Goal: Task Accomplishment & Management: Use online tool/utility

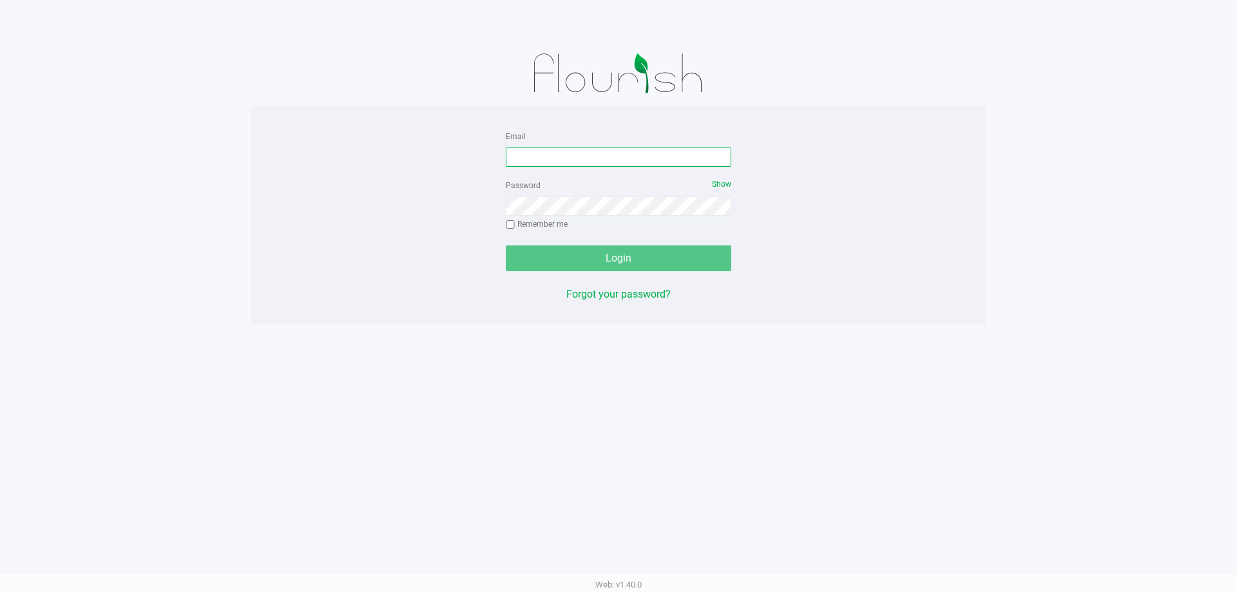
click at [602, 156] on input "Email" at bounding box center [618, 157] width 225 height 19
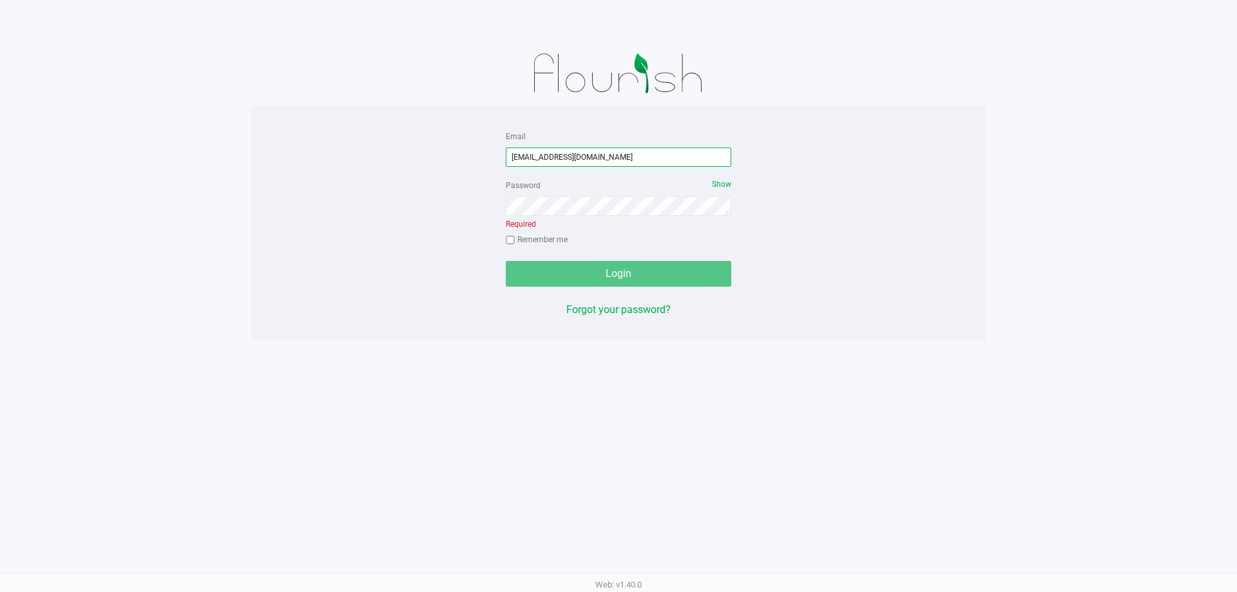
click at [602, 156] on input "kvernikos@liveparallel.co" at bounding box center [618, 157] width 225 height 19
type input "[EMAIL_ADDRESS][DOMAIN_NAME]"
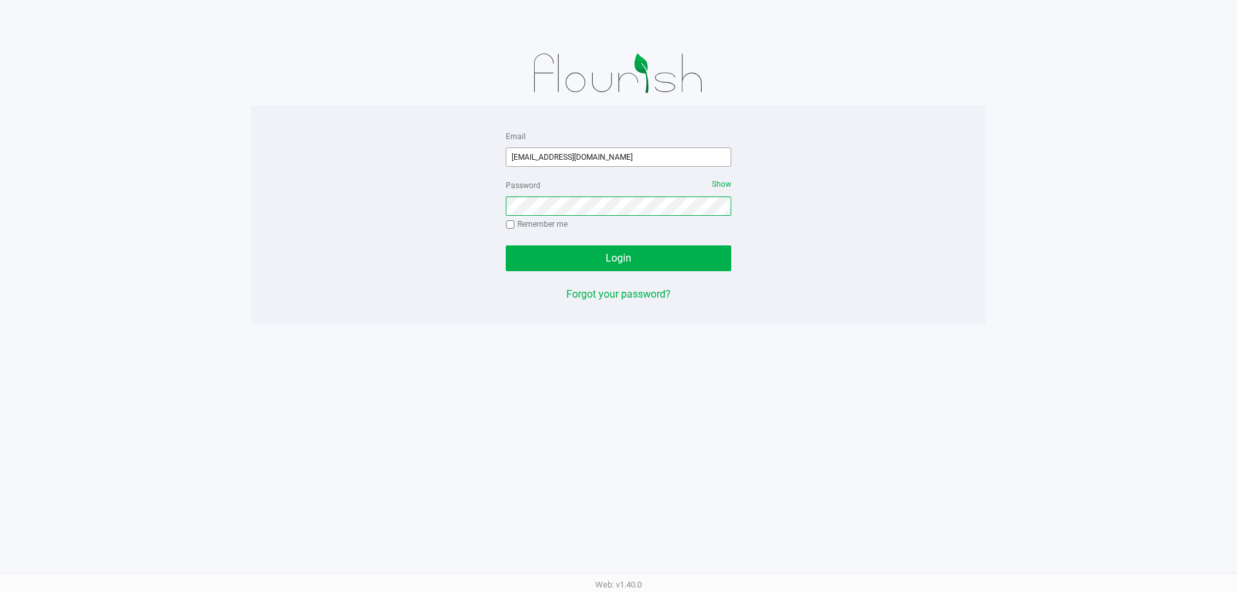
click at [506, 245] on button "Login" at bounding box center [618, 258] width 225 height 26
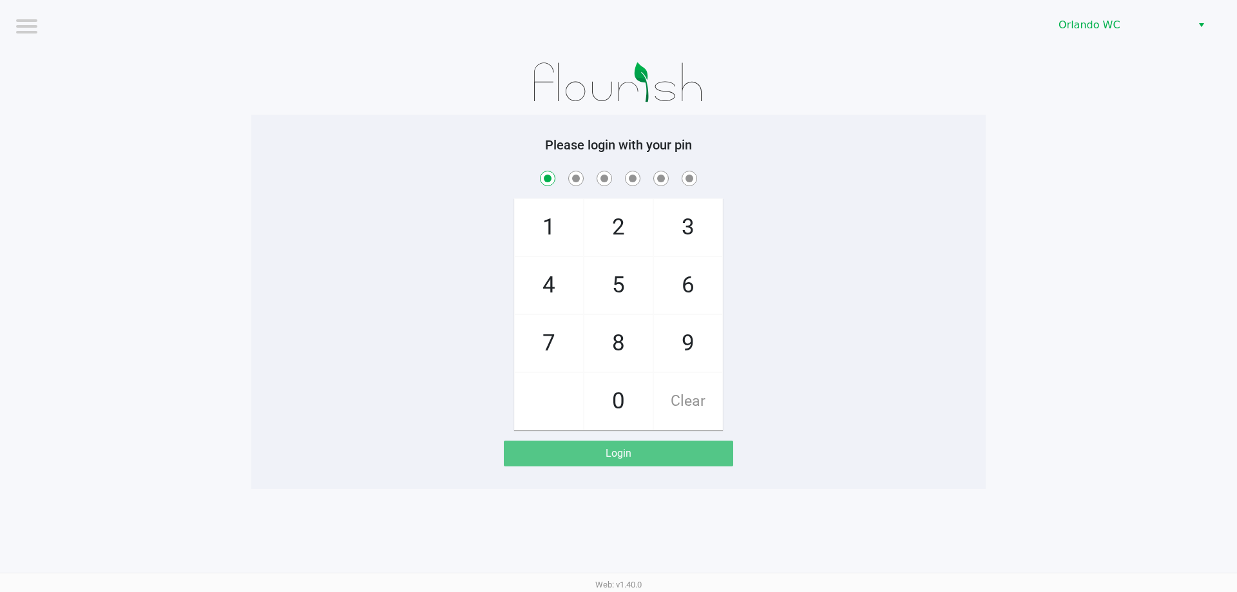
checkbox input "true"
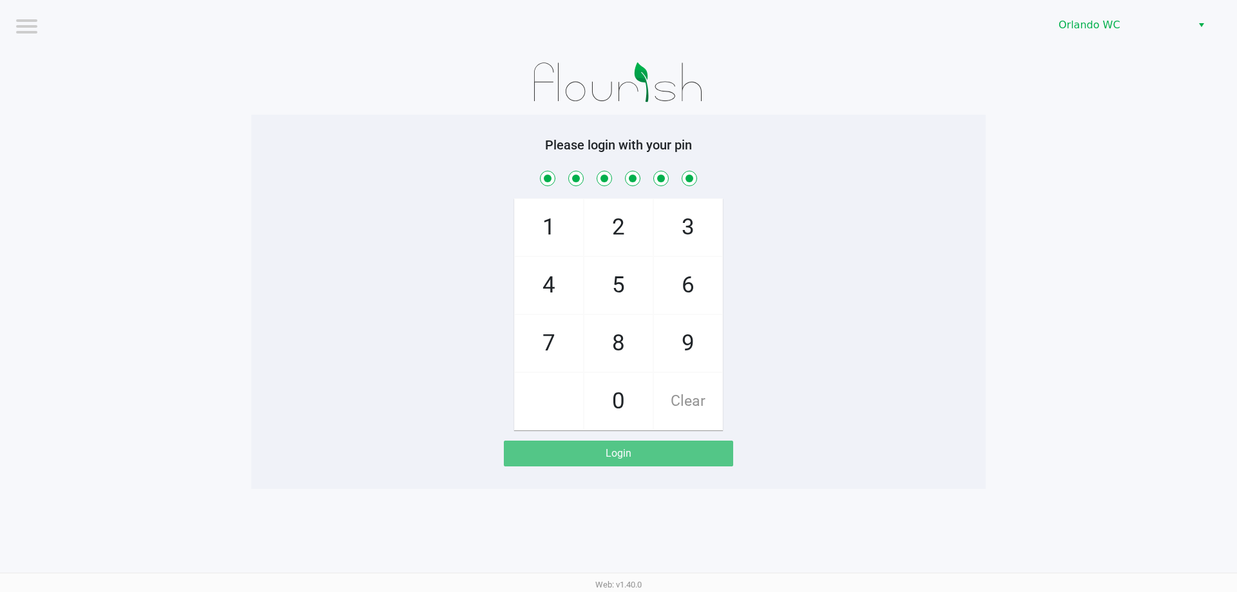
checkbox input "true"
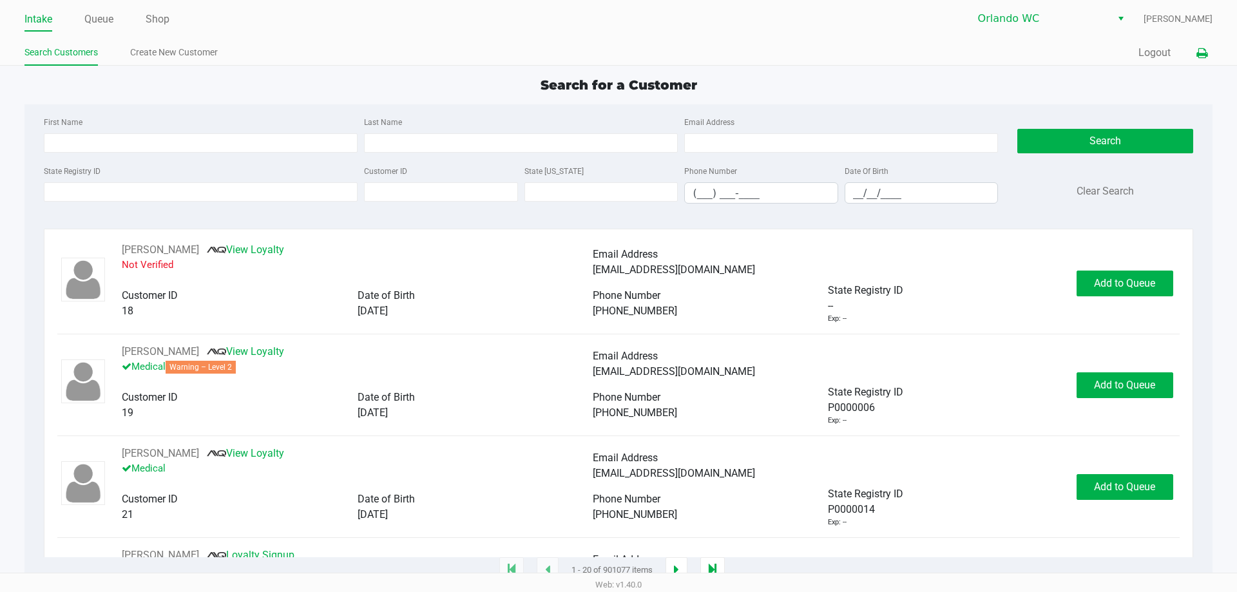
click at [1199, 54] on icon at bounding box center [1201, 53] width 11 height 9
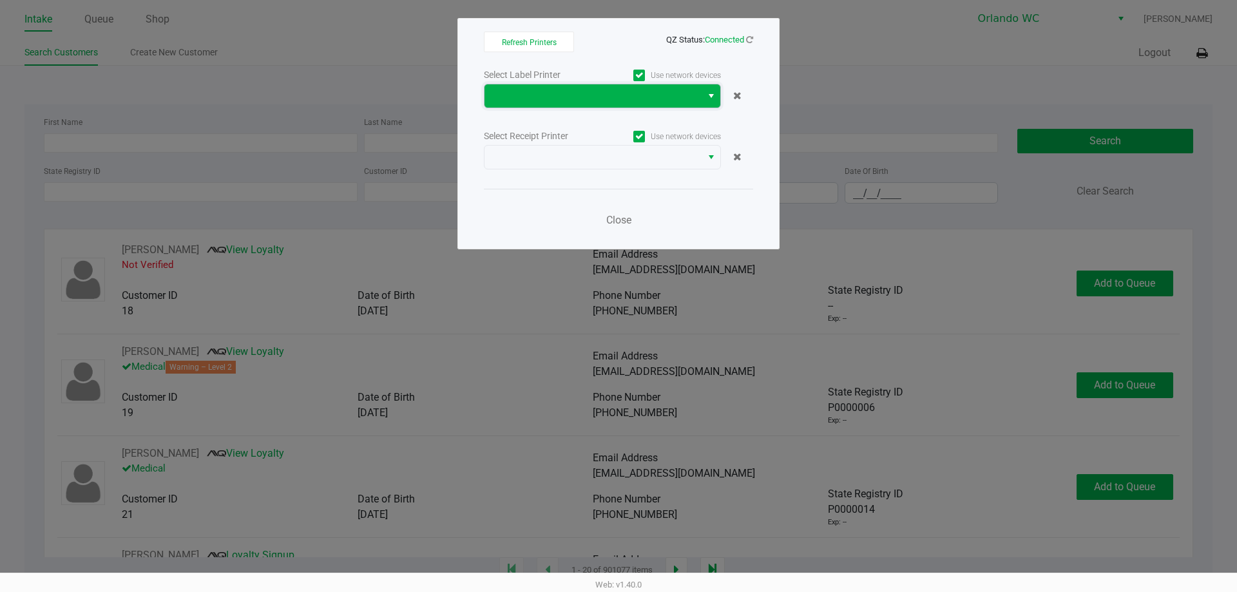
click at [652, 99] on span at bounding box center [593, 95] width 202 height 15
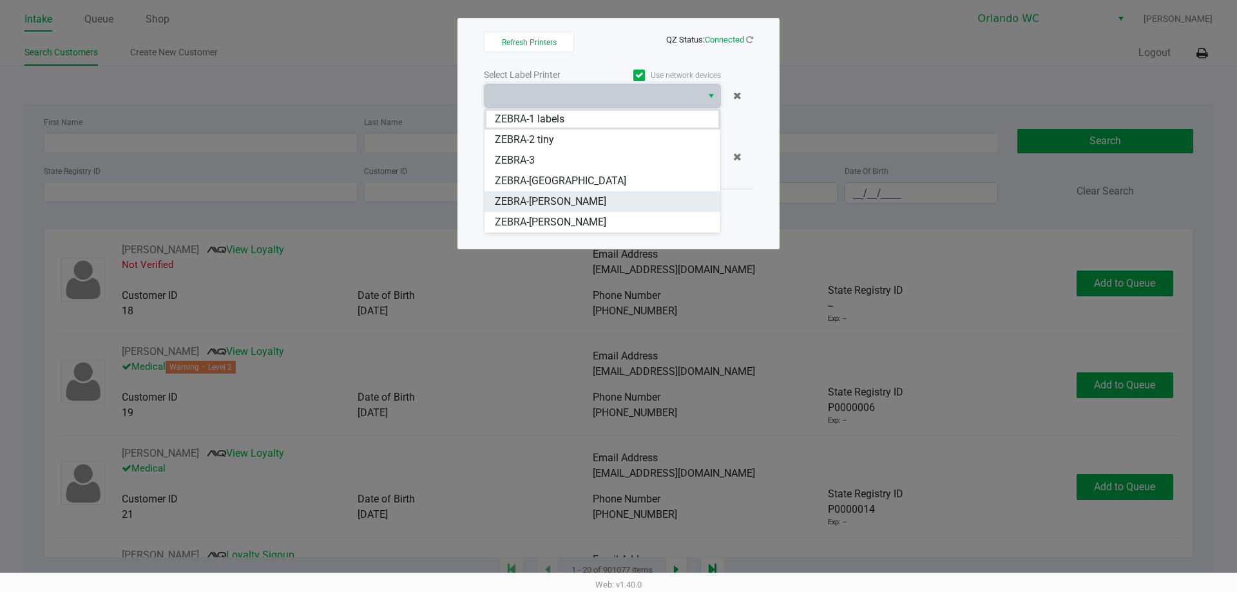
click at [581, 206] on span "ZEBRA-RODNEY-ATKINS" at bounding box center [550, 201] width 111 height 15
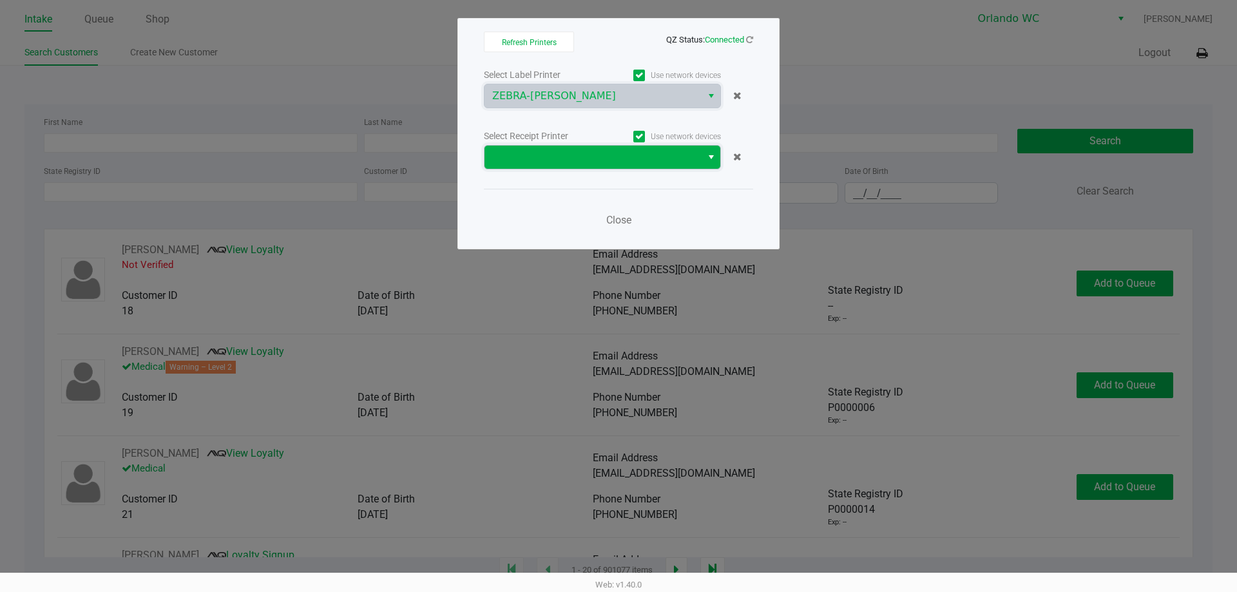
click at [616, 157] on span at bounding box center [593, 156] width 202 height 15
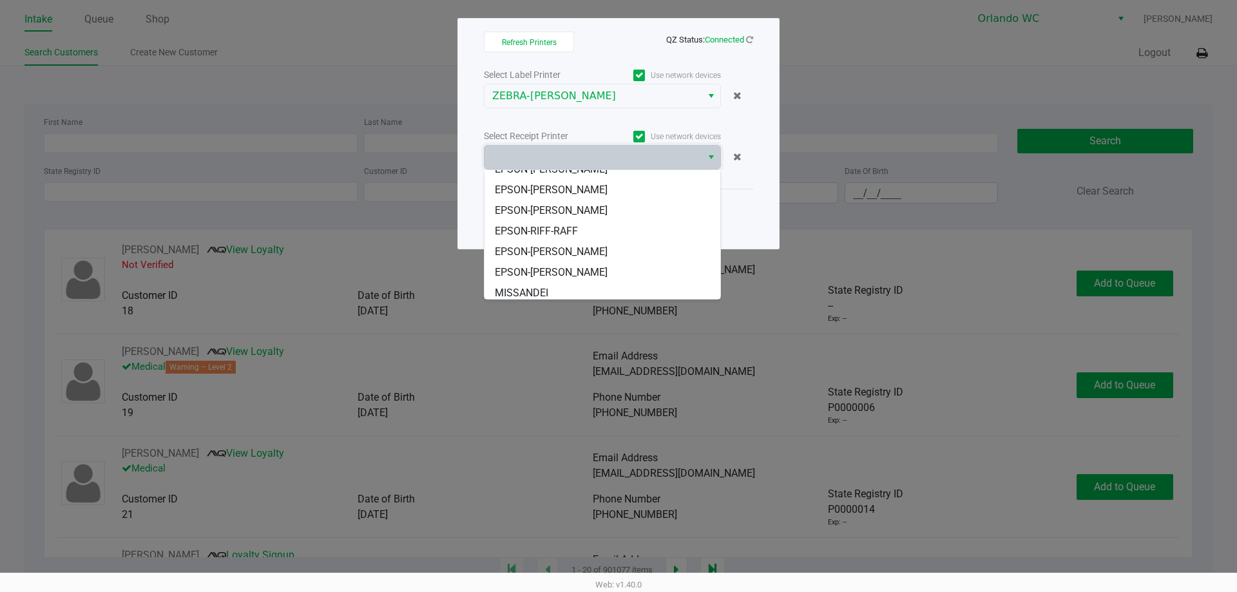
scroll to position [57, 0]
click at [648, 249] on li "EPSON-[PERSON_NAME]" at bounding box center [602, 247] width 236 height 21
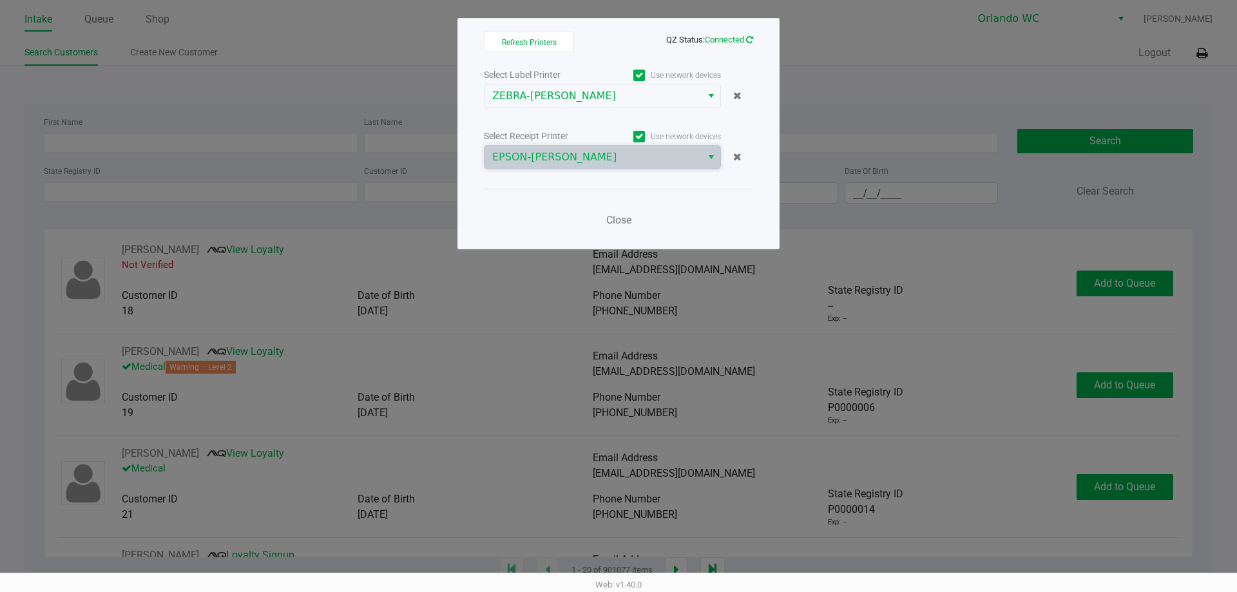
click at [748, 37] on icon at bounding box center [749, 39] width 7 height 8
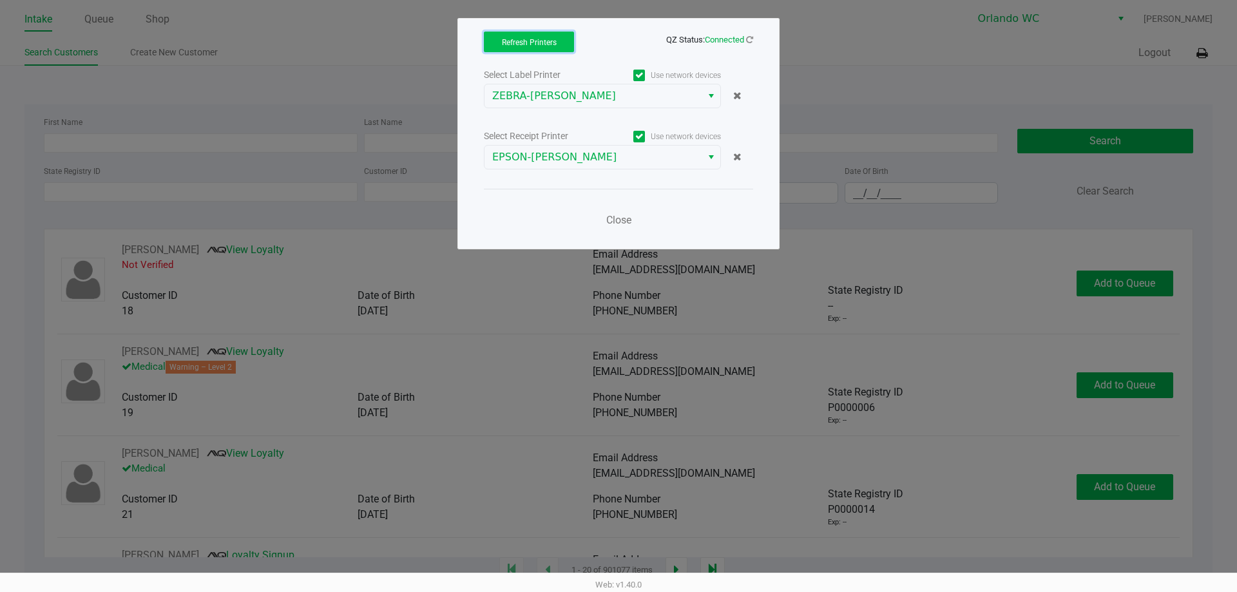
click at [533, 46] on span "Refresh Printers" at bounding box center [529, 42] width 55 height 9
click at [624, 220] on span "Close" at bounding box center [618, 220] width 25 height 12
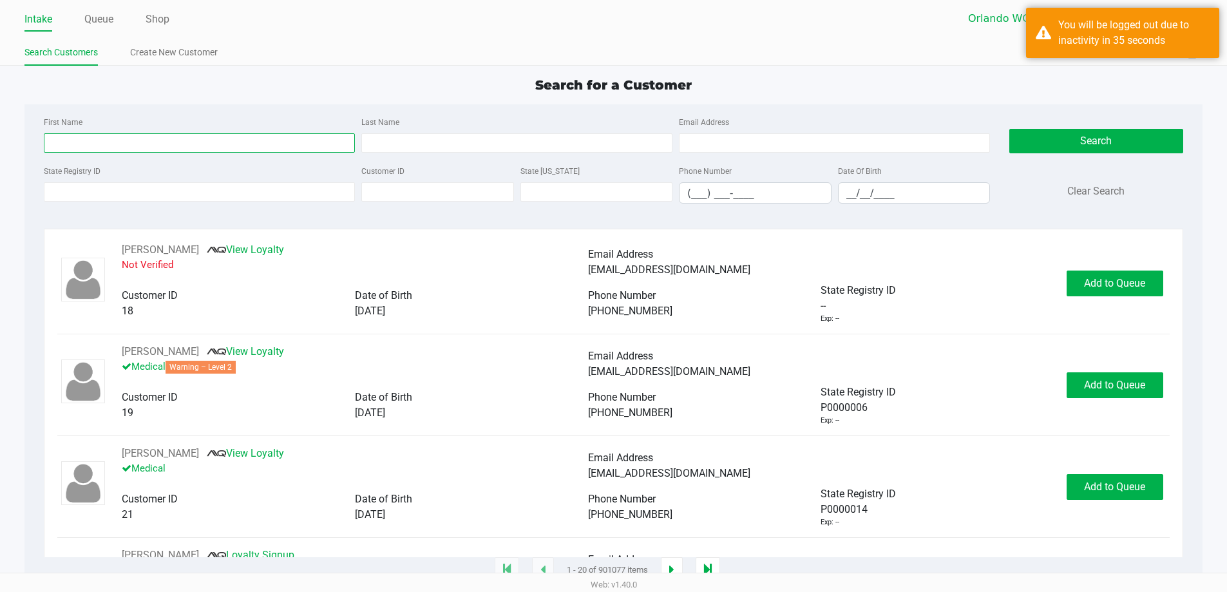
click at [253, 146] on input "First Name" at bounding box center [199, 142] width 311 height 19
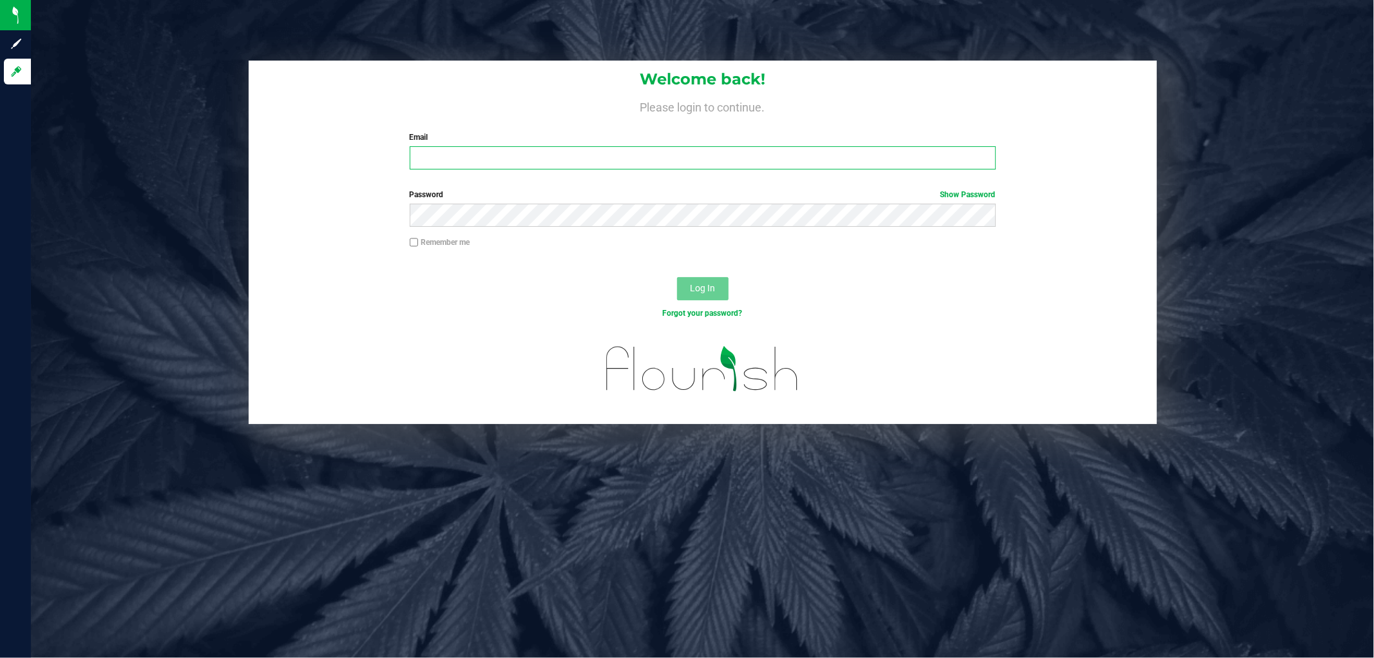
click at [479, 158] on input "Email" at bounding box center [703, 157] width 586 height 23
type input "[EMAIL_ADDRESS][DOMAIN_NAME]"
click at [677, 277] on button "Log In" at bounding box center [703, 288] width 52 height 23
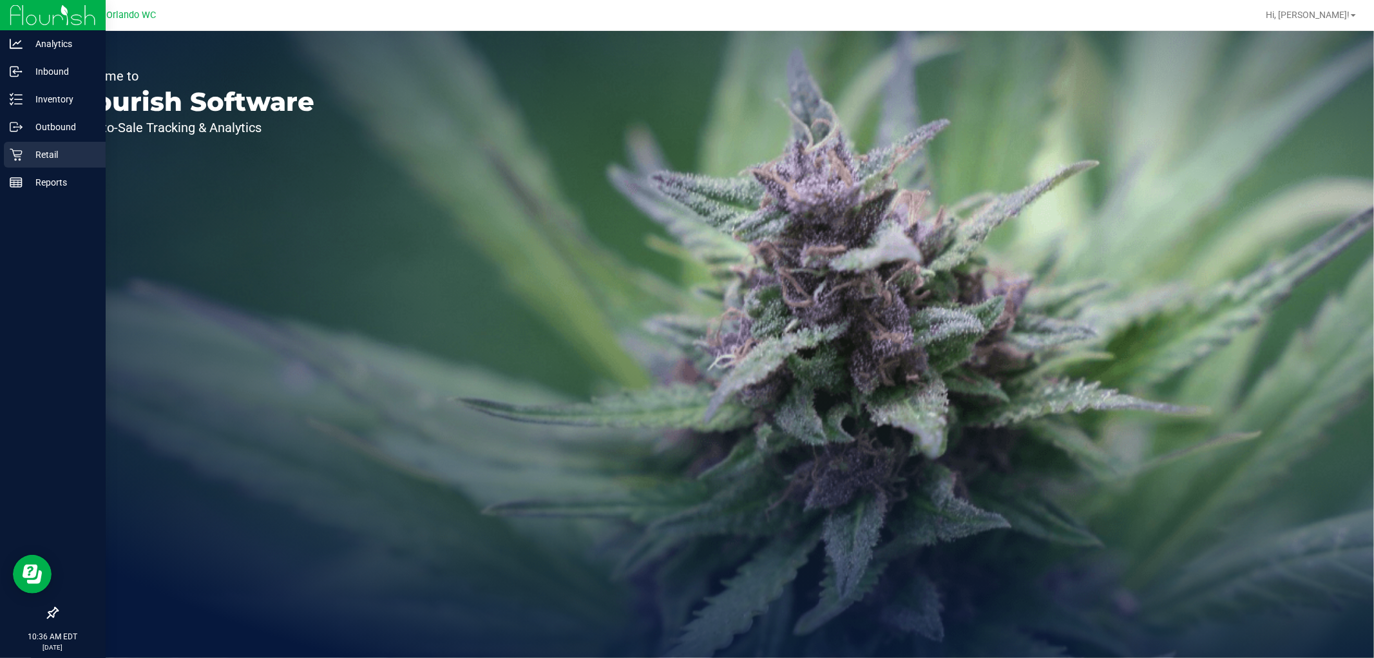
click at [21, 151] on icon at bounding box center [16, 155] width 12 height 12
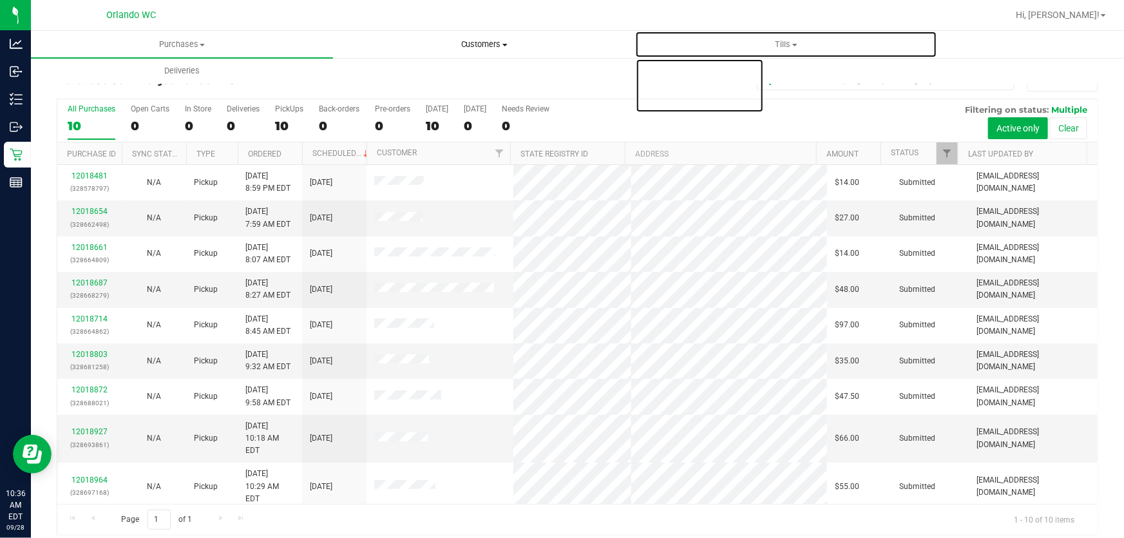
drag, startPoint x: 1348, startPoint y: 1, endPoint x: 604, endPoint y: 36, distance: 745.4
click at [657, 51] on uib-tab-heading "Tills Manage tills Reconcile e-payments" at bounding box center [786, 45] width 301 height 26
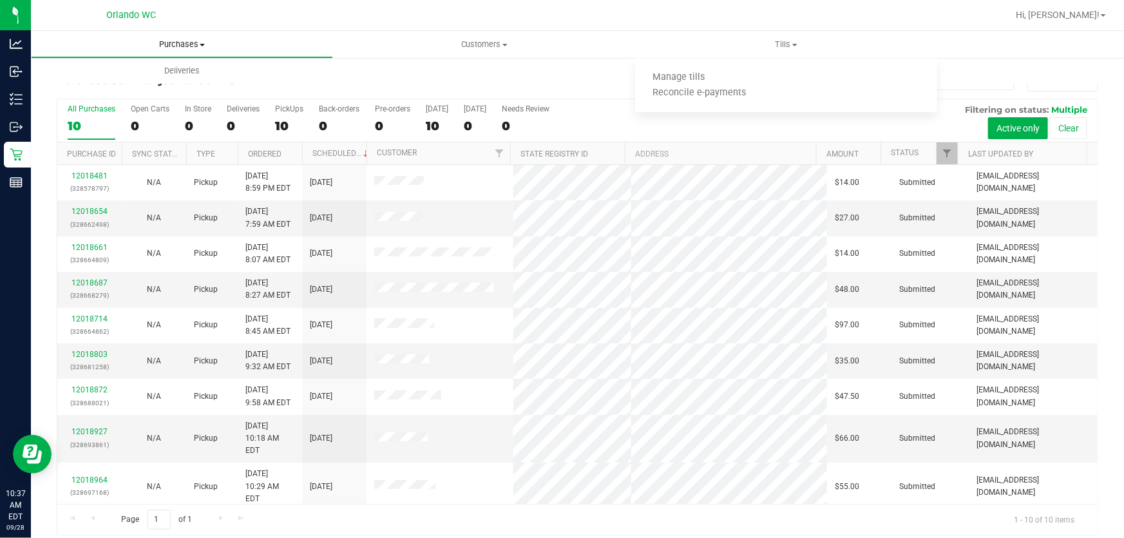
click at [182, 39] on span "Purchases" at bounding box center [182, 45] width 301 height 12
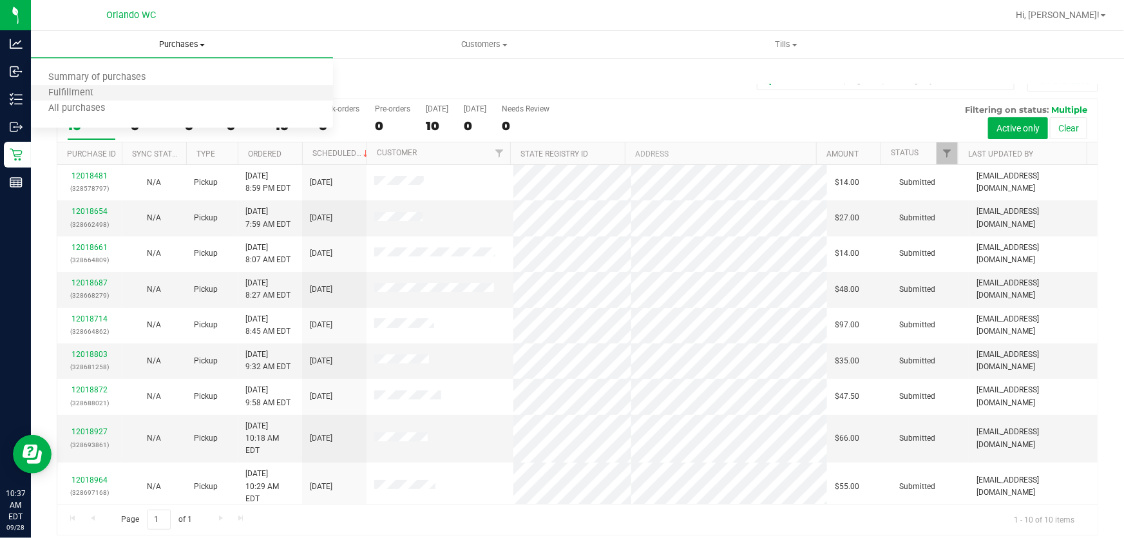
click at [137, 93] on li "Fulfillment" at bounding box center [182, 93] width 302 height 15
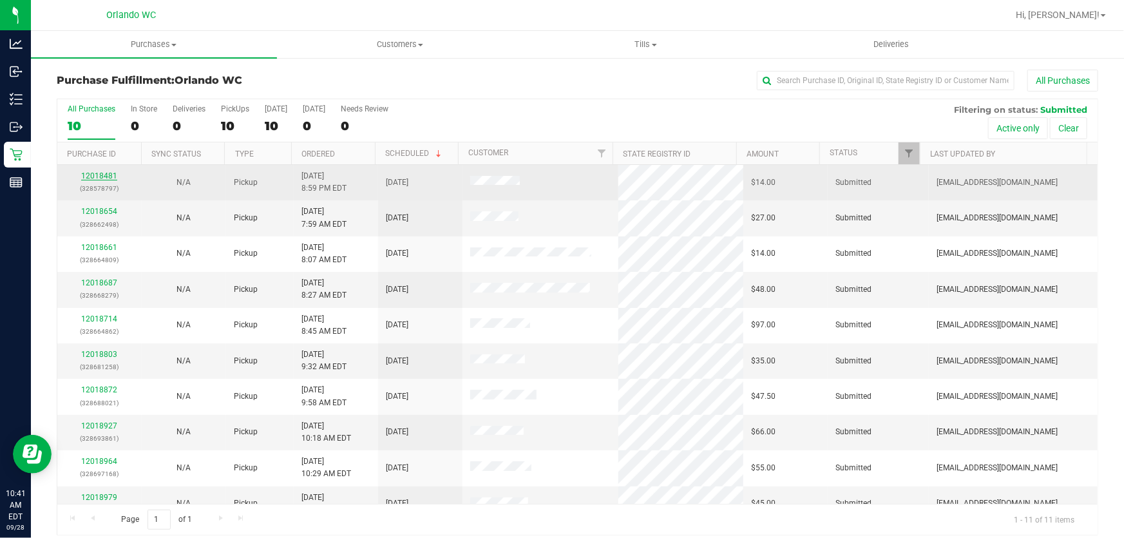
click at [100, 176] on link "12018481" at bounding box center [99, 175] width 36 height 9
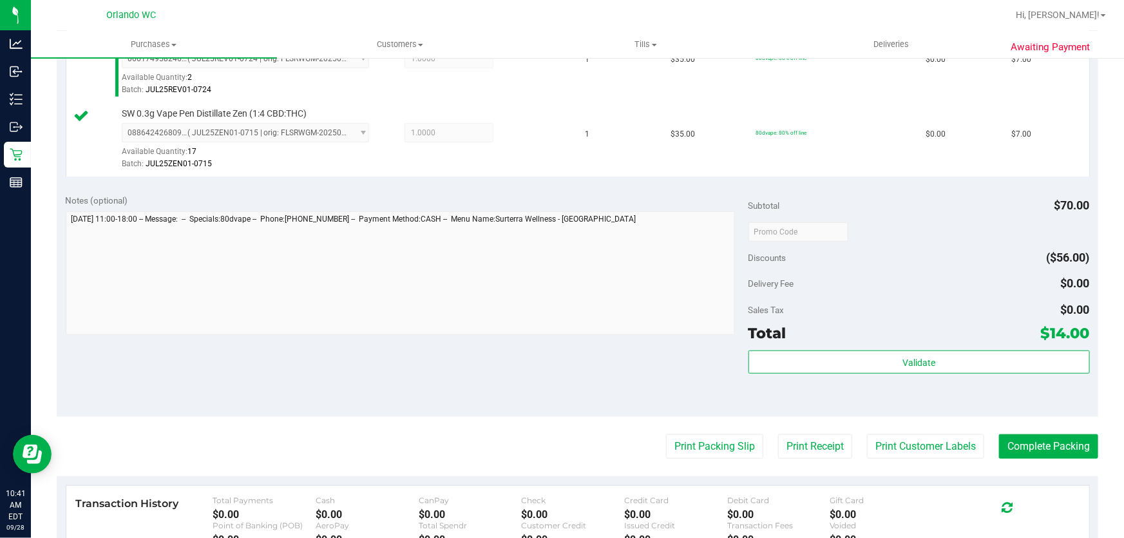
scroll to position [395, 0]
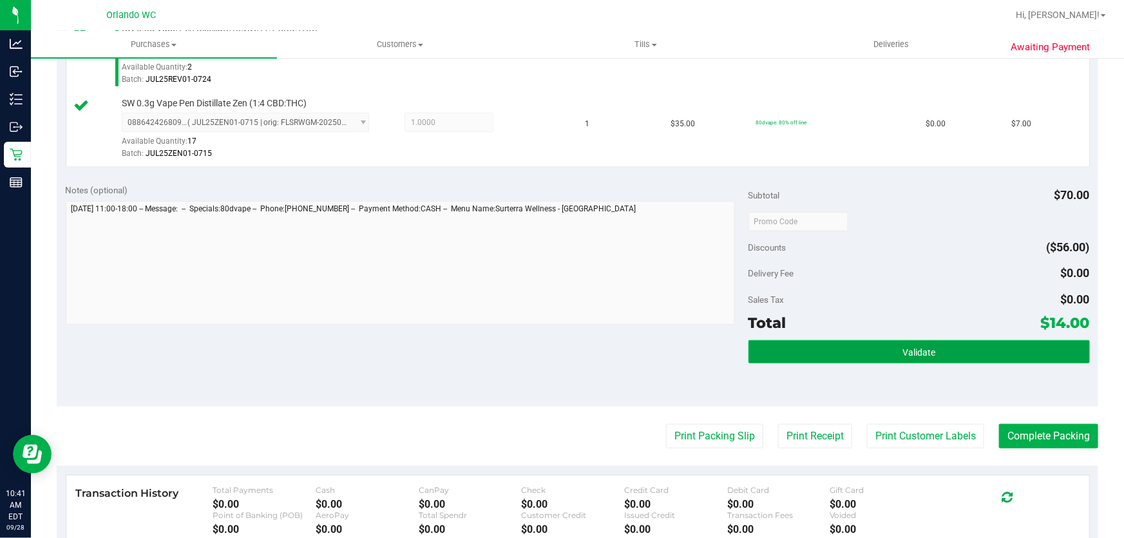
click at [993, 345] on button "Validate" at bounding box center [918, 351] width 341 height 23
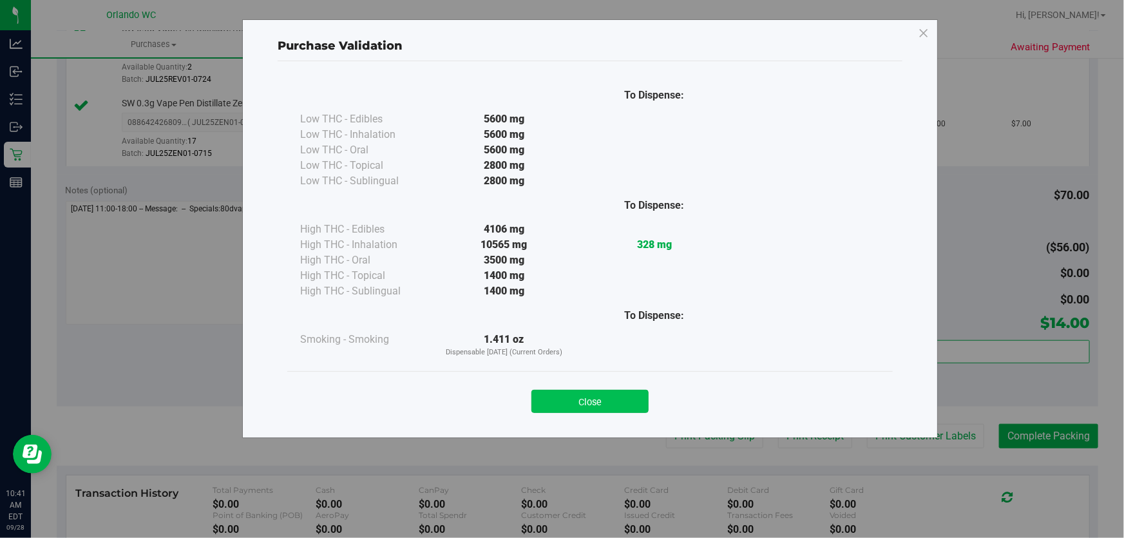
click at [617, 411] on button "Close" at bounding box center [589, 401] width 117 height 23
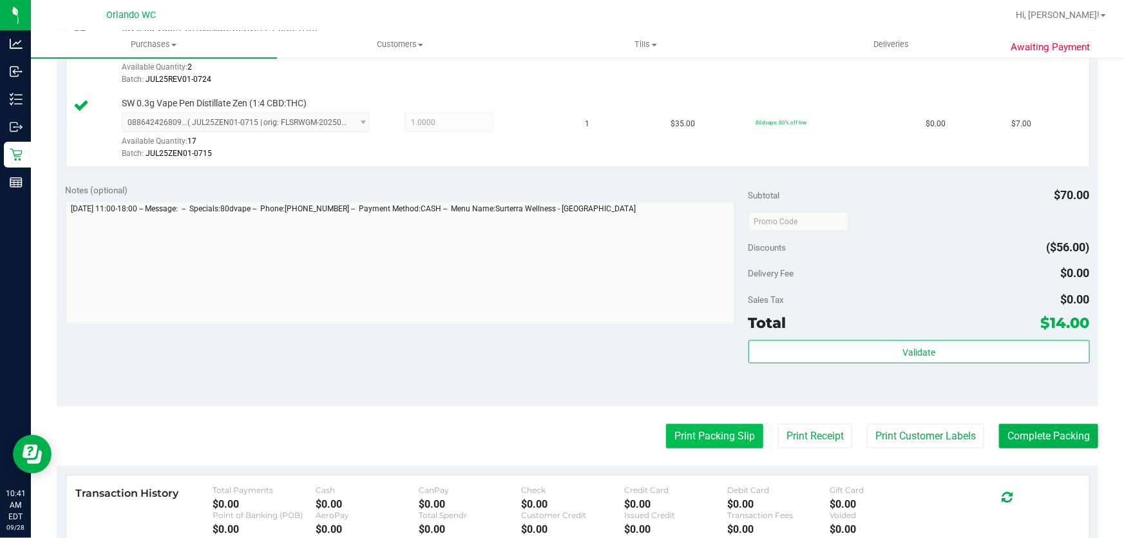
click at [700, 432] on button "Print Packing Slip" at bounding box center [714, 436] width 97 height 24
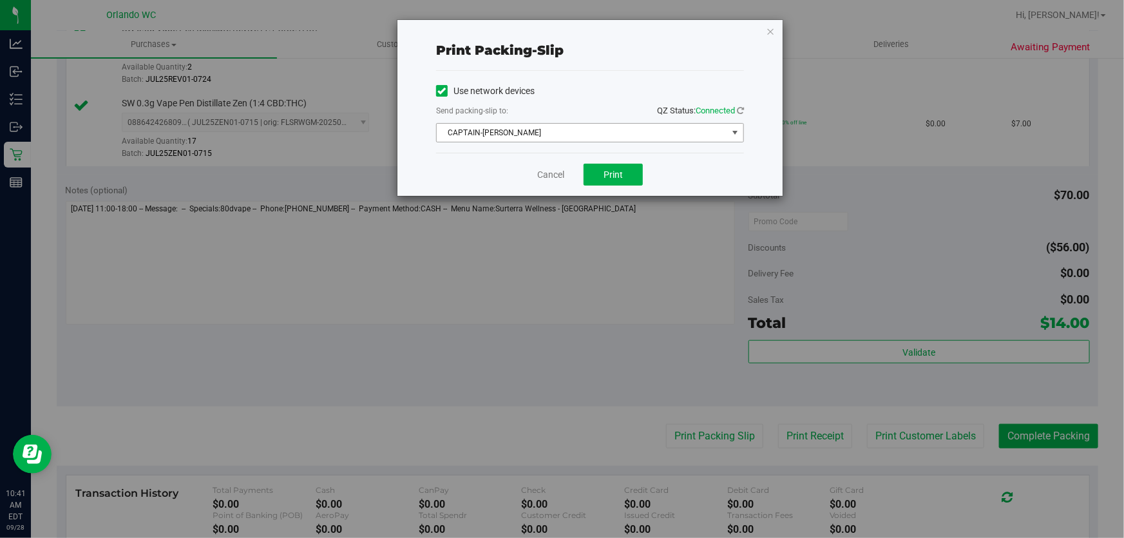
click at [553, 136] on span "CAPTAIN-KANGA" at bounding box center [582, 133] width 290 height 18
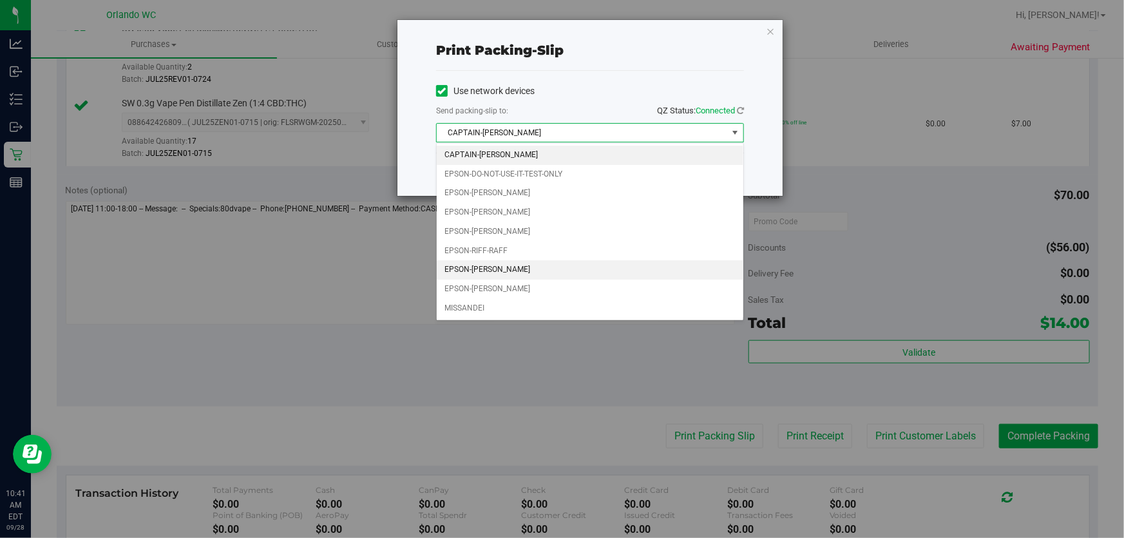
click at [535, 263] on li "EPSON-RODNEY-ATKINS" at bounding box center [590, 269] width 307 height 19
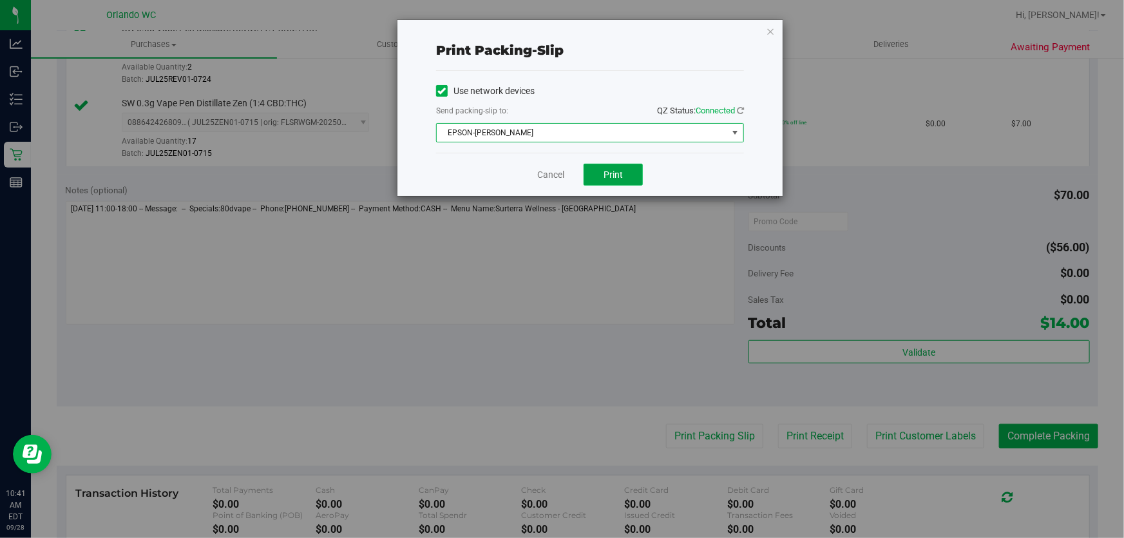
click at [620, 179] on span "Print" at bounding box center [613, 174] width 19 height 10
click at [546, 170] on link "Cancel" at bounding box center [550, 175] width 27 height 14
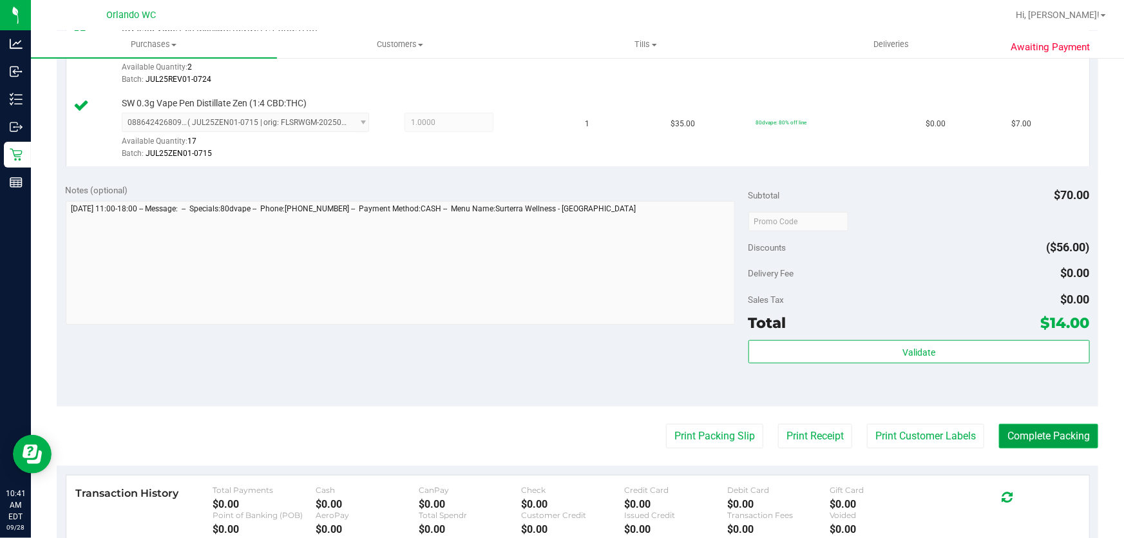
click at [1043, 436] on button "Complete Packing" at bounding box center [1048, 436] width 99 height 24
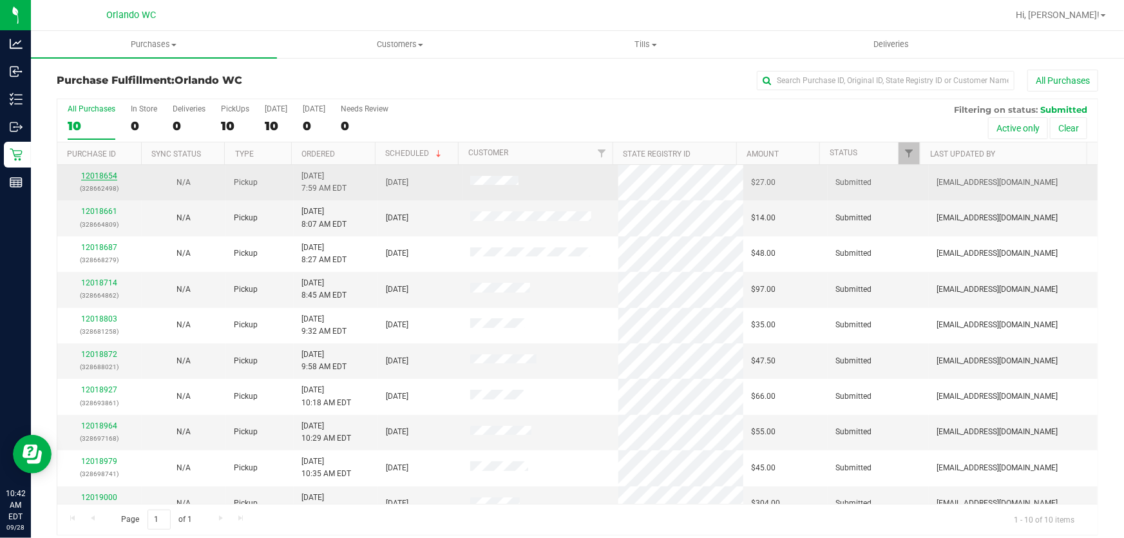
click at [108, 175] on link "12018654" at bounding box center [99, 175] width 36 height 9
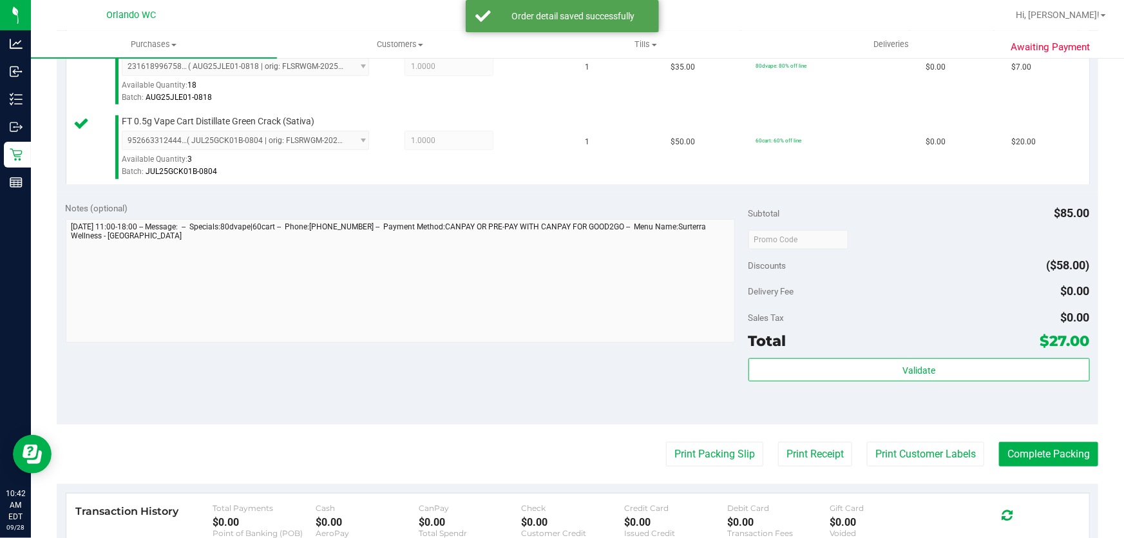
scroll to position [393, 0]
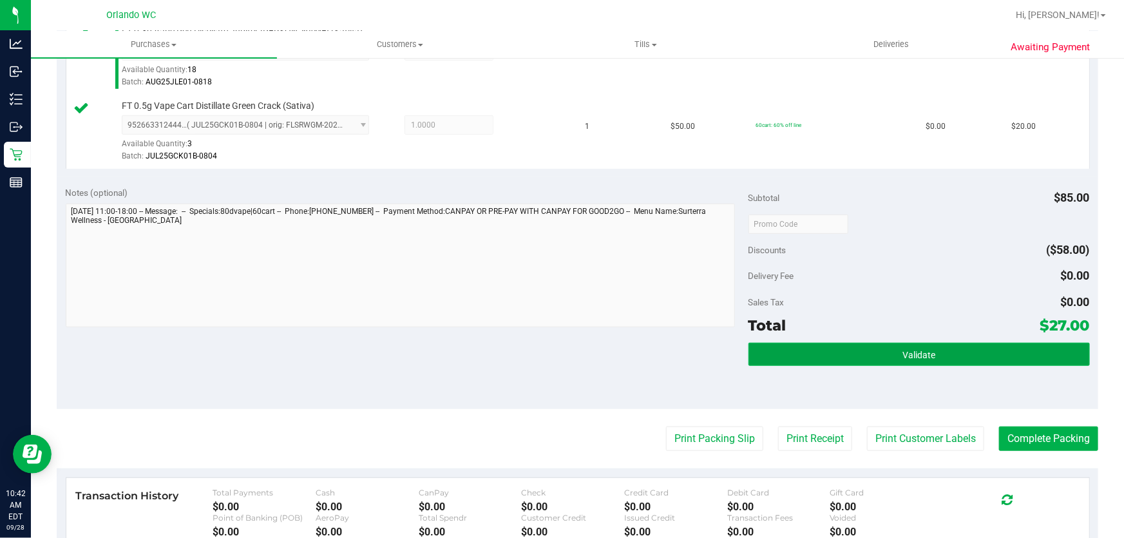
click at [955, 352] on button "Validate" at bounding box center [918, 354] width 341 height 23
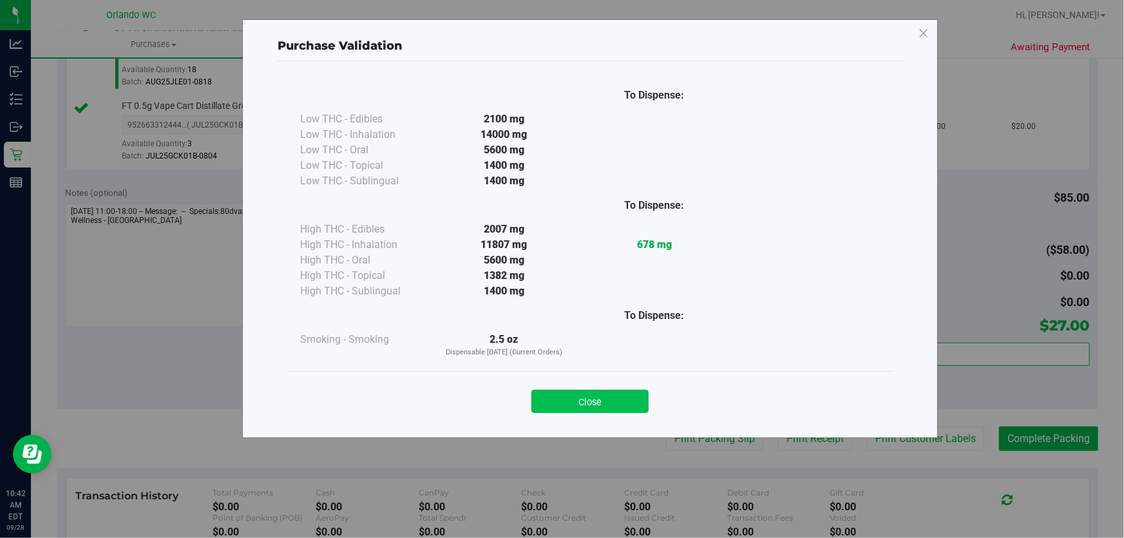
click at [606, 399] on button "Close" at bounding box center [589, 401] width 117 height 23
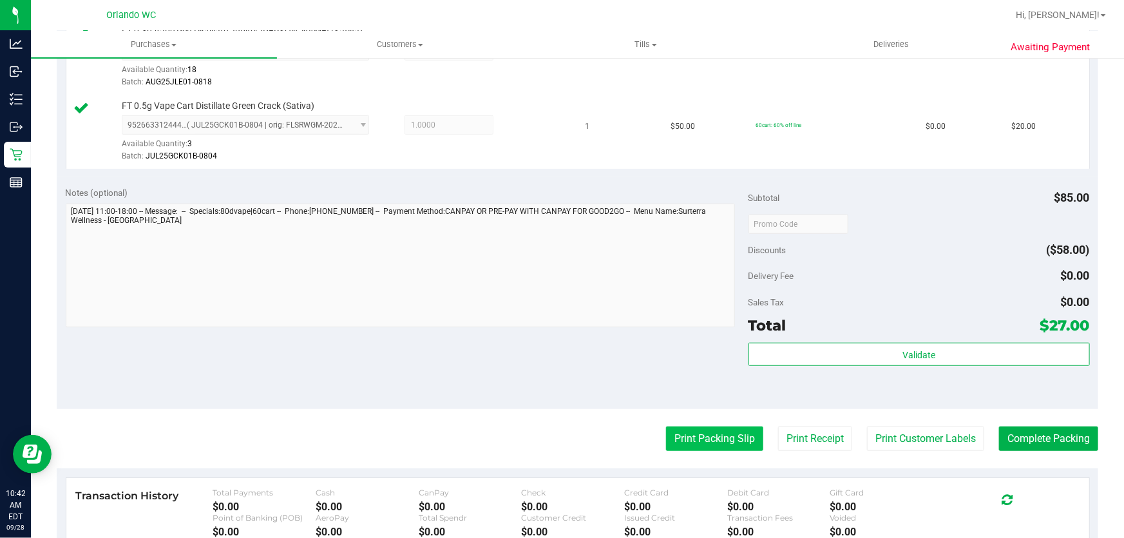
click at [690, 431] on button "Print Packing Slip" at bounding box center [714, 438] width 97 height 24
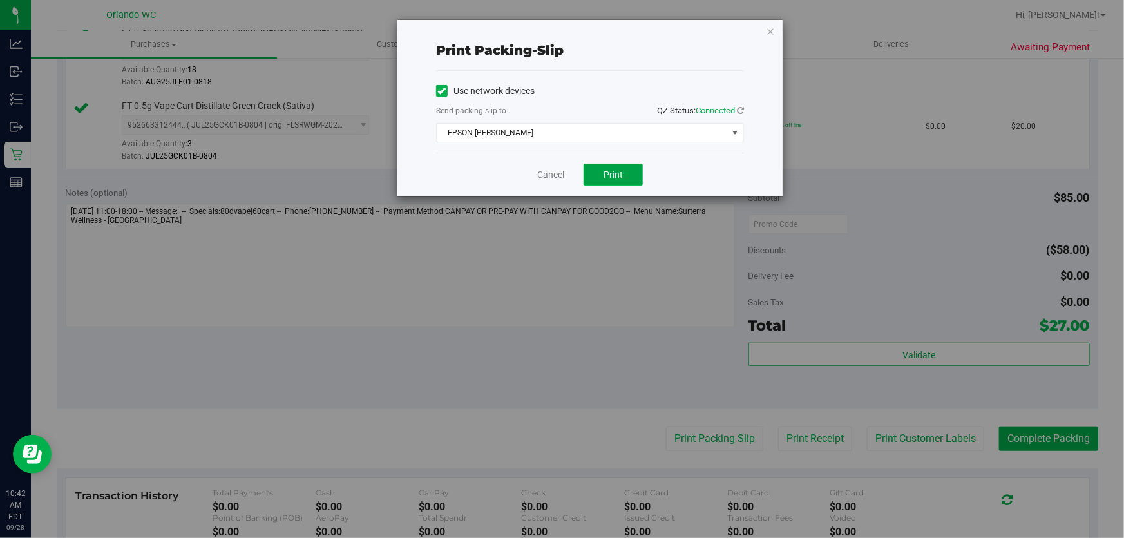
click at [613, 180] on span "Print" at bounding box center [613, 174] width 19 height 10
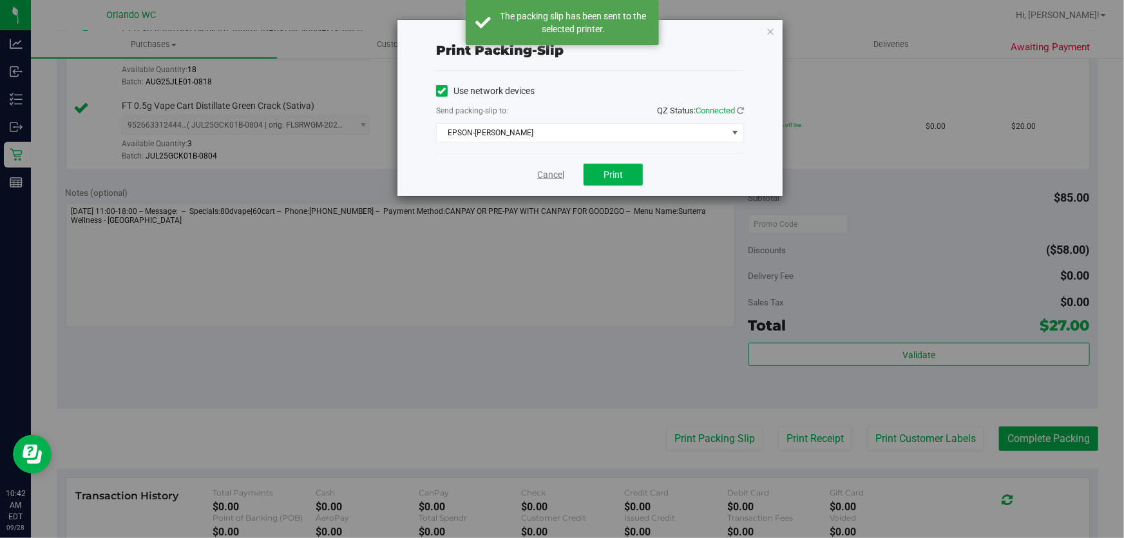
click at [552, 176] on link "Cancel" at bounding box center [550, 175] width 27 height 14
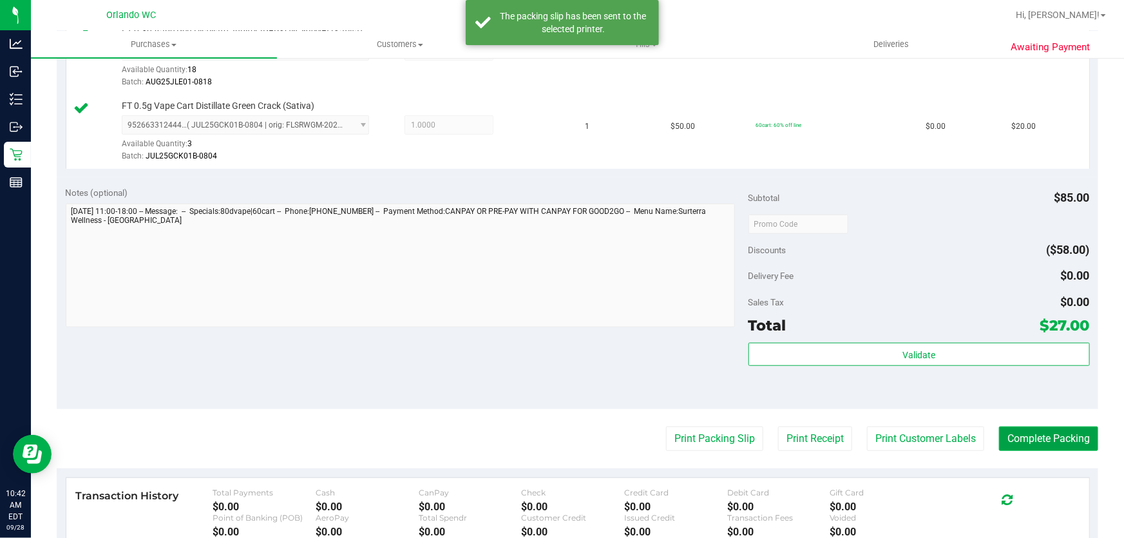
click at [1043, 433] on button "Complete Packing" at bounding box center [1048, 438] width 99 height 24
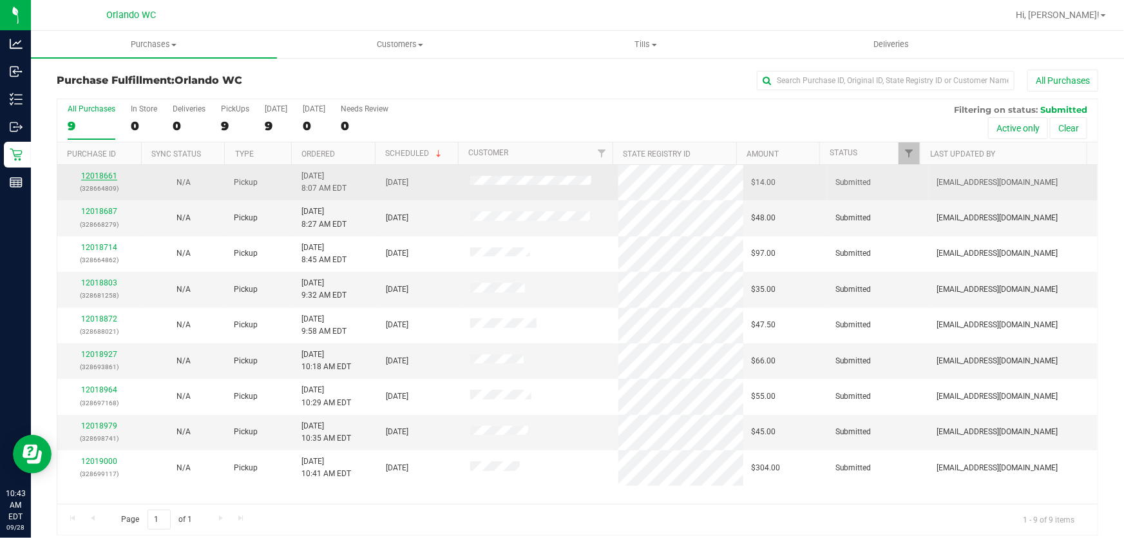
click at [103, 173] on link "12018661" at bounding box center [99, 175] width 36 height 9
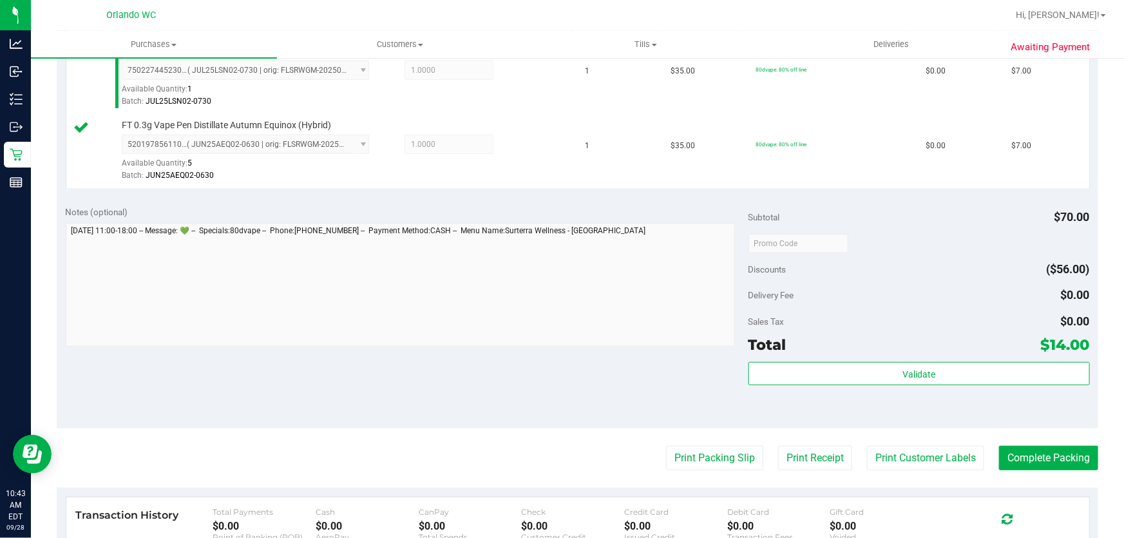
scroll to position [388, 0]
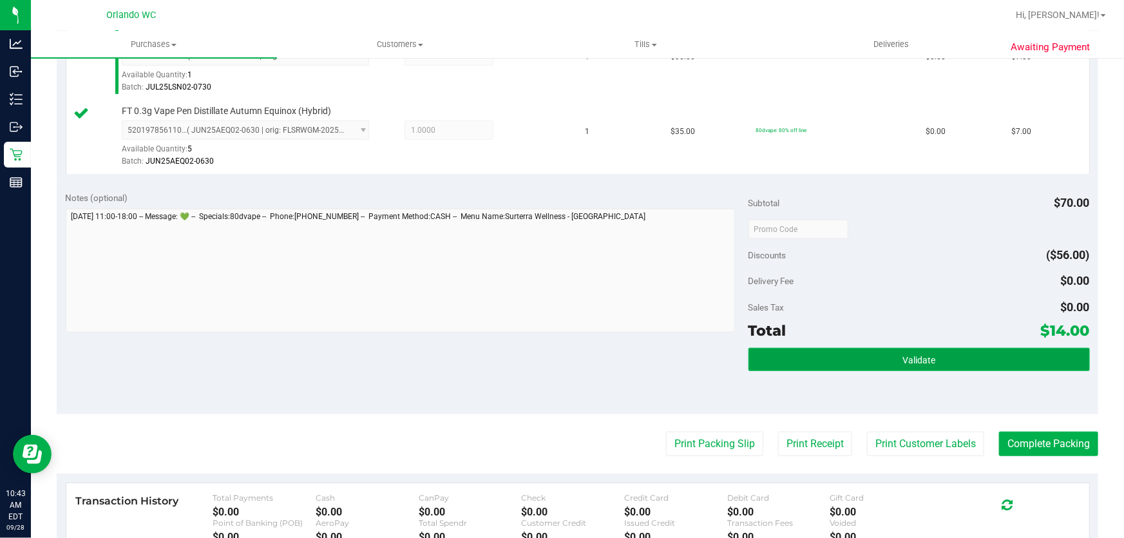
click at [888, 352] on button "Validate" at bounding box center [918, 359] width 341 height 23
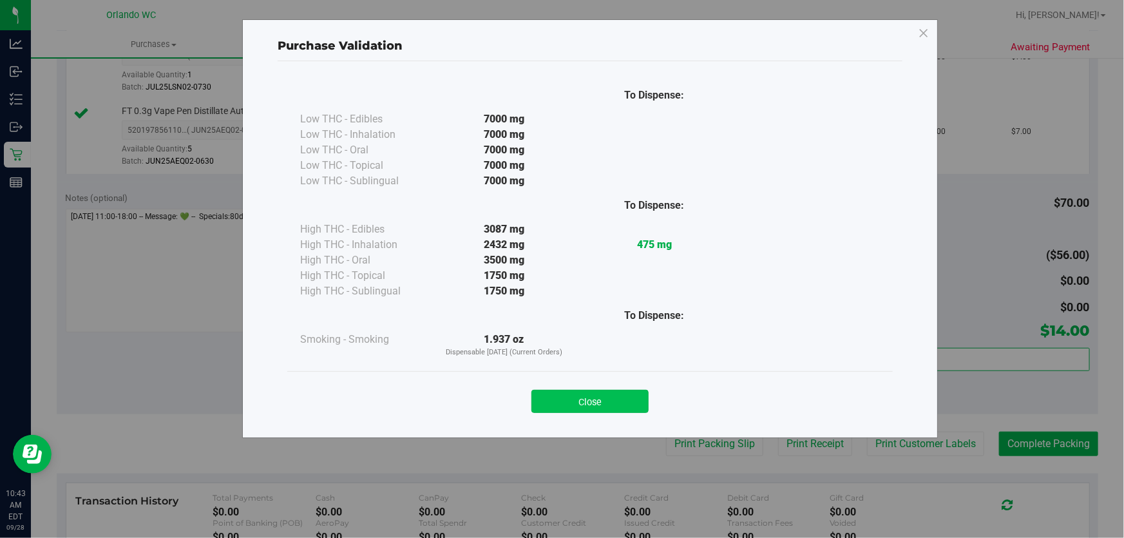
click at [627, 400] on button "Close" at bounding box center [589, 401] width 117 height 23
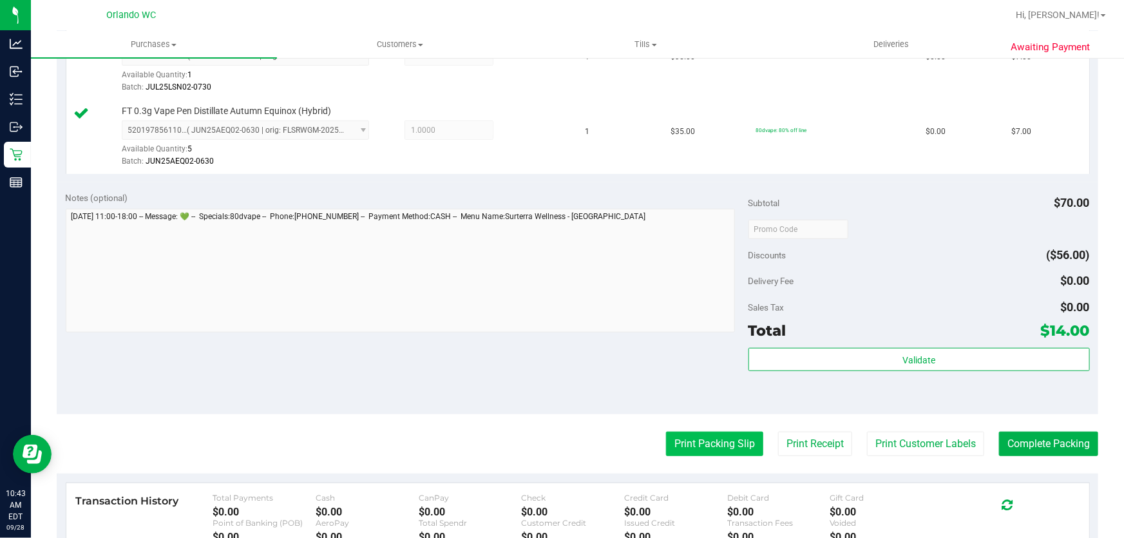
click at [709, 451] on button "Print Packing Slip" at bounding box center [714, 444] width 97 height 24
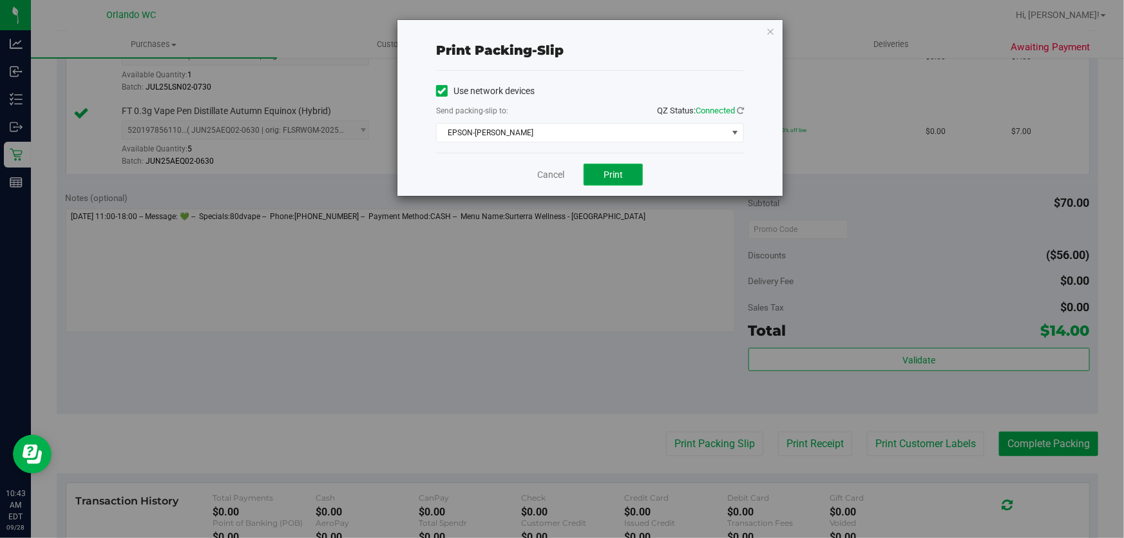
click at [618, 172] on span "Print" at bounding box center [613, 174] width 19 height 10
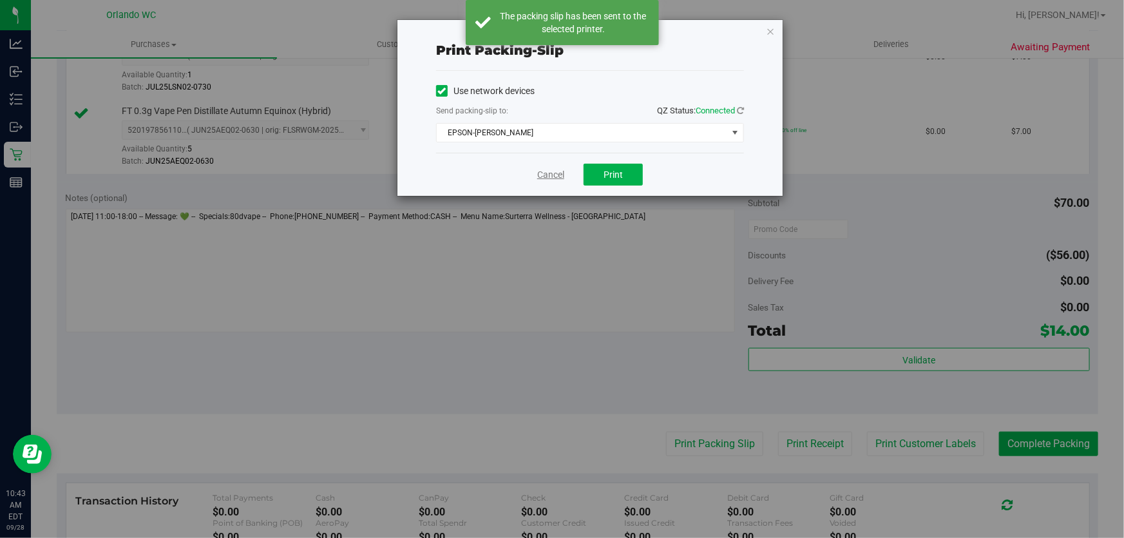
click at [553, 175] on link "Cancel" at bounding box center [550, 175] width 27 height 14
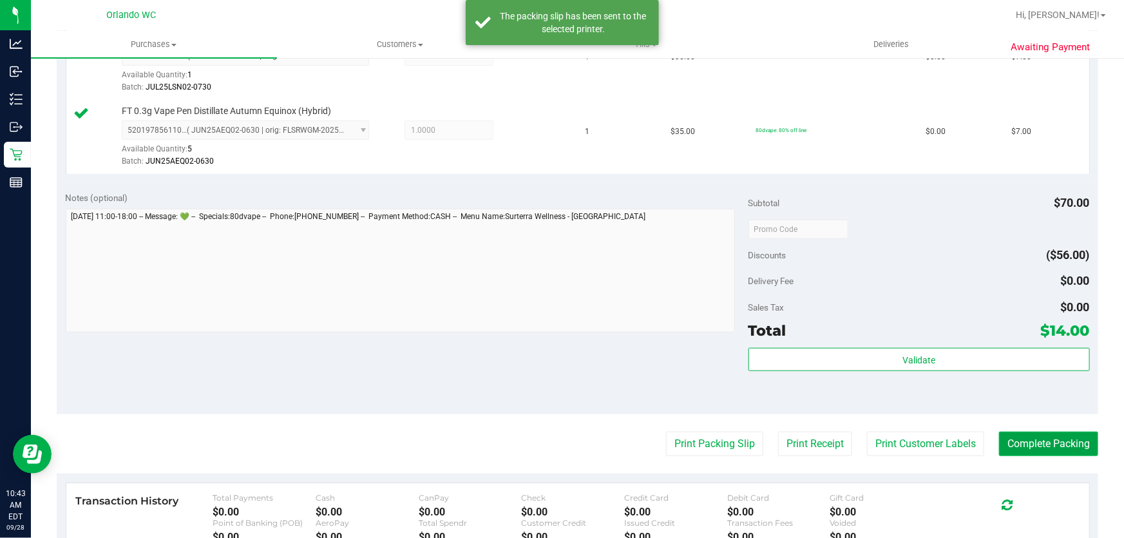
click at [1046, 446] on button "Complete Packing" at bounding box center [1048, 444] width 99 height 24
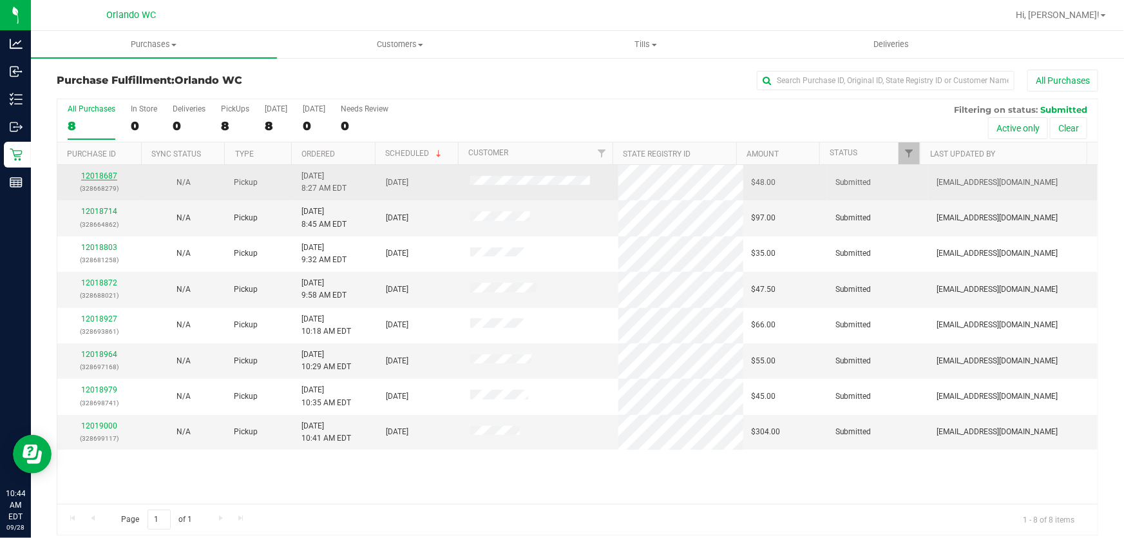
click at [108, 171] on link "12018687" at bounding box center [99, 175] width 36 height 9
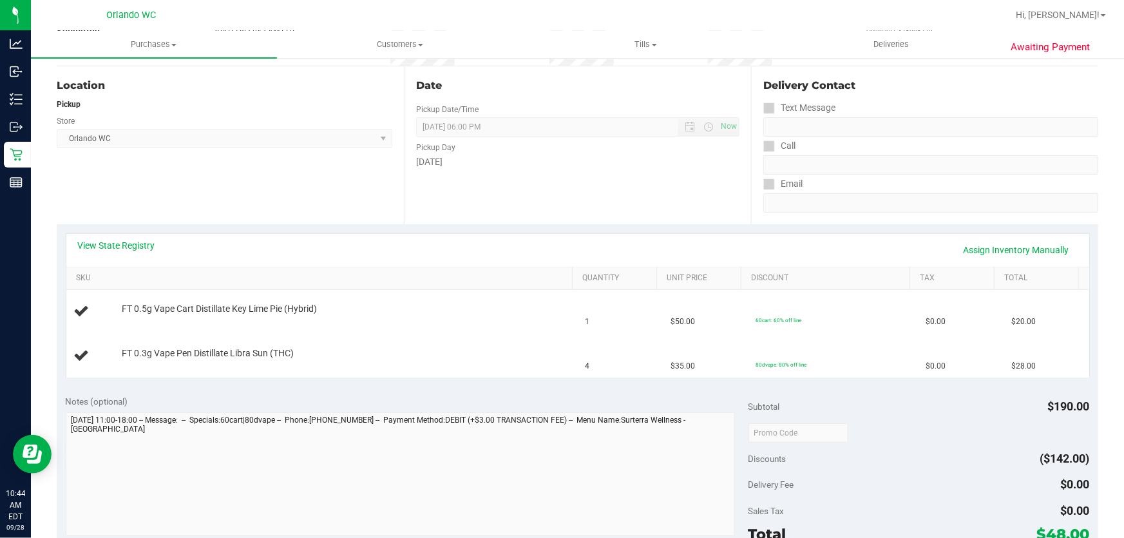
scroll to position [126, 0]
click at [139, 247] on link "View State Registry" at bounding box center [116, 242] width 77 height 13
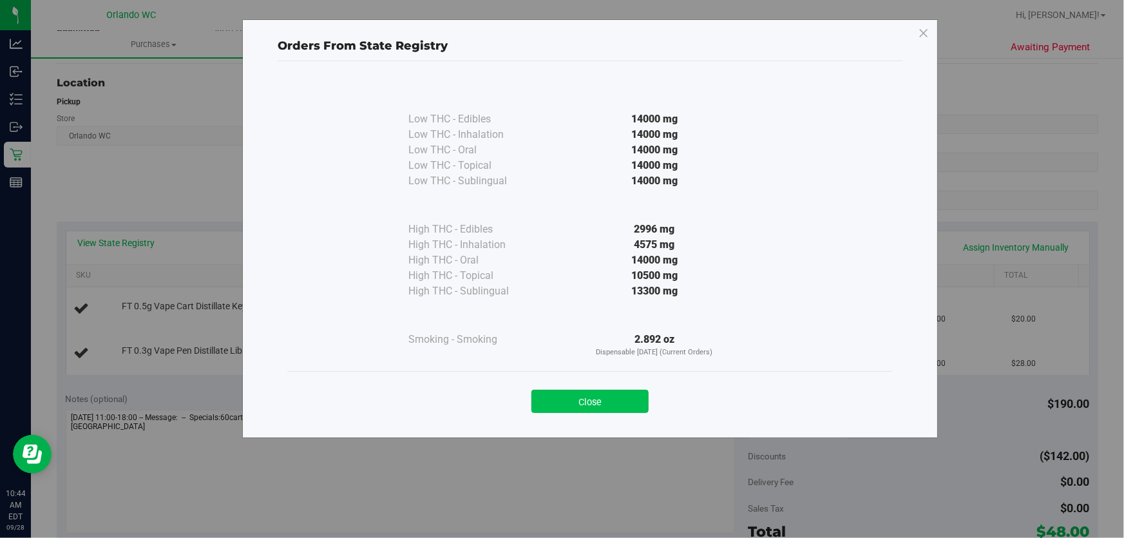
click at [618, 393] on button "Close" at bounding box center [589, 401] width 117 height 23
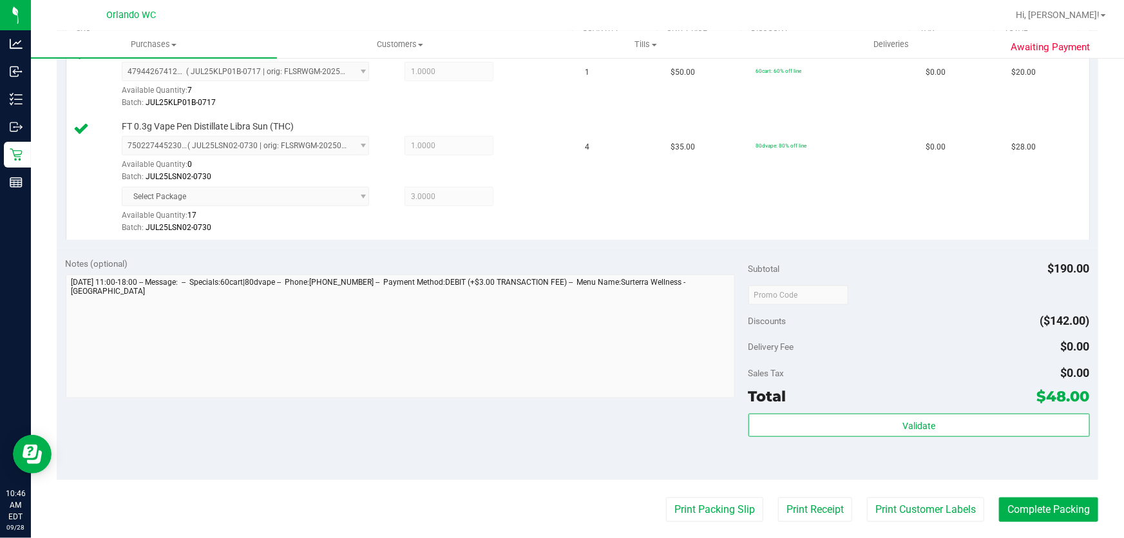
scroll to position [379, 0]
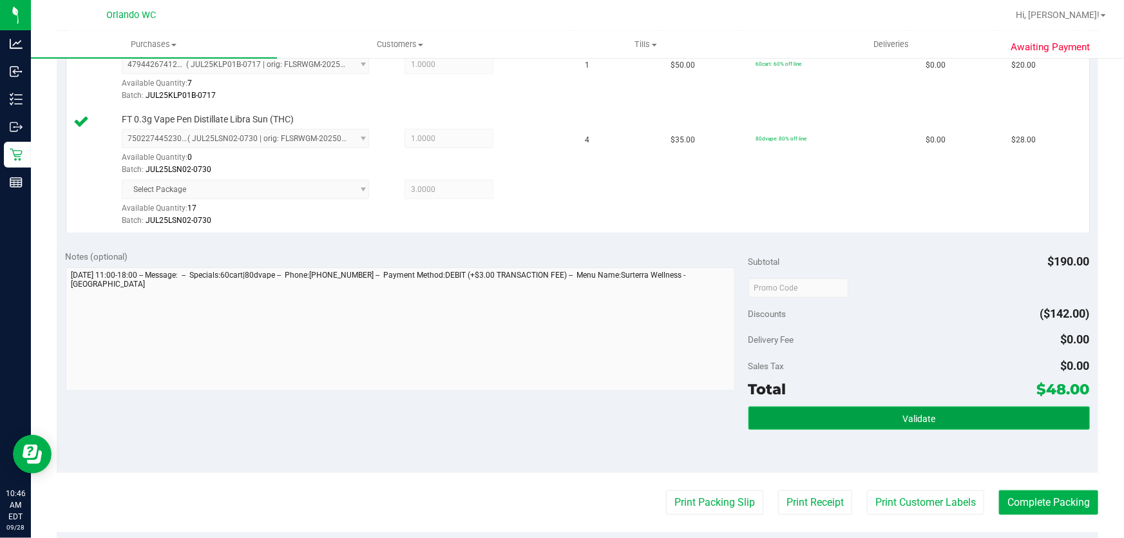
click at [961, 415] on button "Validate" at bounding box center [918, 417] width 341 height 23
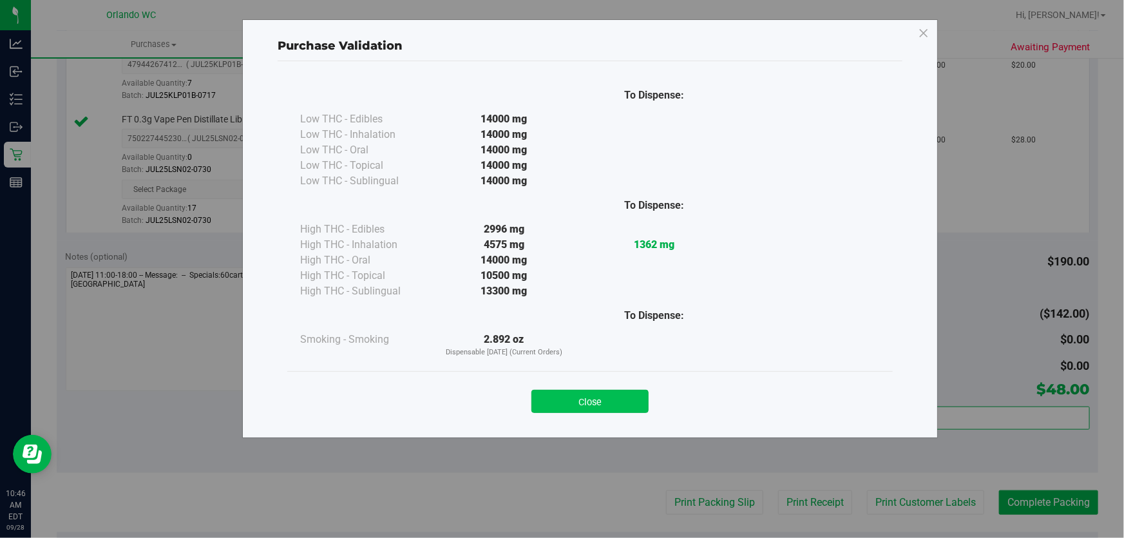
click at [618, 402] on button "Close" at bounding box center [589, 401] width 117 height 23
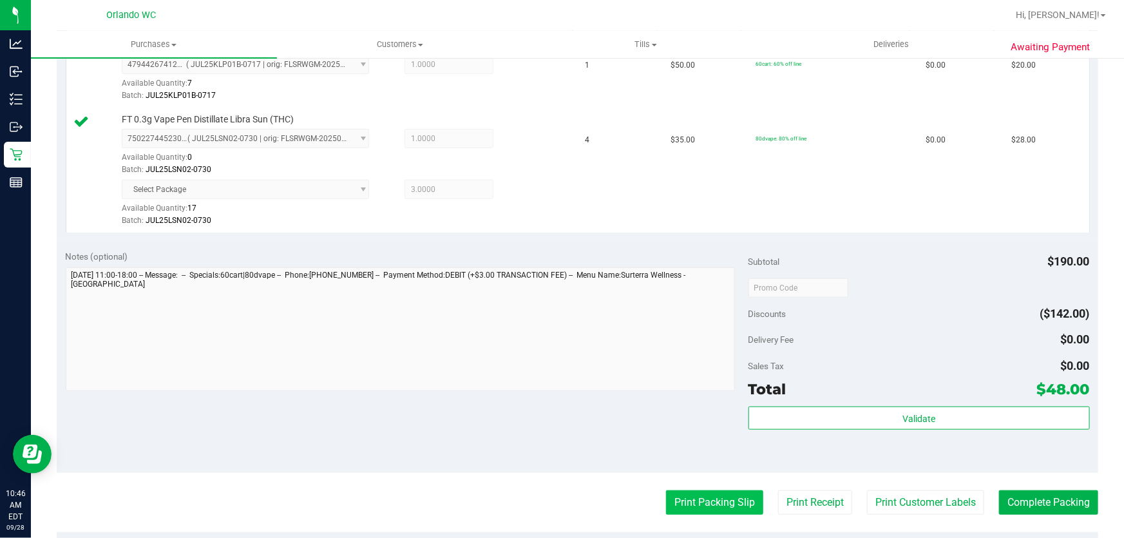
click at [702, 500] on button "Print Packing Slip" at bounding box center [714, 502] width 97 height 24
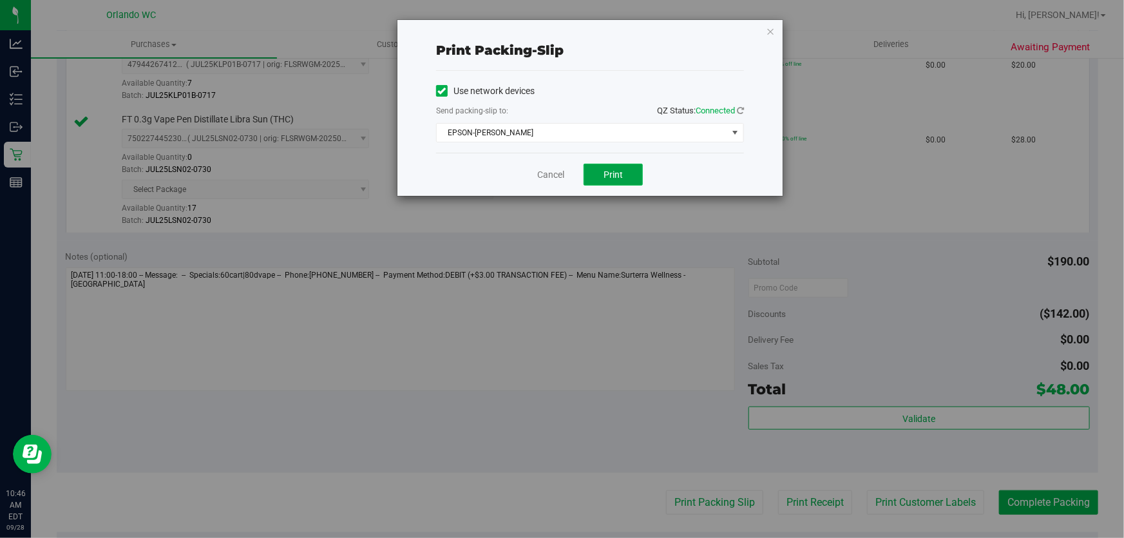
drag, startPoint x: 604, startPoint y: 179, endPoint x: 618, endPoint y: 175, distance: 14.7
click at [608, 179] on span "Print" at bounding box center [613, 174] width 19 height 10
click at [552, 173] on link "Cancel" at bounding box center [550, 175] width 27 height 14
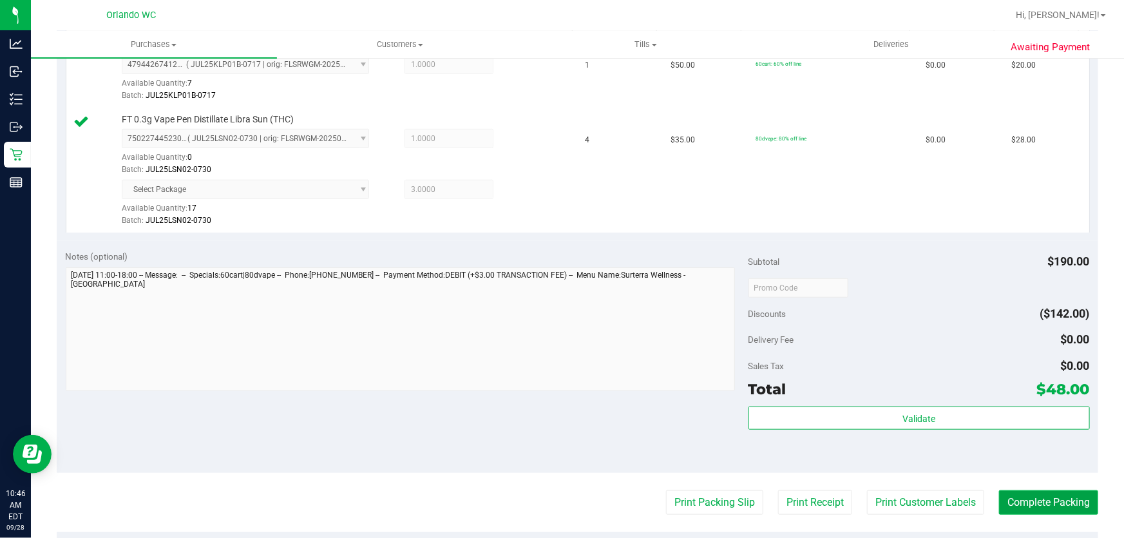
click at [1056, 512] on button "Complete Packing" at bounding box center [1048, 502] width 99 height 24
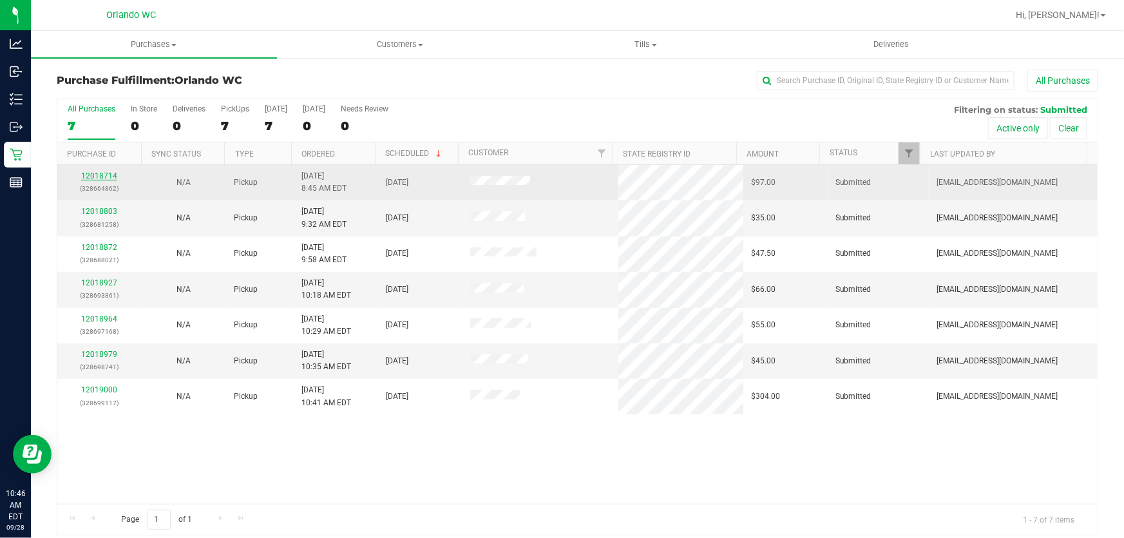
click at [89, 174] on link "12018714" at bounding box center [99, 175] width 36 height 9
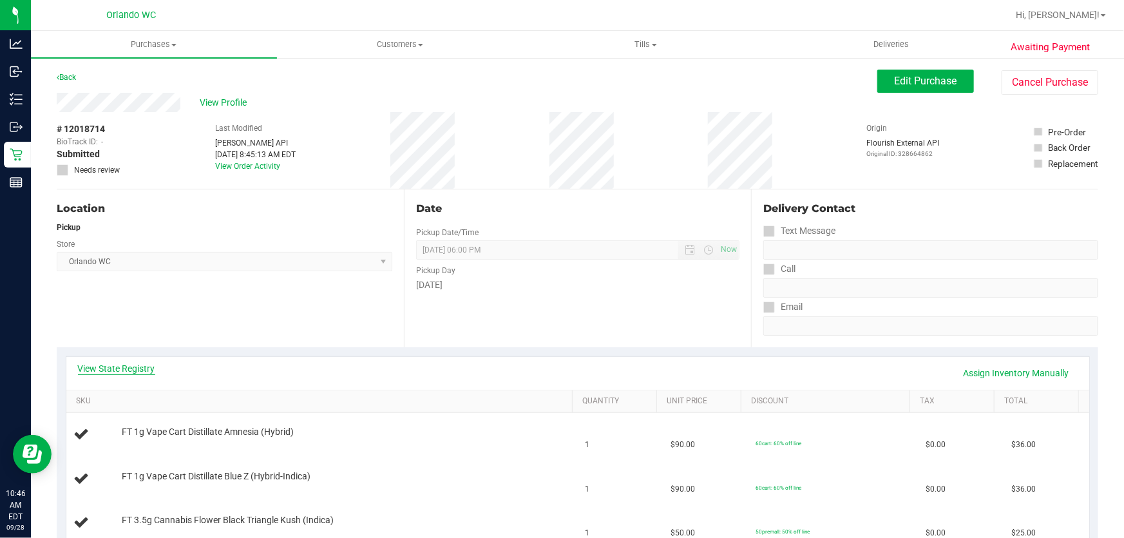
click at [119, 363] on link "View State Registry" at bounding box center [116, 368] width 77 height 13
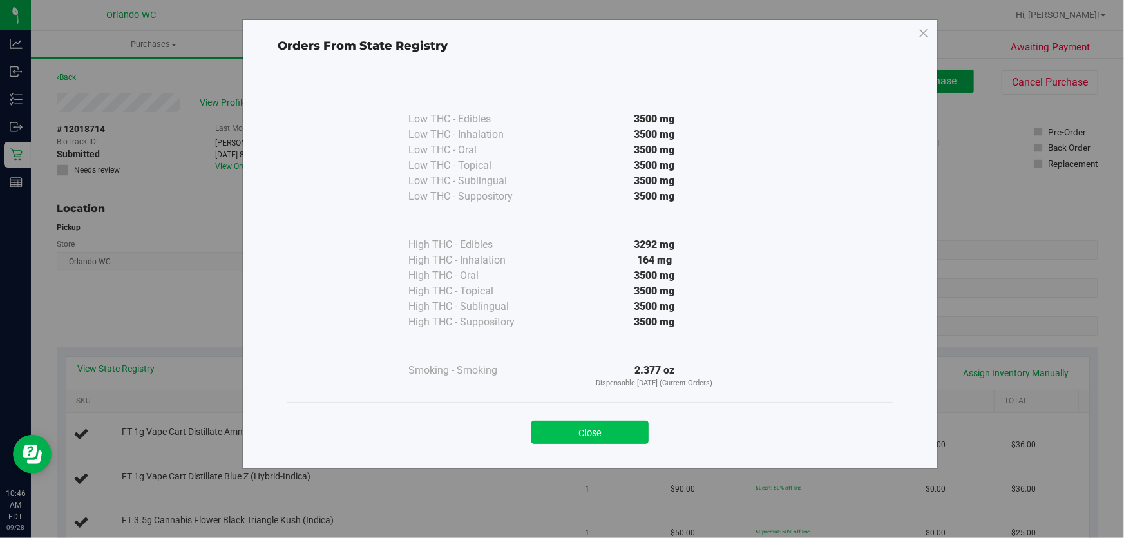
click at [595, 433] on button "Close" at bounding box center [589, 432] width 117 height 23
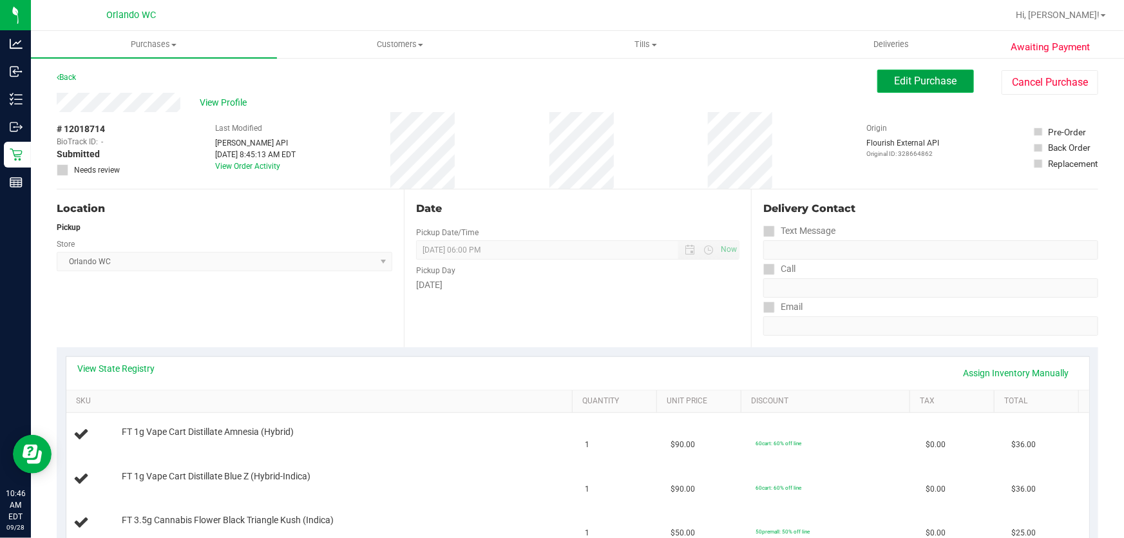
click at [915, 79] on span "Edit Purchase" at bounding box center [926, 81] width 62 height 12
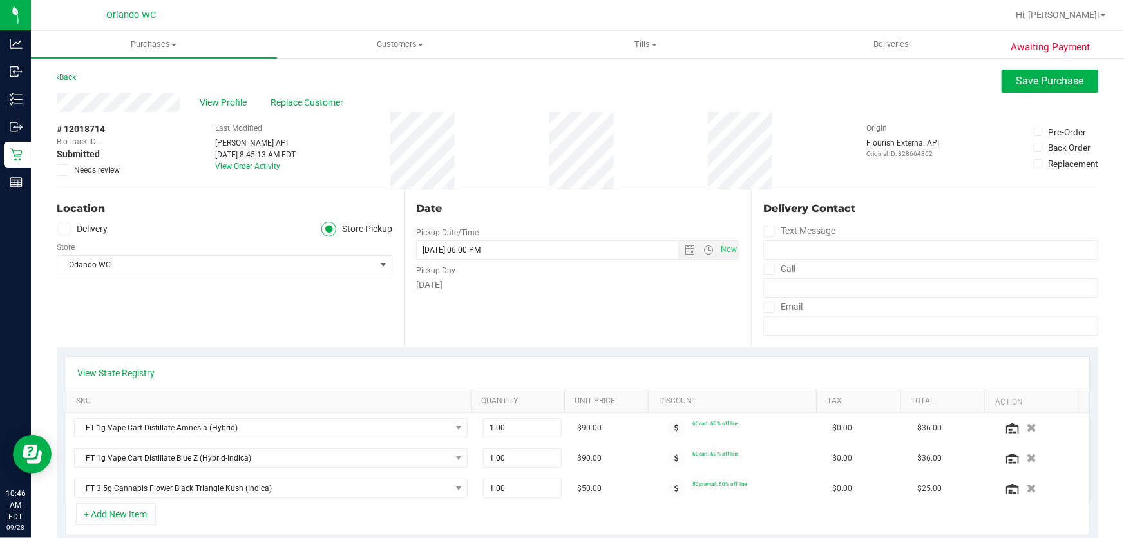
click at [61, 170] on icon at bounding box center [63, 170] width 8 height 0
click at [0, 0] on input "Needs review" at bounding box center [0, 0] width 0 height 0
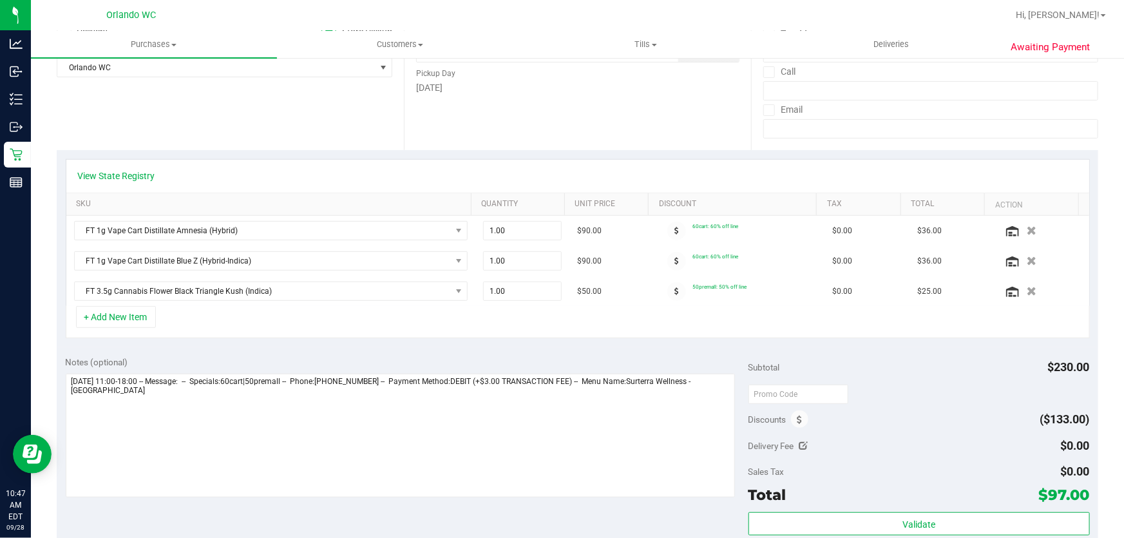
scroll to position [198, 0]
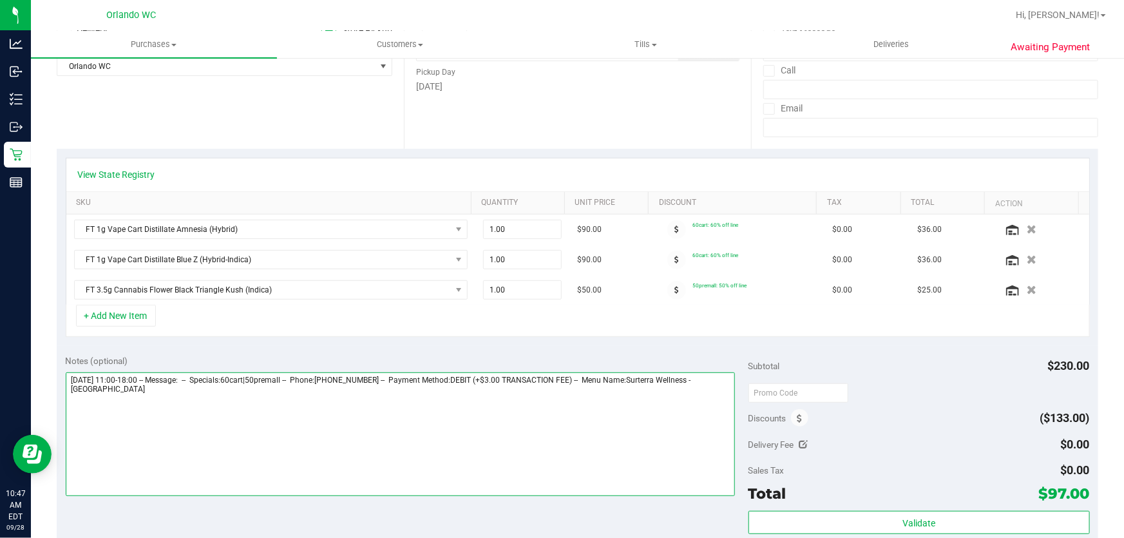
click at [182, 411] on textarea at bounding box center [401, 434] width 670 height 124
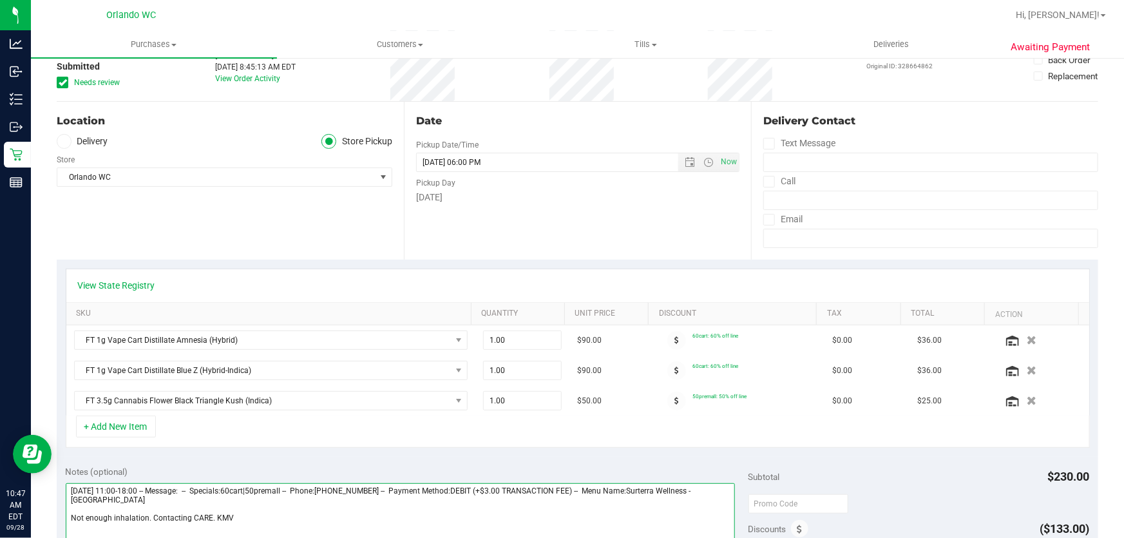
scroll to position [0, 0]
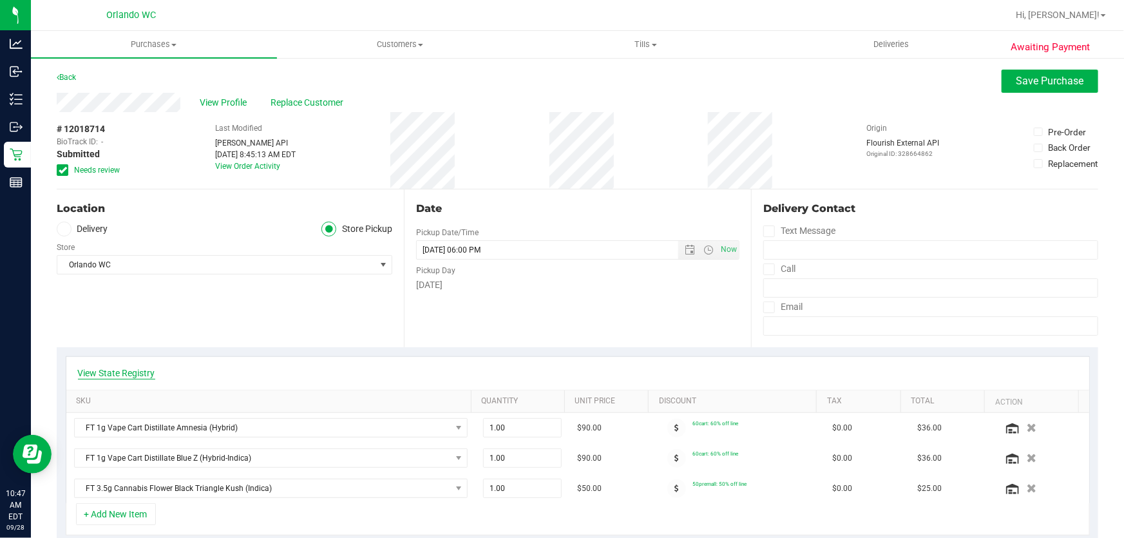
type textarea "Sunday 09/28/2025 11:00-18:00 -- Message: -- Specials:60cart|50premall -- Phone…"
click at [149, 371] on link "View State Registry" at bounding box center [116, 373] width 77 height 13
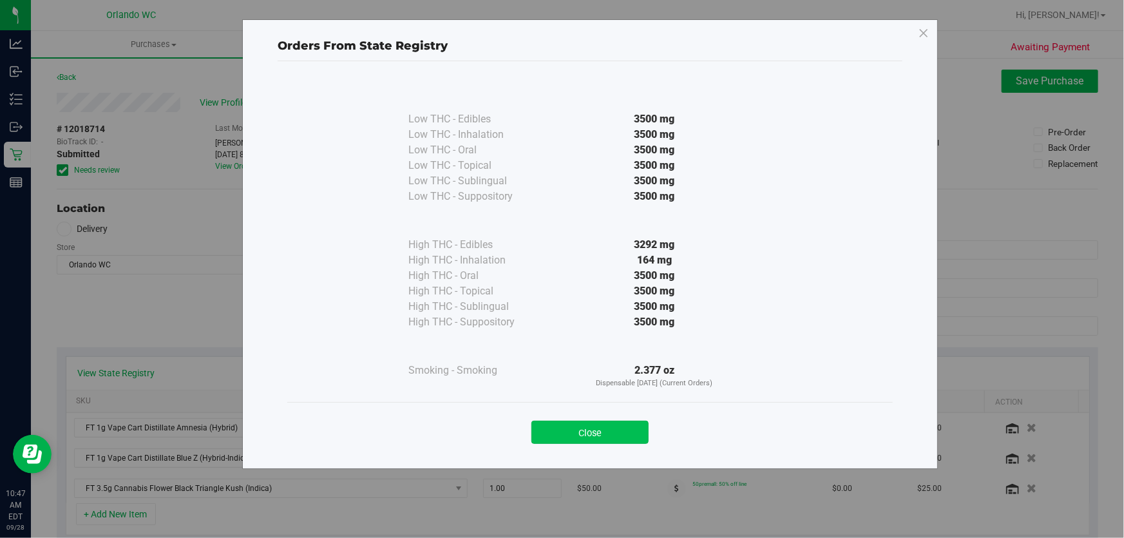
click at [577, 432] on button "Close" at bounding box center [589, 432] width 117 height 23
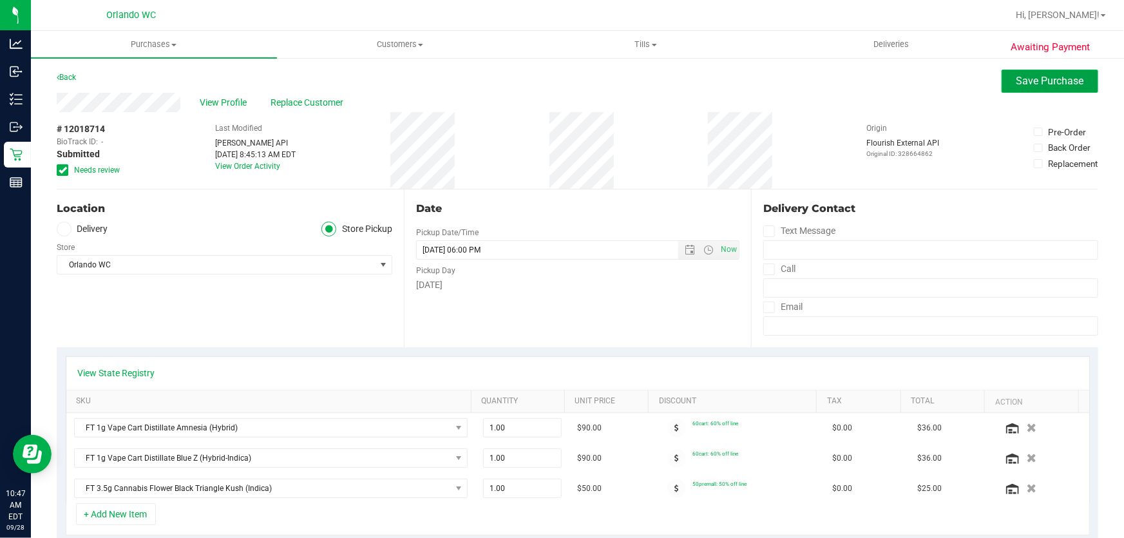
click at [1037, 77] on span "Save Purchase" at bounding box center [1050, 81] width 68 height 12
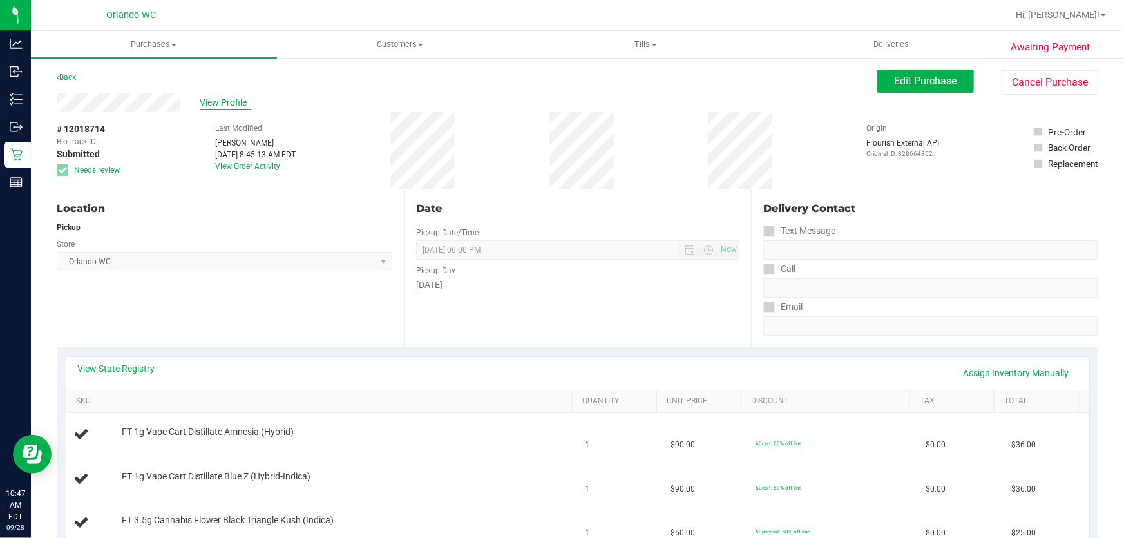
click at [226, 104] on span "View Profile" at bounding box center [226, 103] width 52 height 14
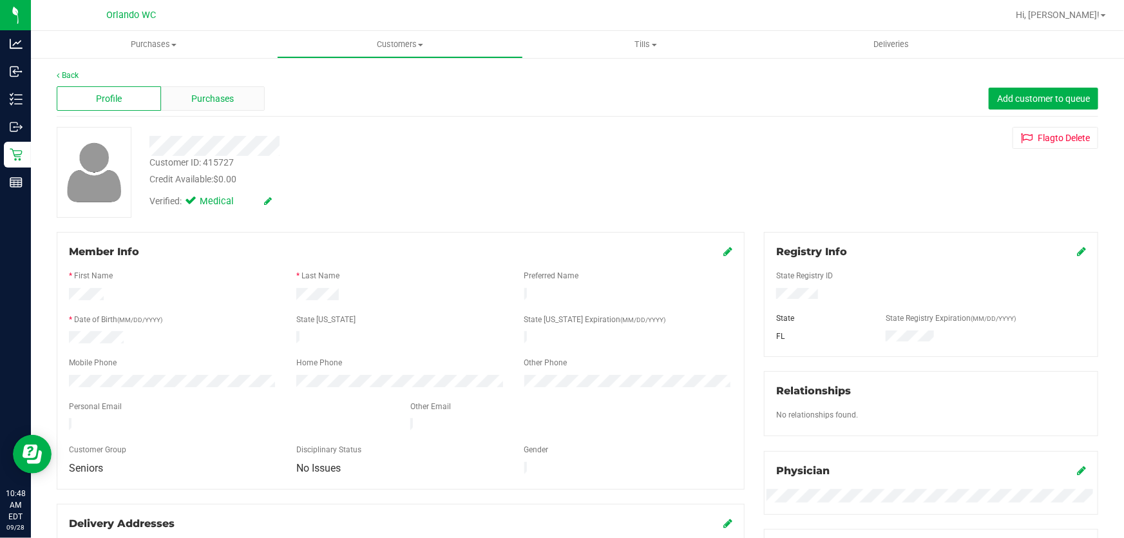
click at [225, 98] on span "Purchases" at bounding box center [213, 99] width 43 height 14
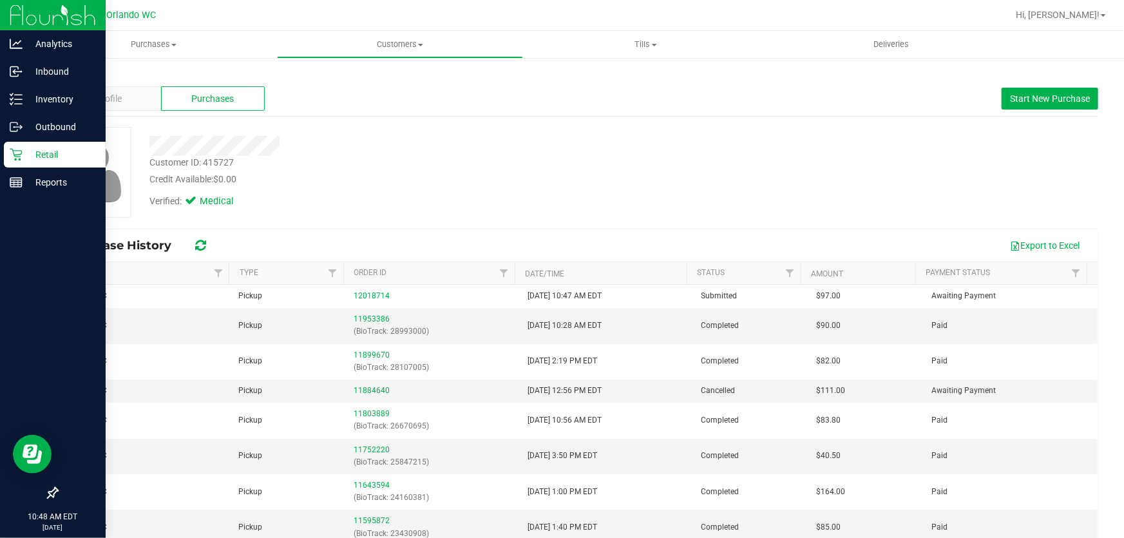
click at [32, 155] on p "Retail" at bounding box center [61, 154] width 77 height 15
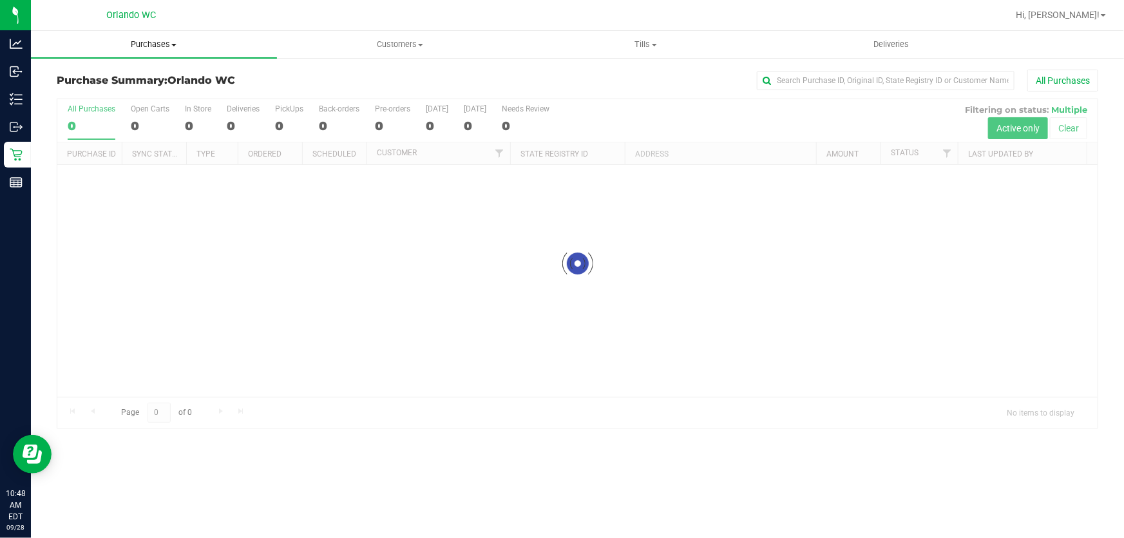
click at [156, 41] on span "Purchases" at bounding box center [154, 45] width 246 height 12
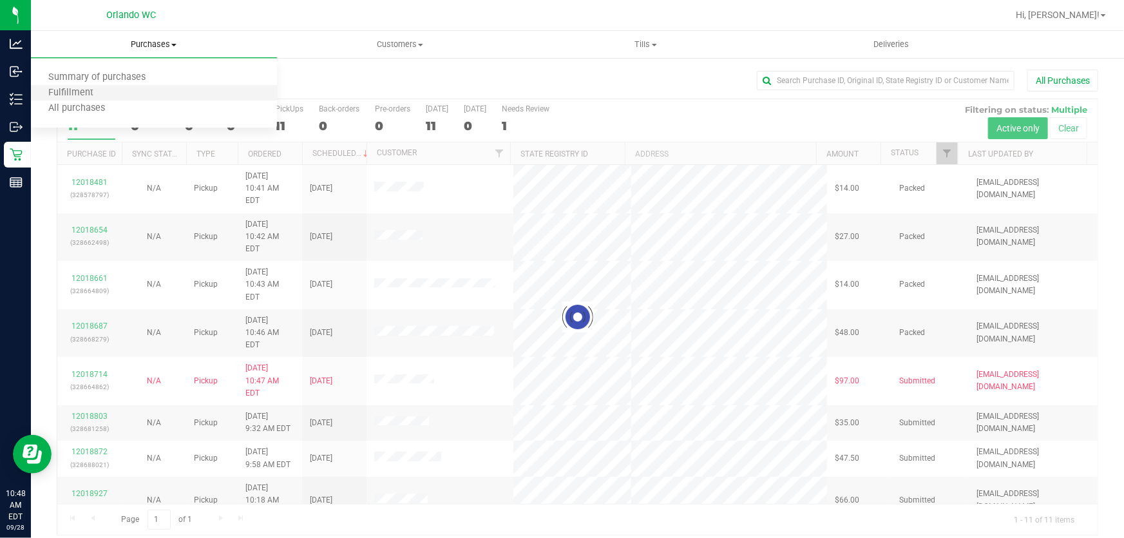
click at [113, 90] on li "Fulfillment" at bounding box center [154, 93] width 246 height 15
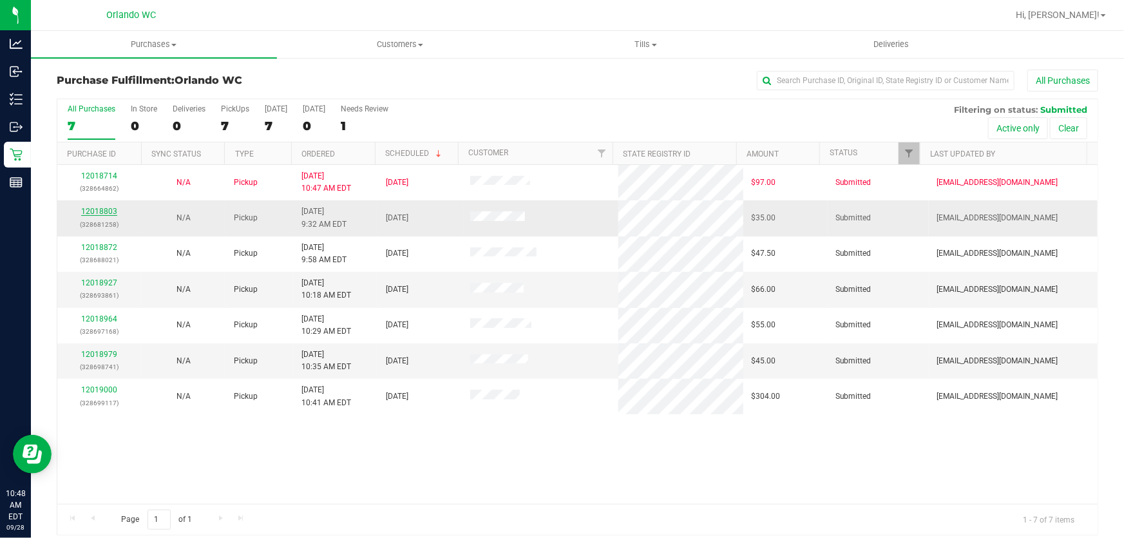
click at [99, 211] on link "12018803" at bounding box center [99, 211] width 36 height 9
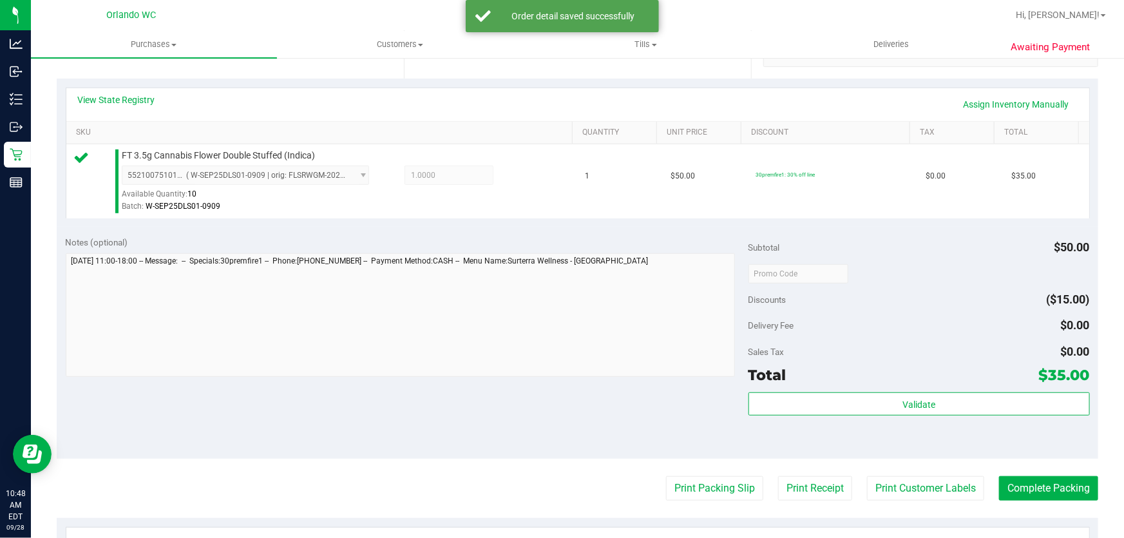
scroll to position [303, 0]
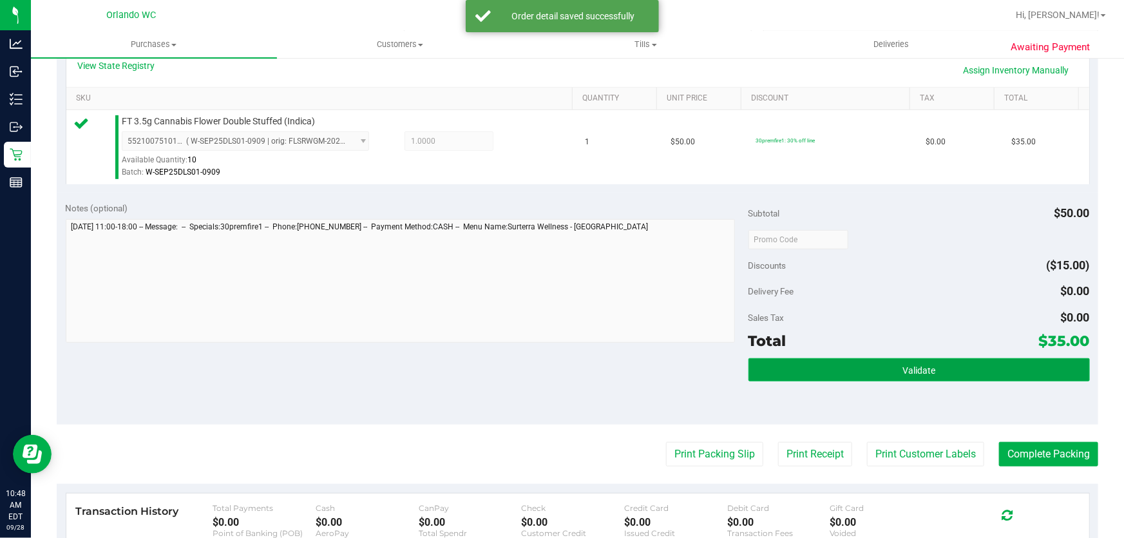
click at [894, 366] on button "Validate" at bounding box center [918, 369] width 341 height 23
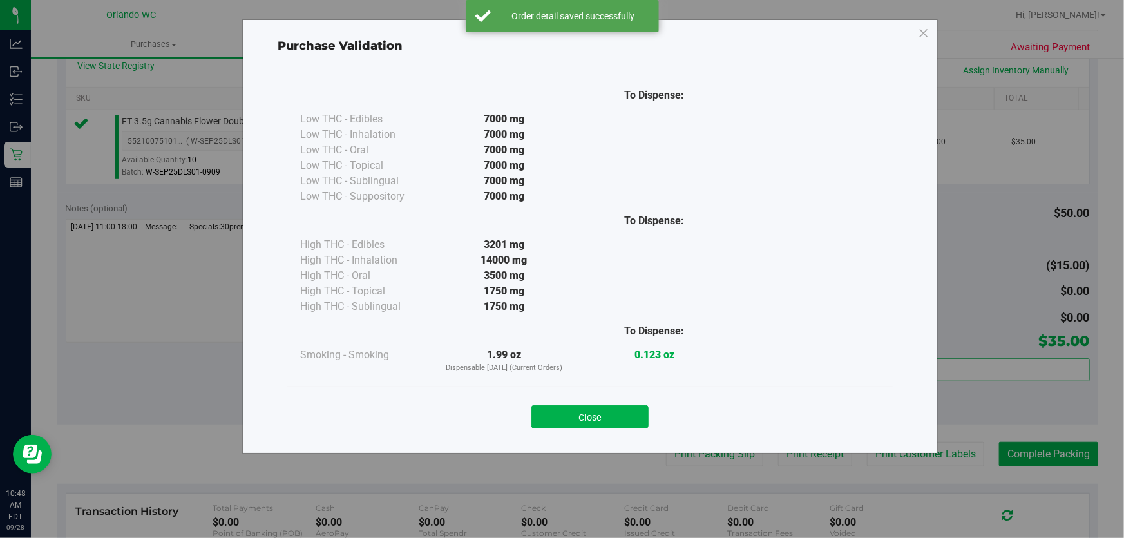
drag, startPoint x: 607, startPoint y: 407, endPoint x: 689, endPoint y: 434, distance: 86.2
click at [610, 415] on button "Close" at bounding box center [589, 416] width 117 height 23
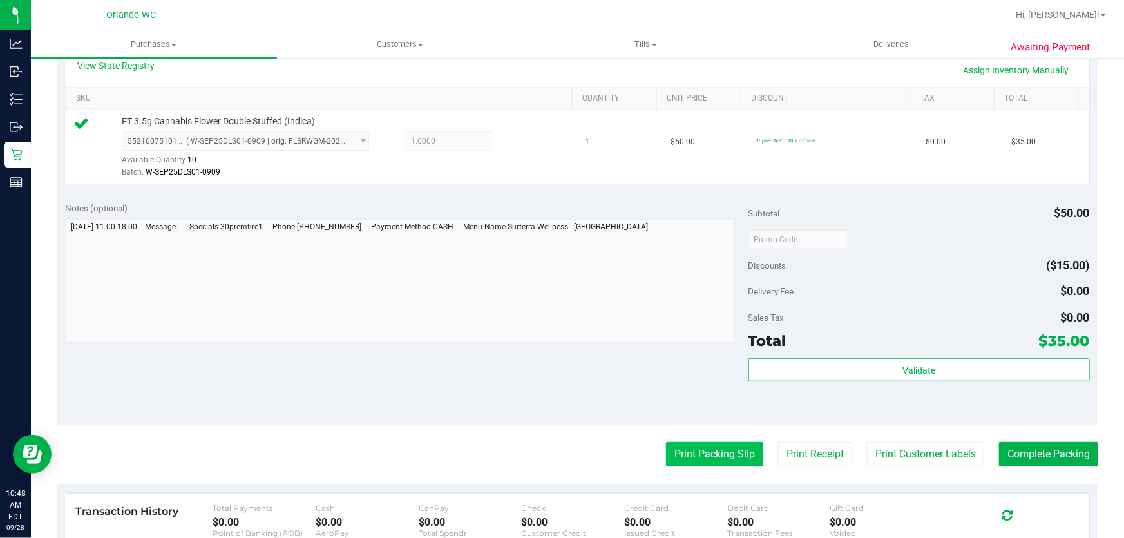
click at [702, 457] on button "Print Packing Slip" at bounding box center [714, 454] width 97 height 24
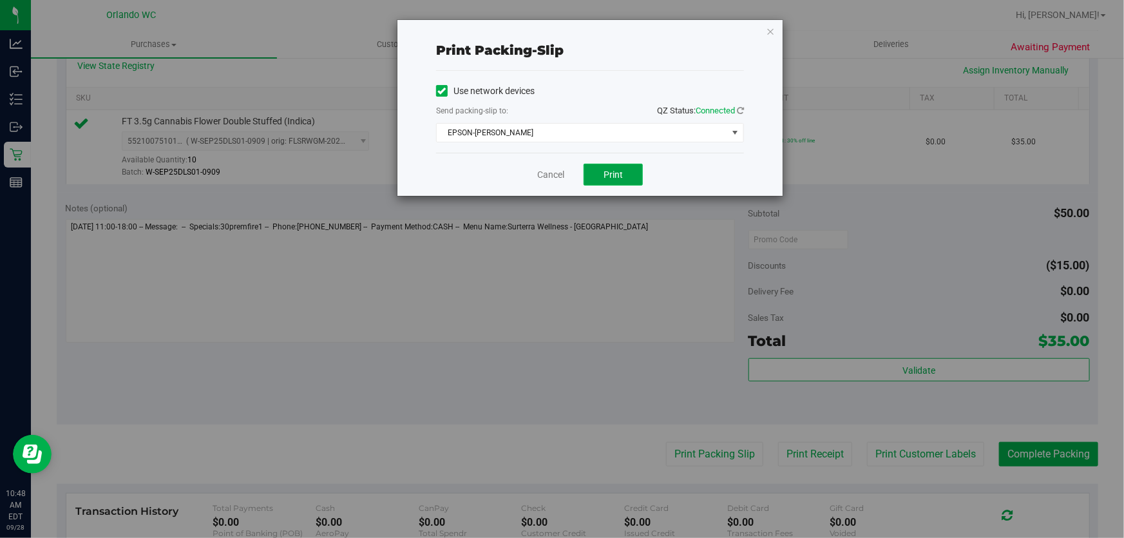
click at [631, 174] on button "Print" at bounding box center [613, 175] width 59 height 22
click at [548, 171] on link "Cancel" at bounding box center [550, 175] width 27 height 14
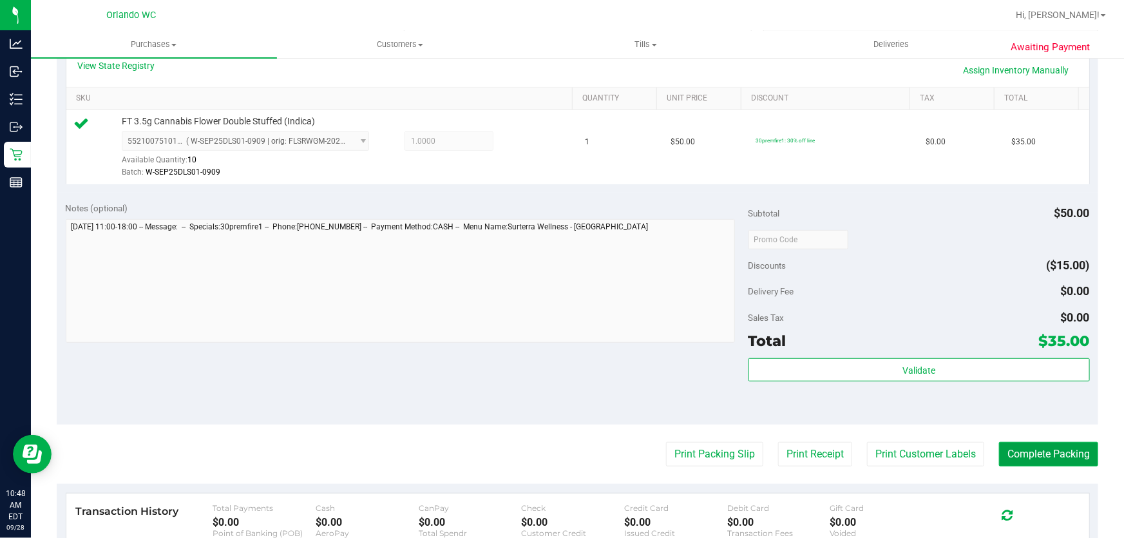
click at [1069, 455] on button "Complete Packing" at bounding box center [1048, 454] width 99 height 24
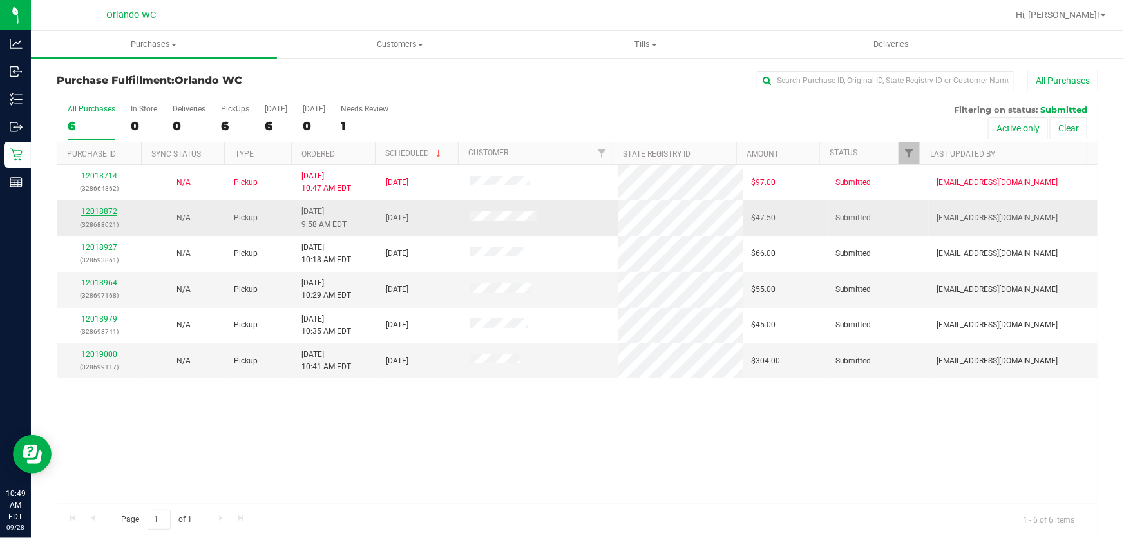
click at [110, 213] on link "12018872" at bounding box center [99, 211] width 36 height 9
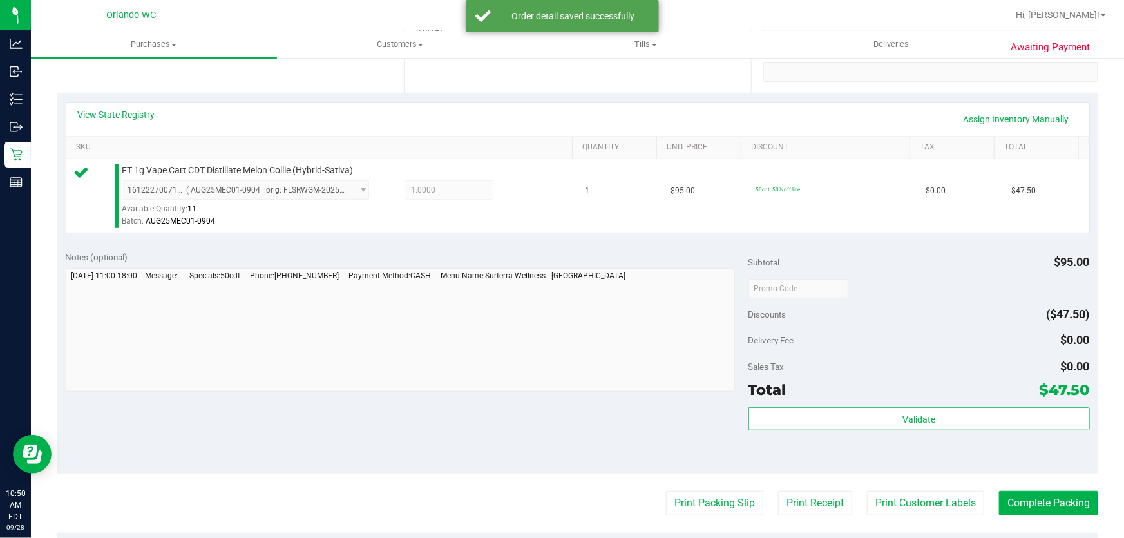
scroll to position [316, 0]
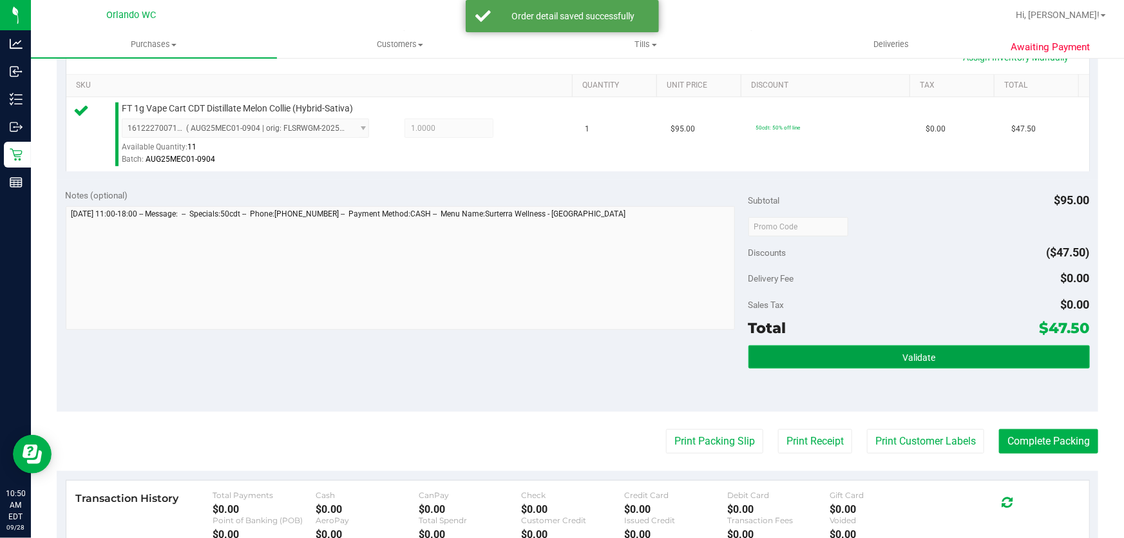
click at [938, 361] on button "Validate" at bounding box center [918, 356] width 341 height 23
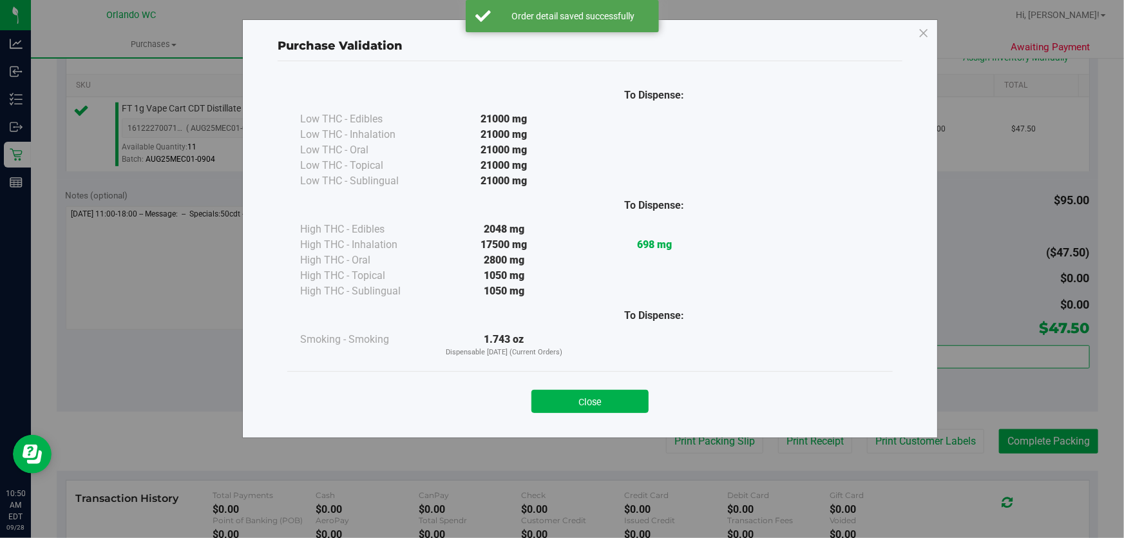
click at [618, 401] on button "Close" at bounding box center [589, 401] width 117 height 23
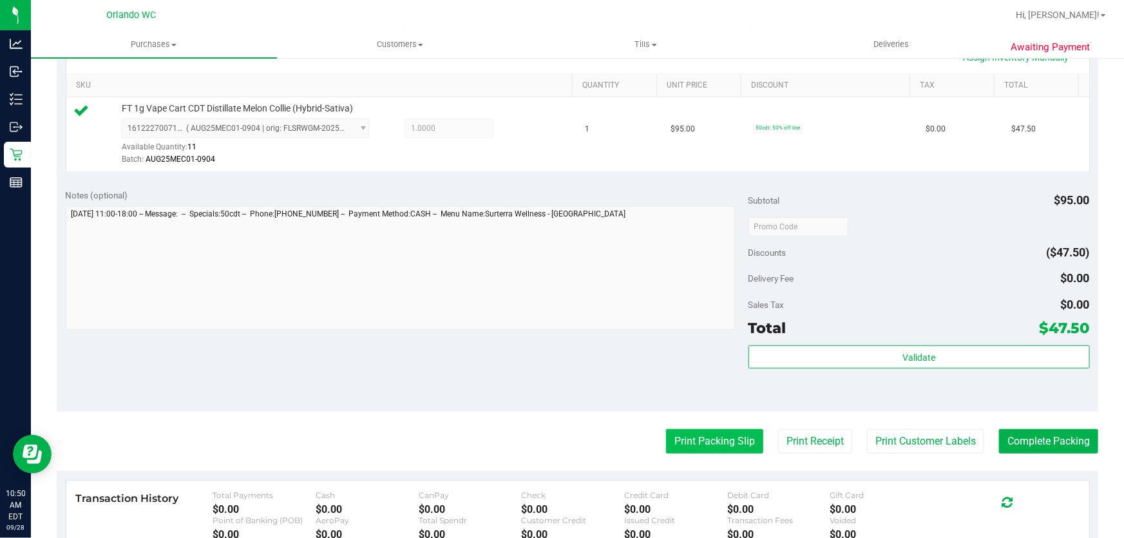
click at [716, 443] on button "Print Packing Slip" at bounding box center [714, 441] width 97 height 24
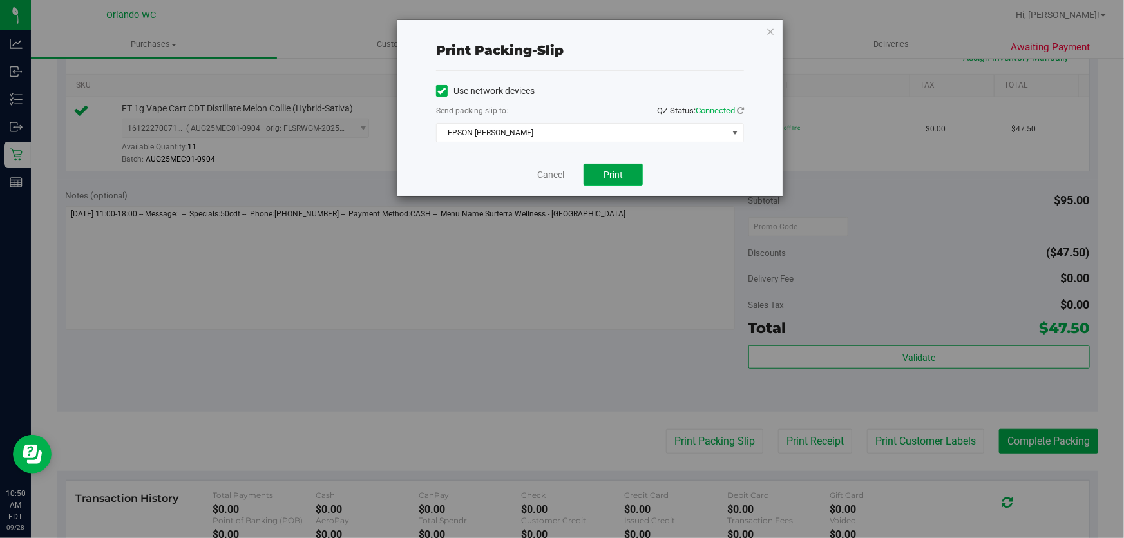
click at [630, 167] on button "Print" at bounding box center [613, 175] width 59 height 22
click at [564, 178] on link "Cancel" at bounding box center [550, 175] width 27 height 14
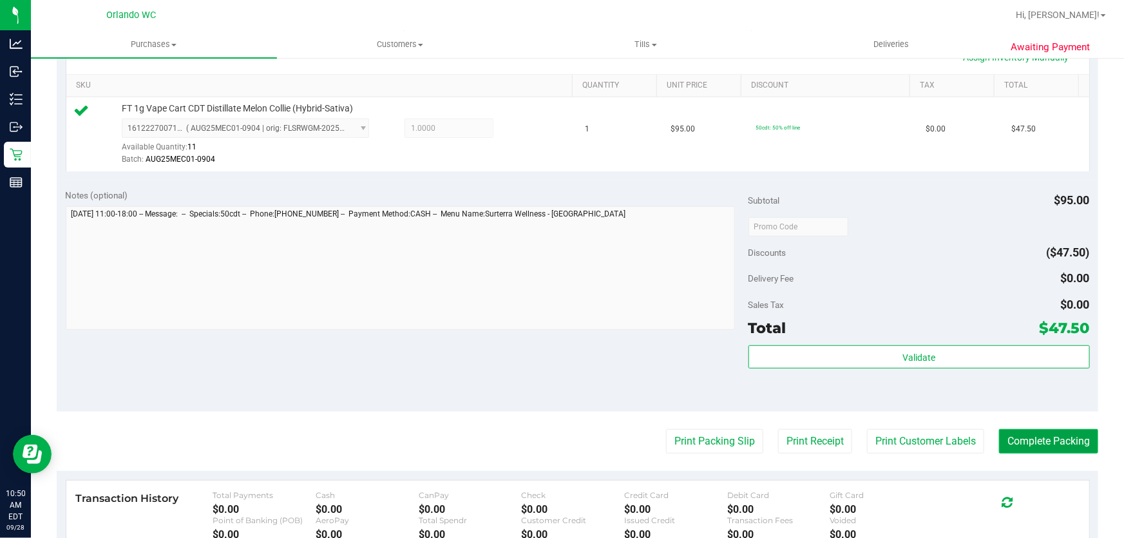
click at [1058, 444] on button "Complete Packing" at bounding box center [1048, 441] width 99 height 24
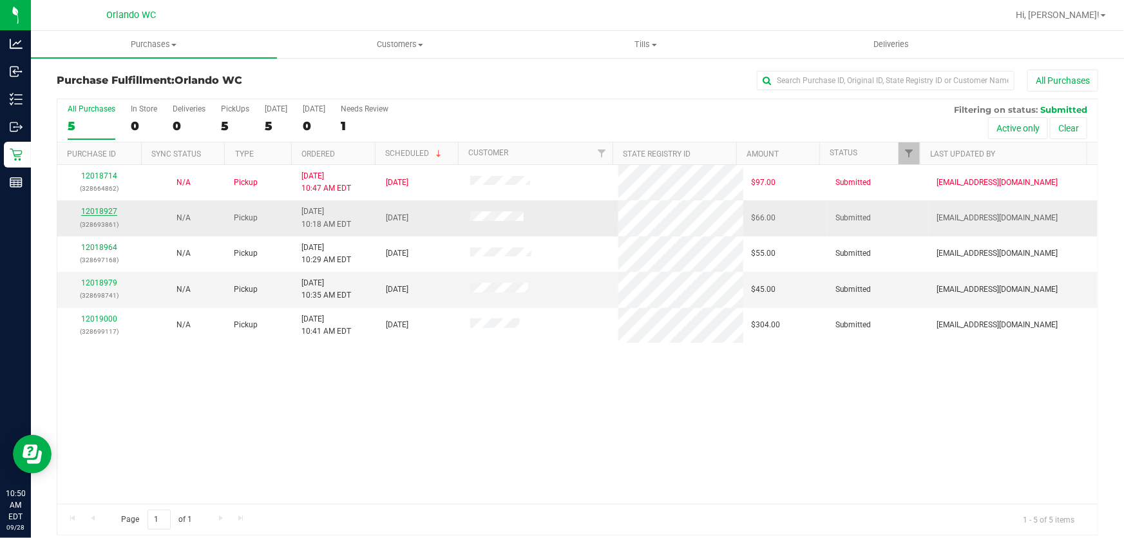
click at [97, 208] on link "12018927" at bounding box center [99, 211] width 36 height 9
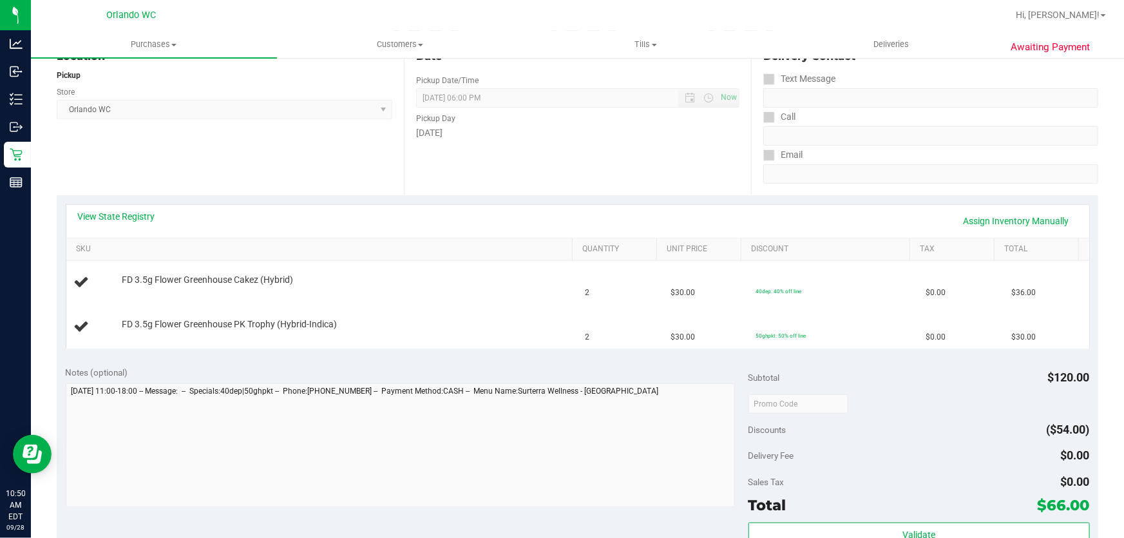
scroll to position [155, 0]
click at [107, 216] on link "View State Registry" at bounding box center [116, 213] width 77 height 13
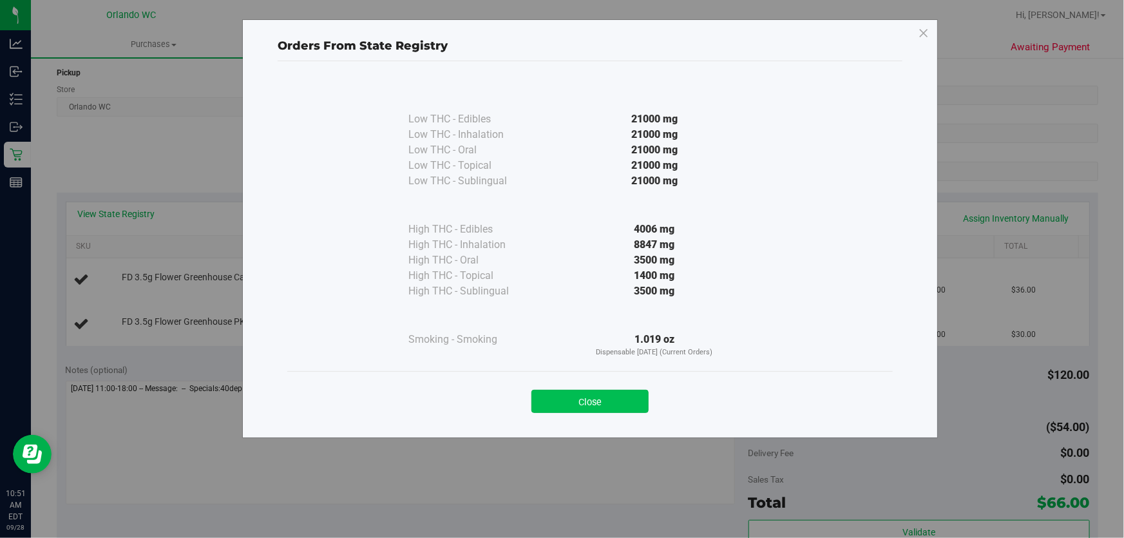
click at [602, 399] on button "Close" at bounding box center [589, 401] width 117 height 23
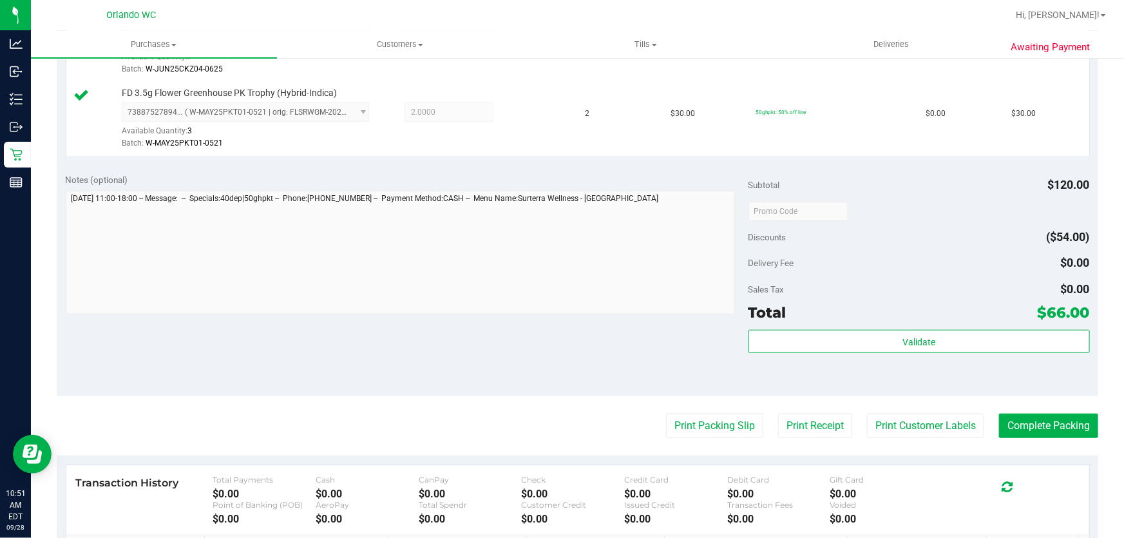
scroll to position [428, 0]
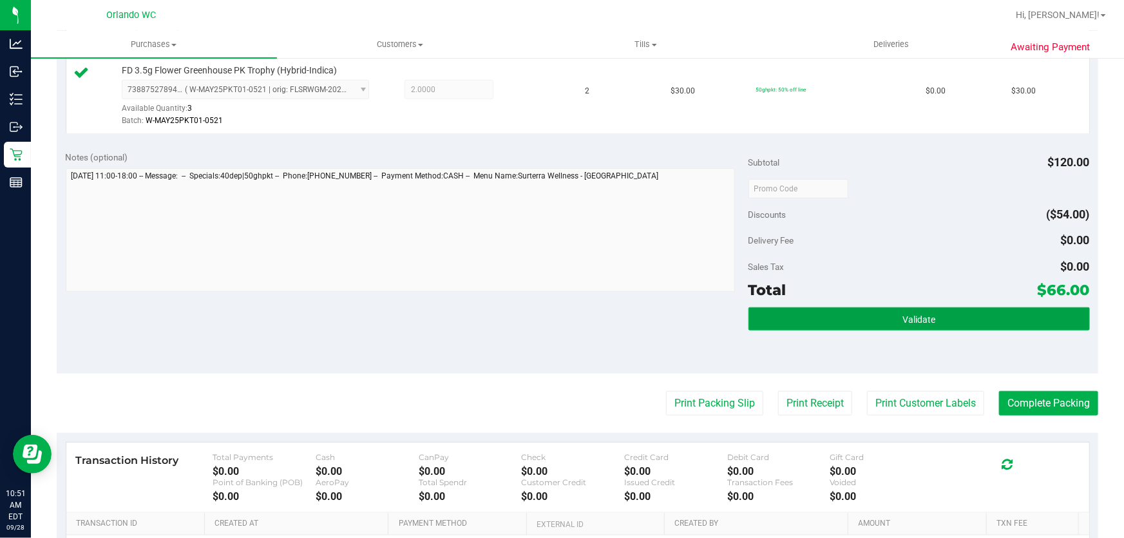
click at [907, 314] on span "Validate" at bounding box center [918, 319] width 33 height 10
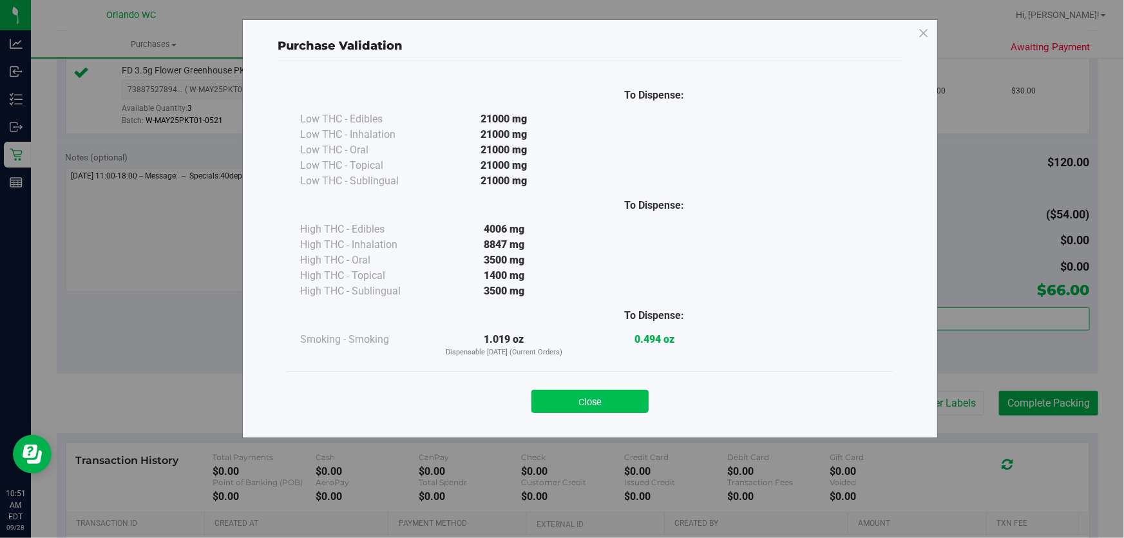
click at [605, 407] on button "Close" at bounding box center [589, 401] width 117 height 23
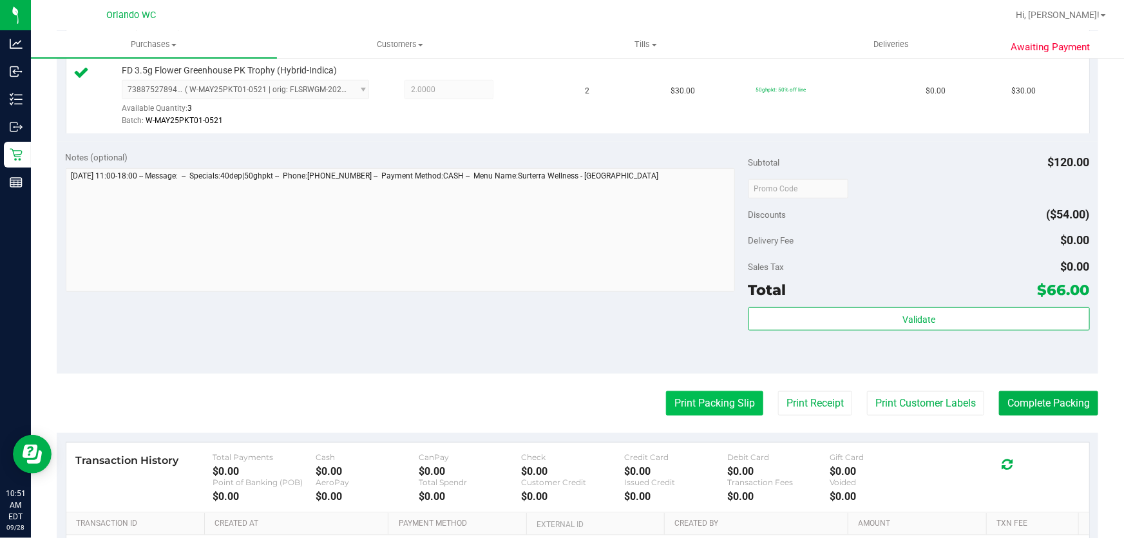
click at [706, 409] on button "Print Packing Slip" at bounding box center [714, 403] width 97 height 24
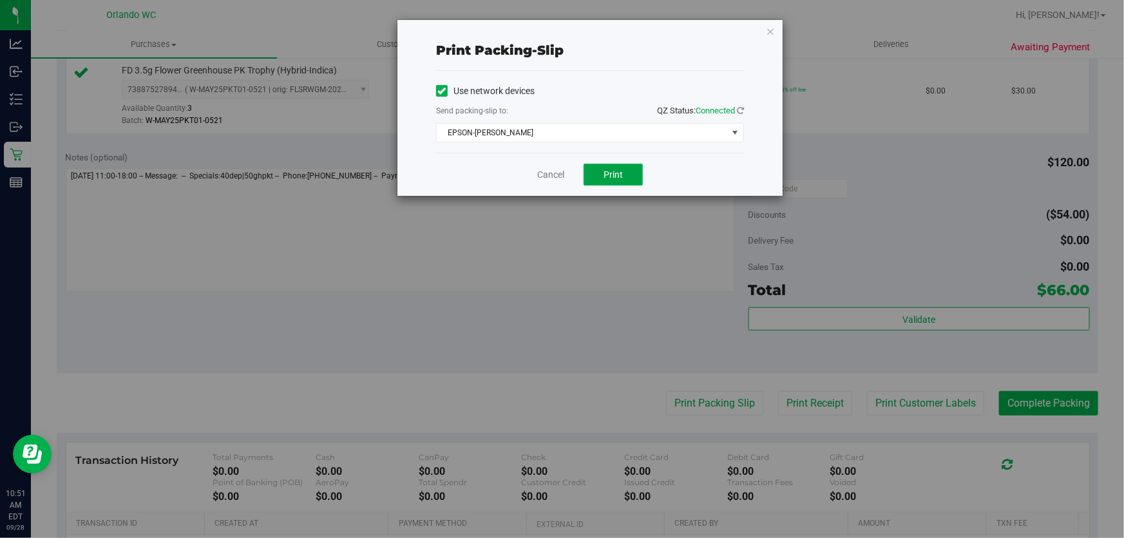
click at [618, 173] on span "Print" at bounding box center [613, 174] width 19 height 10
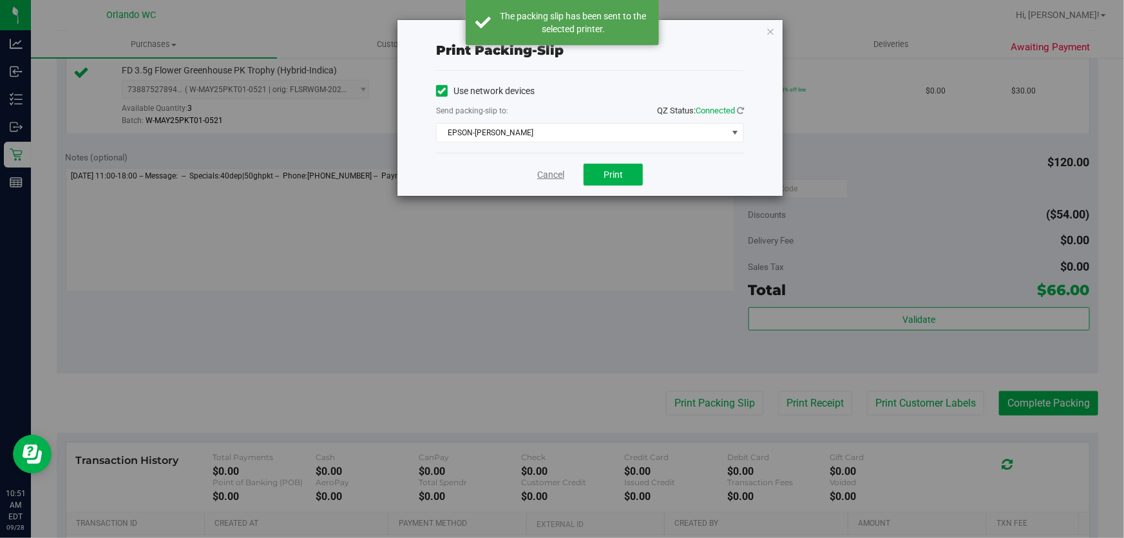
click at [553, 178] on link "Cancel" at bounding box center [550, 175] width 27 height 14
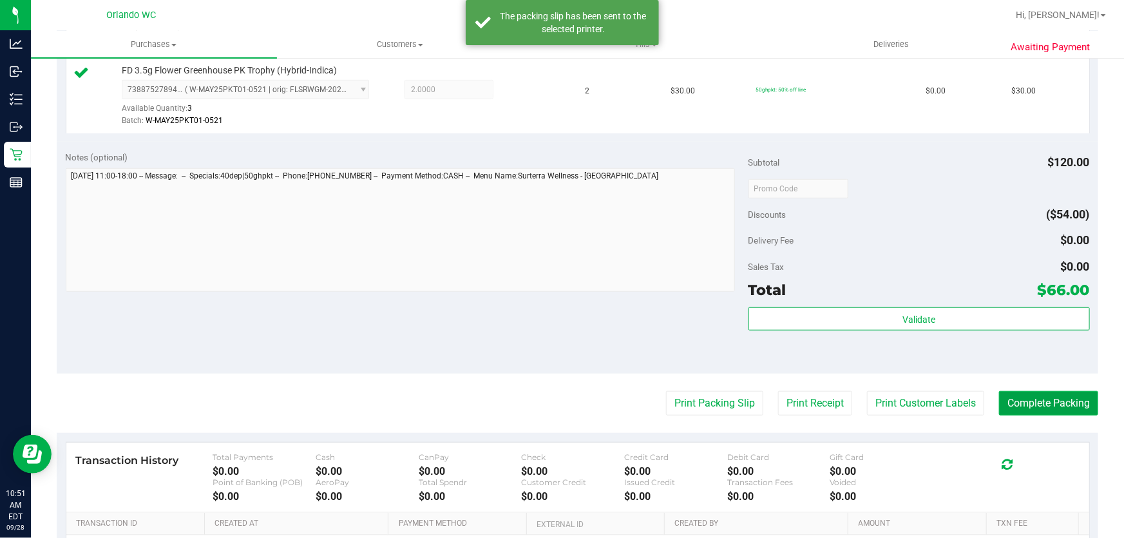
click at [1053, 405] on button "Complete Packing" at bounding box center [1048, 403] width 99 height 24
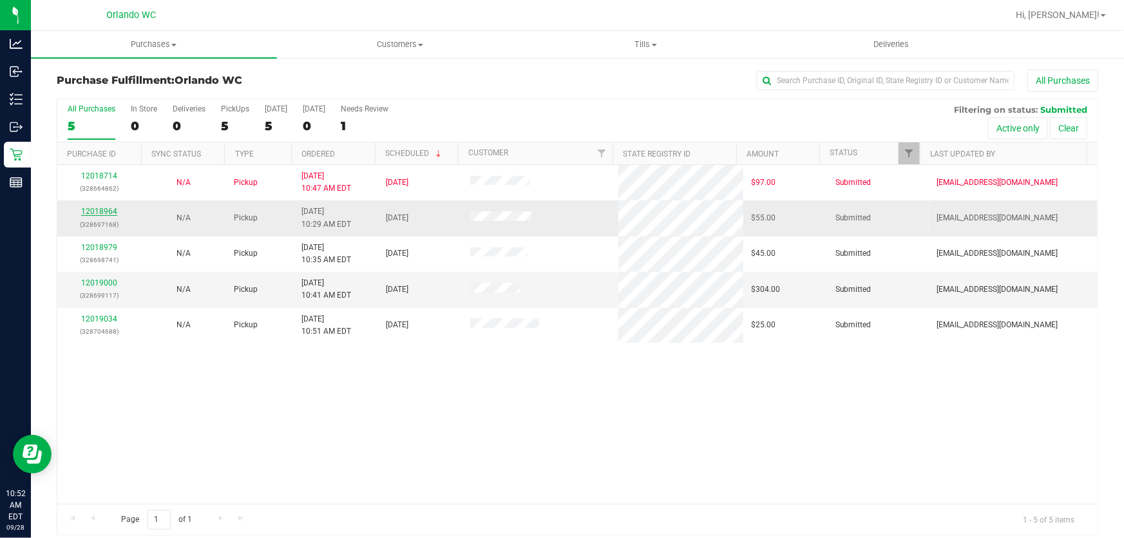
click at [99, 209] on link "12018964" at bounding box center [99, 211] width 36 height 9
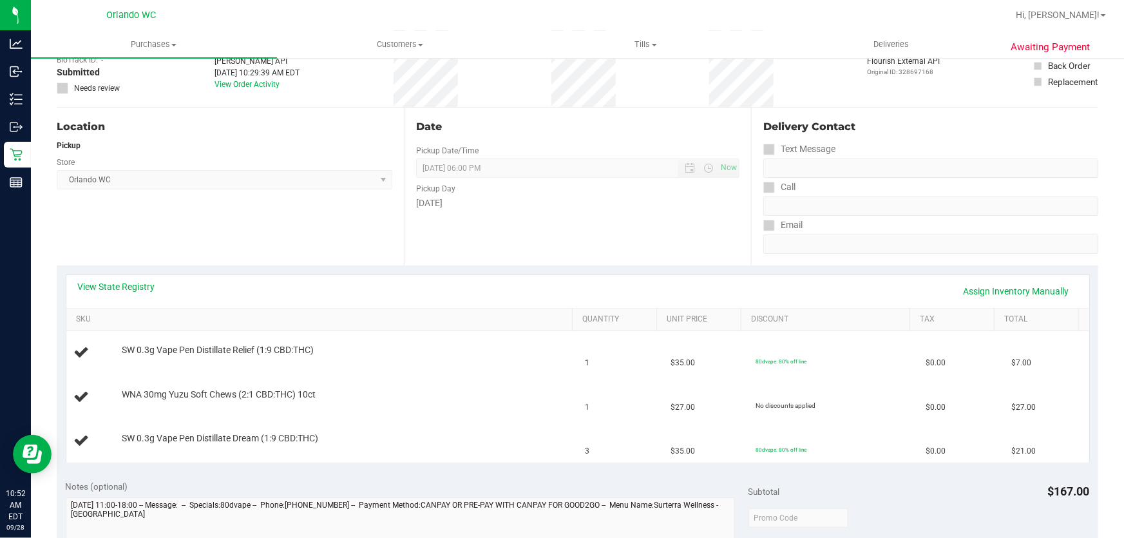
scroll to position [119, 0]
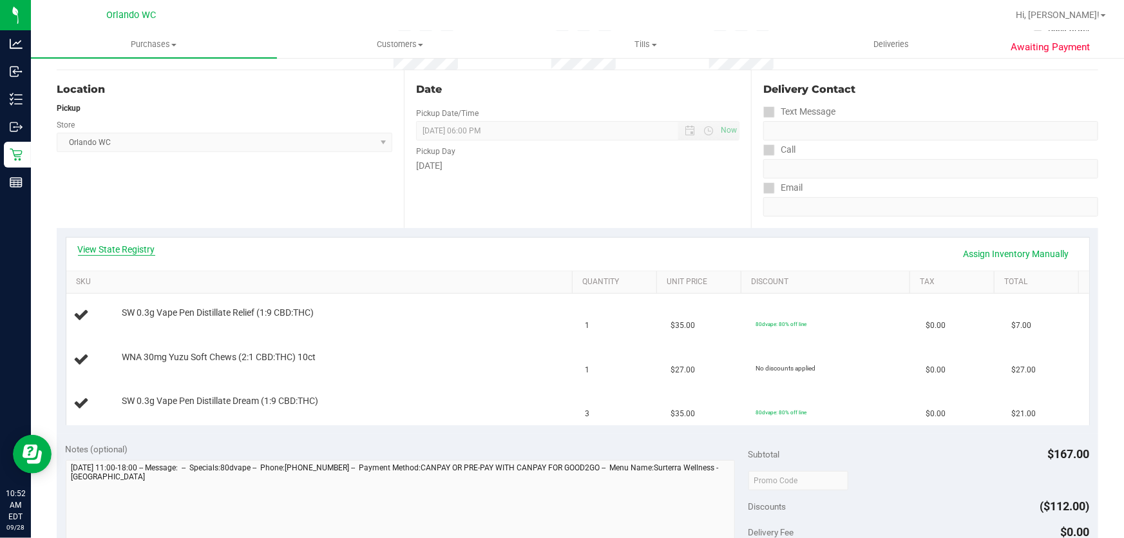
click at [128, 252] on link "View State Registry" at bounding box center [116, 249] width 77 height 13
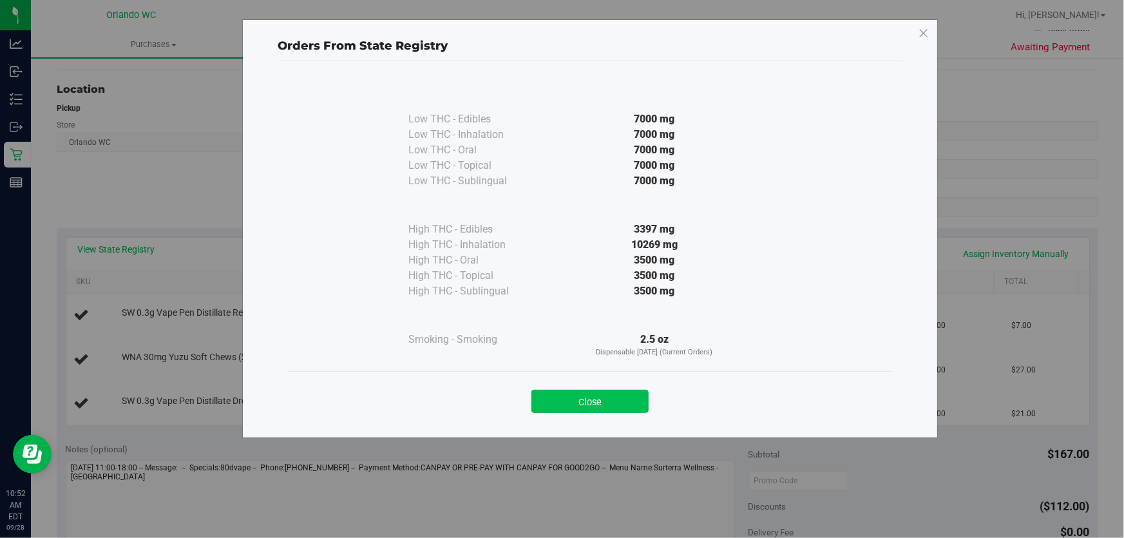
click at [614, 397] on button "Close" at bounding box center [589, 401] width 117 height 23
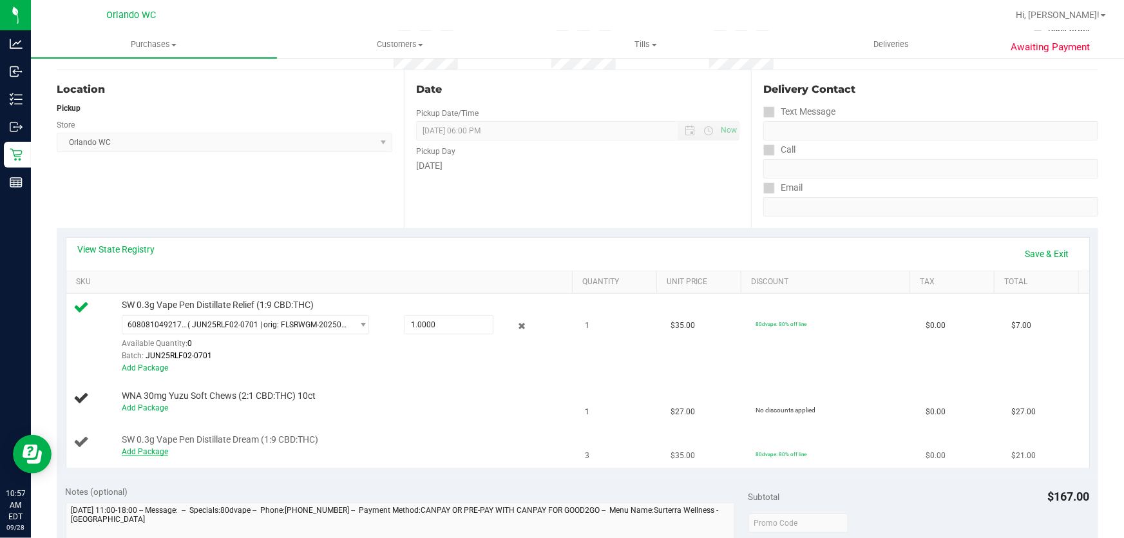
click at [155, 452] on link "Add Package" at bounding box center [145, 451] width 46 height 9
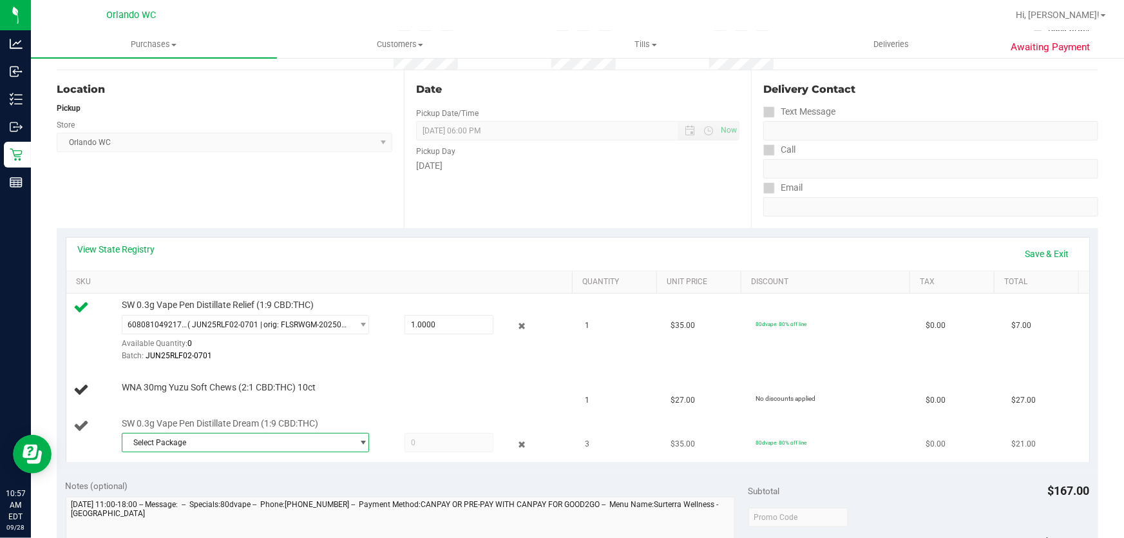
click at [231, 446] on span "Select Package" at bounding box center [237, 442] width 230 height 18
click at [245, 497] on span "( JUL25DRM03-0721 | orig: FLSRWGM-20250728-751 )" at bounding box center [297, 495] width 189 height 9
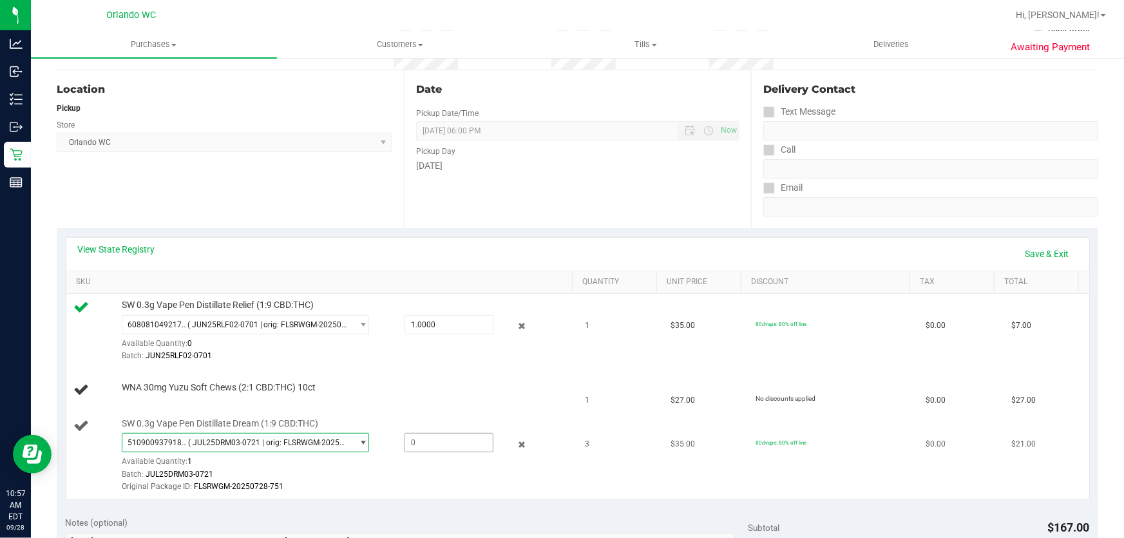
click at [416, 443] on span at bounding box center [450, 442] width 90 height 19
type input "1"
type input "1.0000"
click at [479, 481] on div "Original Package ID: FLSRWGM-20250728-751" at bounding box center [345, 487] width 446 height 12
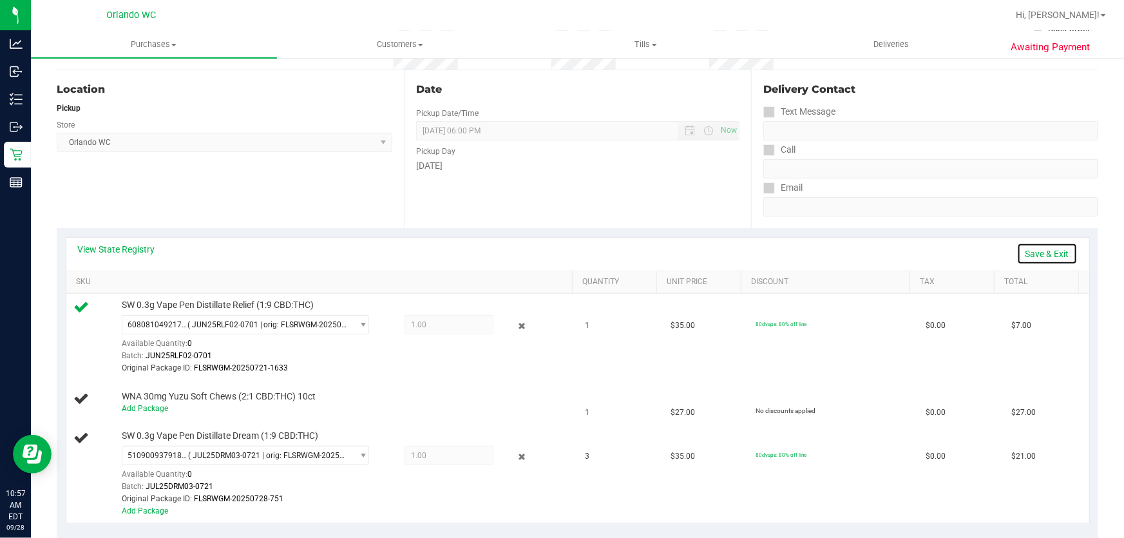
click at [1051, 255] on link "Save & Exit" at bounding box center [1047, 254] width 61 height 22
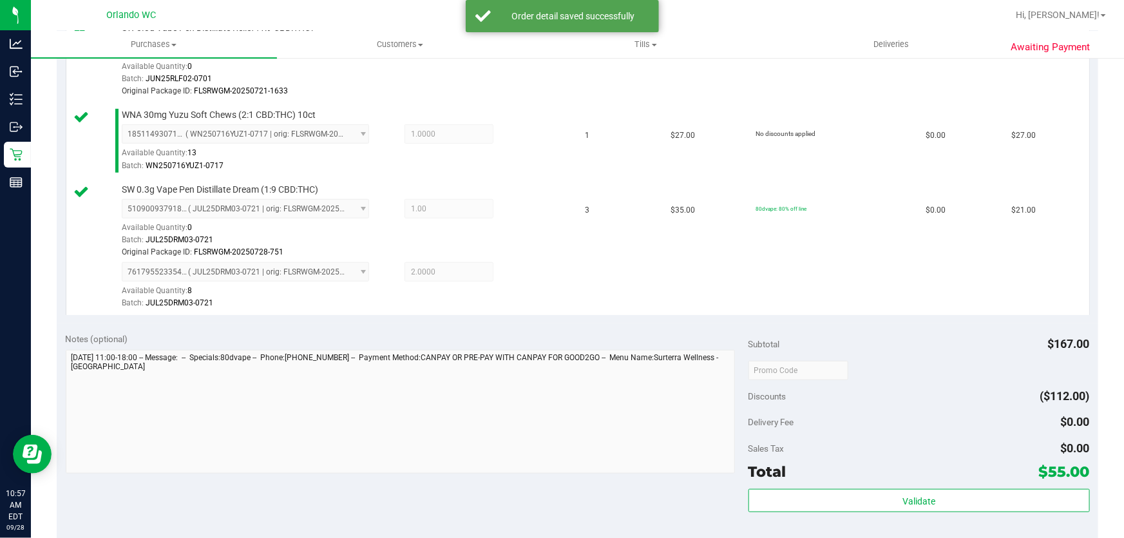
scroll to position [453, 0]
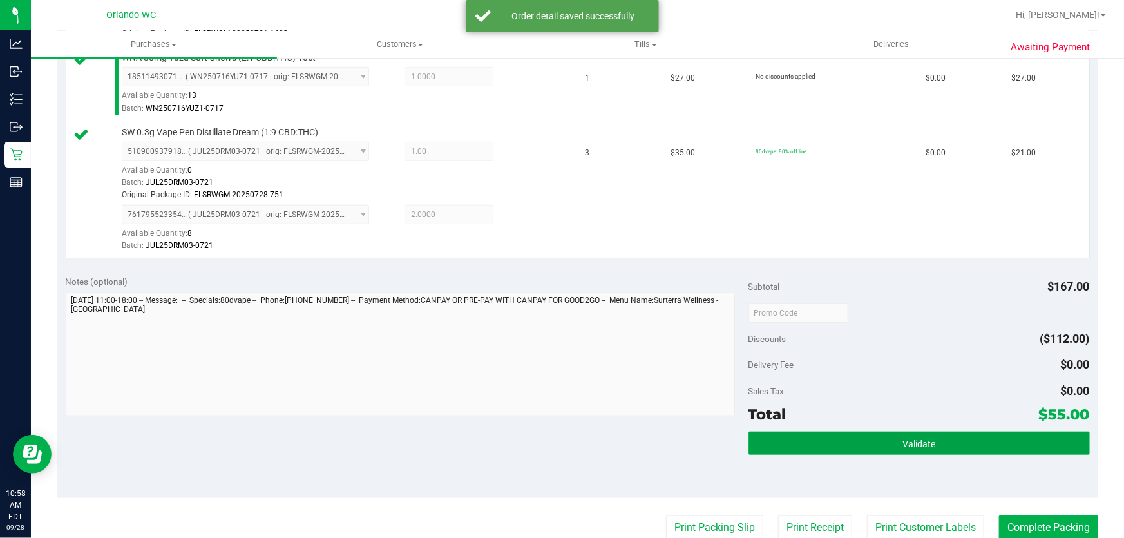
click at [941, 443] on button "Validate" at bounding box center [918, 443] width 341 height 23
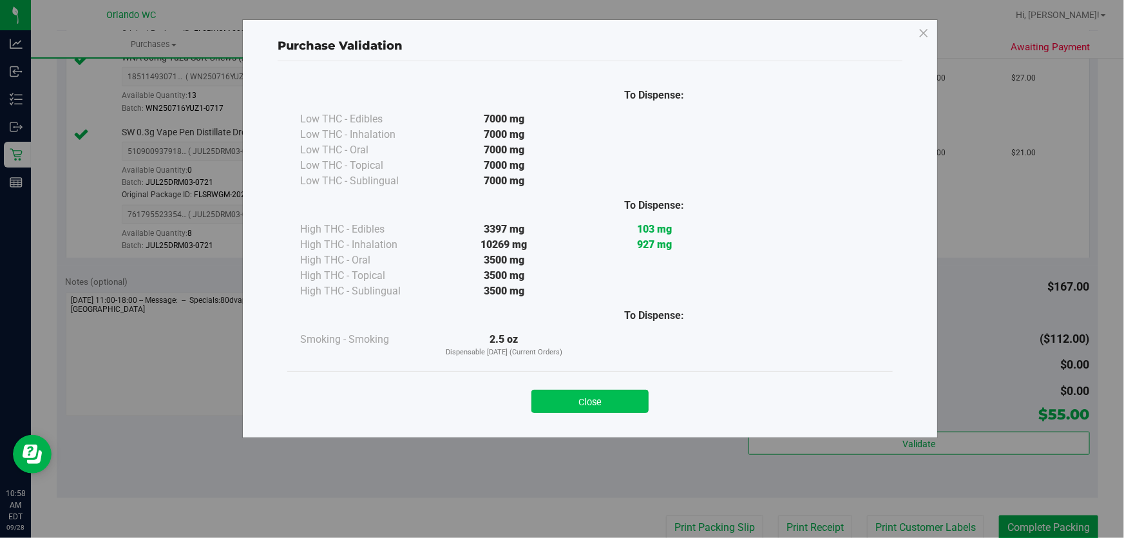
click at [606, 401] on button "Close" at bounding box center [589, 401] width 117 height 23
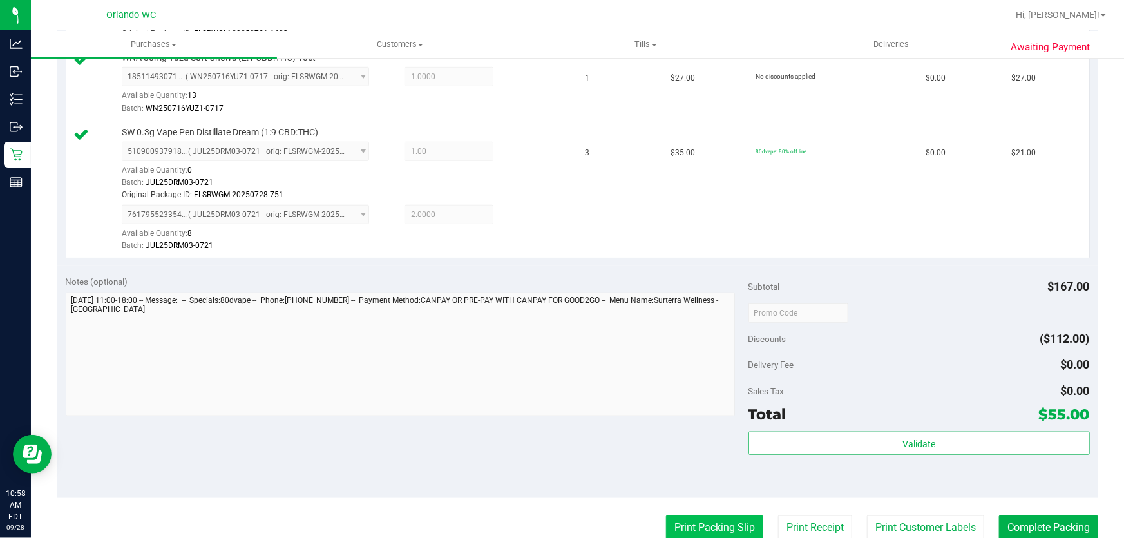
click at [717, 526] on button "Print Packing Slip" at bounding box center [714, 527] width 97 height 24
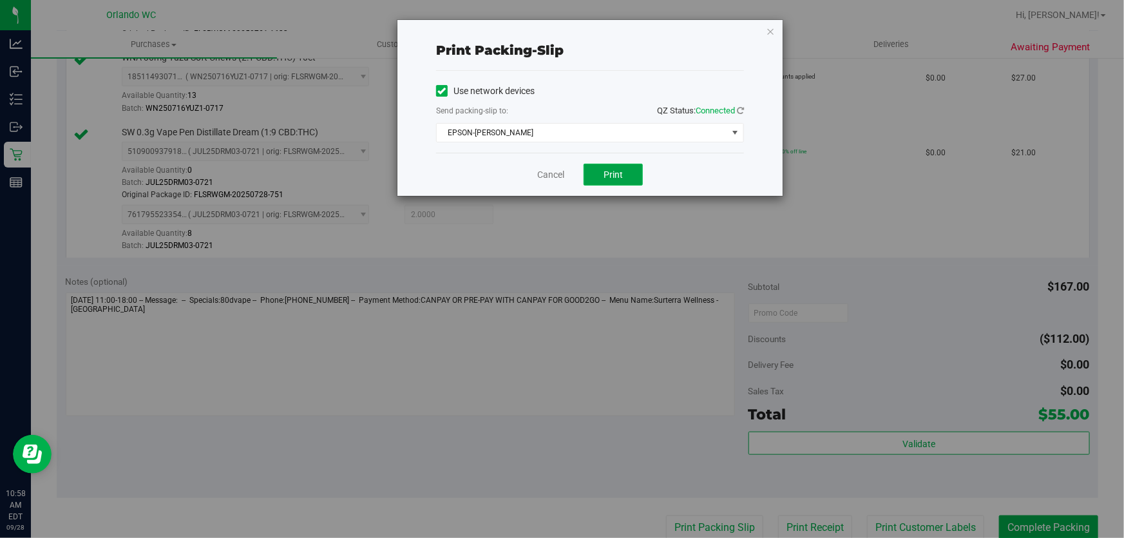
click at [612, 173] on span "Print" at bounding box center [613, 174] width 19 height 10
click at [556, 175] on link "Cancel" at bounding box center [550, 175] width 27 height 14
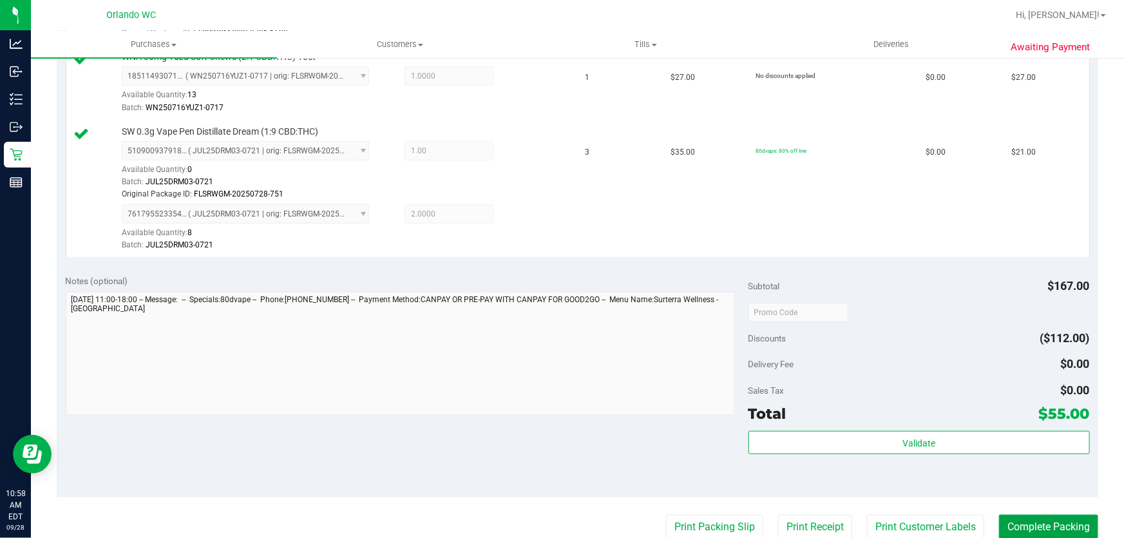
click at [1054, 523] on button "Complete Packing" at bounding box center [1048, 527] width 99 height 24
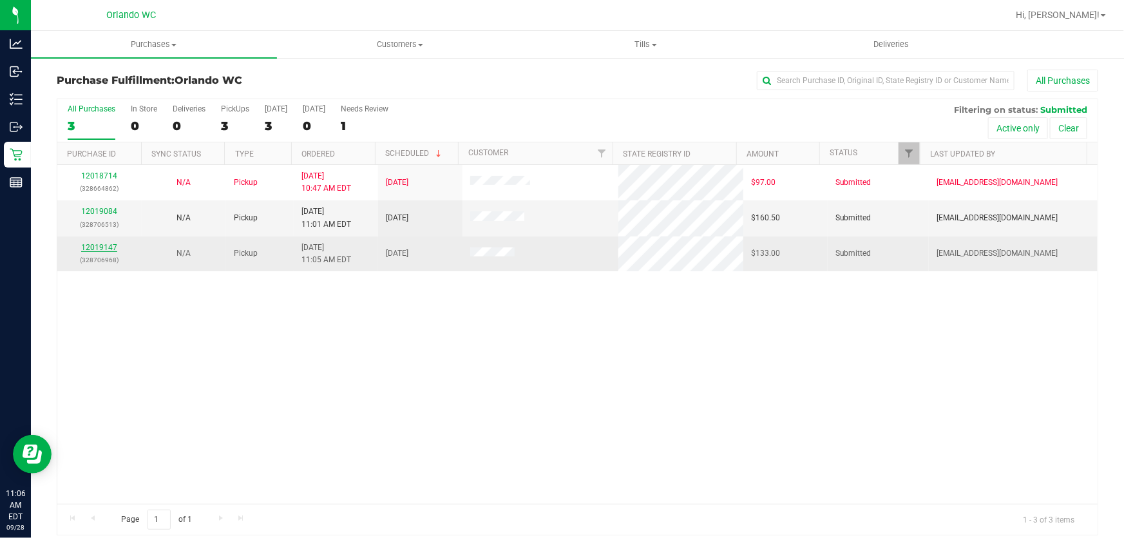
click at [103, 247] on link "12019147" at bounding box center [99, 247] width 36 height 9
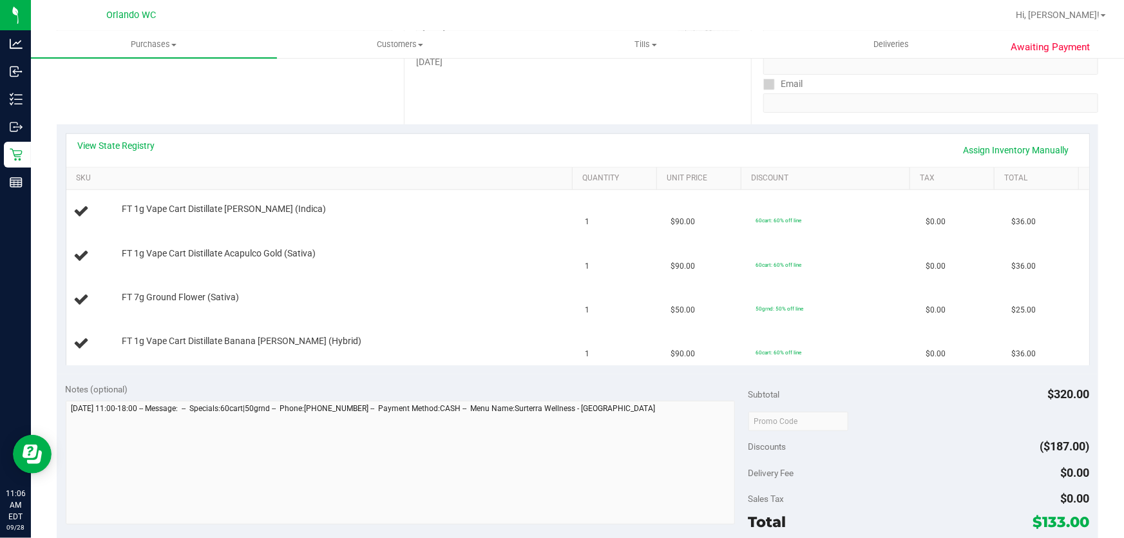
scroll to position [227, 0]
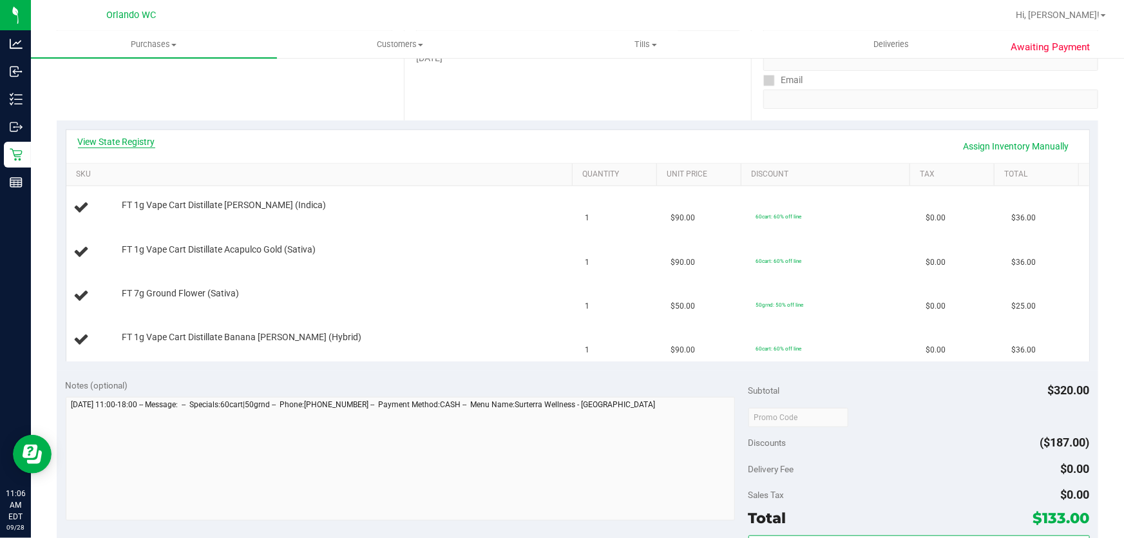
click at [137, 140] on link "View State Registry" at bounding box center [116, 141] width 77 height 13
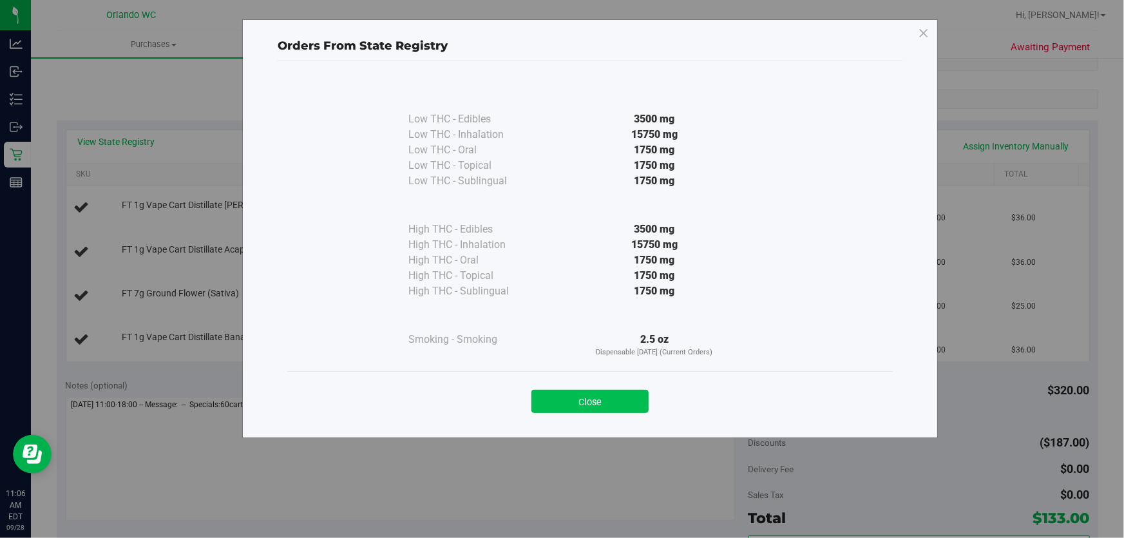
click at [605, 399] on button "Close" at bounding box center [589, 401] width 117 height 23
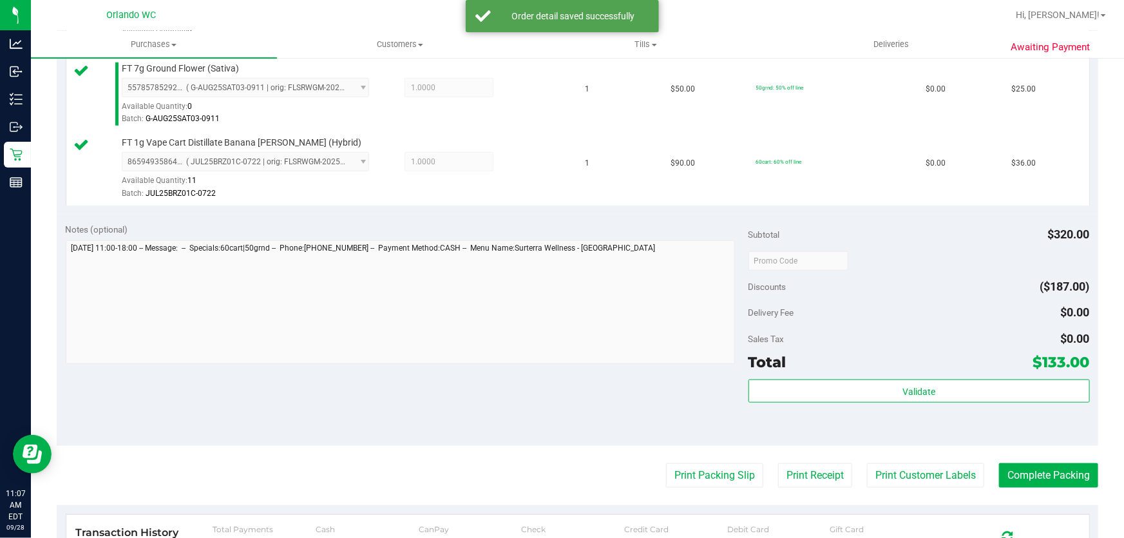
scroll to position [557, 0]
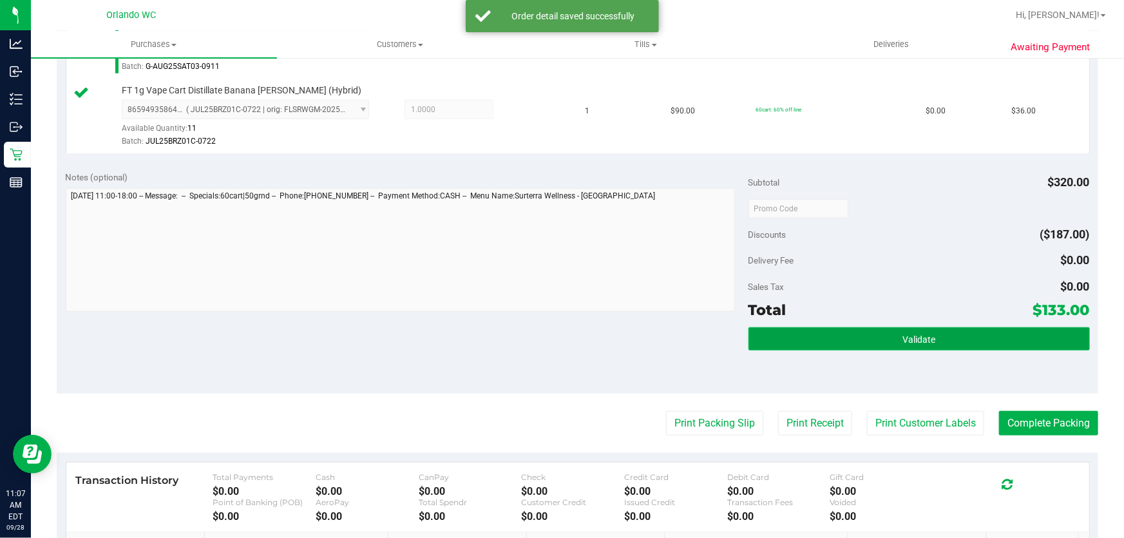
click at [980, 339] on button "Validate" at bounding box center [918, 338] width 341 height 23
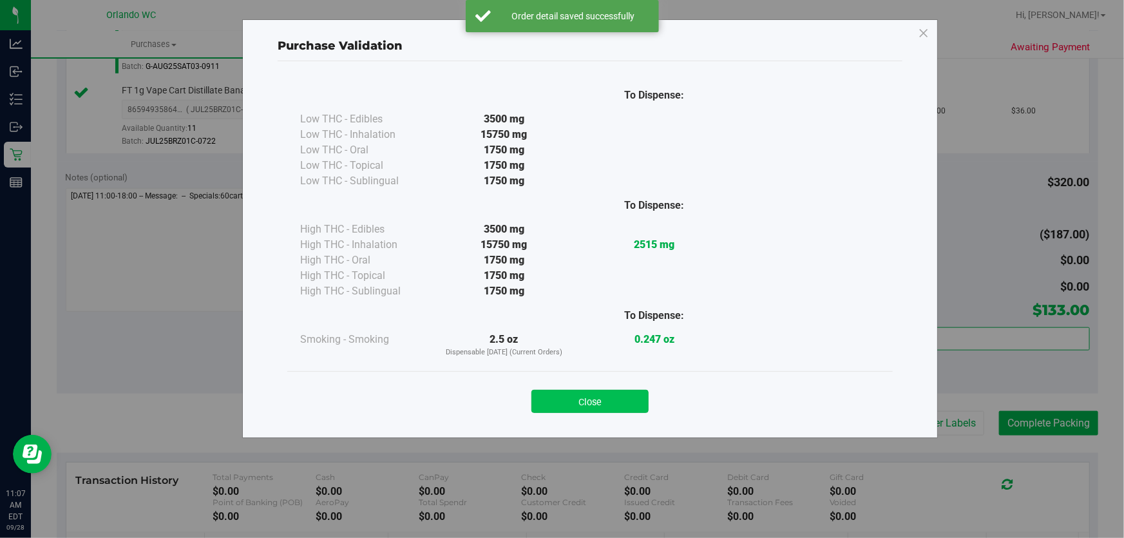
click at [596, 403] on button "Close" at bounding box center [589, 401] width 117 height 23
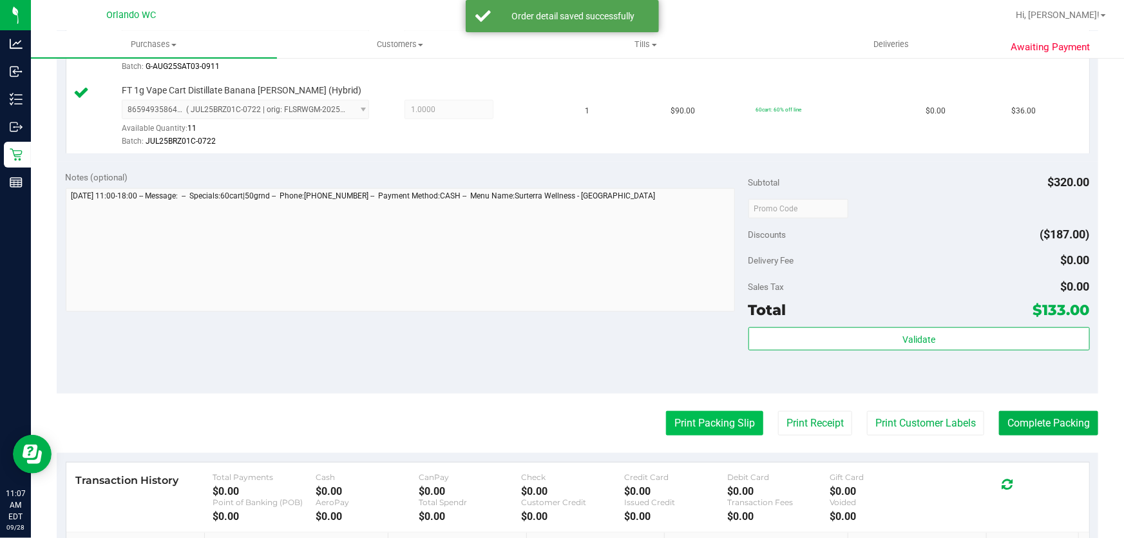
click at [711, 414] on button "Print Packing Slip" at bounding box center [714, 423] width 97 height 24
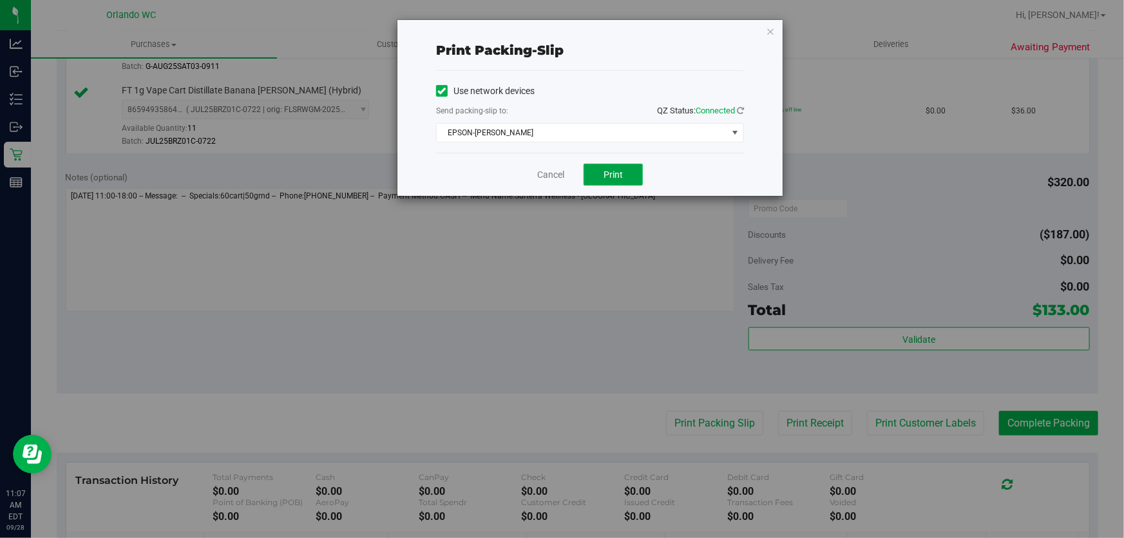
click at [619, 166] on button "Print" at bounding box center [613, 175] width 59 height 22
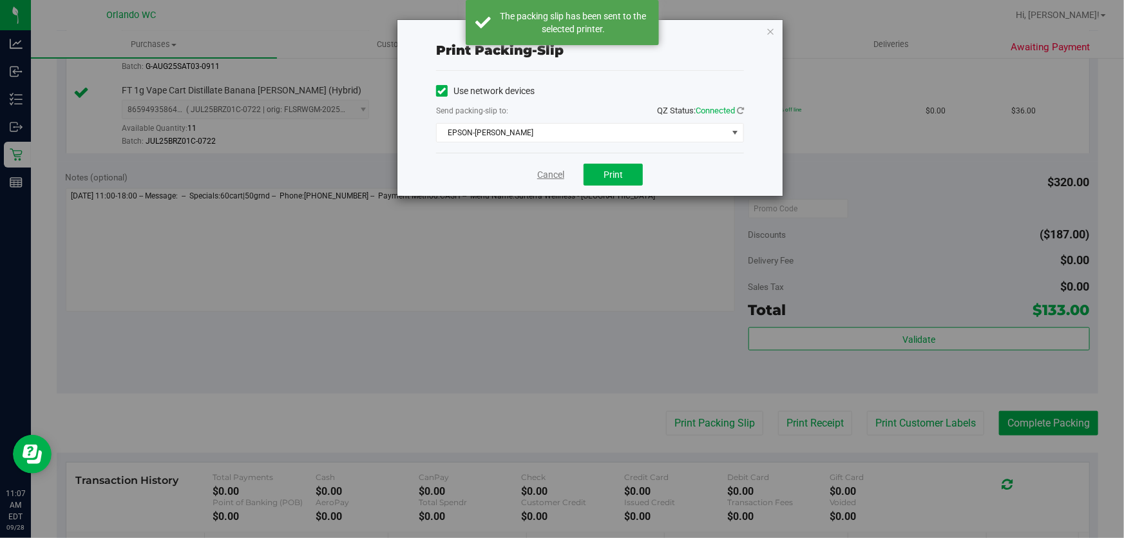
click at [549, 177] on link "Cancel" at bounding box center [550, 175] width 27 height 14
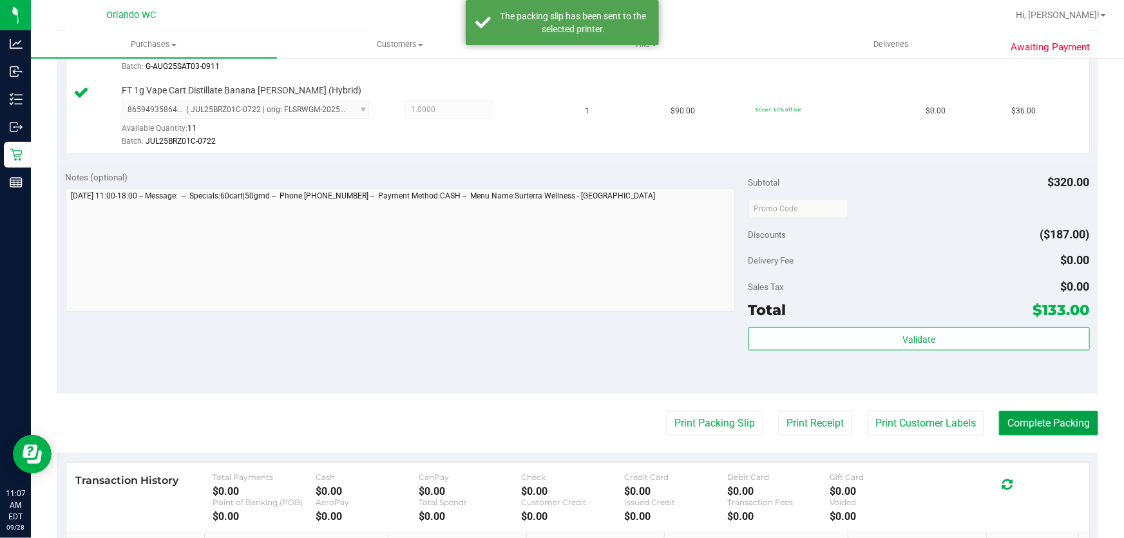
drag, startPoint x: 1069, startPoint y: 425, endPoint x: 1085, endPoint y: 422, distance: 17.1
click at [1071, 425] on button "Complete Packing" at bounding box center [1048, 423] width 99 height 24
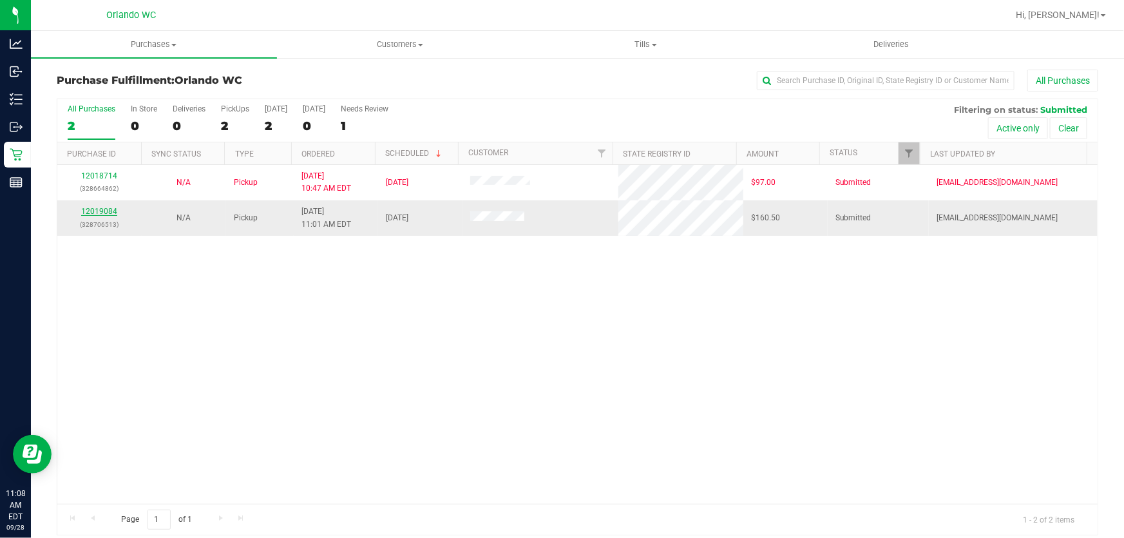
click at [104, 212] on link "12019084" at bounding box center [99, 211] width 36 height 9
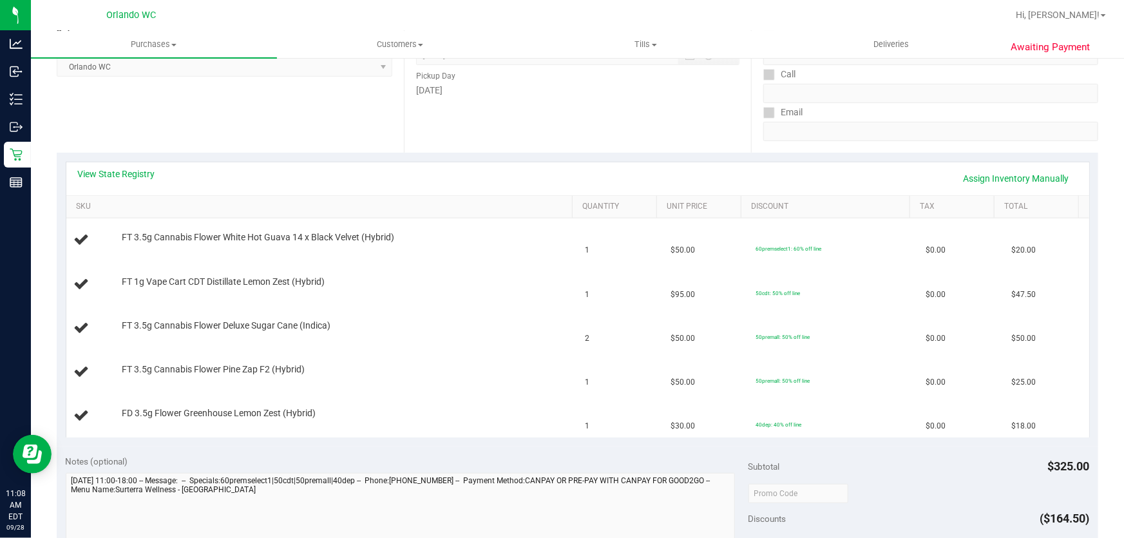
scroll to position [200, 0]
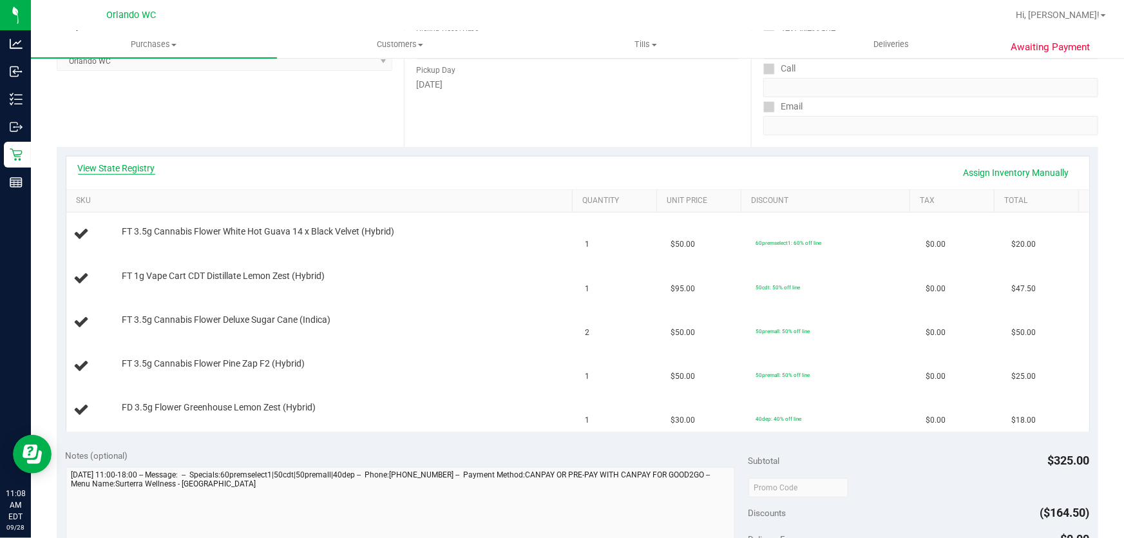
click at [128, 162] on link "View State Registry" at bounding box center [116, 168] width 77 height 13
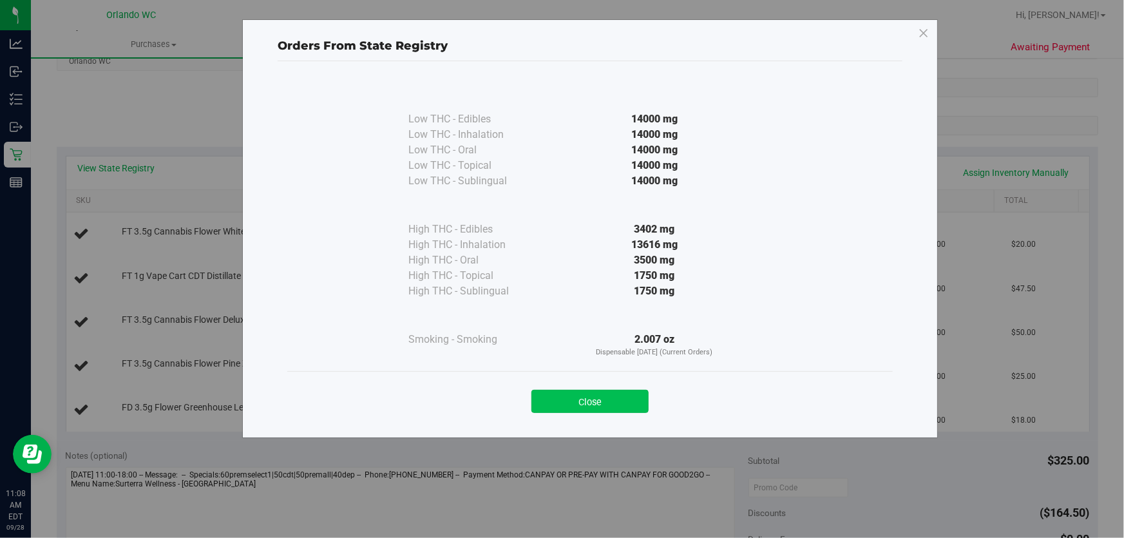
click at [605, 399] on button "Close" at bounding box center [589, 401] width 117 height 23
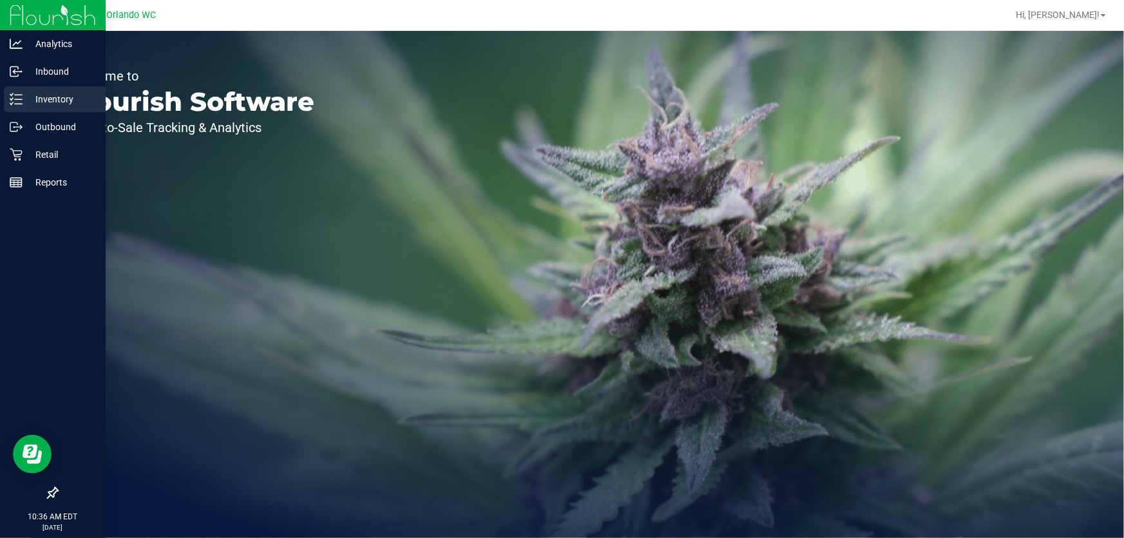
click at [17, 104] on line at bounding box center [18, 104] width 7 height 0
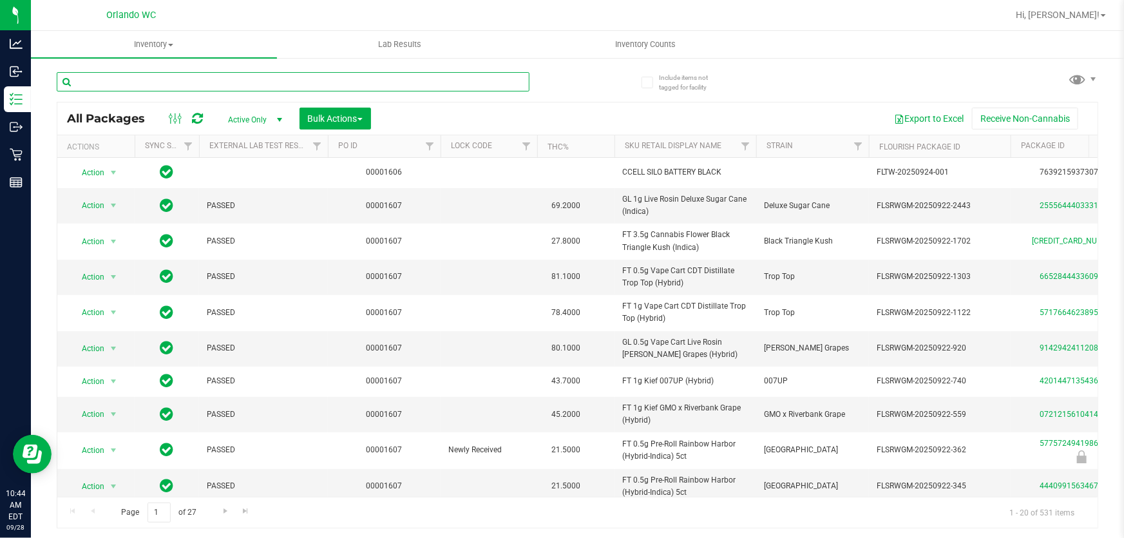
click at [271, 77] on input "text" at bounding box center [293, 81] width 473 height 19
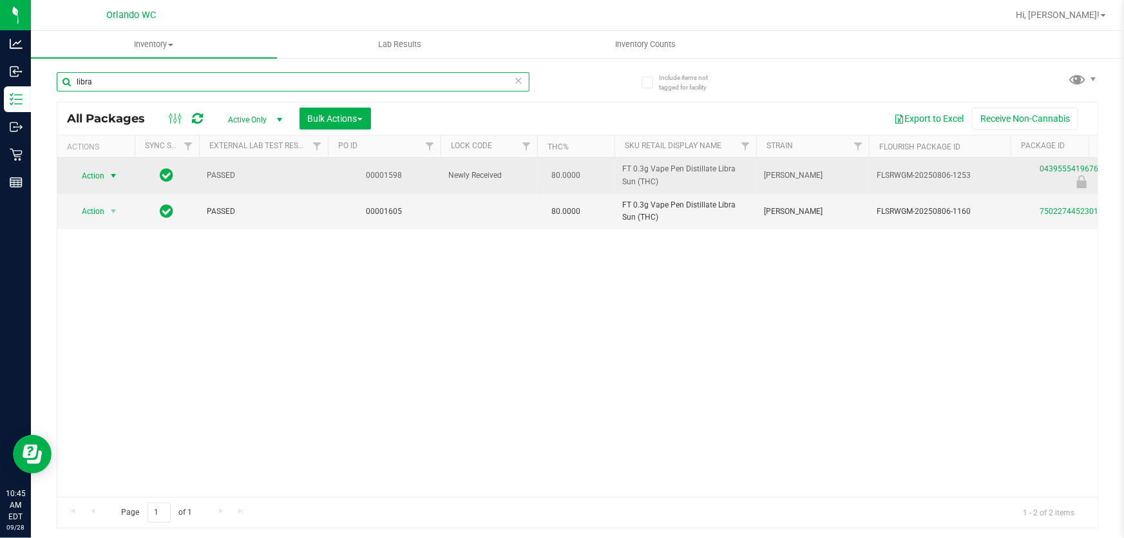
type input "libra"
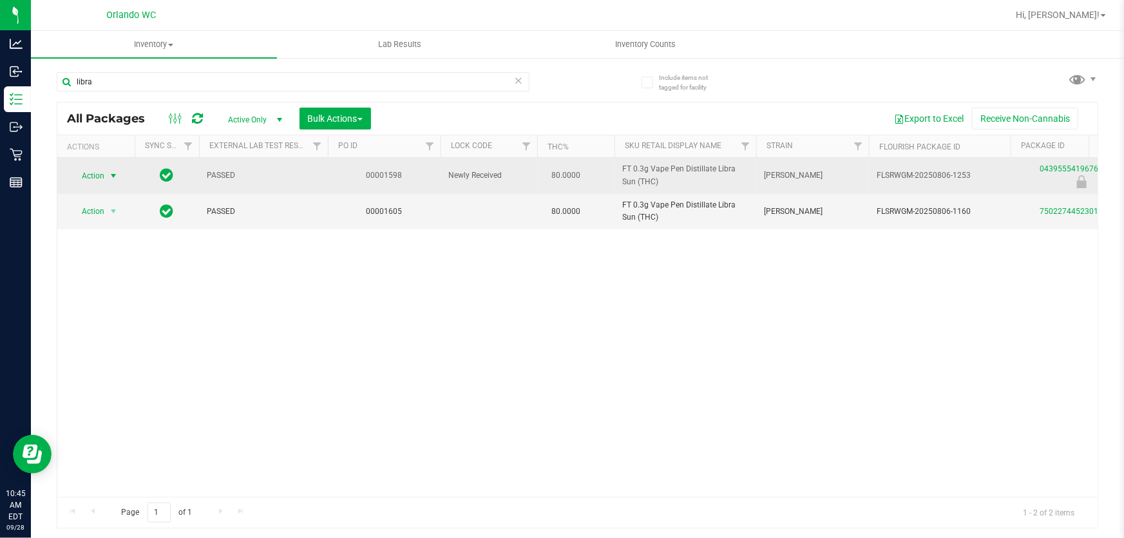
click at [111, 173] on span "select" at bounding box center [113, 176] width 10 height 10
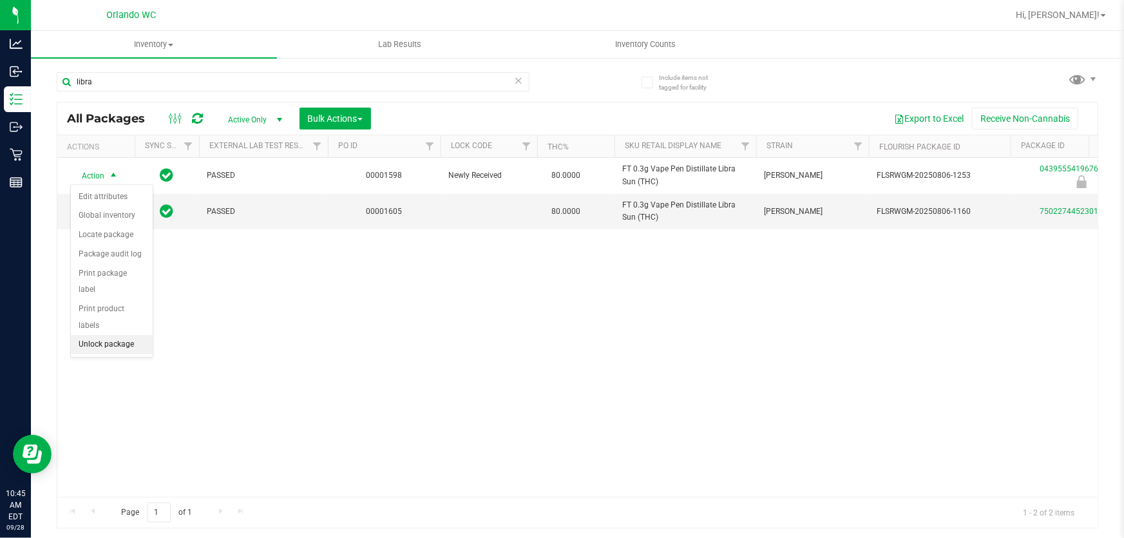
click at [119, 335] on li "Unlock package" at bounding box center [112, 344] width 82 height 19
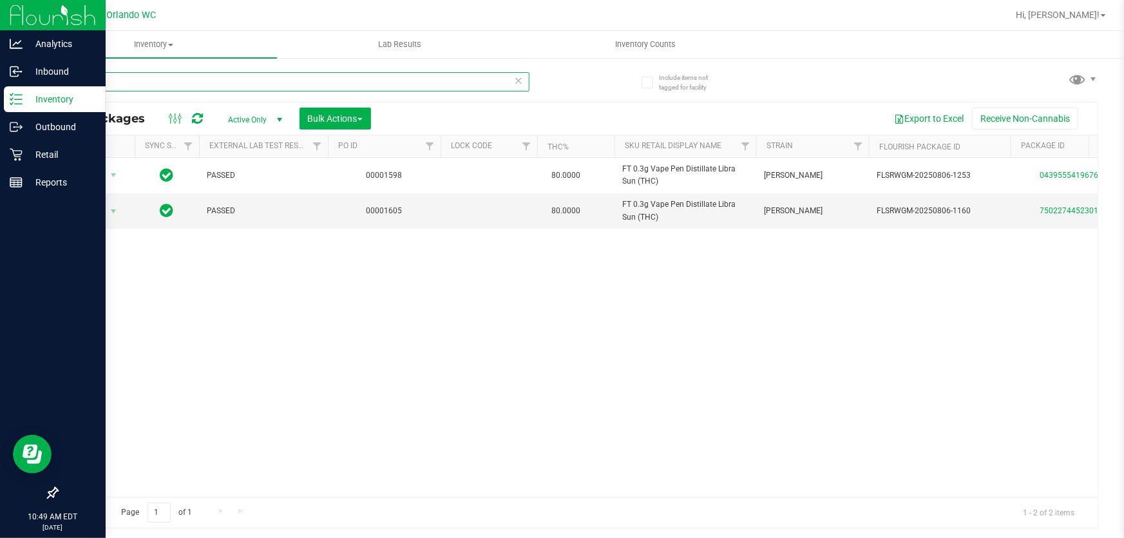
drag, startPoint x: 220, startPoint y: 81, endPoint x: 8, endPoint y: 86, distance: 212.6
click at [7, 86] on div "Analytics Inbound Inventory Outbound Retail Reports 10:49 AM EDT 09/28/2025 09/…" at bounding box center [562, 269] width 1124 height 538
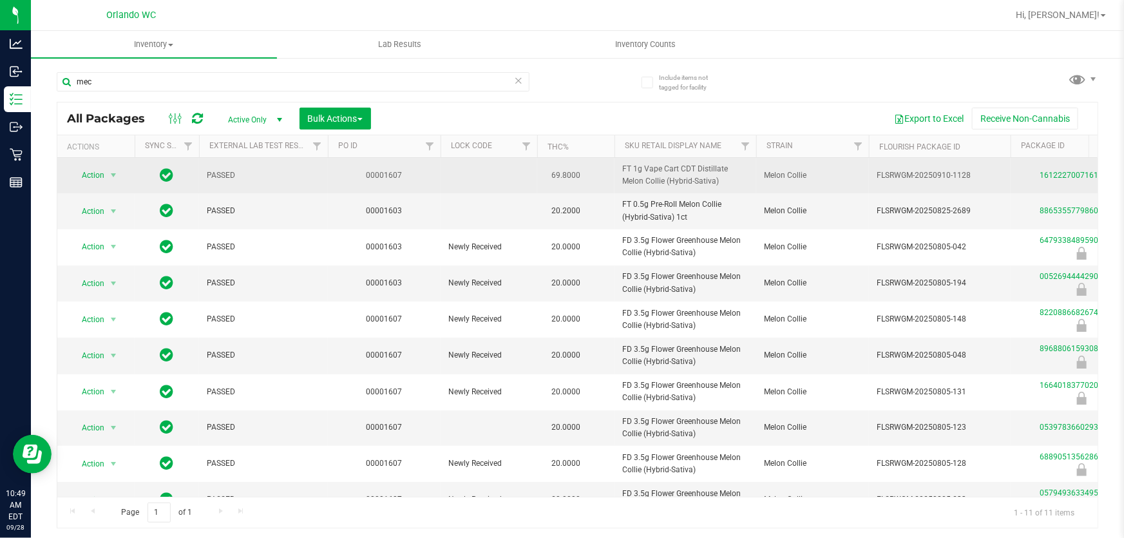
drag, startPoint x: 619, startPoint y: 166, endPoint x: 727, endPoint y: 190, distance: 110.8
click at [727, 190] on td "FT 1g Vape Cart CDT Distillate Melon Collie (Hybrid-Sativa)" at bounding box center [685, 175] width 142 height 35
copy span "FT 1g Vape Cart CDT Distillate Melon Collie (Hybrid-Sativa)"
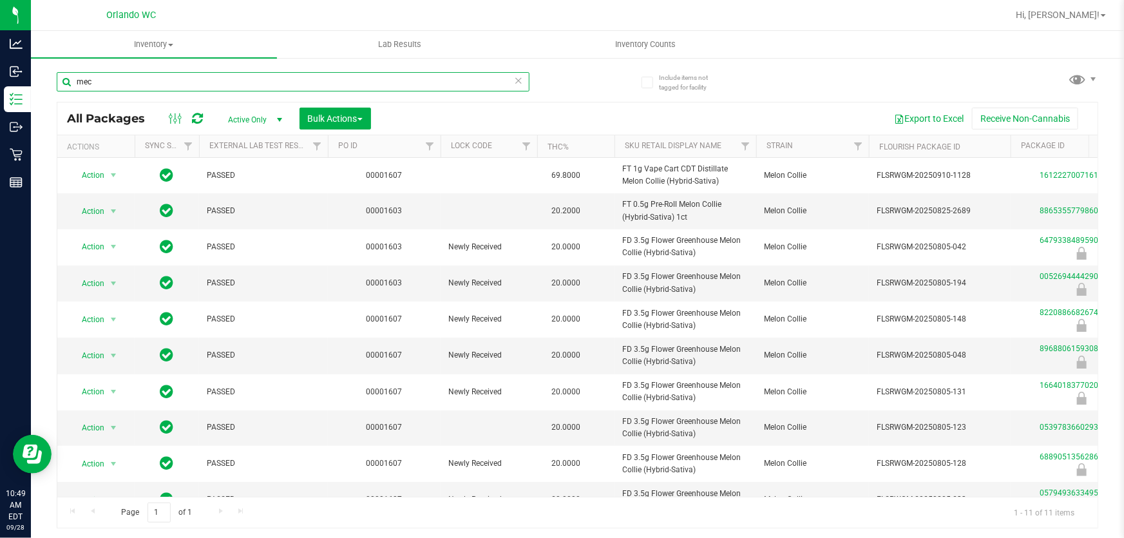
drag, startPoint x: 132, startPoint y: 84, endPoint x: 66, endPoint y: 84, distance: 65.7
click at [66, 84] on input "mec" at bounding box center [293, 81] width 473 height 19
paste input "FT 1g Vape Cart CDT Distillate Melon Collie (Hybrid-Sativa)"
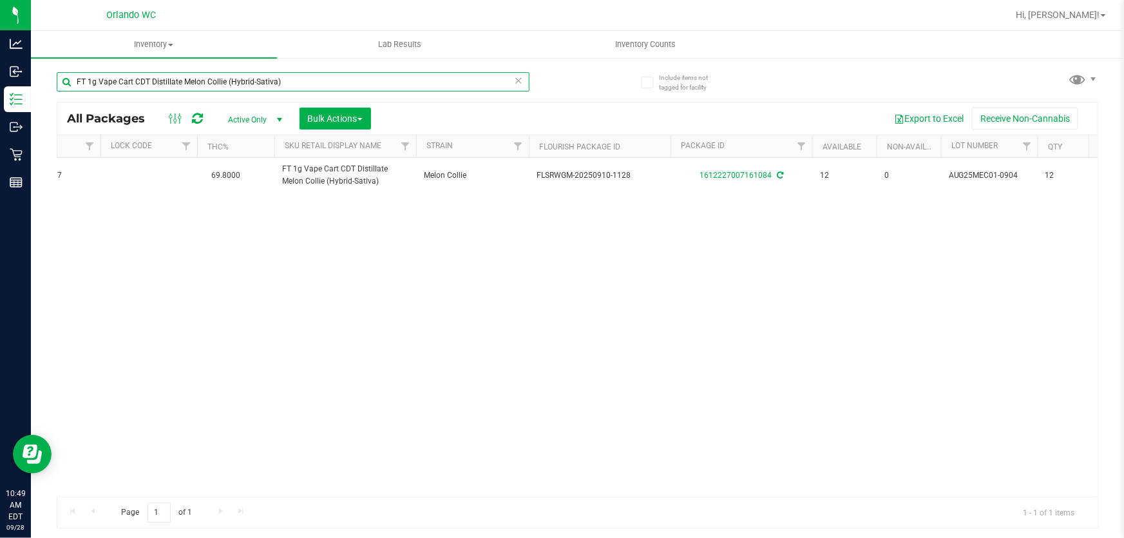
scroll to position [0, 341]
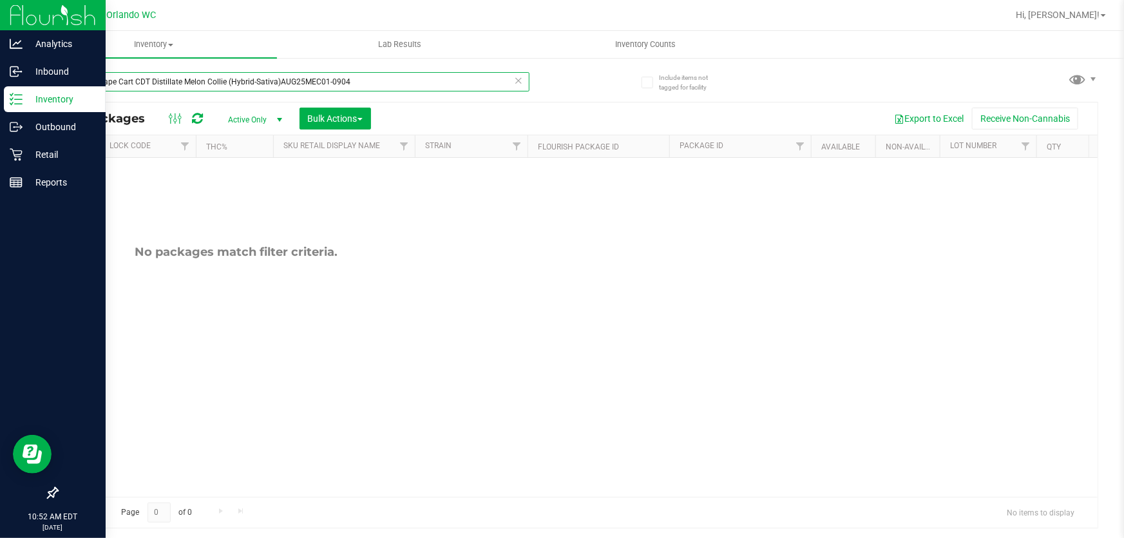
drag, startPoint x: 394, startPoint y: 90, endPoint x: 22, endPoint y: 103, distance: 371.9
click at [22, 103] on div "Analytics Inbound Inventory Outbound Retail Reports 10:52 AM EDT 09/28/2025 09/…" at bounding box center [562, 269] width 1124 height 538
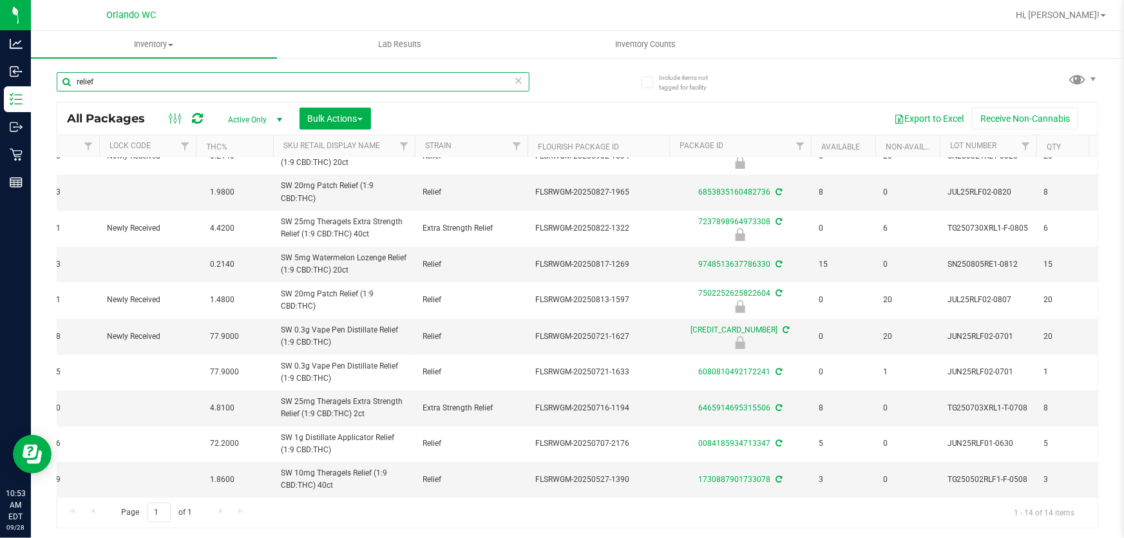
scroll to position [171, 341]
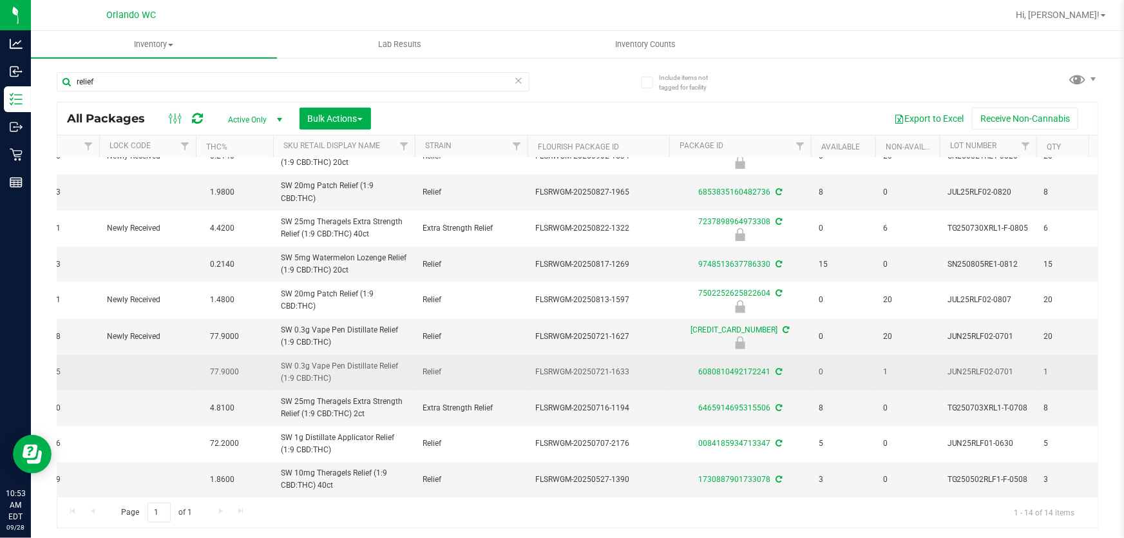
drag, startPoint x: 279, startPoint y: 353, endPoint x: 399, endPoint y: 367, distance: 121.3
click at [399, 367] on td "SW 0.3g Vape Pen Distillate Relief (1:9 CBD:THC)" at bounding box center [344, 372] width 142 height 35
copy span "SW 0.3g Vape Pen Distillate Relief (1:9 CBD:THC)"
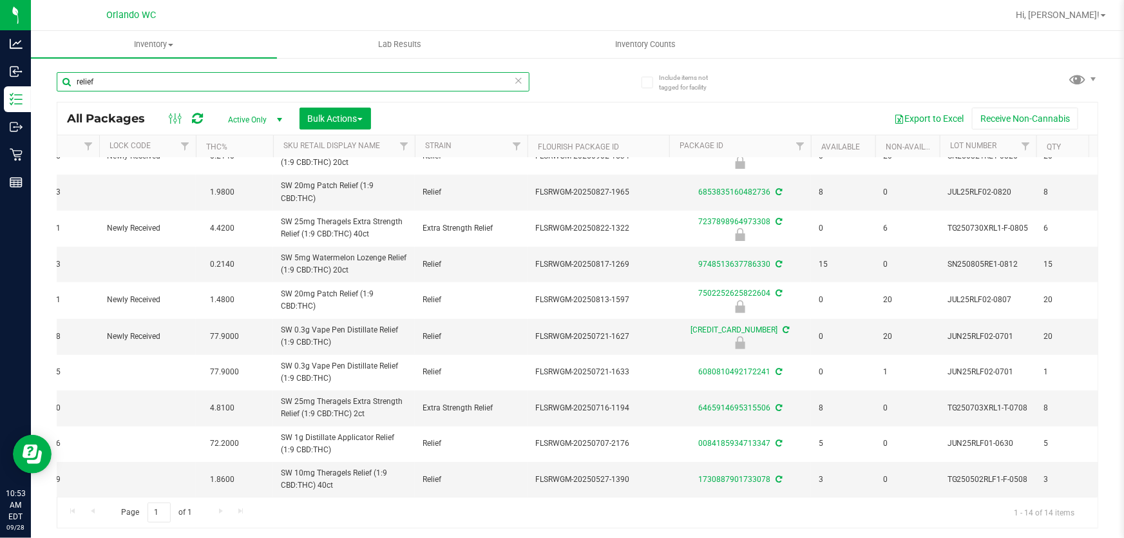
drag, startPoint x: 119, startPoint y: 74, endPoint x: 62, endPoint y: 77, distance: 56.7
click at [62, 77] on input "relief" at bounding box center [293, 81] width 473 height 19
paste input "SW 0.3g Vape Pen Distillate Relief (1:9 CBD:THC)"
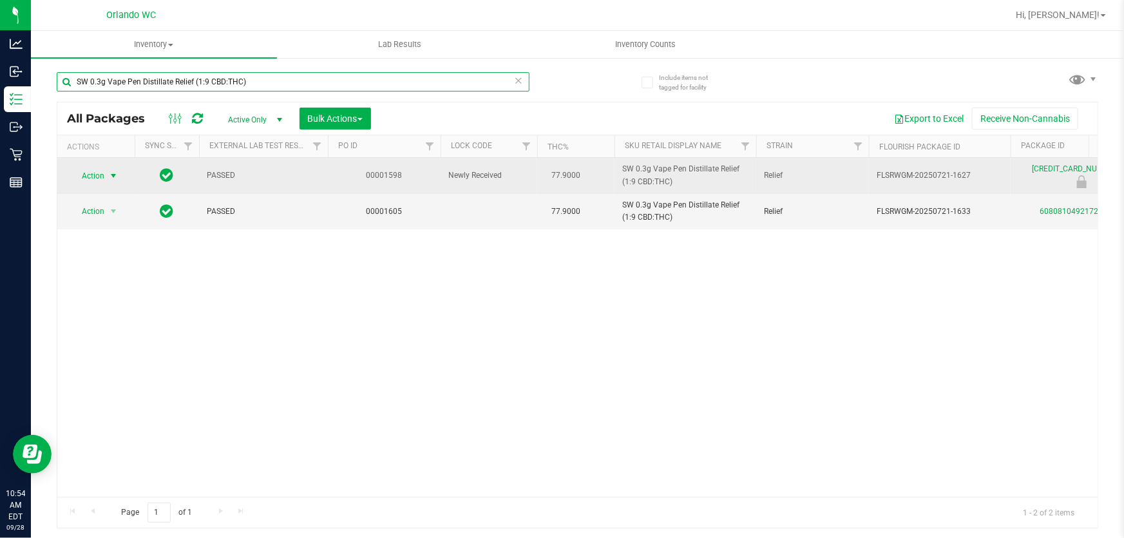
type input "SW 0.3g Vape Pen Distillate Relief (1:9 CBD:THC)"
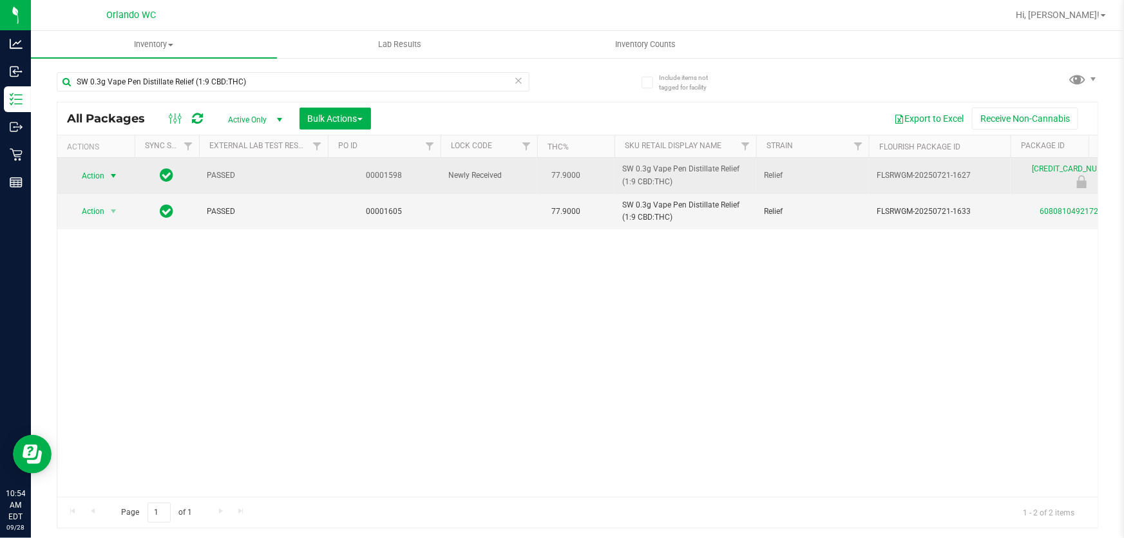
click at [113, 167] on span "select" at bounding box center [114, 176] width 16 height 18
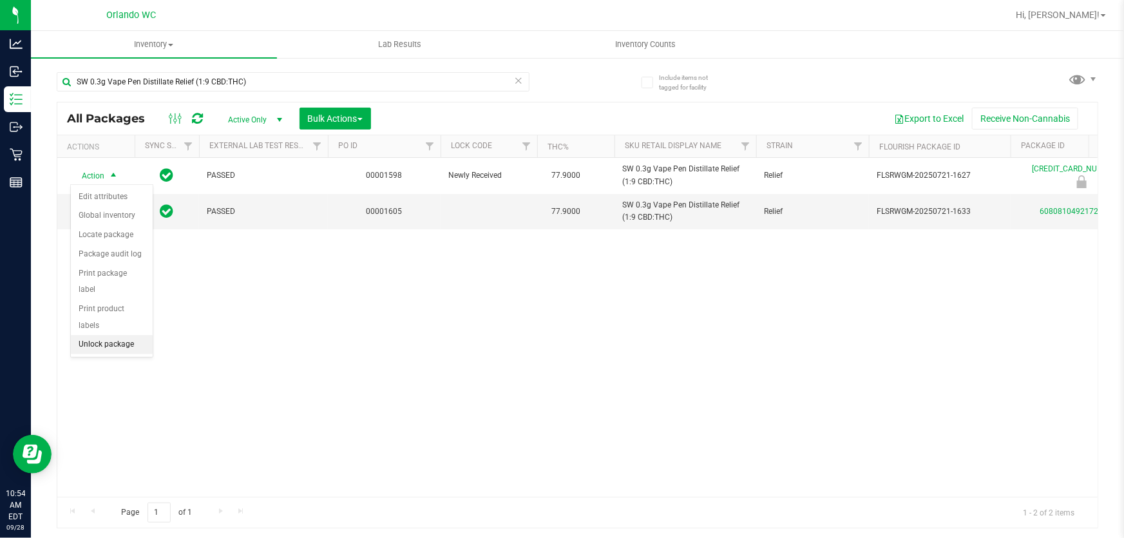
click at [123, 335] on li "Unlock package" at bounding box center [112, 344] width 82 height 19
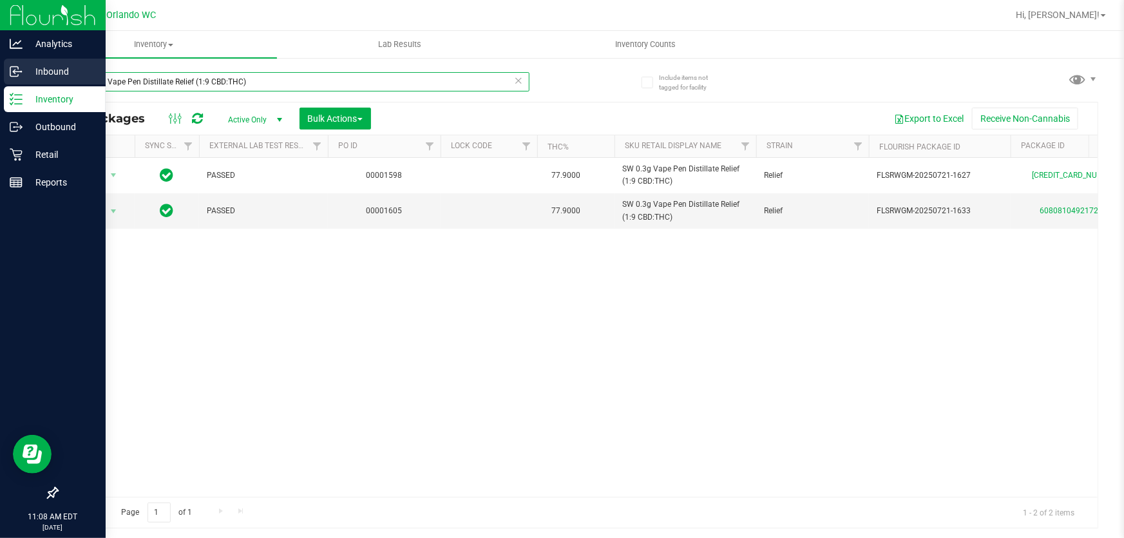
drag, startPoint x: 271, startPoint y: 84, endPoint x: 0, endPoint y: 77, distance: 271.3
click at [0, 77] on div "Analytics Inbound Inventory Outbound Retail Reports 11:08 AM EDT 09/28/2025 09/…" at bounding box center [562, 269] width 1124 height 538
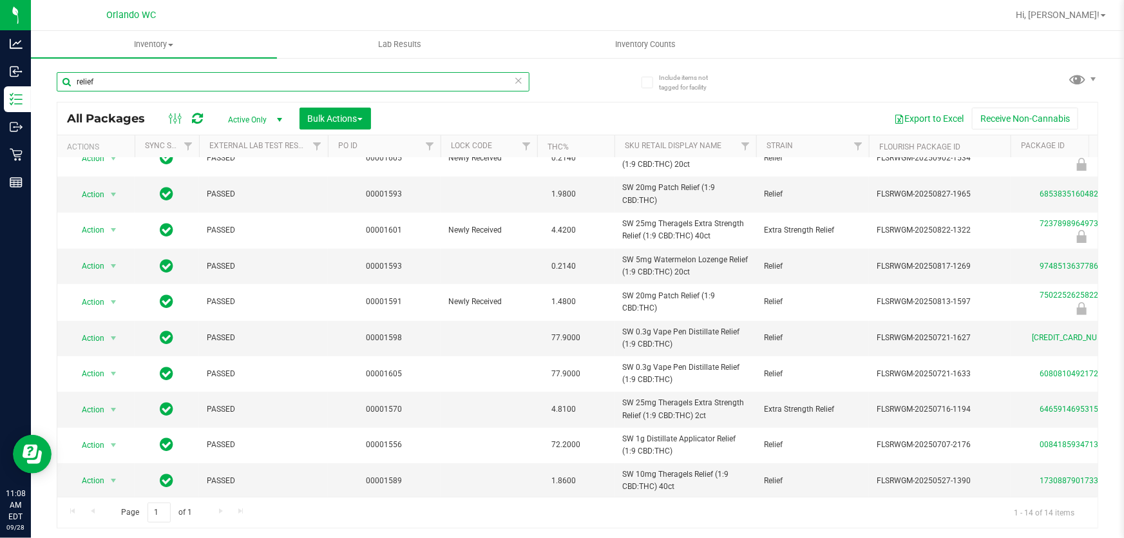
scroll to position [170, 0]
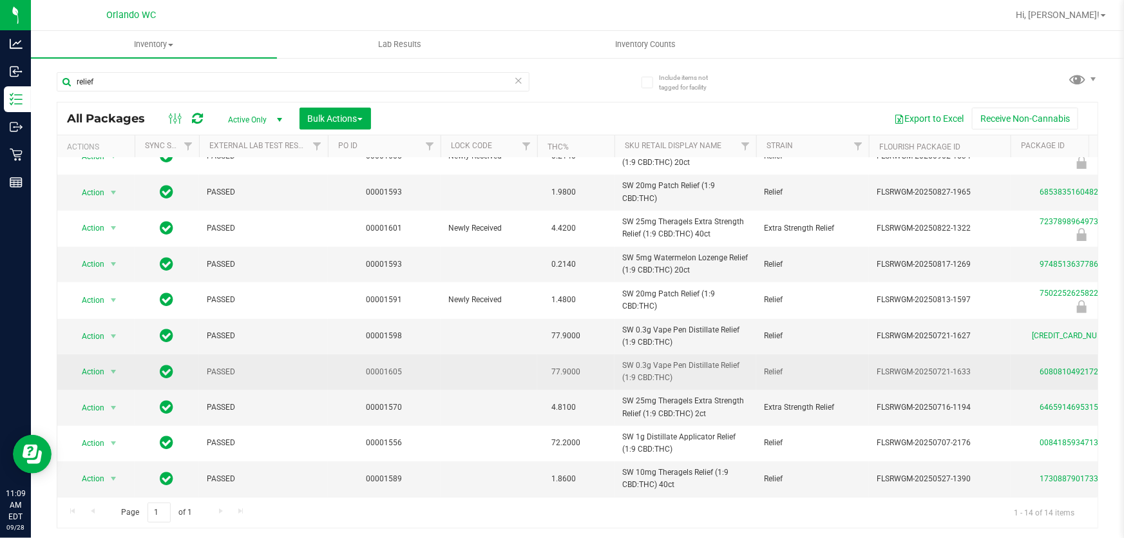
drag, startPoint x: 620, startPoint y: 352, endPoint x: 710, endPoint y: 374, distance: 92.6
click at [710, 374] on td "SW 0.3g Vape Pen Distillate Relief (1:9 CBD:THC)" at bounding box center [685, 371] width 142 height 35
copy span "SW 0.3g Vape Pen Distillate Relief (1:9 CBD:THC)"
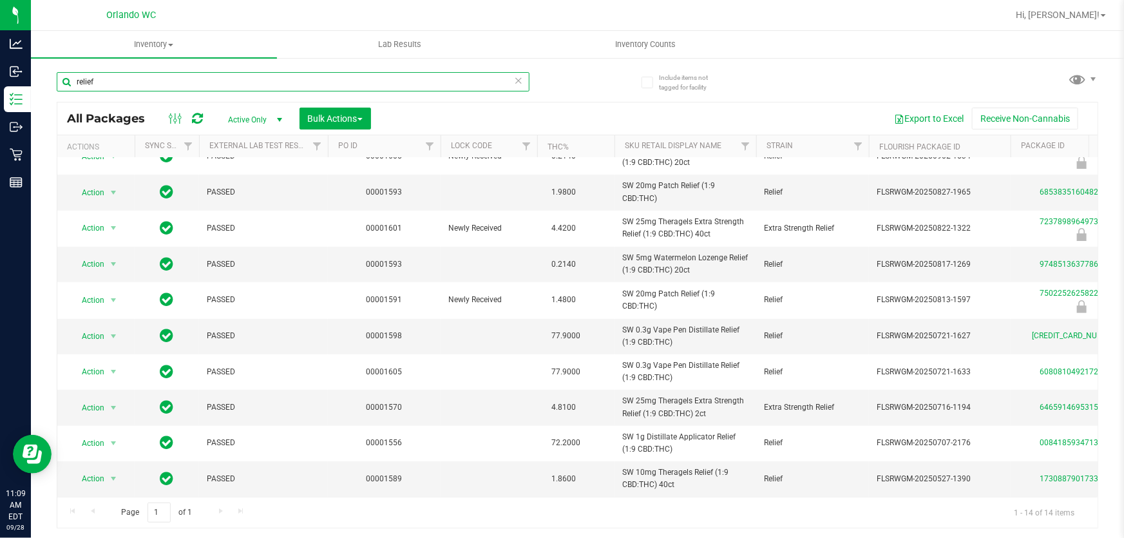
drag, startPoint x: 138, startPoint y: 81, endPoint x: 68, endPoint y: 81, distance: 70.9
click at [68, 81] on input "relief" at bounding box center [293, 81] width 473 height 19
paste input "SW 0.3g Vape Pen Distillate Relief (1:9 CBD:THC)"
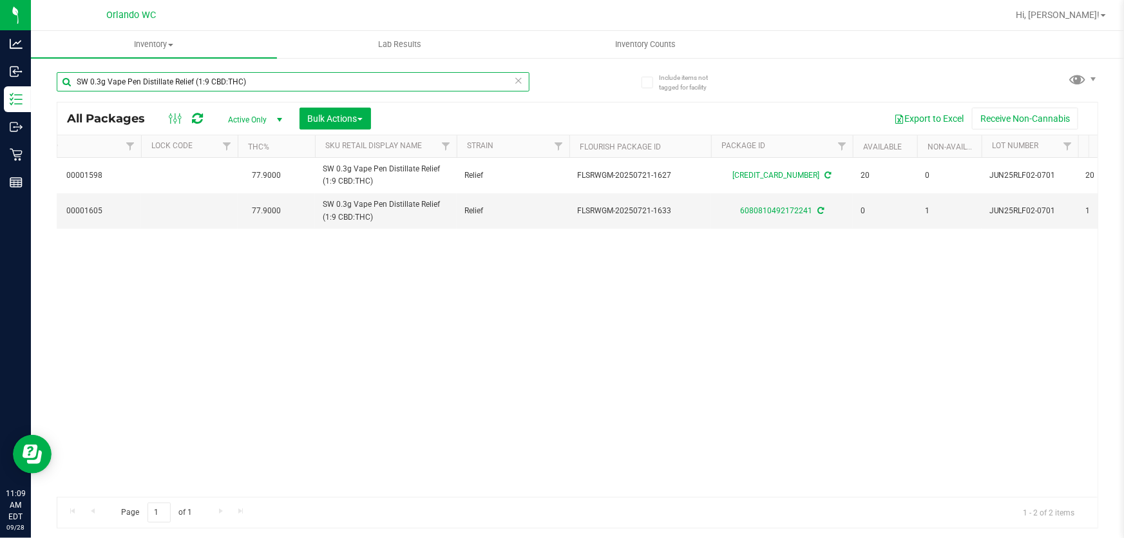
scroll to position [0, 177]
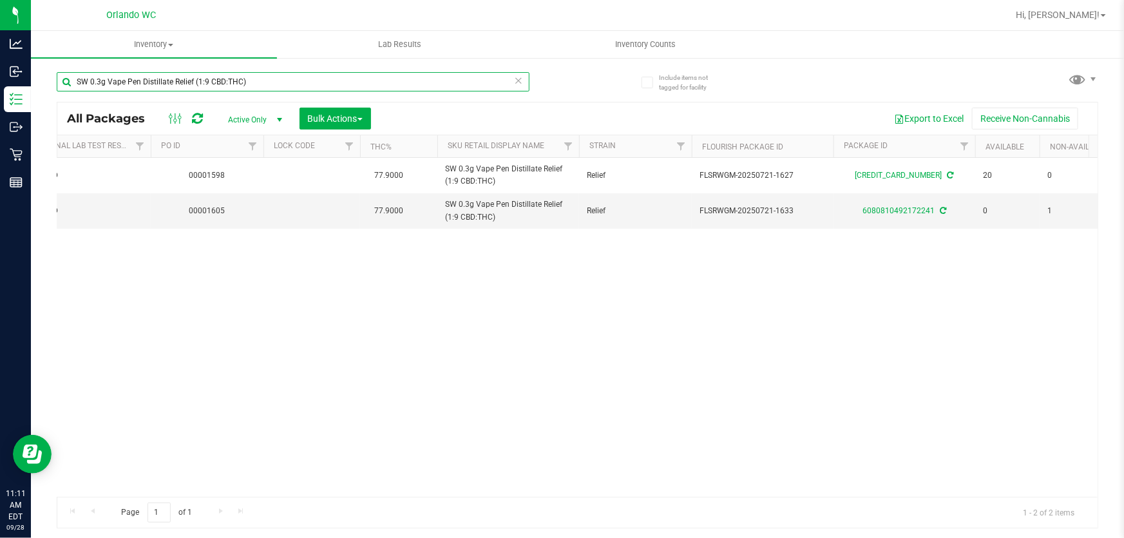
type input "SW 0.3g Vape Pen Distillate Relief (1:9 CBD:THC)"
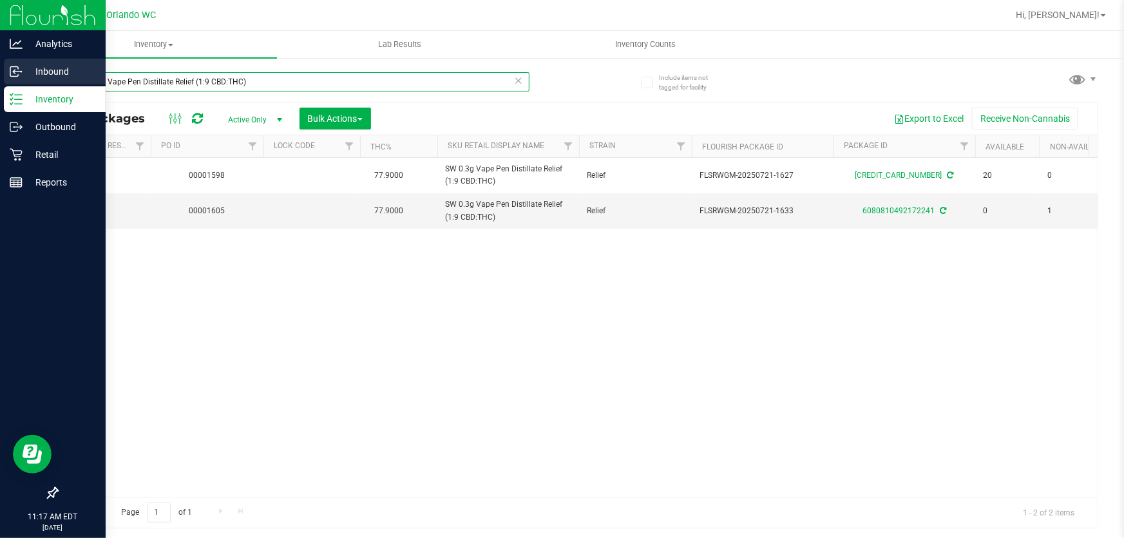
drag, startPoint x: 249, startPoint y: 77, endPoint x: 0, endPoint y: 77, distance: 249.3
click at [0, 77] on div "Analytics Inbound Inventory Outbound Retail Reports 11:17 AM EDT 09/28/2025 09/…" at bounding box center [562, 269] width 1124 height 538
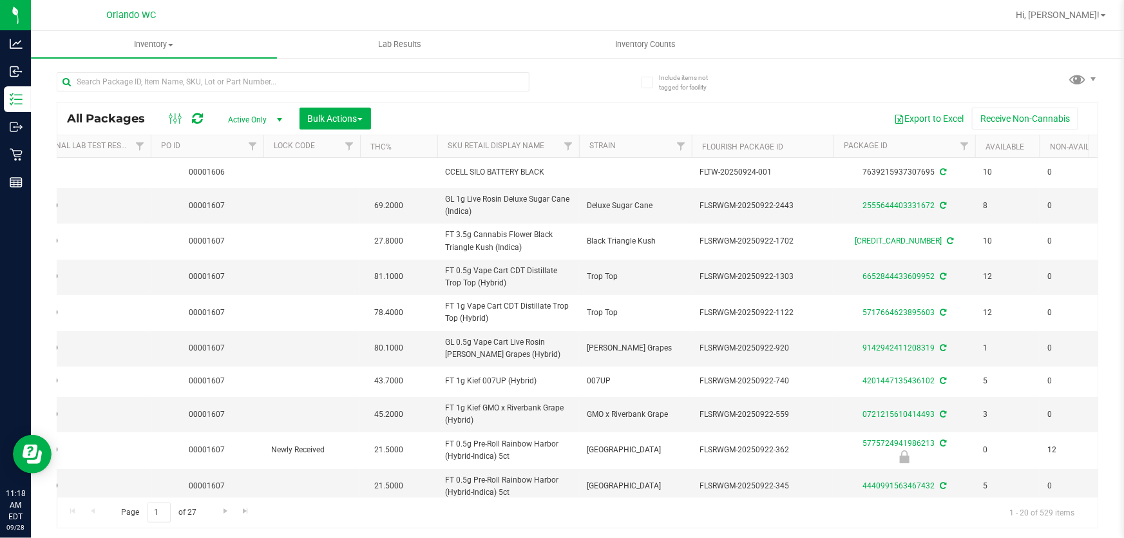
click at [525, 513] on div "Page 1 of 27 1 - 20 of 529 items" at bounding box center [577, 512] width 1040 height 31
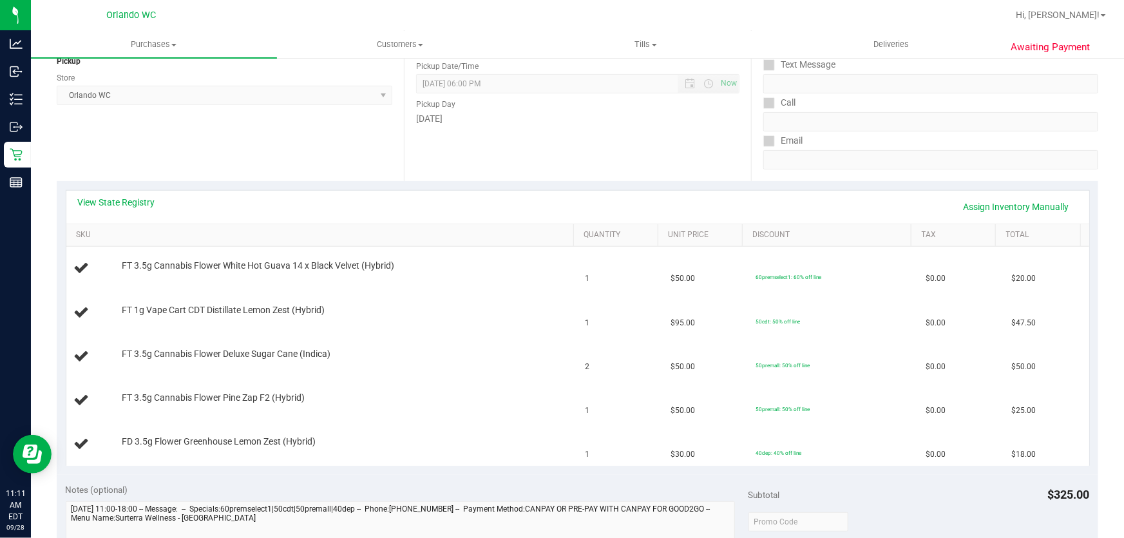
scroll to position [167, 0]
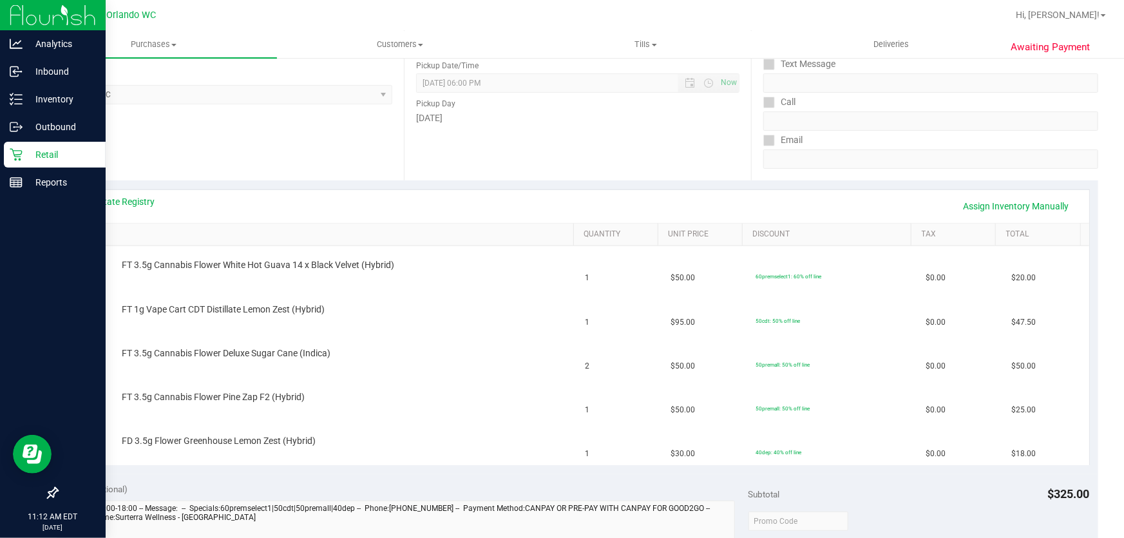
click at [15, 154] on icon at bounding box center [16, 154] width 13 height 13
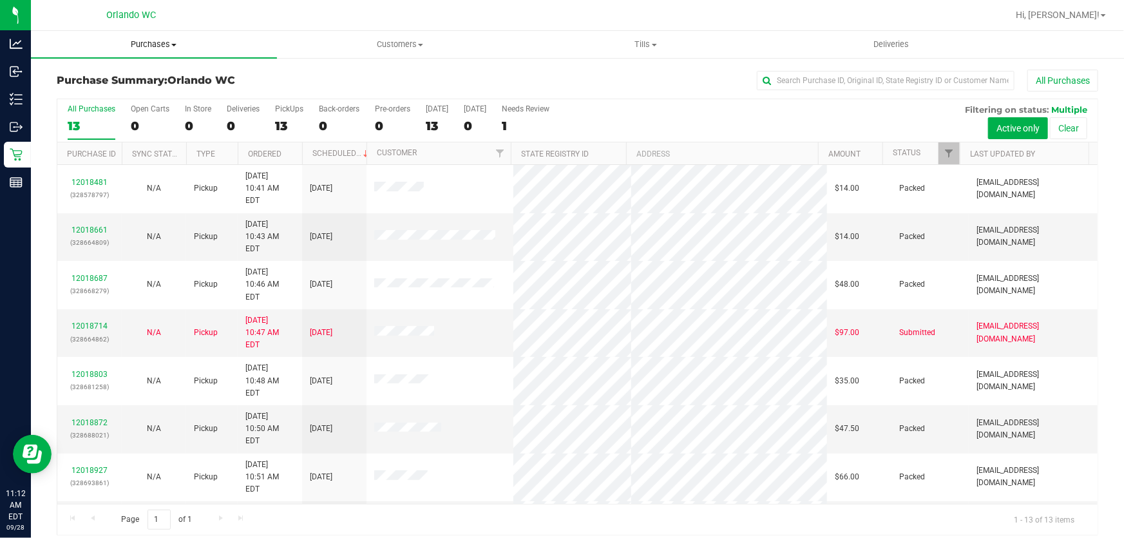
click at [158, 42] on span "Purchases" at bounding box center [154, 45] width 246 height 12
click at [95, 92] on span "Fulfillment" at bounding box center [71, 93] width 80 height 11
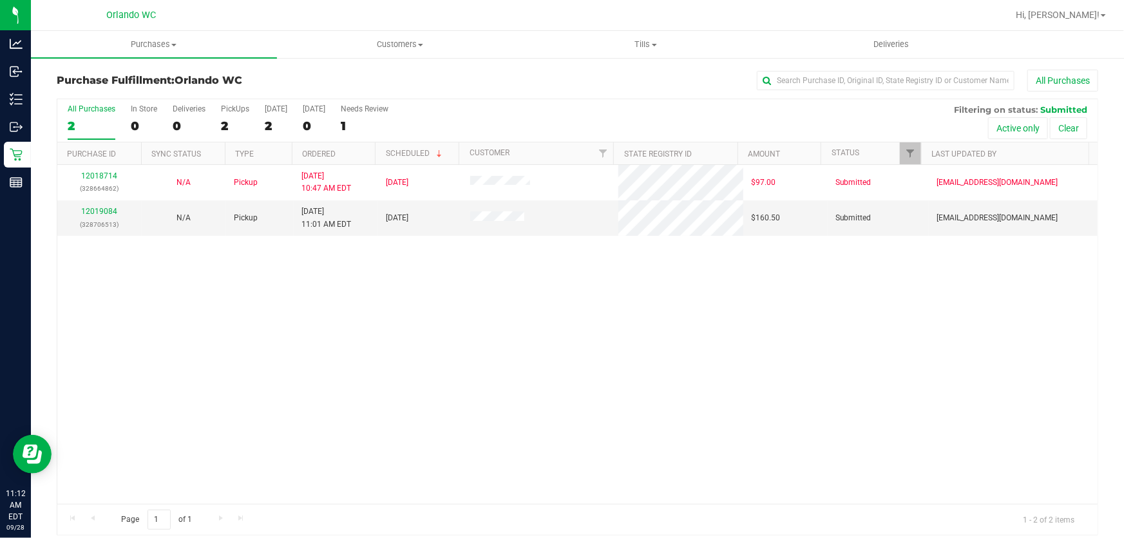
click at [378, 383] on div "12018714 (328664862) N/A Pickup 9/28/2025 10:47 AM EDT 9/28/2025 $97.00 Submitt…" at bounding box center [577, 334] width 1040 height 339
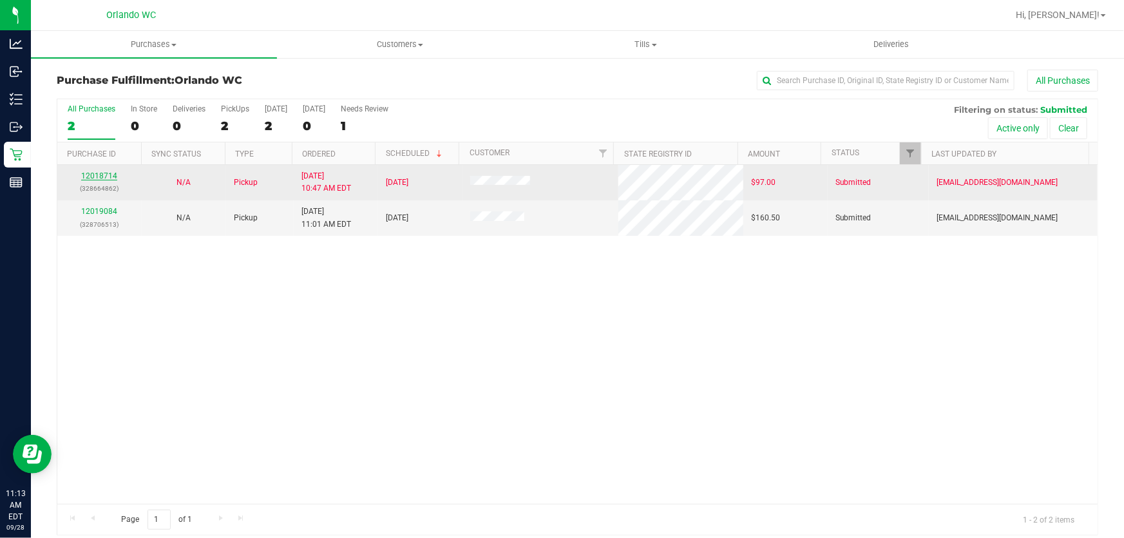
click at [106, 176] on link "12018714" at bounding box center [99, 175] width 36 height 9
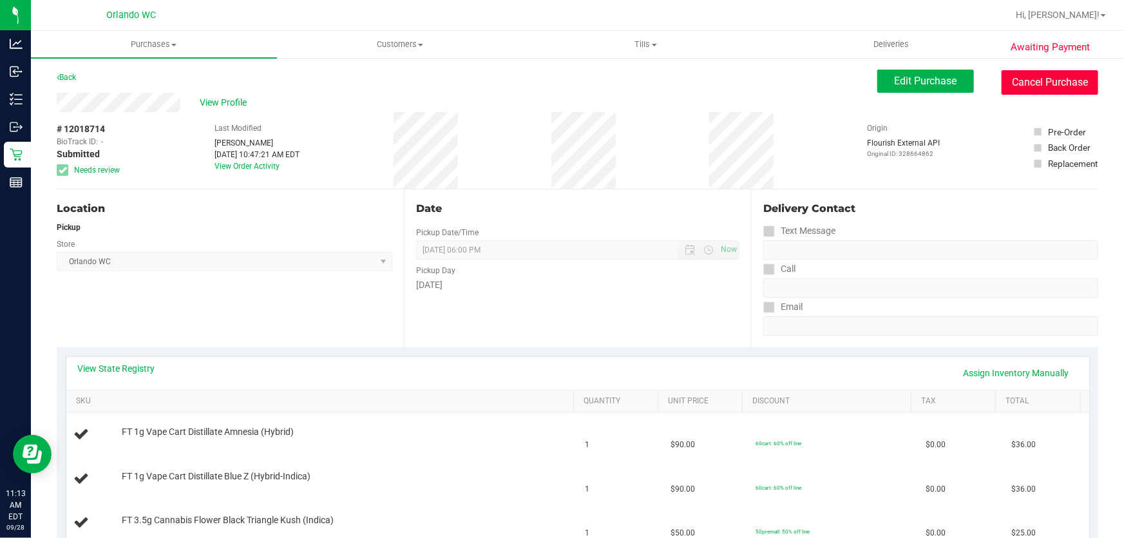
click at [1058, 90] on button "Cancel Purchase" at bounding box center [1050, 82] width 97 height 24
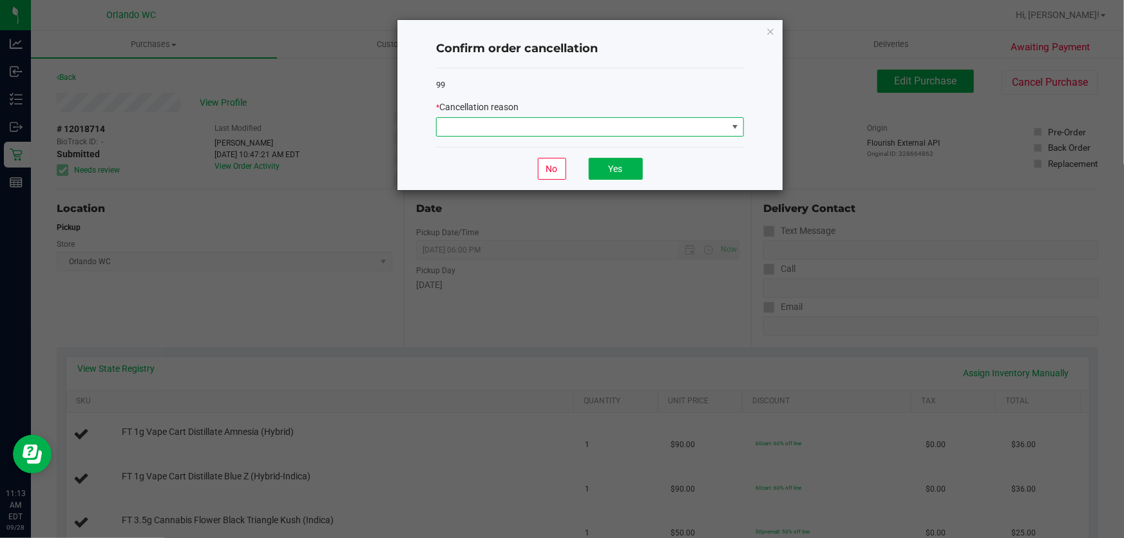
click at [728, 132] on span at bounding box center [735, 127] width 16 height 18
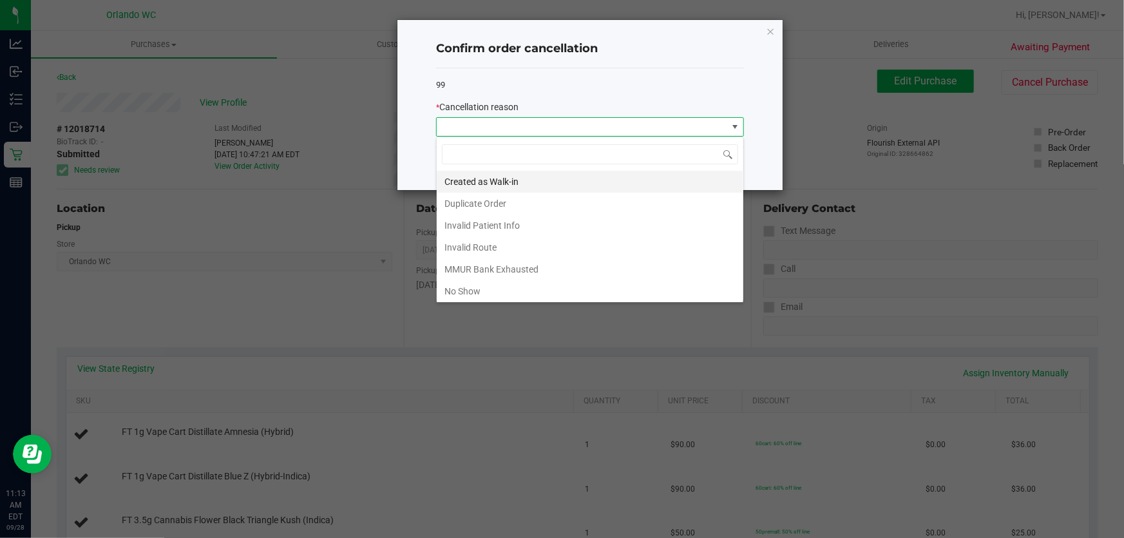
scroll to position [19, 308]
click at [520, 266] on li "MMUR Bank Exhausted" at bounding box center [590, 269] width 307 height 22
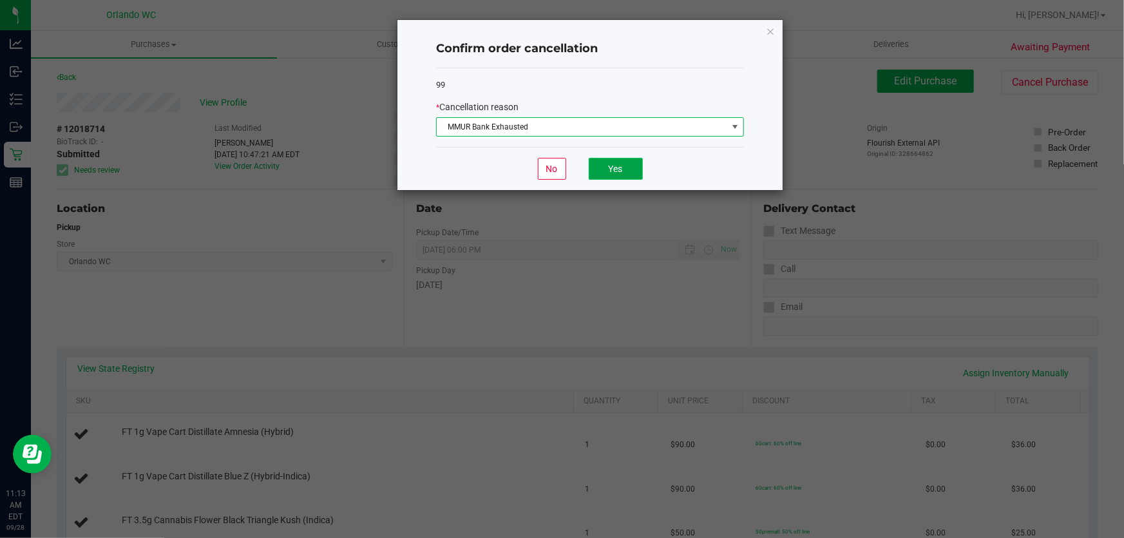
click at [633, 171] on button "Yes" at bounding box center [616, 169] width 54 height 22
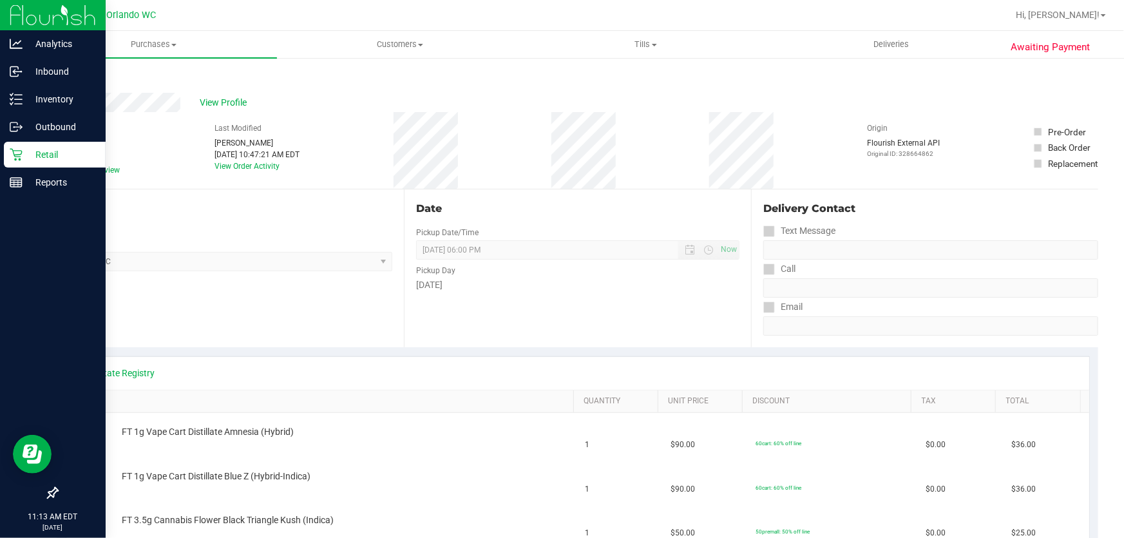
click at [18, 155] on icon at bounding box center [16, 154] width 13 height 13
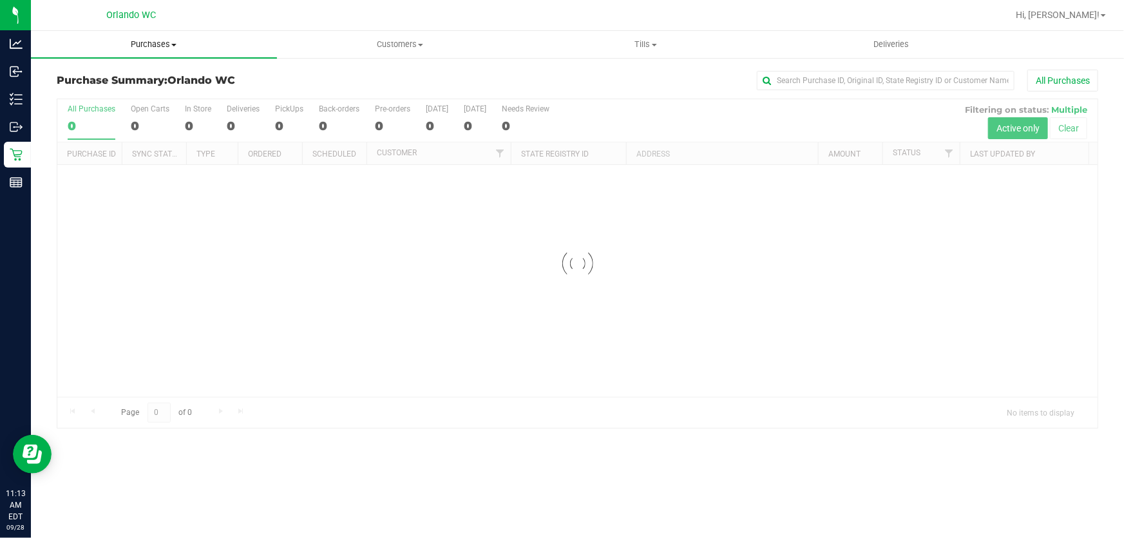
click at [151, 41] on span "Purchases" at bounding box center [154, 45] width 246 height 12
click at [97, 93] on span "Fulfillment" at bounding box center [71, 93] width 80 height 11
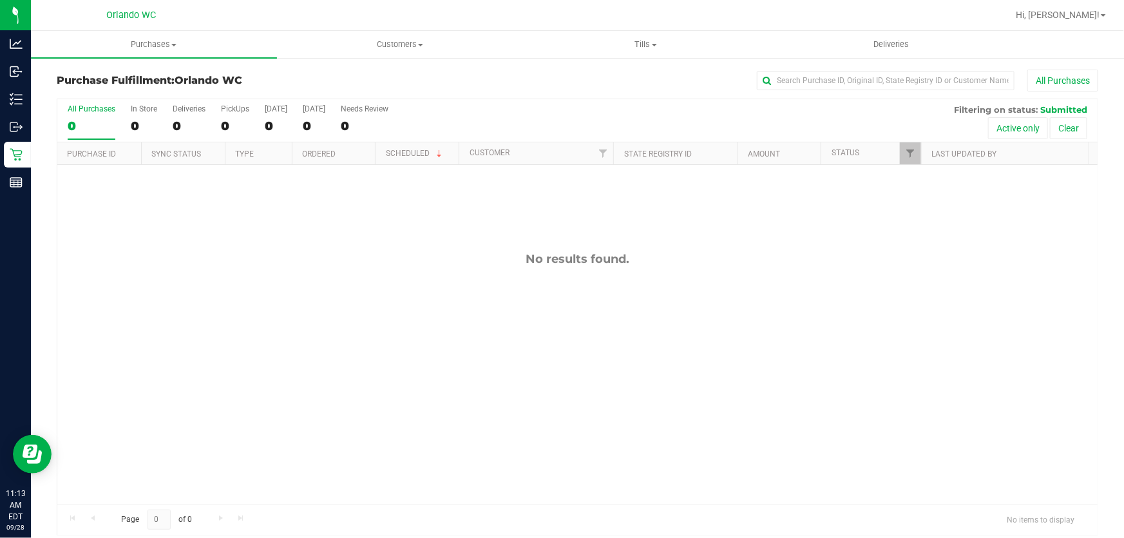
click at [511, 356] on div "No results found." at bounding box center [577, 378] width 1040 height 426
click at [154, 45] on span "Purchases" at bounding box center [154, 45] width 246 height 12
click at [145, 101] on li "All purchases" at bounding box center [154, 108] width 246 height 15
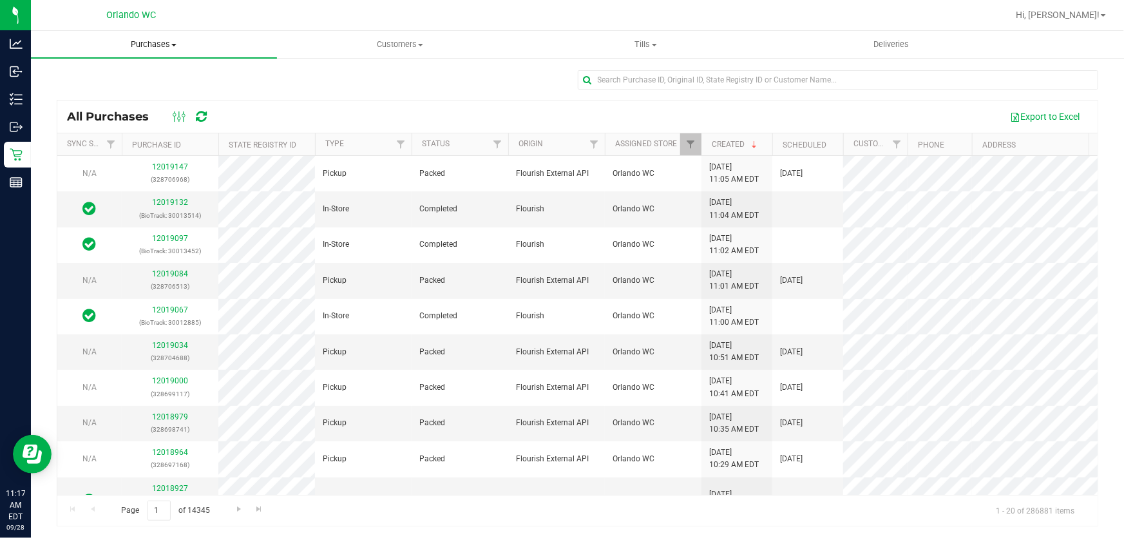
click at [160, 43] on span "Purchases" at bounding box center [154, 45] width 246 height 12
click at [93, 91] on span "Fulfillment" at bounding box center [71, 93] width 80 height 11
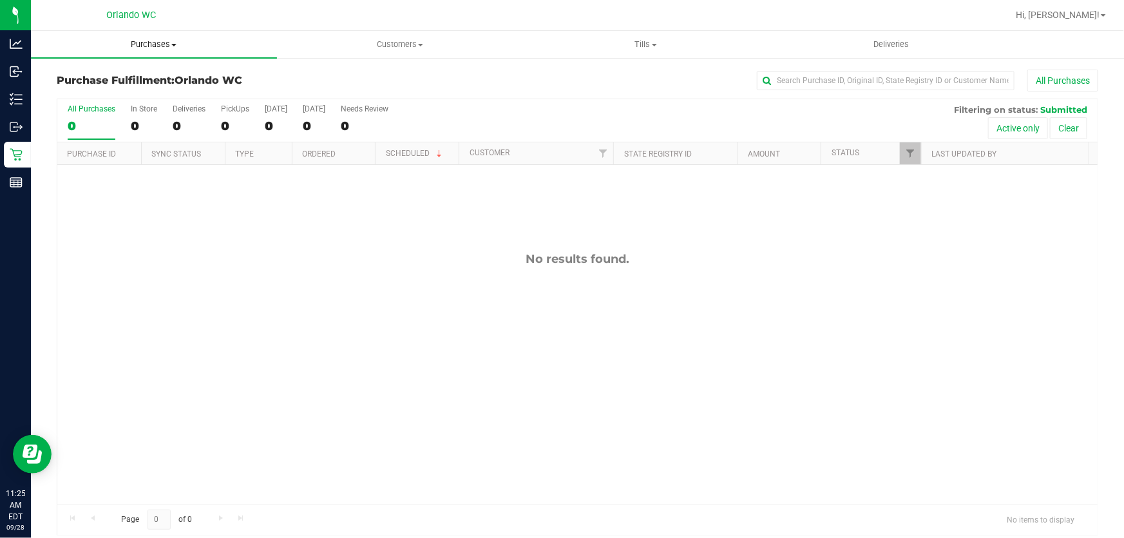
click at [153, 41] on span "Purchases" at bounding box center [154, 45] width 246 height 12
click at [110, 91] on li "Fulfillment" at bounding box center [154, 93] width 246 height 15
click at [152, 43] on span "Purchases" at bounding box center [154, 45] width 246 height 12
click at [119, 99] on li "Fulfillment" at bounding box center [154, 93] width 246 height 15
click at [149, 41] on span "Purchases" at bounding box center [154, 45] width 246 height 12
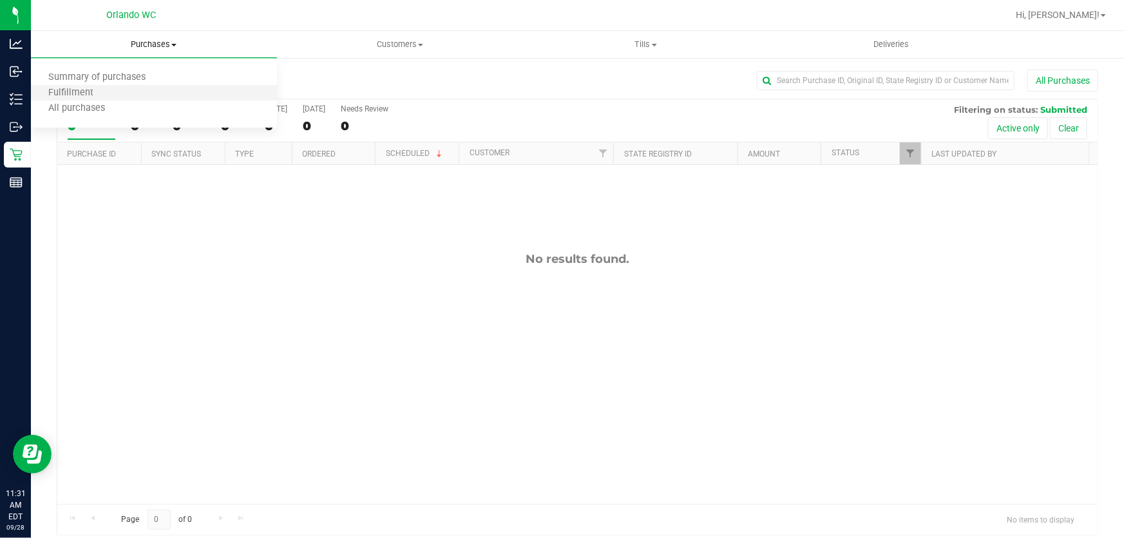
click at [115, 90] on li "Fulfillment" at bounding box center [154, 93] width 246 height 15
click at [161, 41] on span "Purchases" at bounding box center [154, 45] width 246 height 12
click at [110, 91] on li "Fulfillment" at bounding box center [154, 93] width 246 height 15
click at [585, 365] on div "No results found." at bounding box center [577, 378] width 1040 height 426
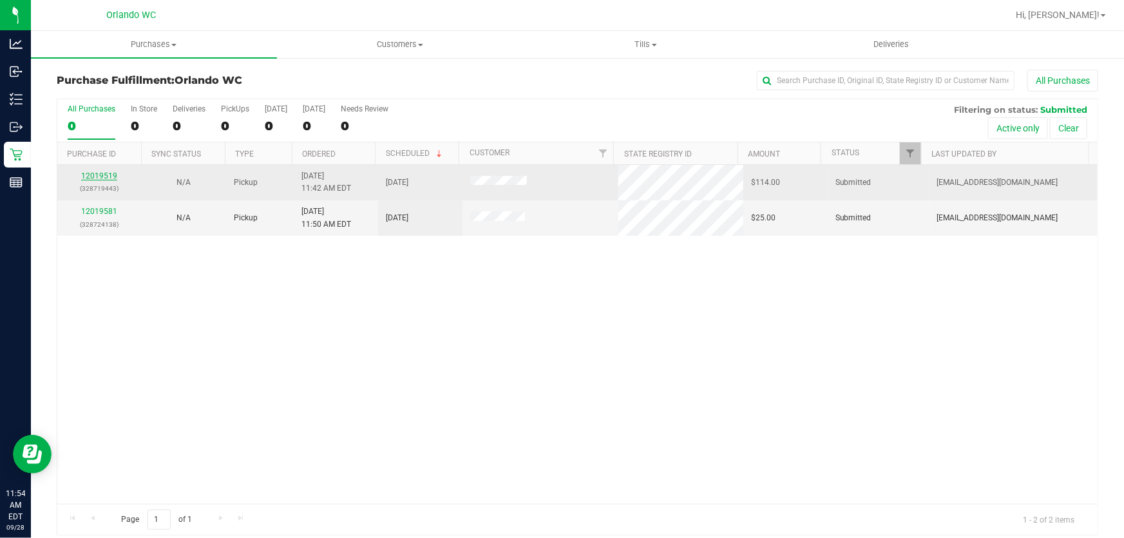
click at [111, 174] on link "12019519" at bounding box center [99, 175] width 36 height 9
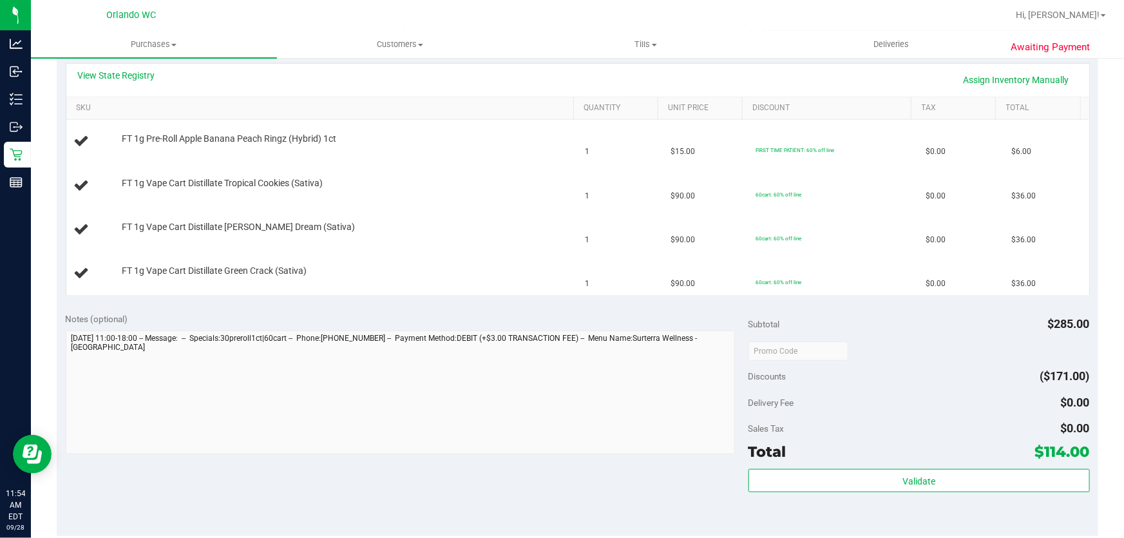
scroll to position [294, 0]
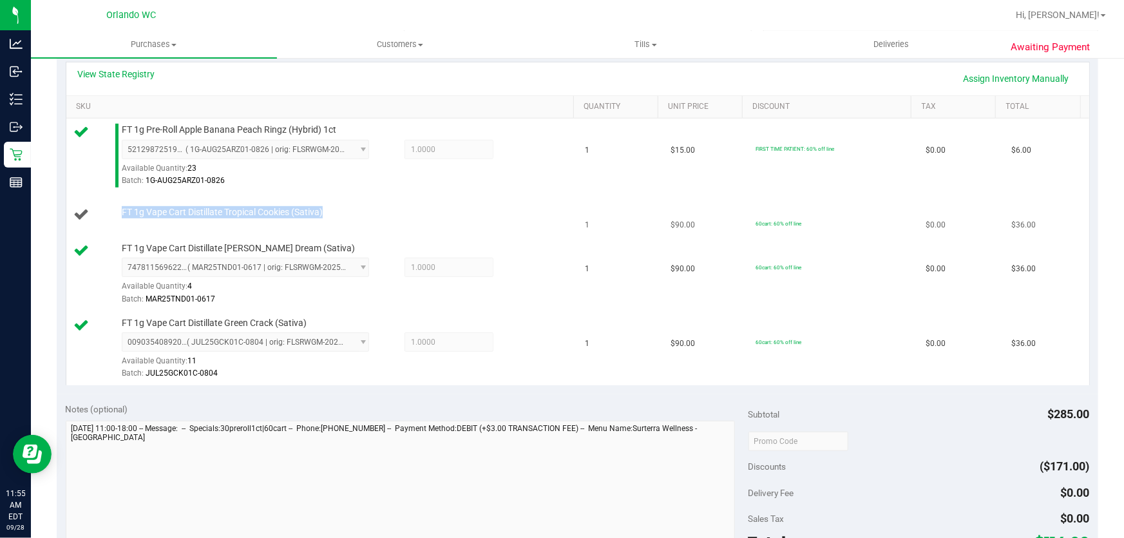
drag, startPoint x: 341, startPoint y: 214, endPoint x: 234, endPoint y: 217, distance: 107.6
click at [101, 208] on div "FT 1g Vape Cart Distillate Tropical Cookies (Sativa)" at bounding box center [322, 214] width 496 height 17
copy div "FT 1g Vape Cart Distillate Tropical Cookies (Sativa)"
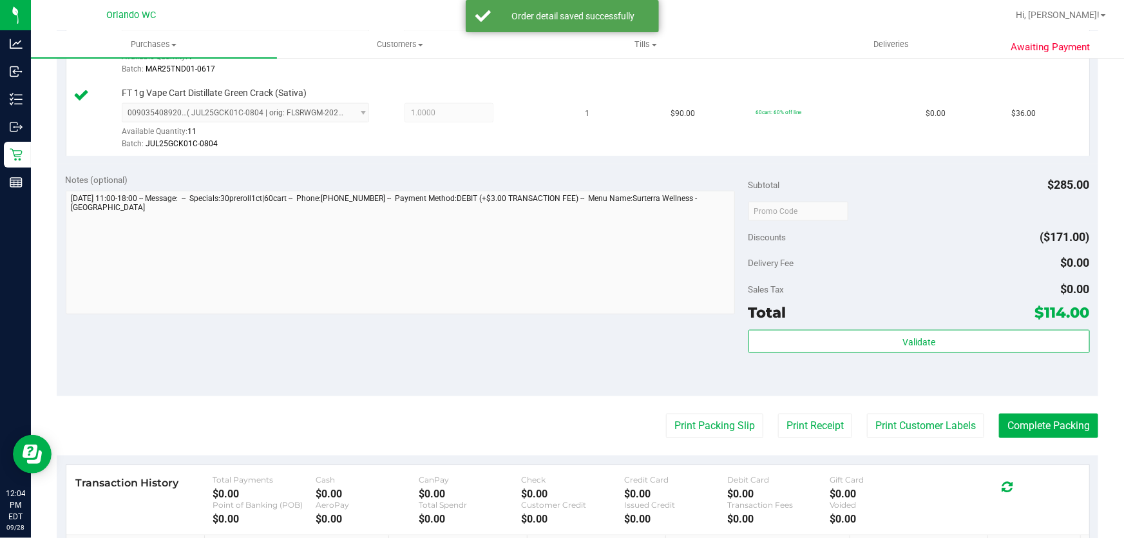
scroll to position [593, 0]
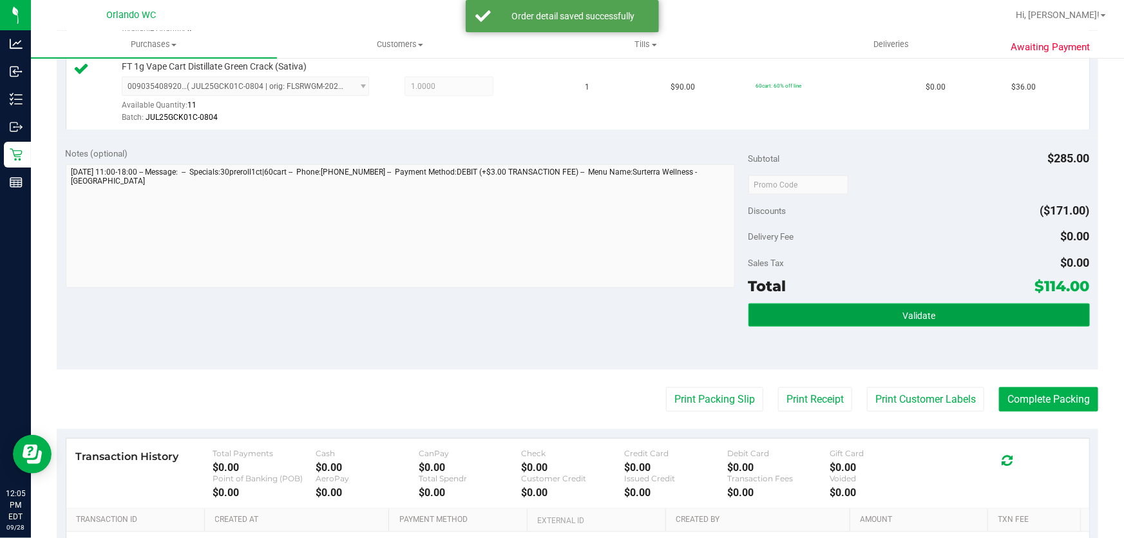
click at [917, 323] on button "Validate" at bounding box center [918, 314] width 341 height 23
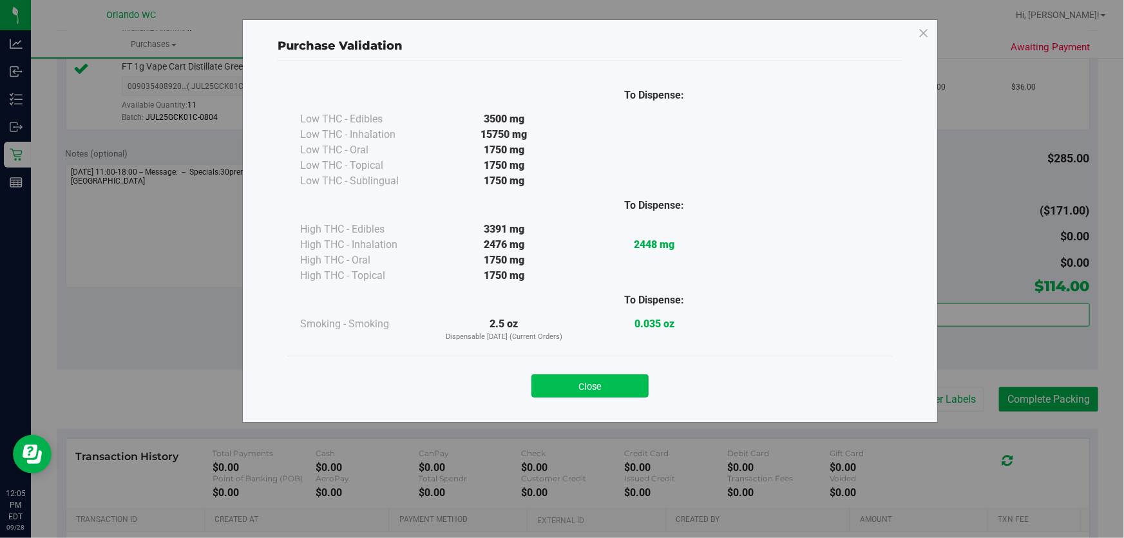
click at [571, 388] on button "Close" at bounding box center [589, 385] width 117 height 23
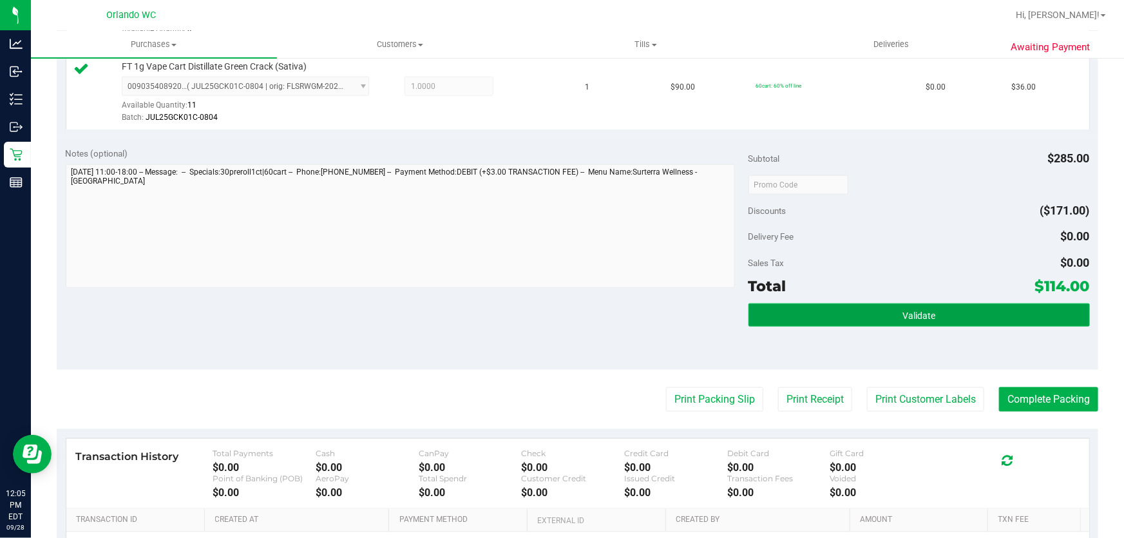
click at [922, 310] on span "Validate" at bounding box center [918, 315] width 33 height 10
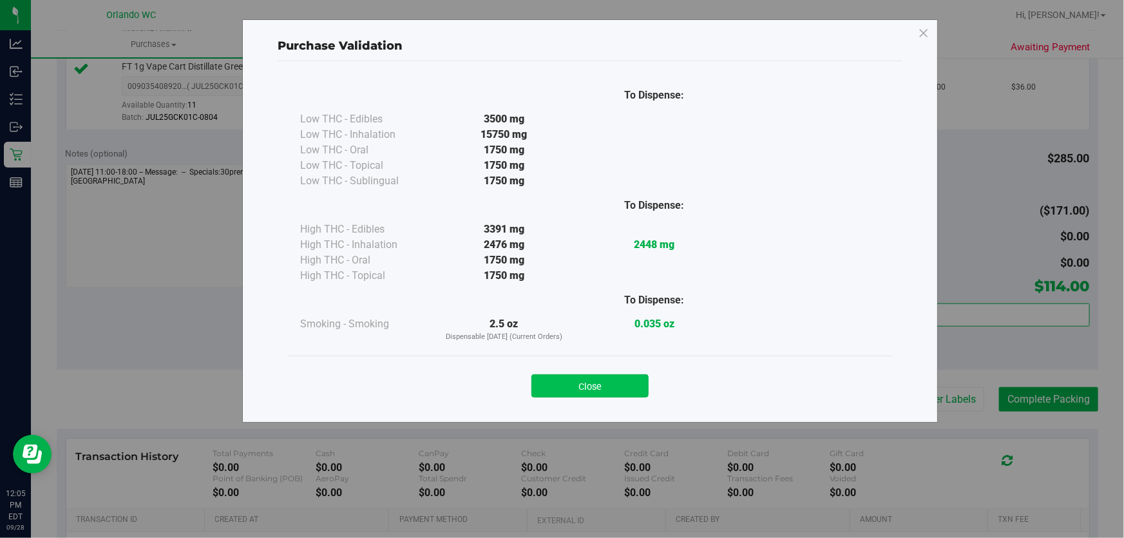
click at [579, 379] on button "Close" at bounding box center [589, 385] width 117 height 23
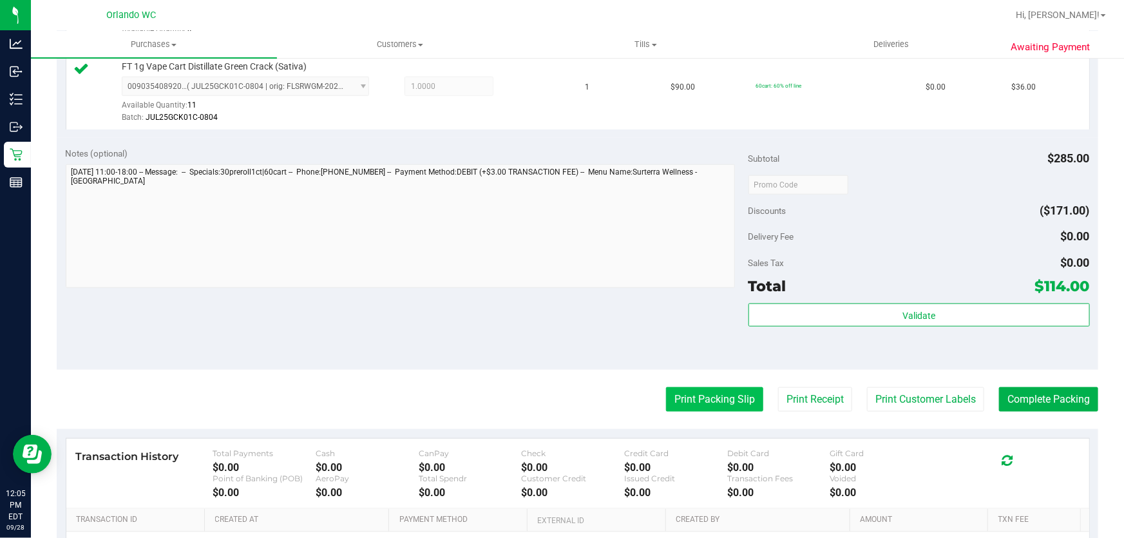
click at [689, 394] on button "Print Packing Slip" at bounding box center [714, 399] width 97 height 24
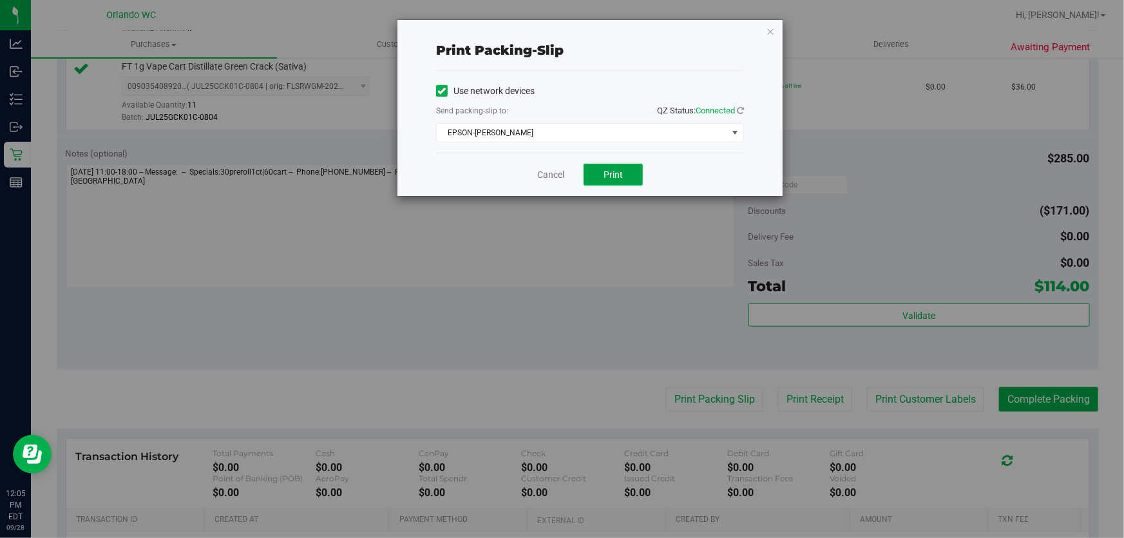
click at [613, 180] on button "Print" at bounding box center [613, 175] width 59 height 22
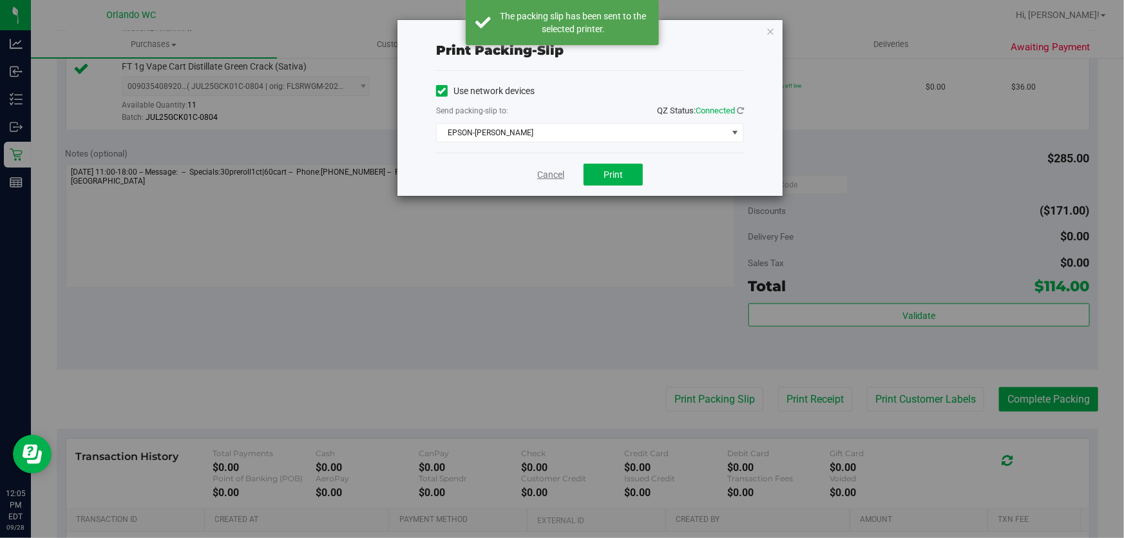
click at [548, 178] on link "Cancel" at bounding box center [550, 175] width 27 height 14
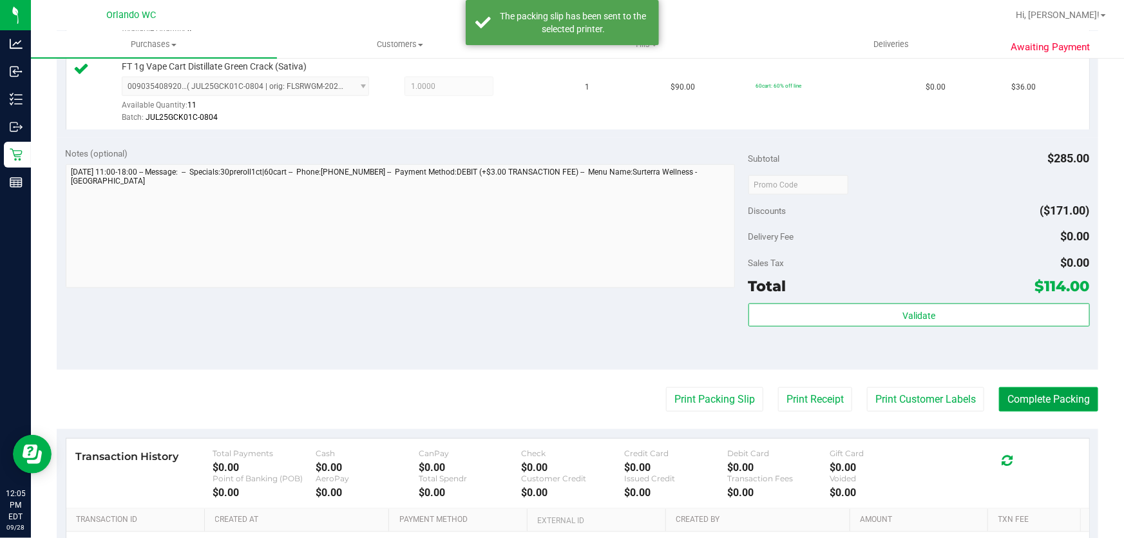
click at [1053, 399] on button "Complete Packing" at bounding box center [1048, 399] width 99 height 24
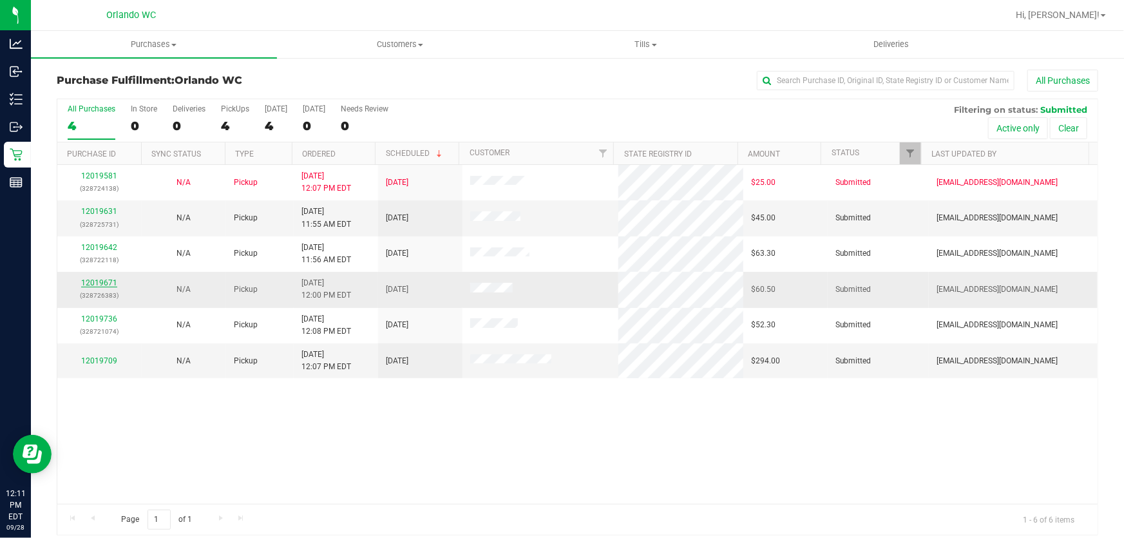
click at [90, 282] on link "12019671" at bounding box center [99, 282] width 36 height 9
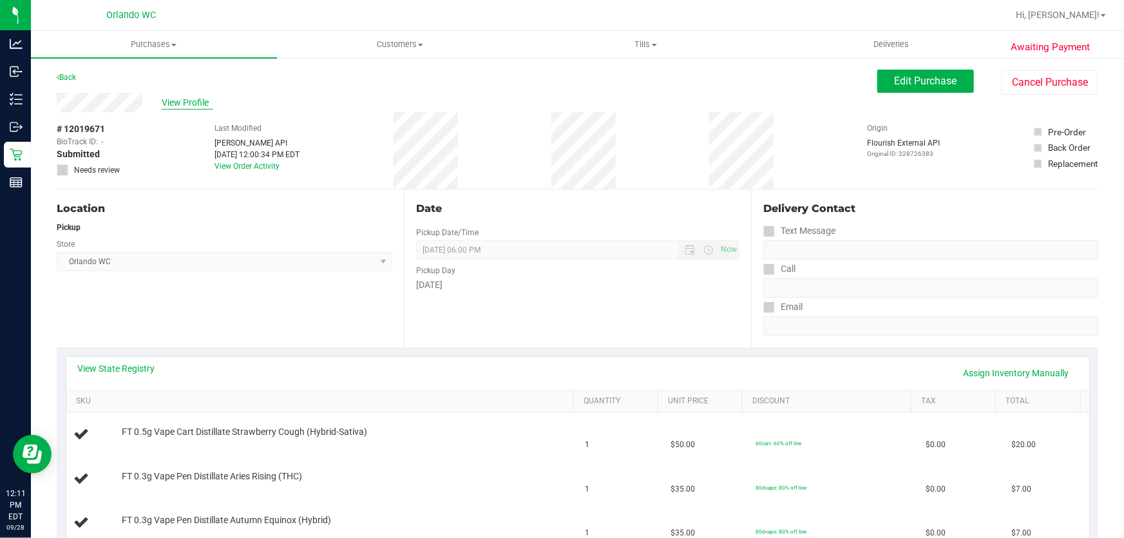
click at [185, 100] on span "View Profile" at bounding box center [188, 103] width 52 height 14
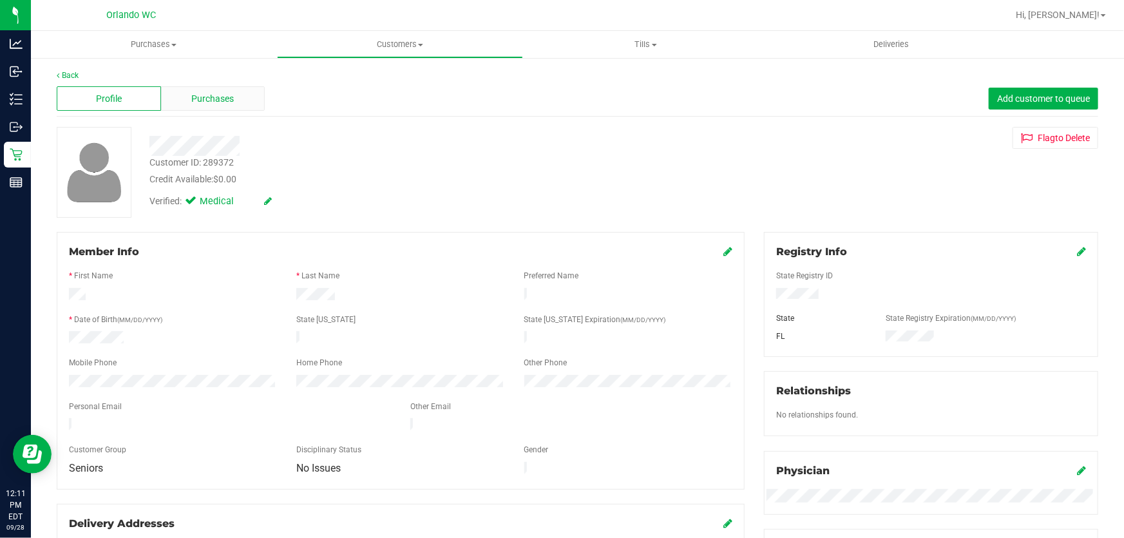
click at [219, 88] on div "Purchases" at bounding box center [213, 98] width 104 height 24
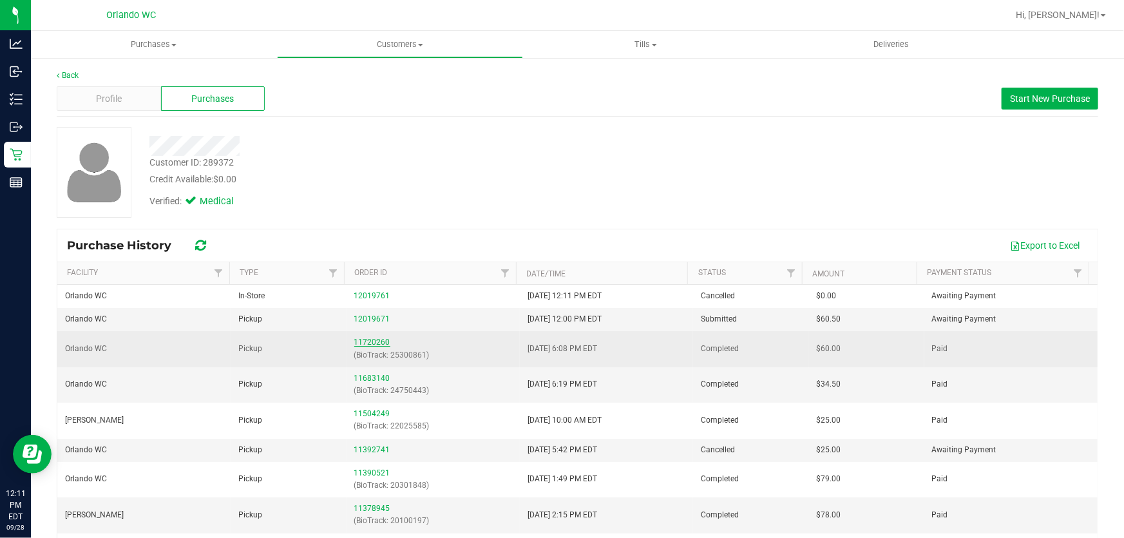
click at [367, 341] on link "11720260" at bounding box center [372, 342] width 36 height 9
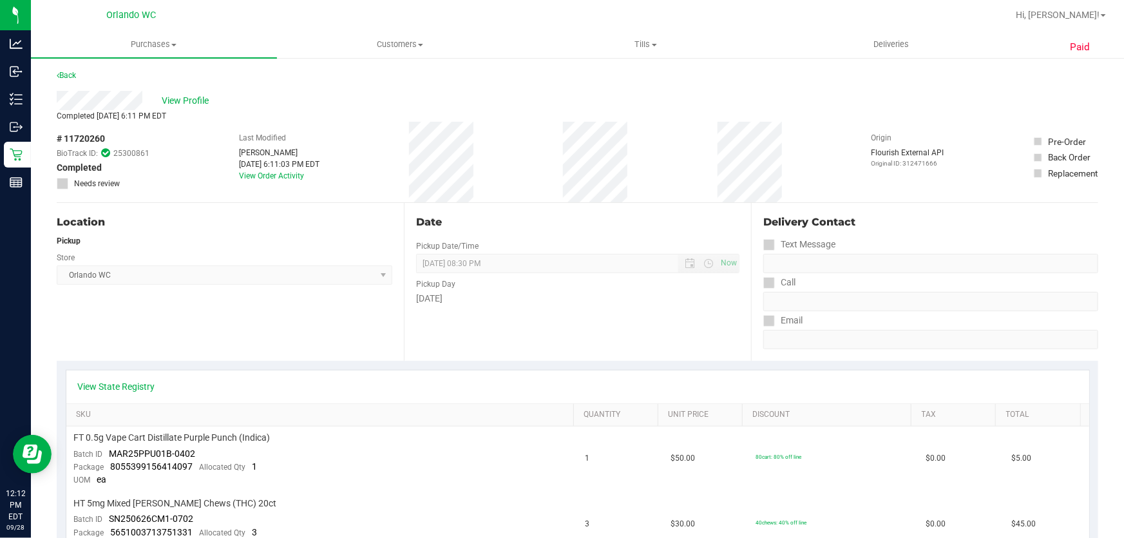
scroll to position [3, 0]
click at [182, 95] on span "View Profile" at bounding box center [188, 100] width 52 height 14
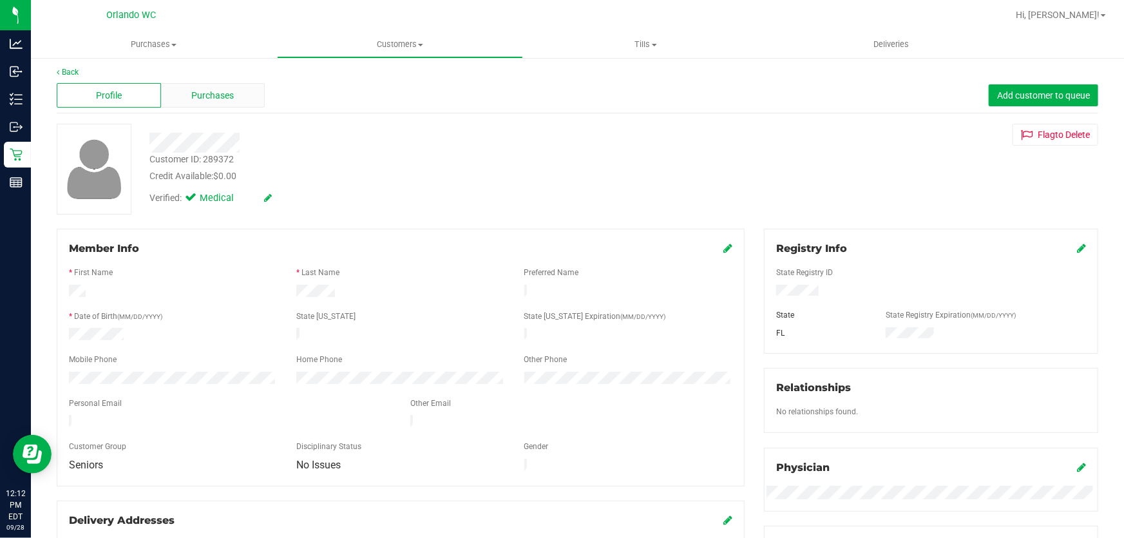
click at [216, 91] on span "Purchases" at bounding box center [213, 96] width 43 height 14
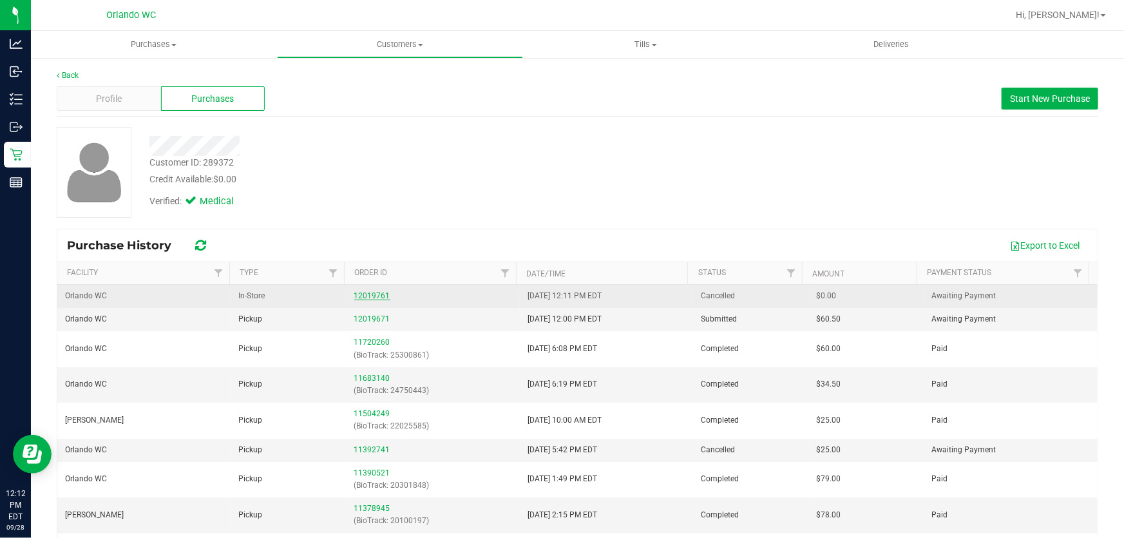
click at [367, 291] on link "12019761" at bounding box center [372, 295] width 36 height 9
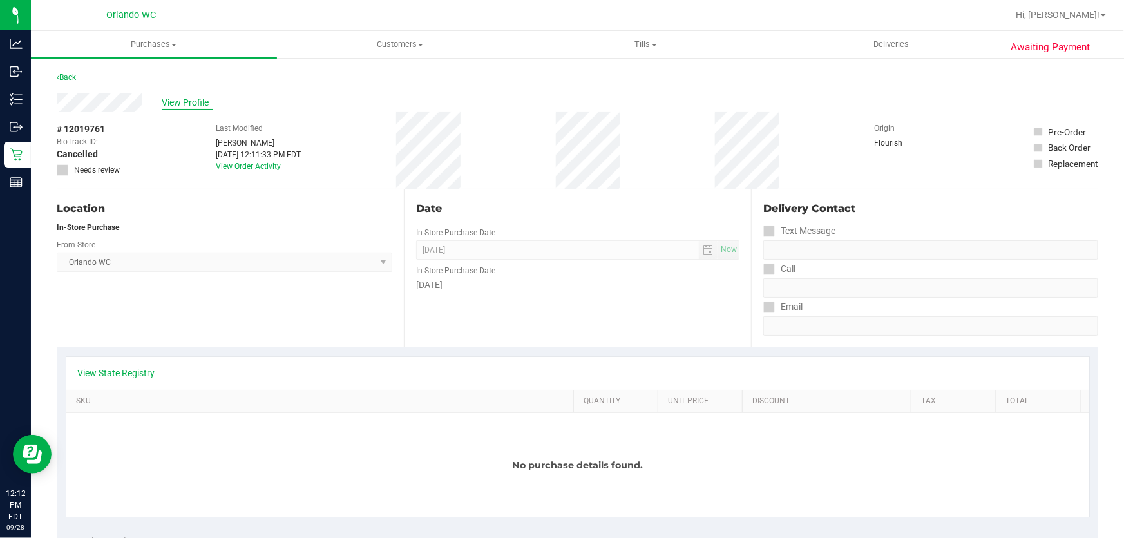
click at [194, 105] on span "View Profile" at bounding box center [188, 103] width 52 height 14
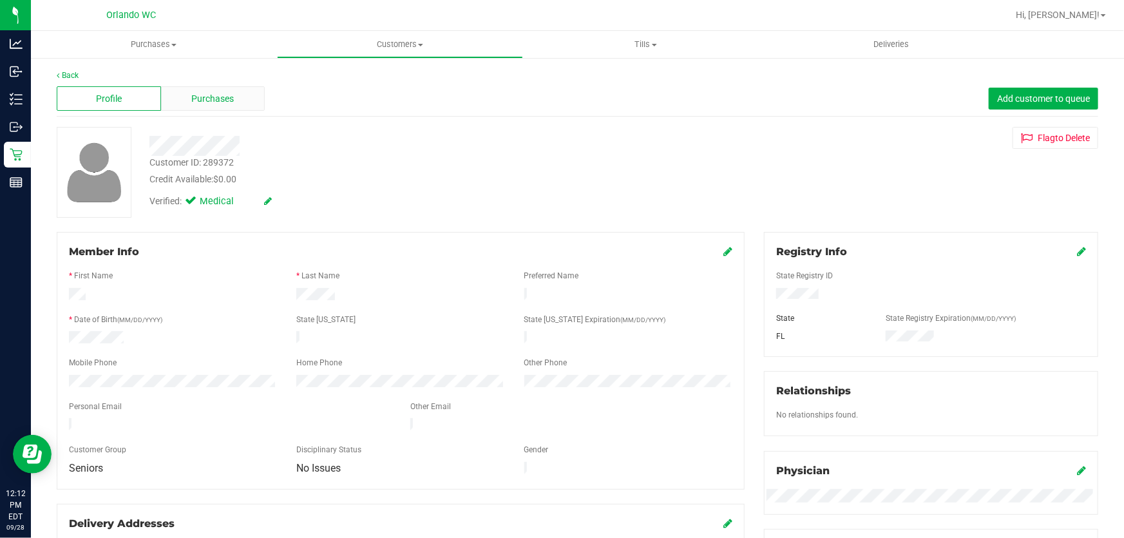
click at [204, 99] on span "Purchases" at bounding box center [213, 99] width 43 height 14
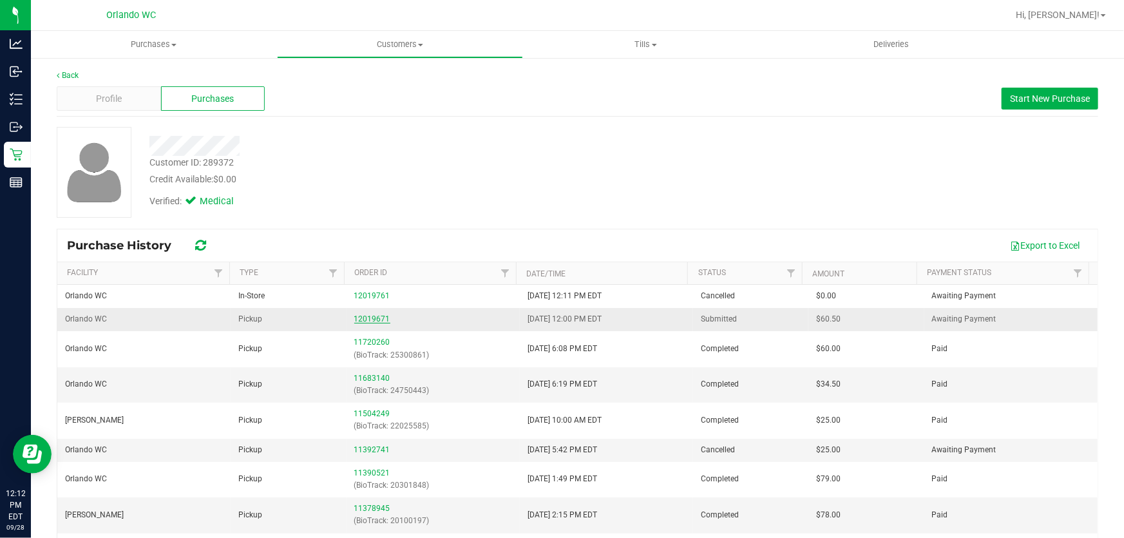
click at [363, 315] on link "12019671" at bounding box center [372, 318] width 36 height 9
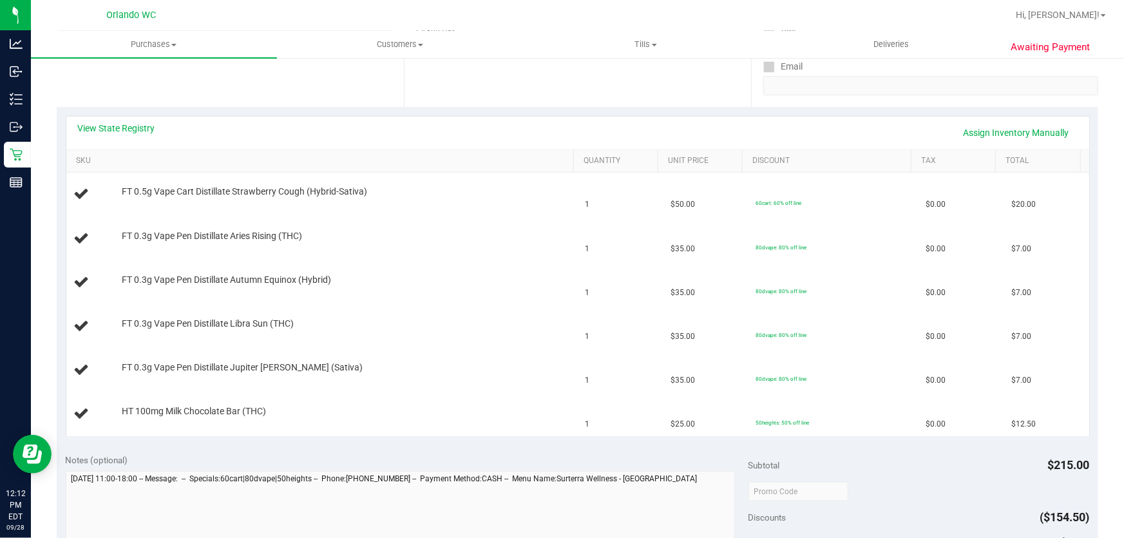
scroll to position [243, 0]
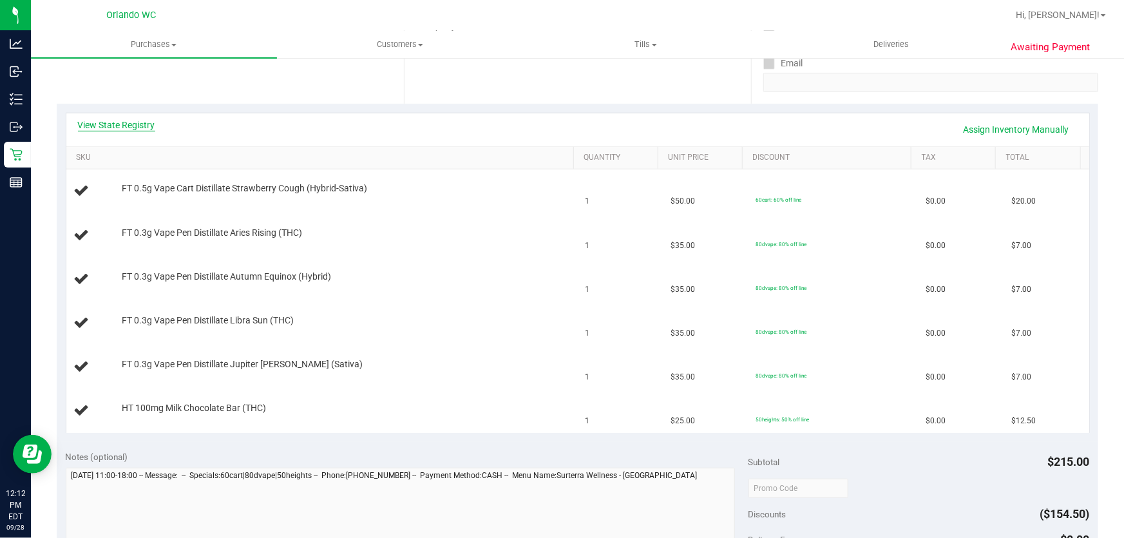
click at [122, 122] on link "View State Registry" at bounding box center [116, 125] width 77 height 13
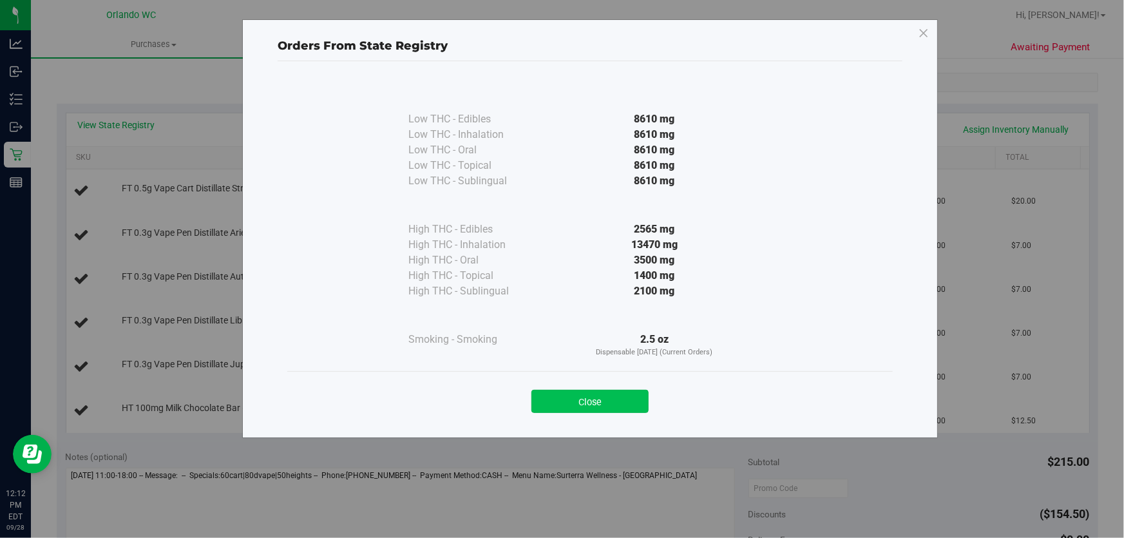
click at [613, 399] on button "Close" at bounding box center [589, 401] width 117 height 23
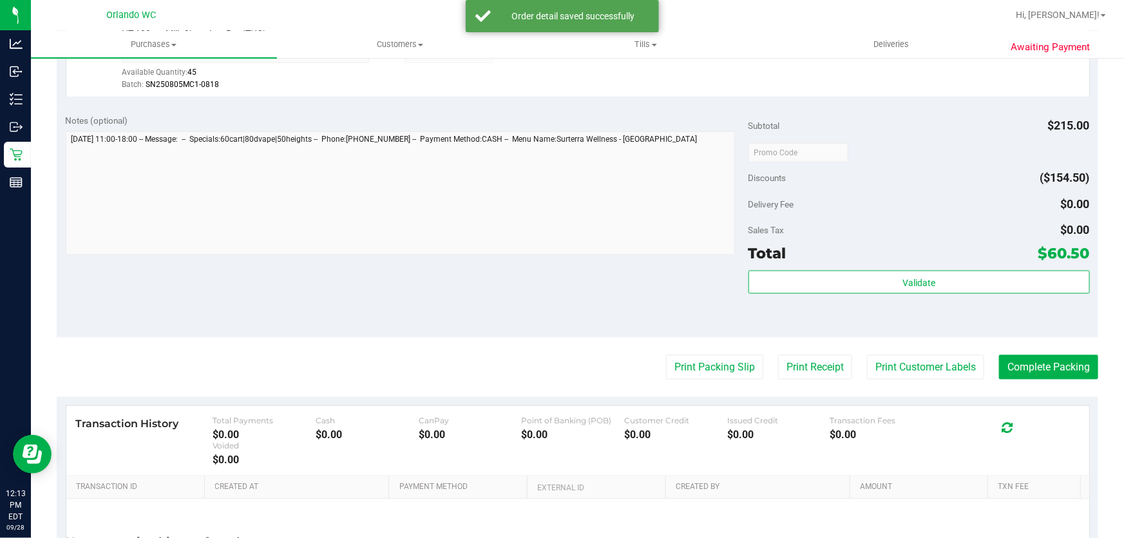
scroll to position [769, 0]
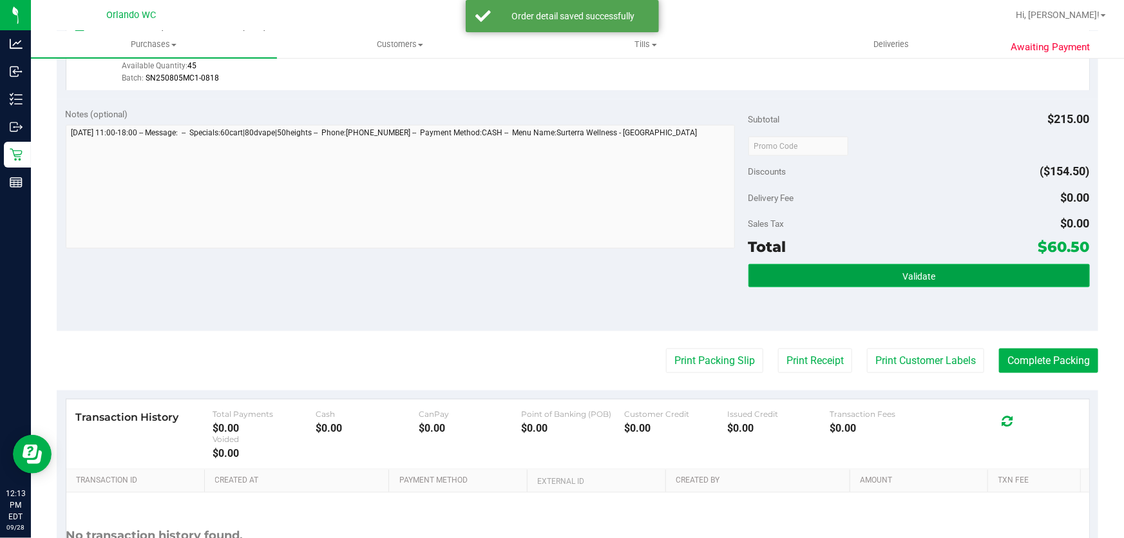
click at [922, 272] on span "Validate" at bounding box center [918, 276] width 33 height 10
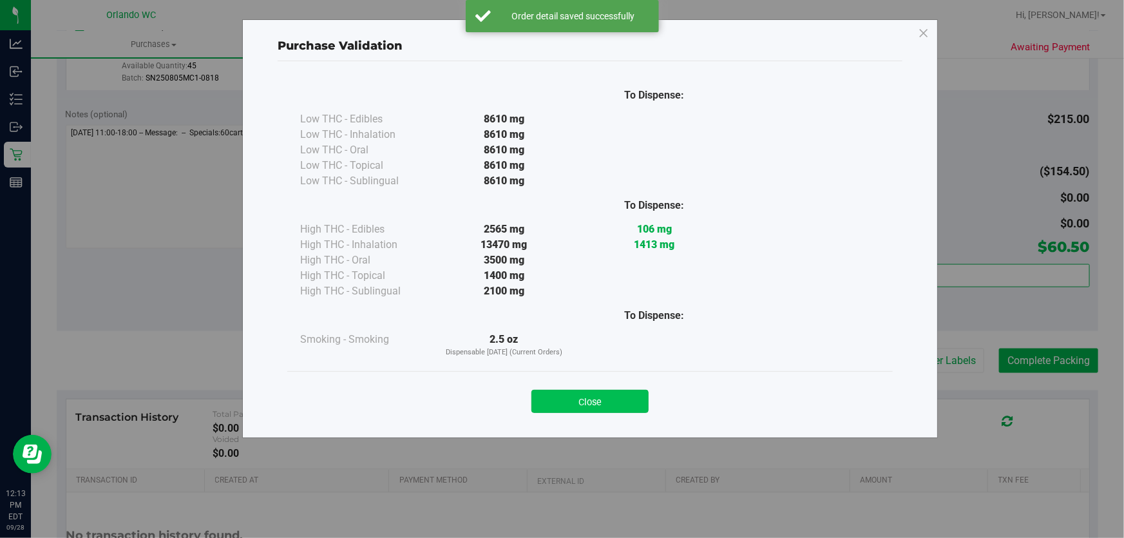
click at [551, 410] on button "Close" at bounding box center [589, 401] width 117 height 23
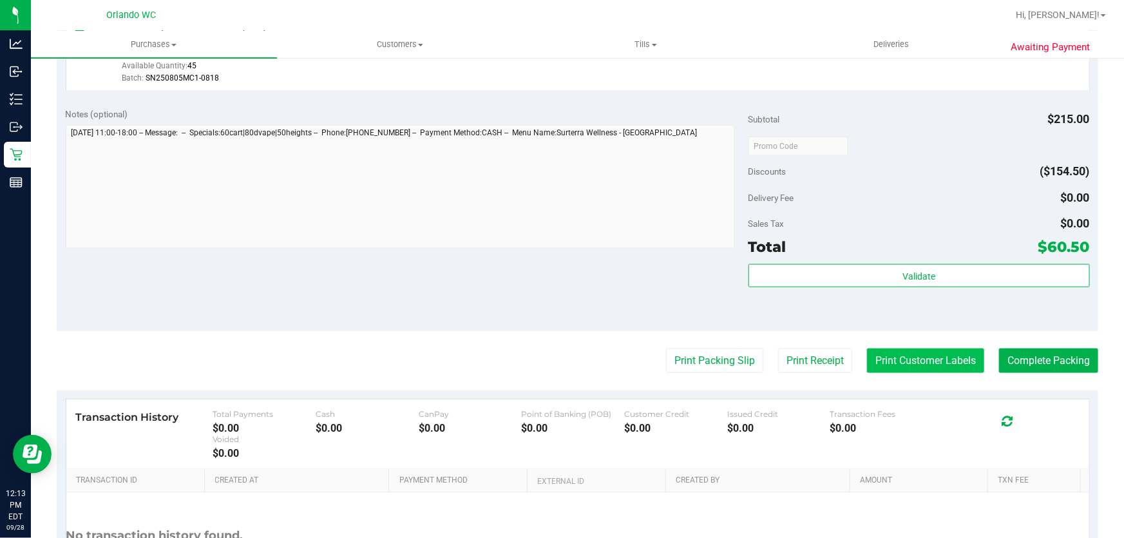
click at [899, 358] on button "Print Customer Labels" at bounding box center [925, 360] width 117 height 24
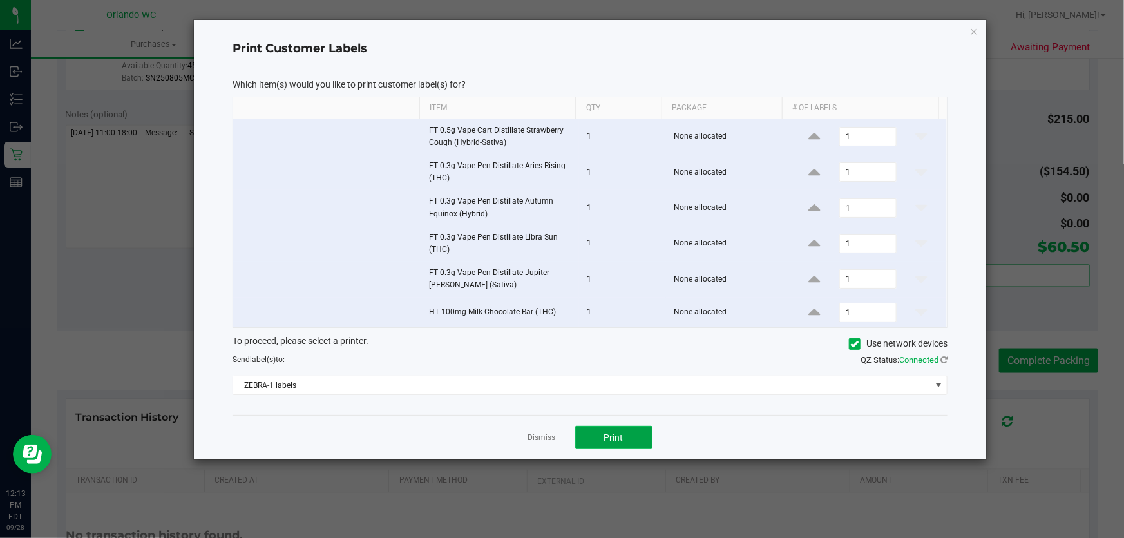
click at [600, 435] on button "Print" at bounding box center [613, 437] width 77 height 23
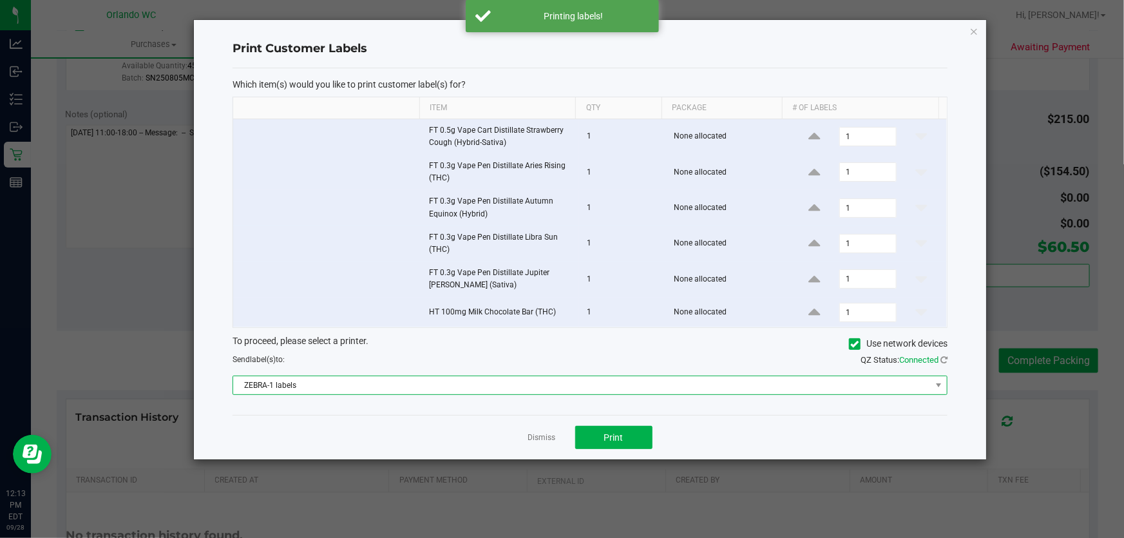
drag, startPoint x: 527, startPoint y: 383, endPoint x: 508, endPoint y: 377, distance: 20.2
click at [526, 383] on span "ZEBRA-1 labels" at bounding box center [582, 385] width 698 height 18
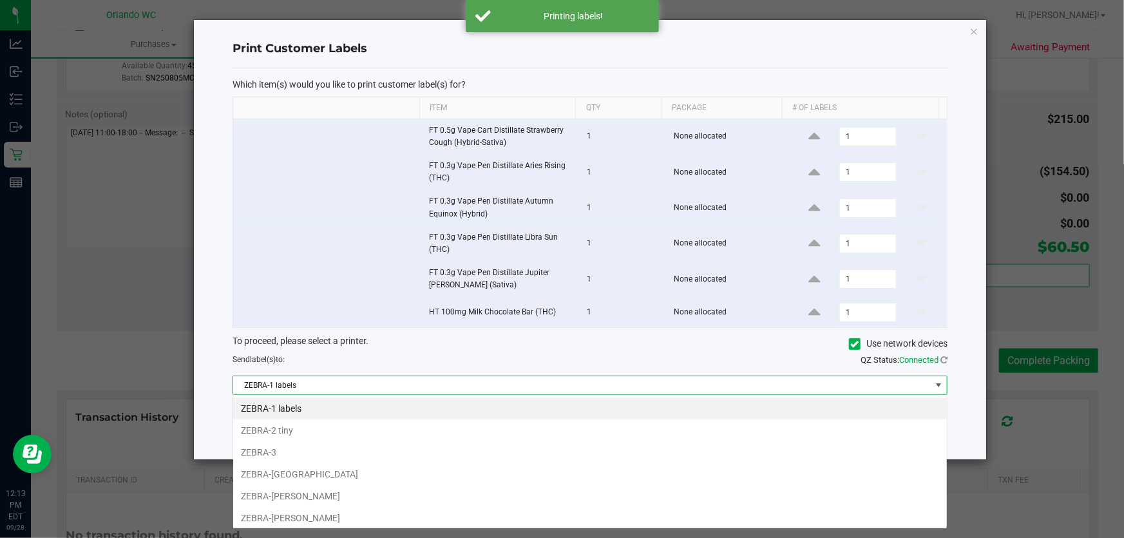
scroll to position [19, 715]
click at [314, 492] on li "ZEBRA-RODNEY-ATKINS" at bounding box center [590, 496] width 714 height 22
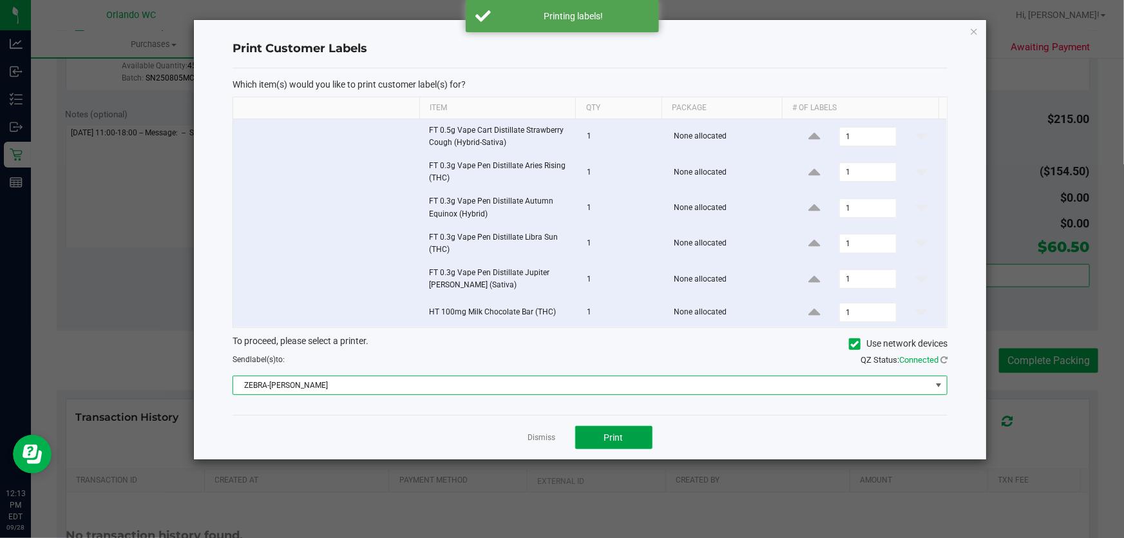
click at [627, 444] on button "Print" at bounding box center [613, 437] width 77 height 23
click at [974, 25] on icon "button" at bounding box center [973, 30] width 9 height 15
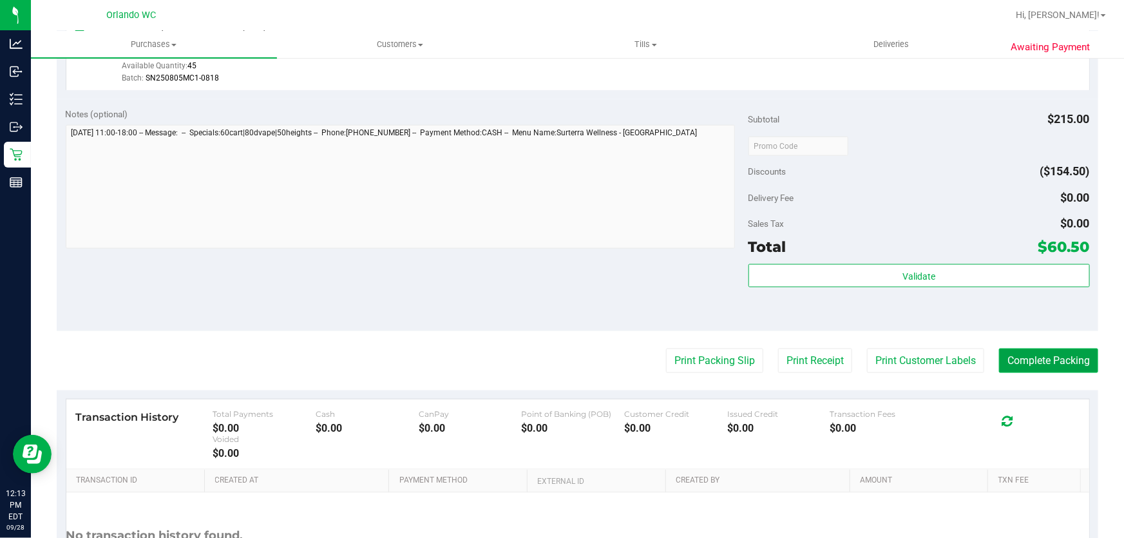
click at [1033, 361] on button "Complete Packing" at bounding box center [1048, 360] width 99 height 24
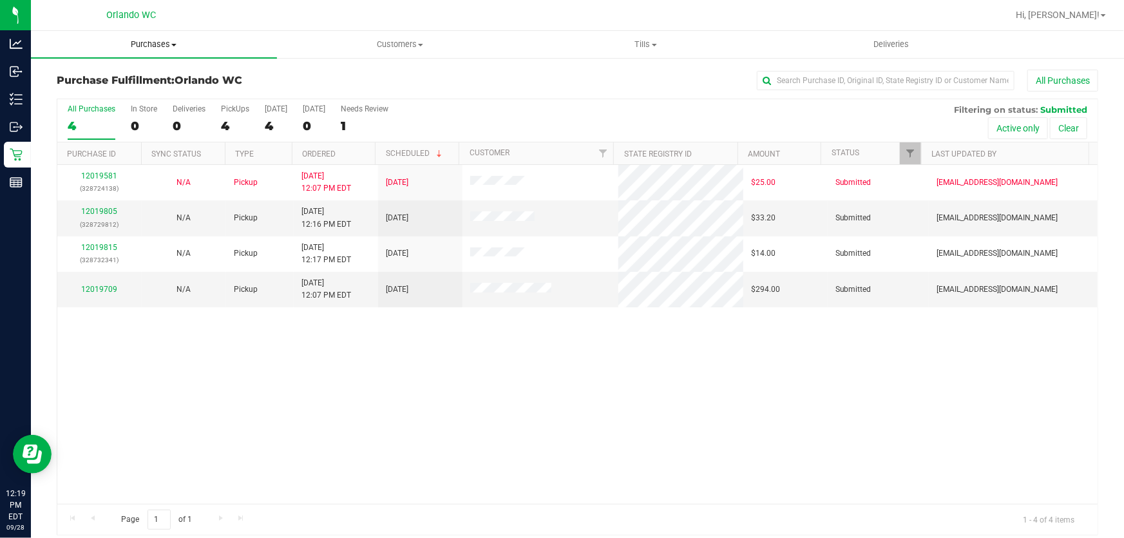
click at [157, 43] on span "Purchases" at bounding box center [154, 45] width 246 height 12
click at [82, 95] on span "Fulfillment" at bounding box center [71, 93] width 80 height 11
click at [109, 218] on p "(328729812)" at bounding box center [99, 224] width 69 height 12
click at [108, 210] on link "12019805" at bounding box center [99, 211] width 36 height 9
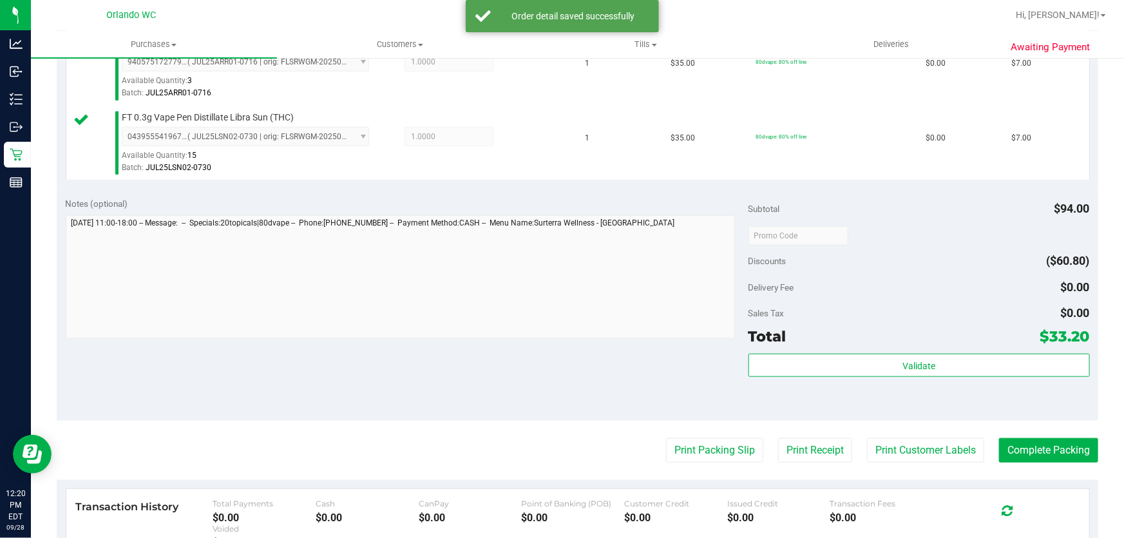
scroll to position [475, 0]
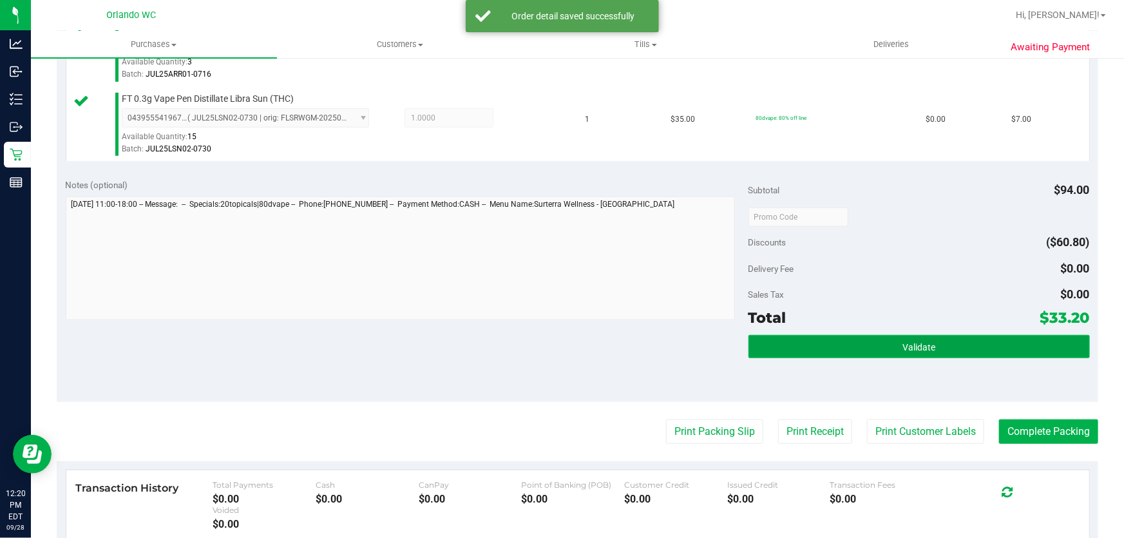
click at [953, 344] on button "Validate" at bounding box center [918, 346] width 341 height 23
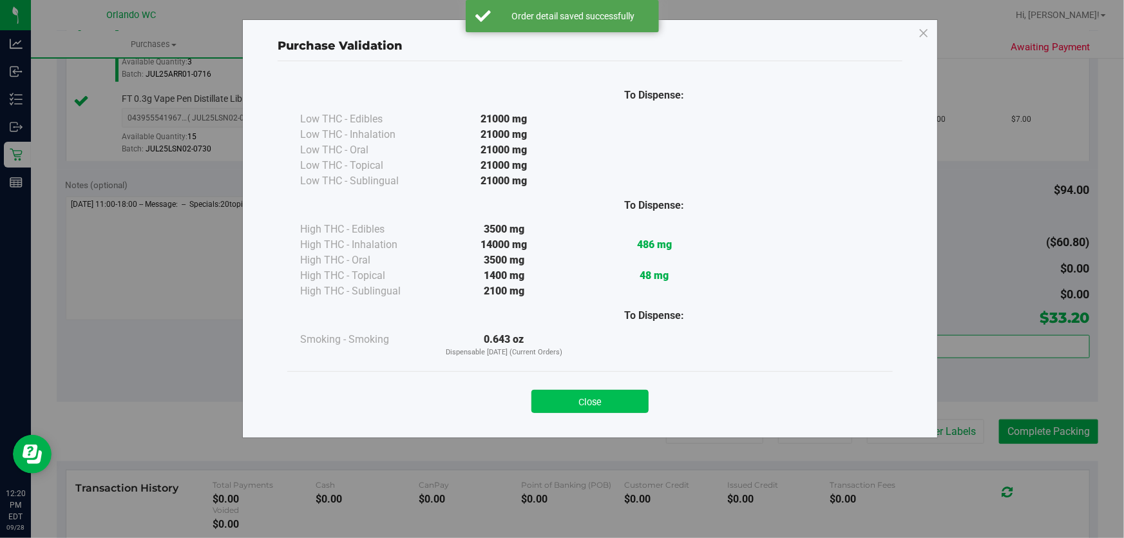
click at [612, 406] on button "Close" at bounding box center [589, 401] width 117 height 23
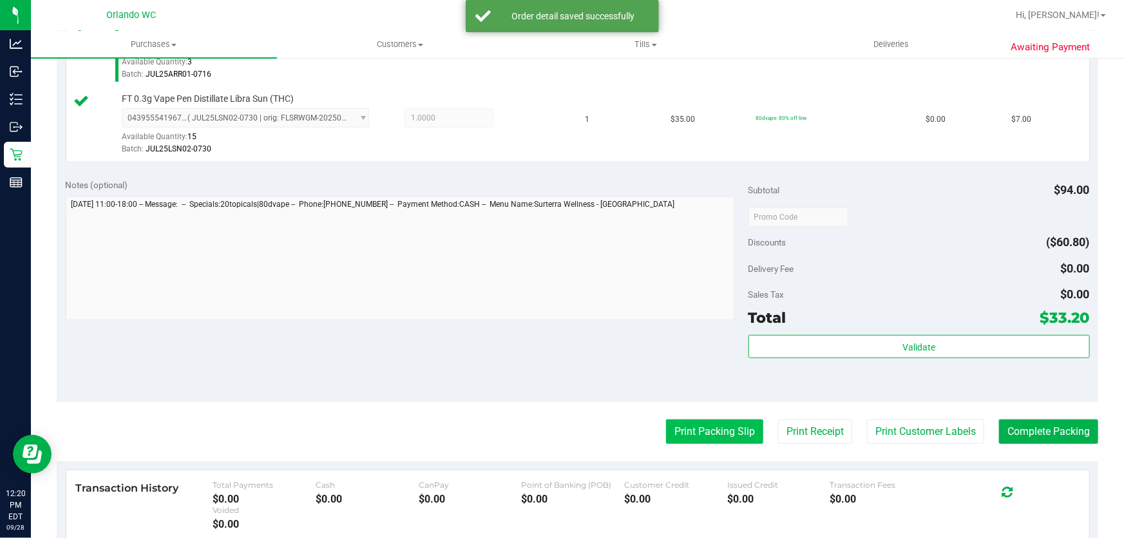
click at [696, 428] on button "Print Packing Slip" at bounding box center [714, 431] width 97 height 24
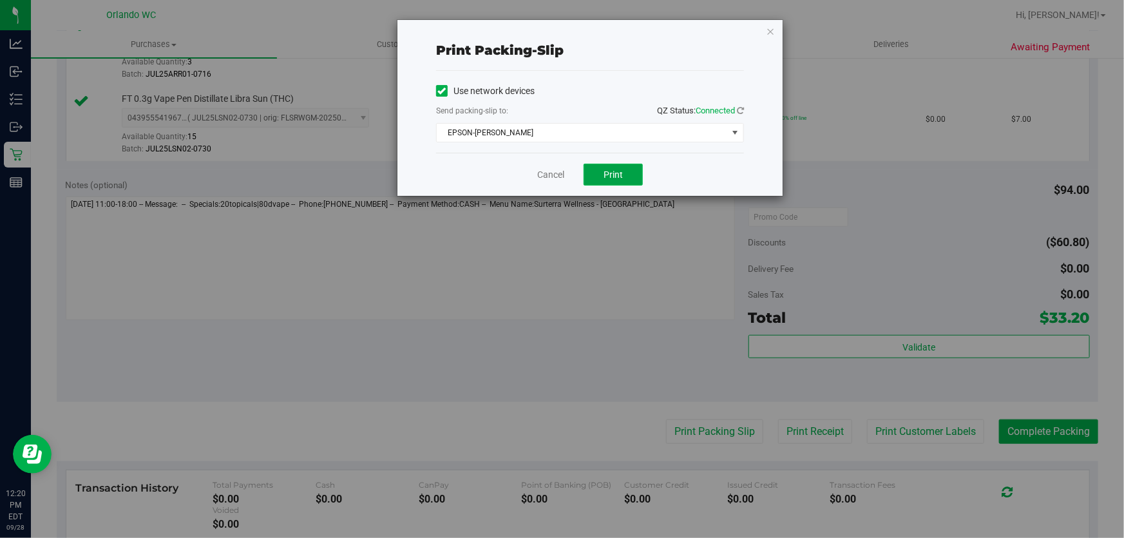
click at [618, 180] on span "Print" at bounding box center [613, 174] width 19 height 10
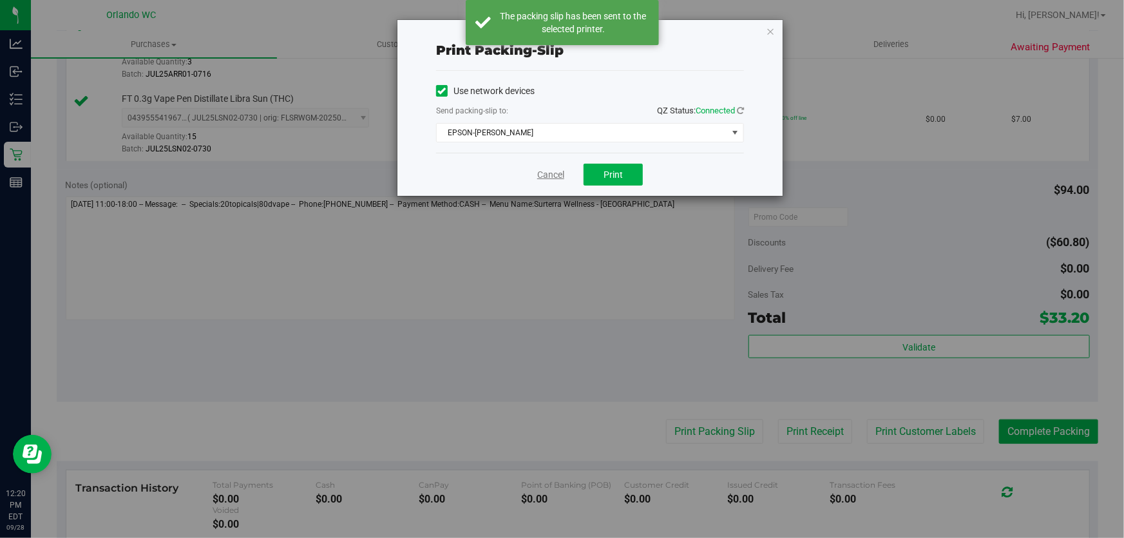
click at [553, 175] on link "Cancel" at bounding box center [550, 175] width 27 height 14
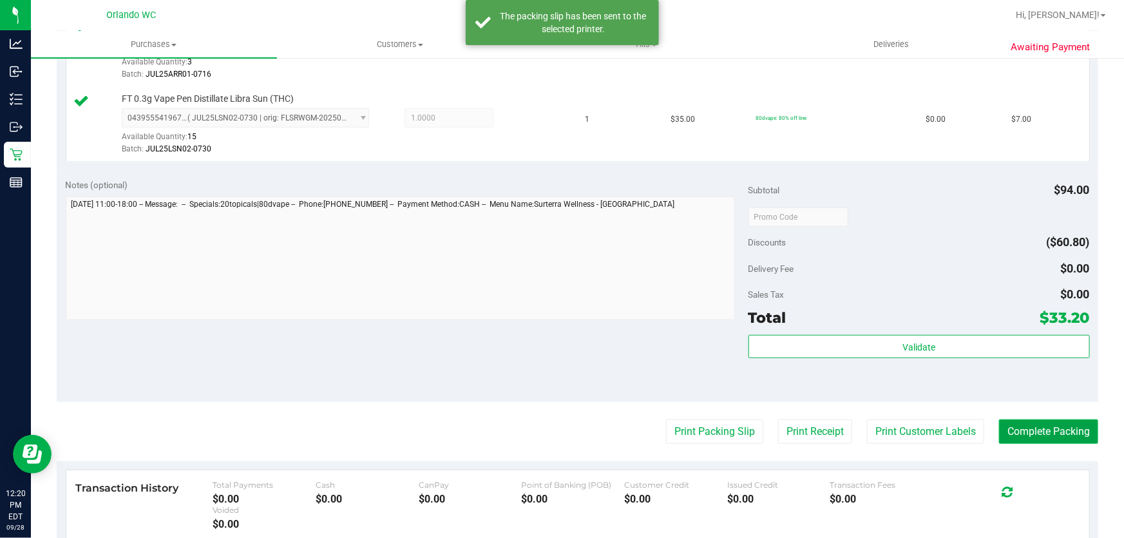
click at [1049, 432] on button "Complete Packing" at bounding box center [1048, 431] width 99 height 24
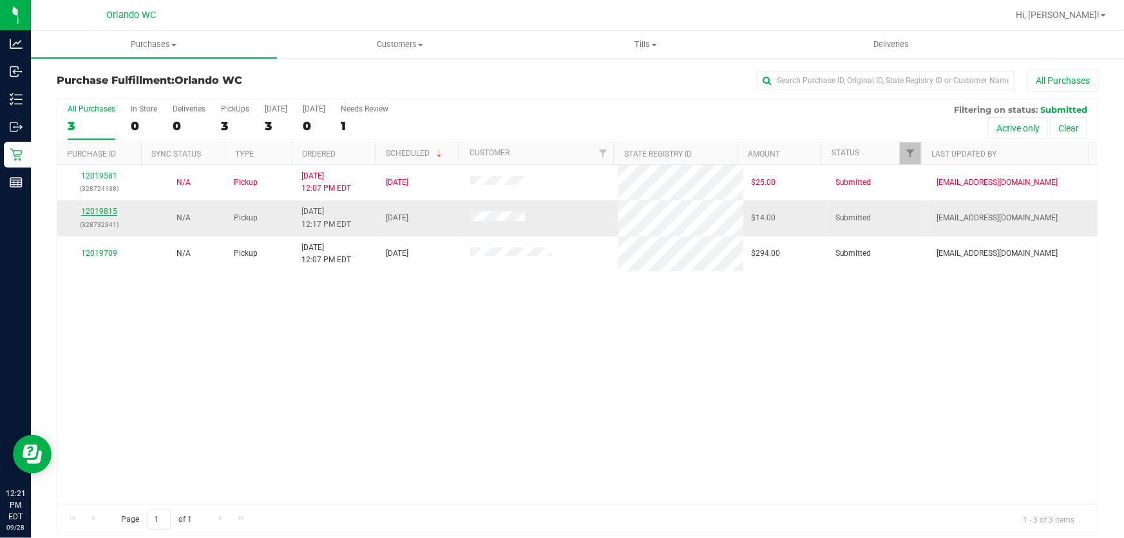
click at [101, 213] on link "12019815" at bounding box center [99, 211] width 36 height 9
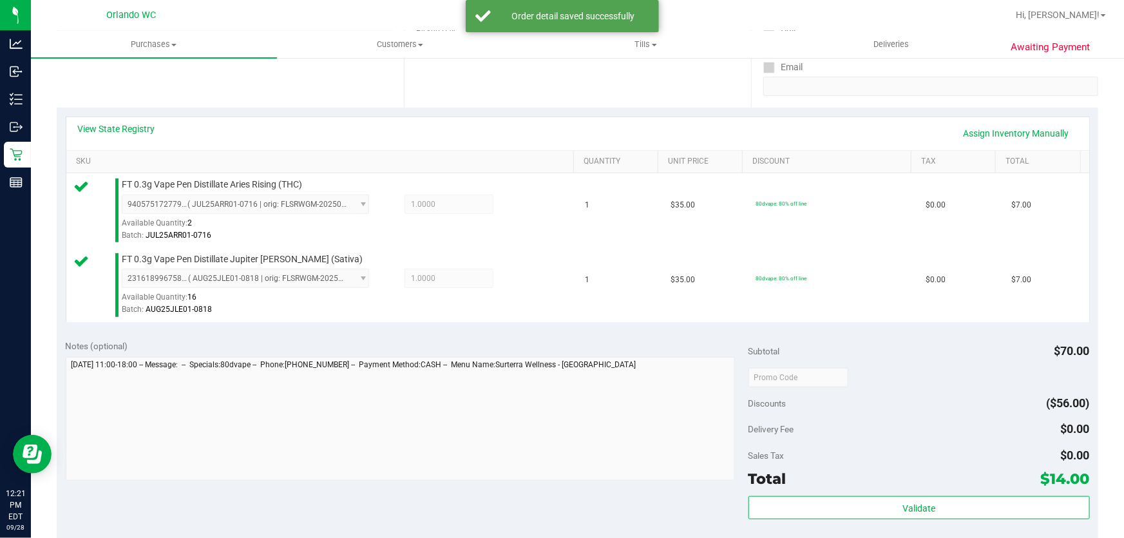
scroll to position [331, 0]
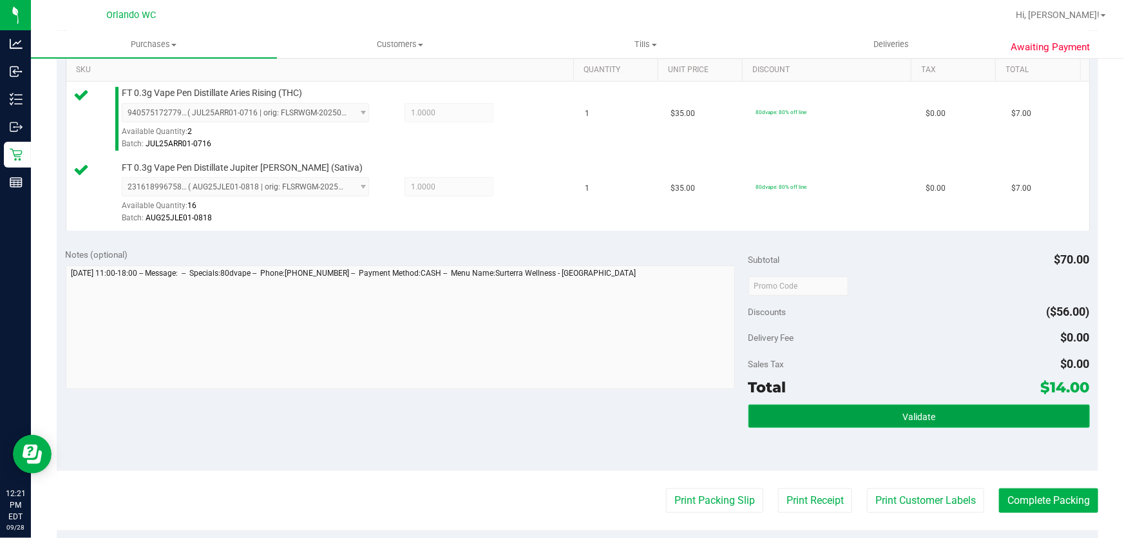
click at [926, 414] on span "Validate" at bounding box center [918, 417] width 33 height 10
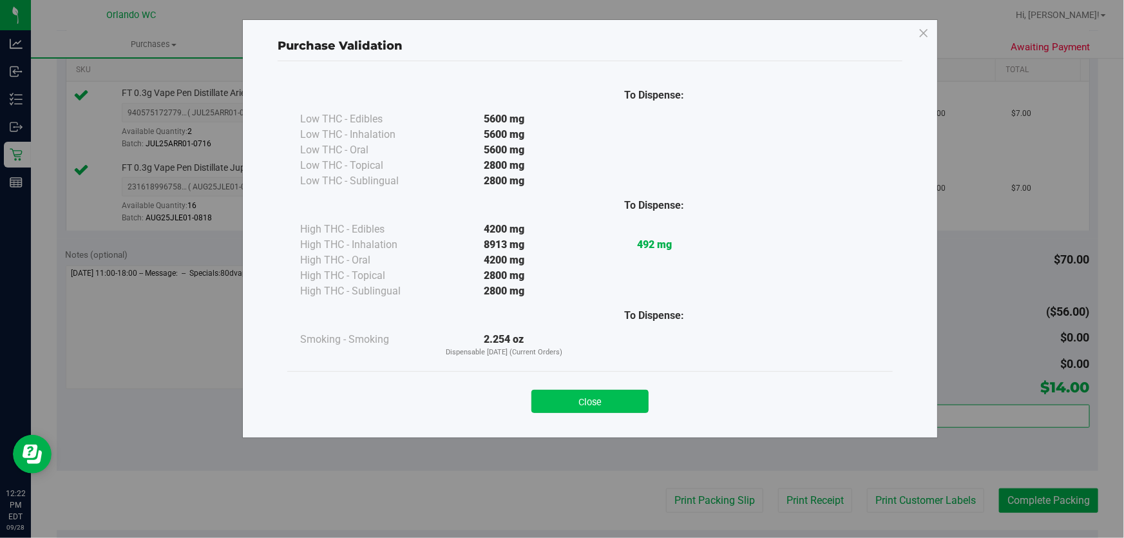
click at [596, 397] on button "Close" at bounding box center [589, 401] width 117 height 23
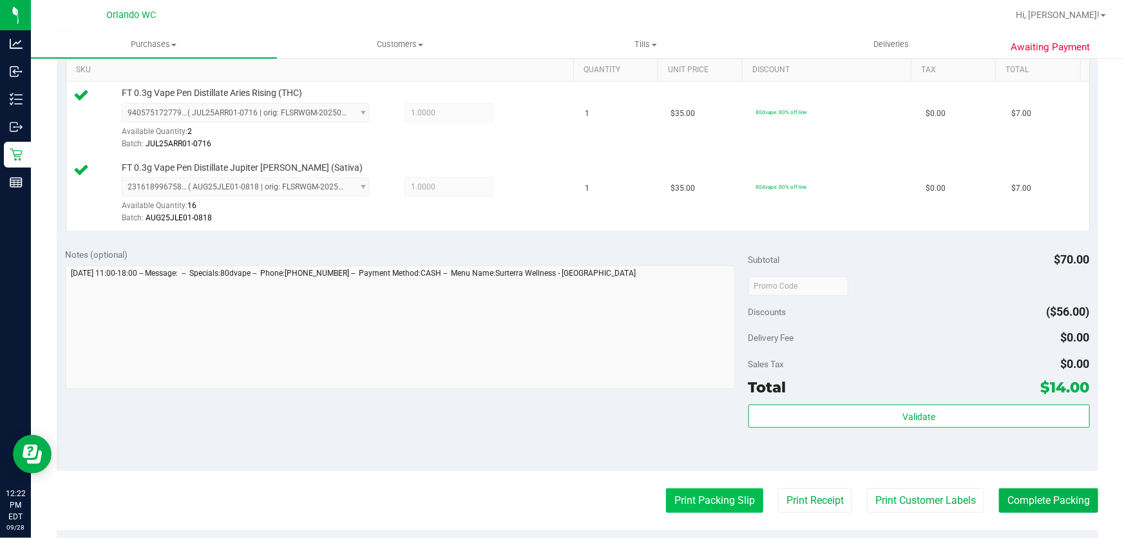
click at [714, 505] on button "Print Packing Slip" at bounding box center [714, 500] width 97 height 24
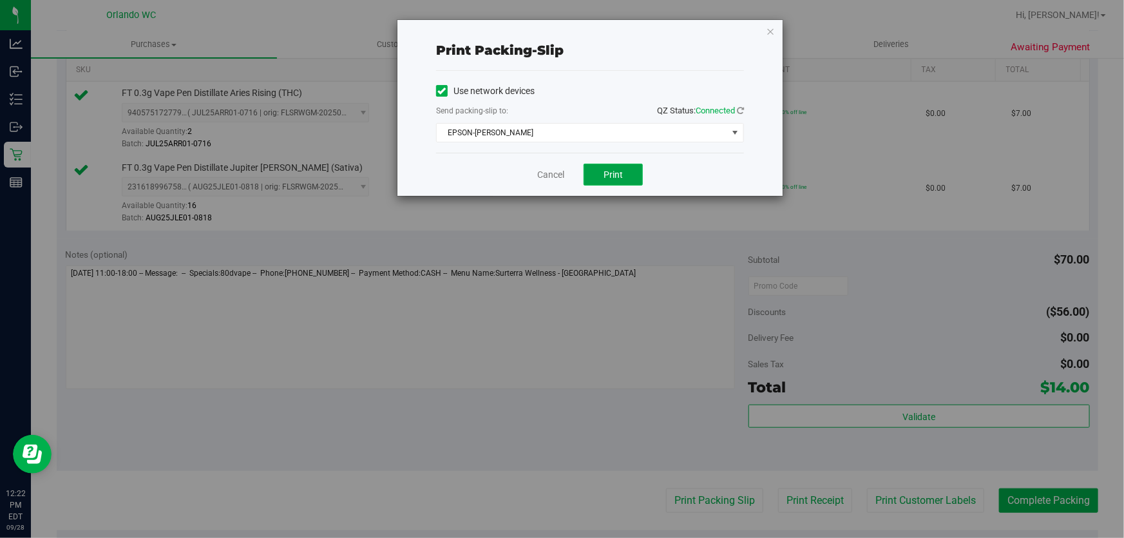
click at [616, 170] on span "Print" at bounding box center [613, 174] width 19 height 10
click at [545, 169] on link "Cancel" at bounding box center [550, 175] width 27 height 14
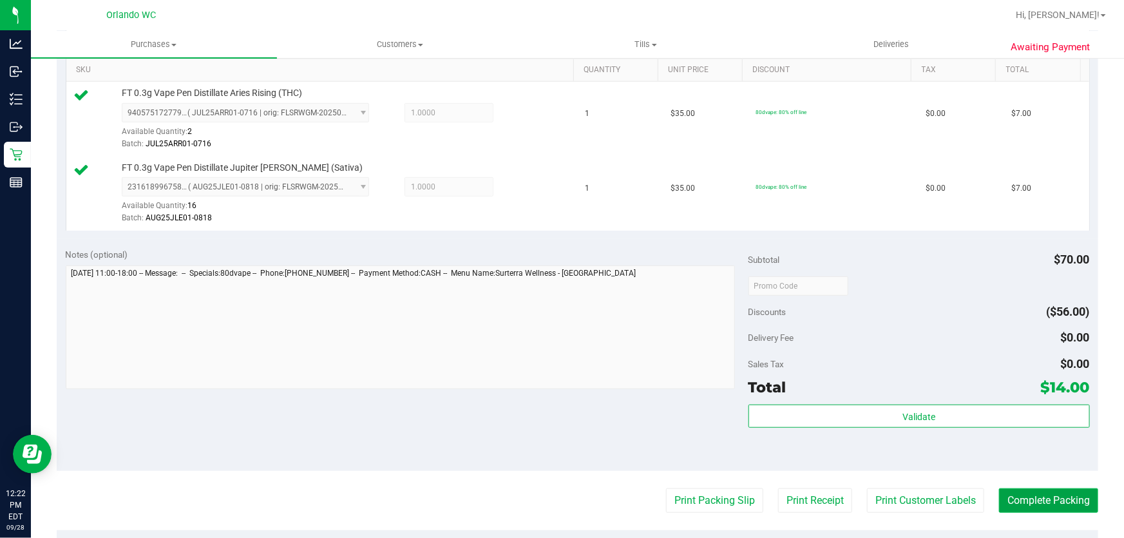
click at [1050, 501] on button "Complete Packing" at bounding box center [1048, 500] width 99 height 24
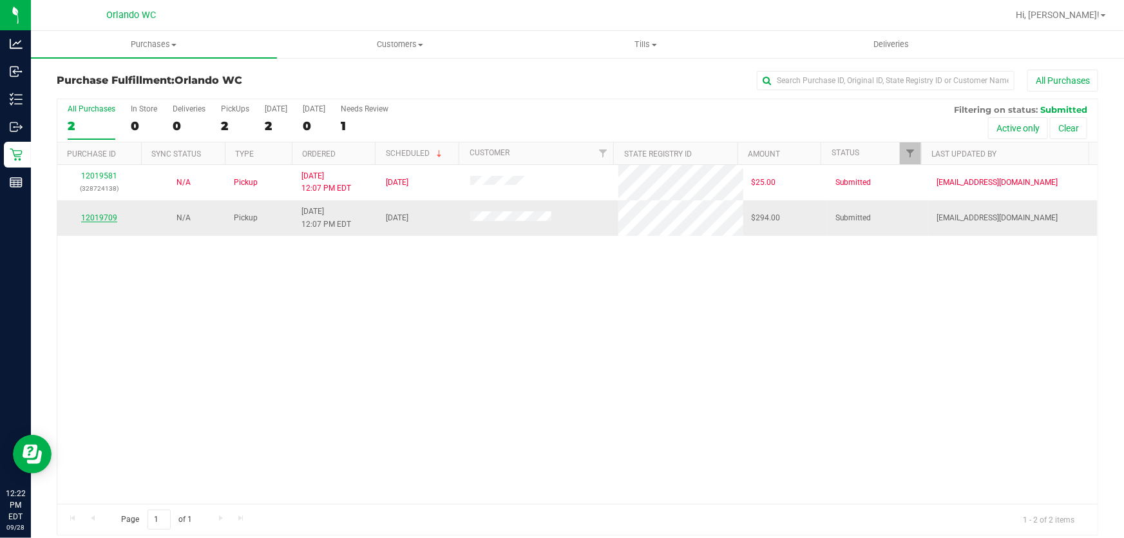
click at [108, 215] on link "12019709" at bounding box center [99, 217] width 36 height 9
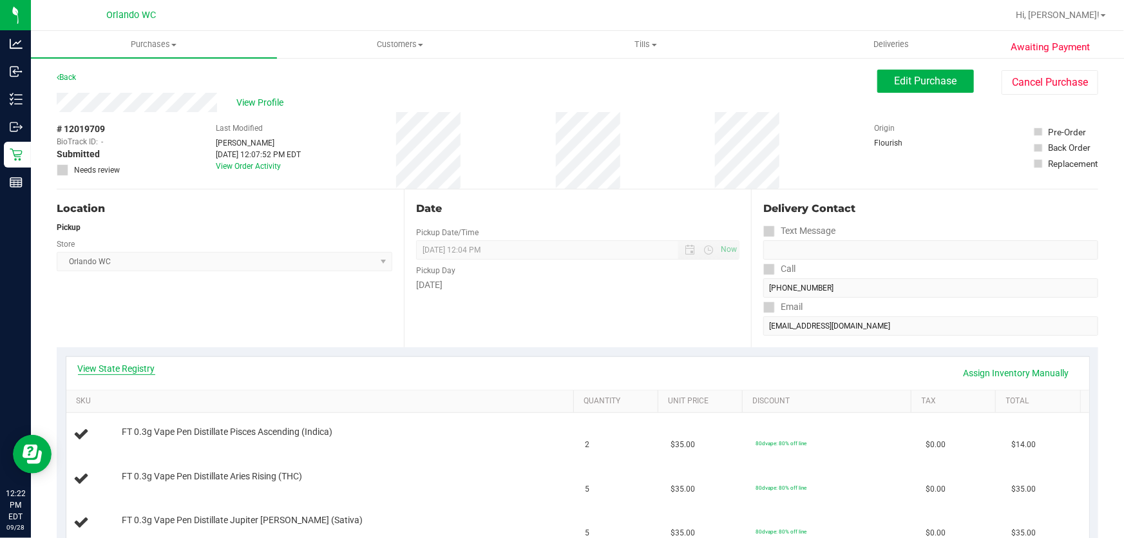
click at [115, 371] on link "View State Registry" at bounding box center [116, 368] width 77 height 13
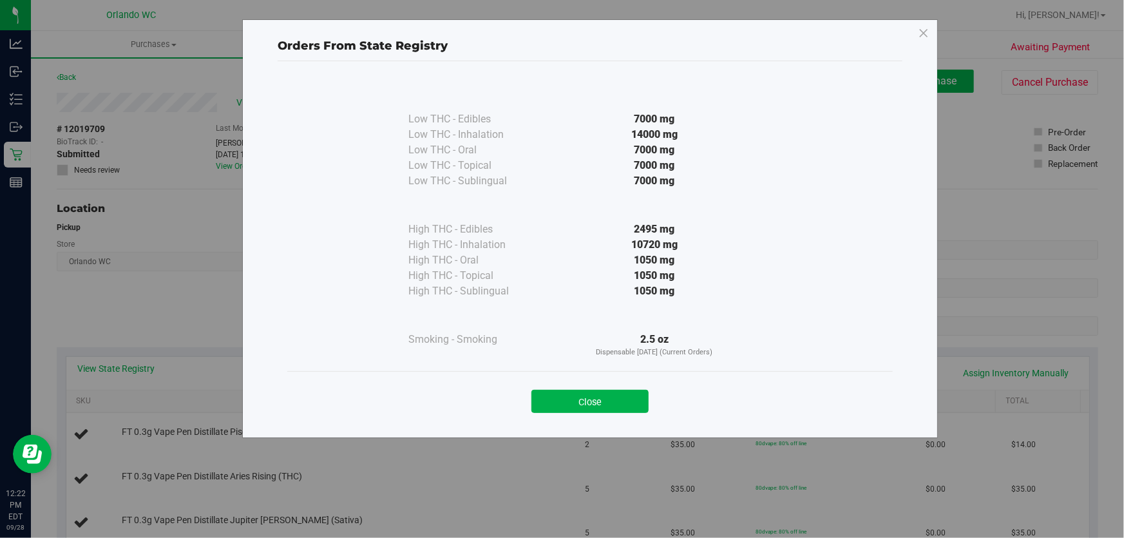
drag, startPoint x: 603, startPoint y: 402, endPoint x: 696, endPoint y: 376, distance: 97.1
click at [603, 401] on button "Close" at bounding box center [589, 401] width 117 height 23
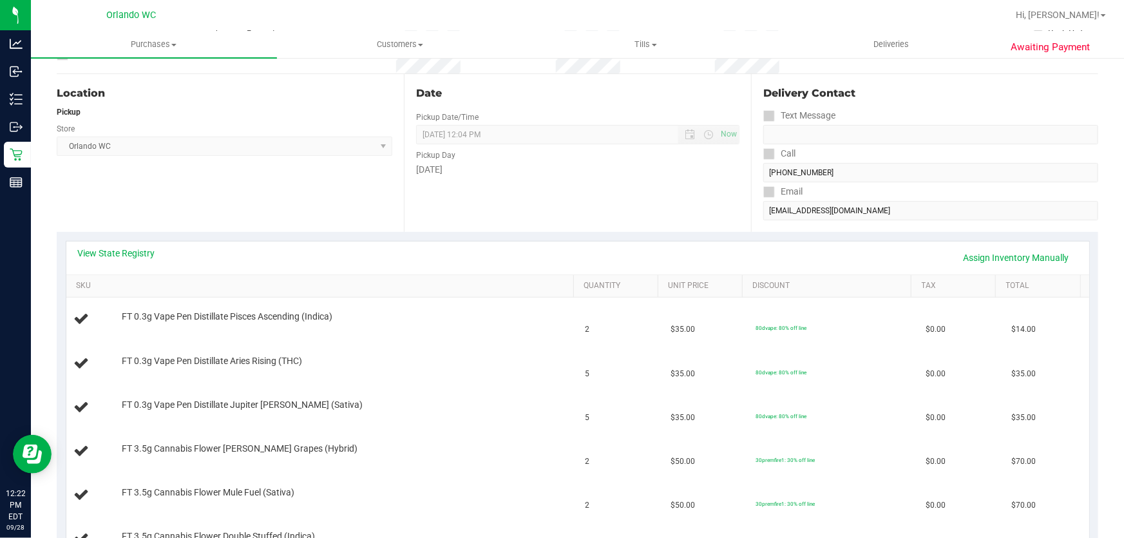
scroll to position [97, 0]
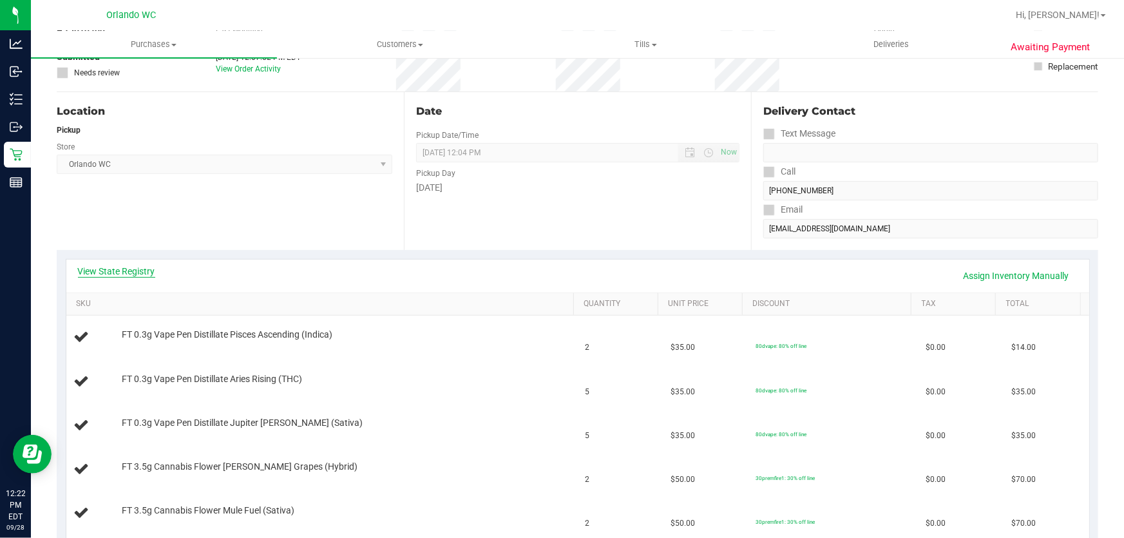
click at [132, 272] on link "View State Registry" at bounding box center [116, 271] width 77 height 13
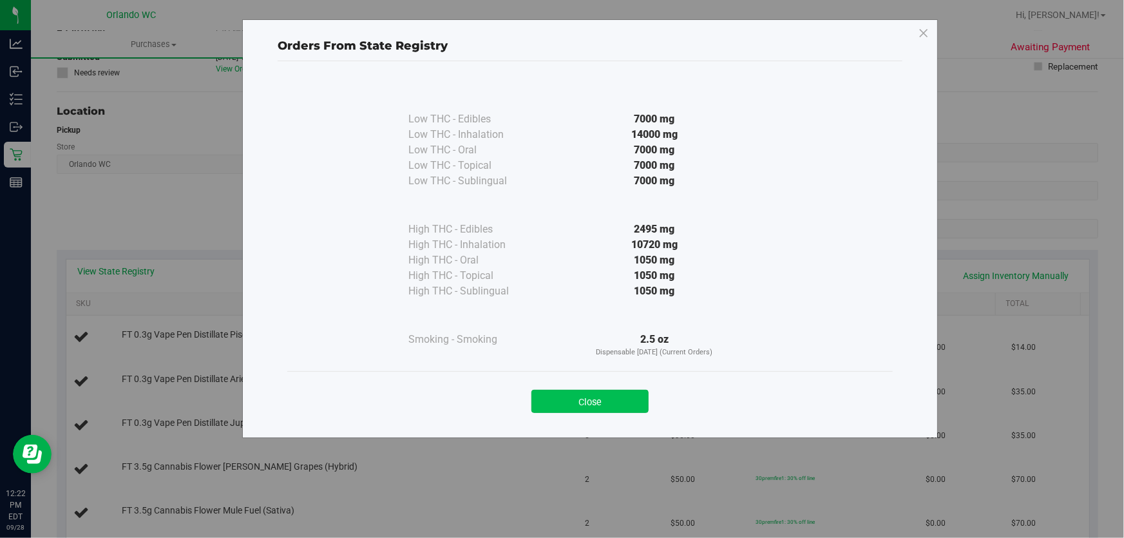
click at [595, 395] on button "Close" at bounding box center [589, 401] width 117 height 23
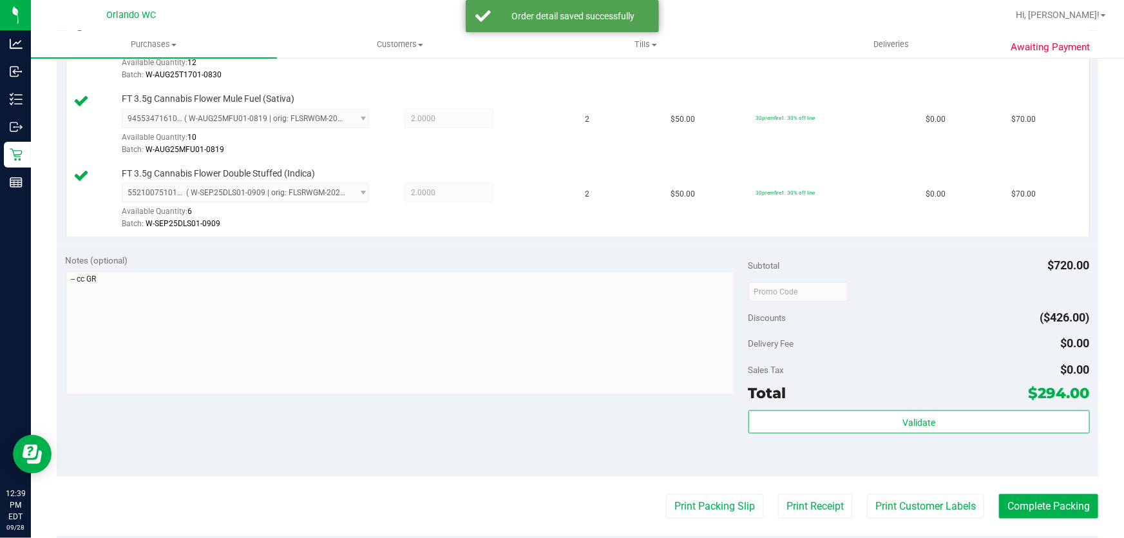
scroll to position [693, 0]
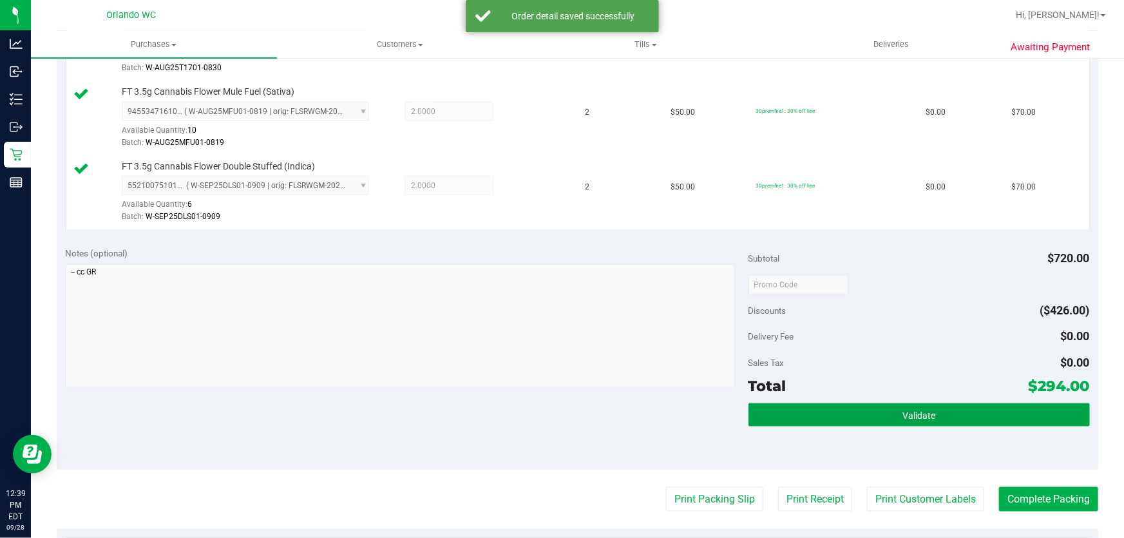
click at [981, 418] on button "Validate" at bounding box center [918, 414] width 341 height 23
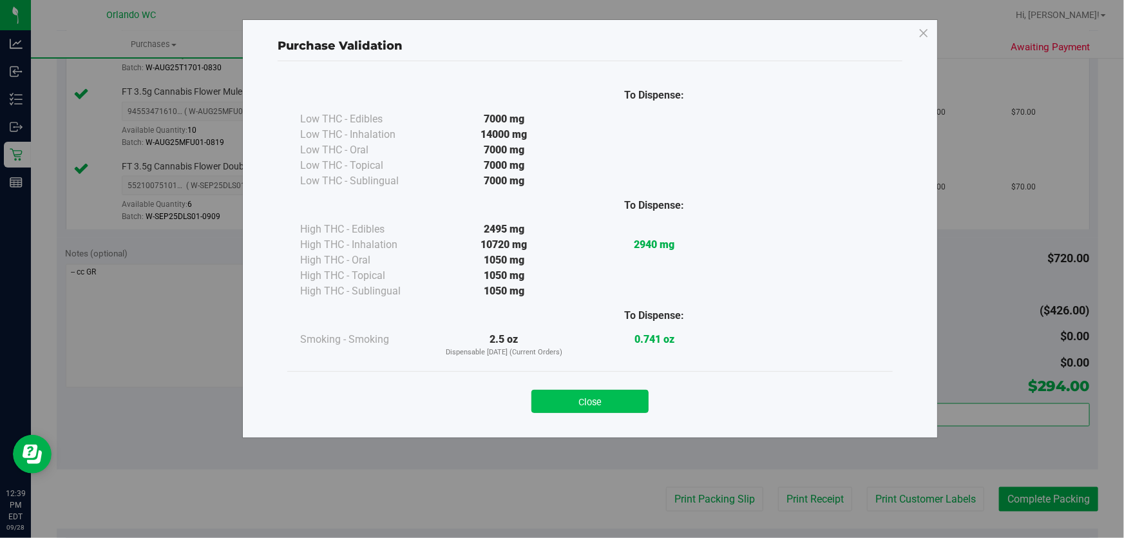
click at [584, 393] on button "Close" at bounding box center [589, 401] width 117 height 23
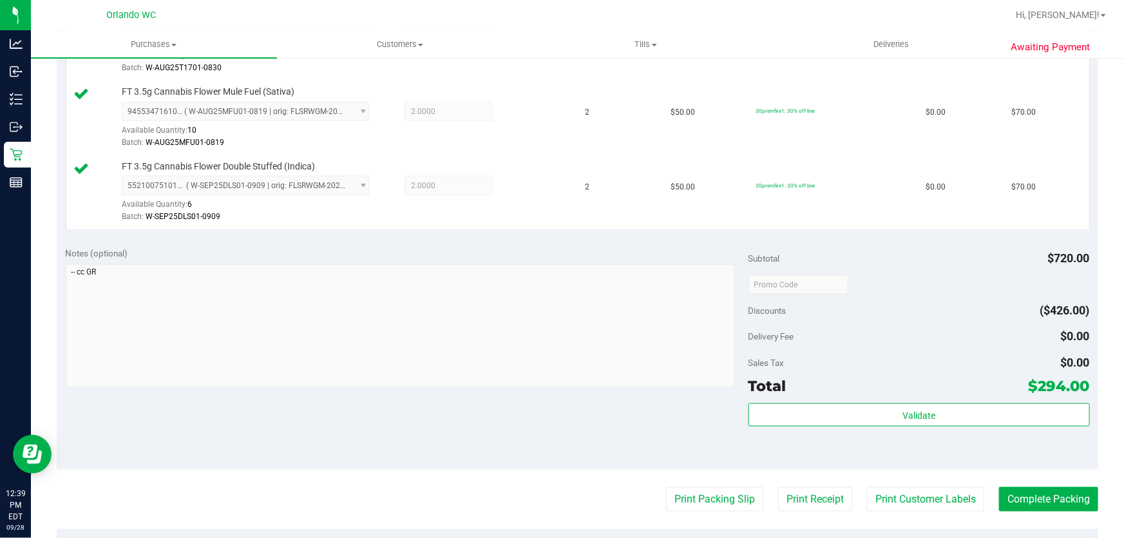
scroll to position [817, 0]
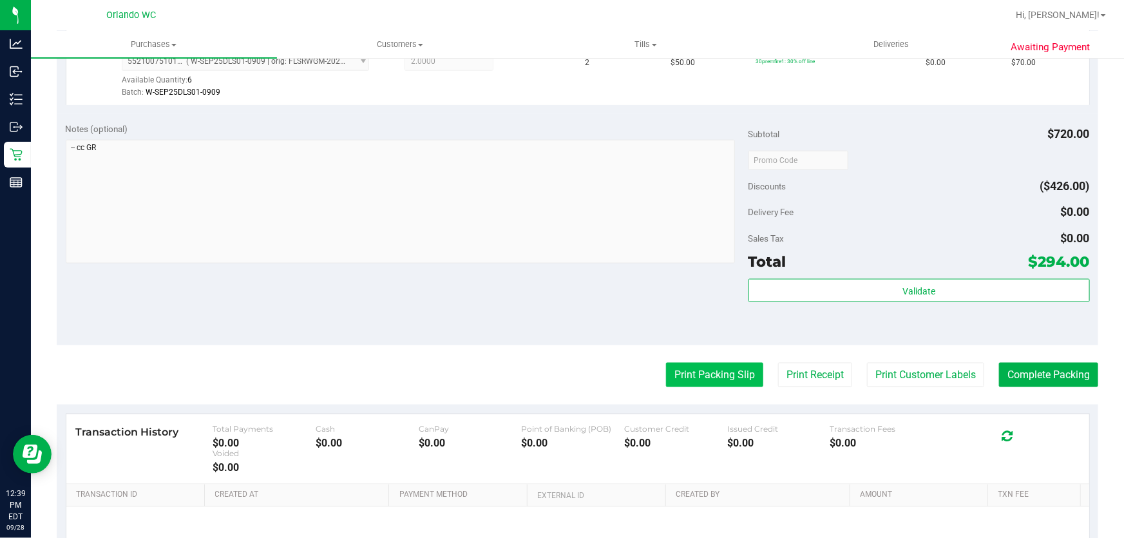
click at [712, 380] on button "Print Packing Slip" at bounding box center [714, 375] width 97 height 24
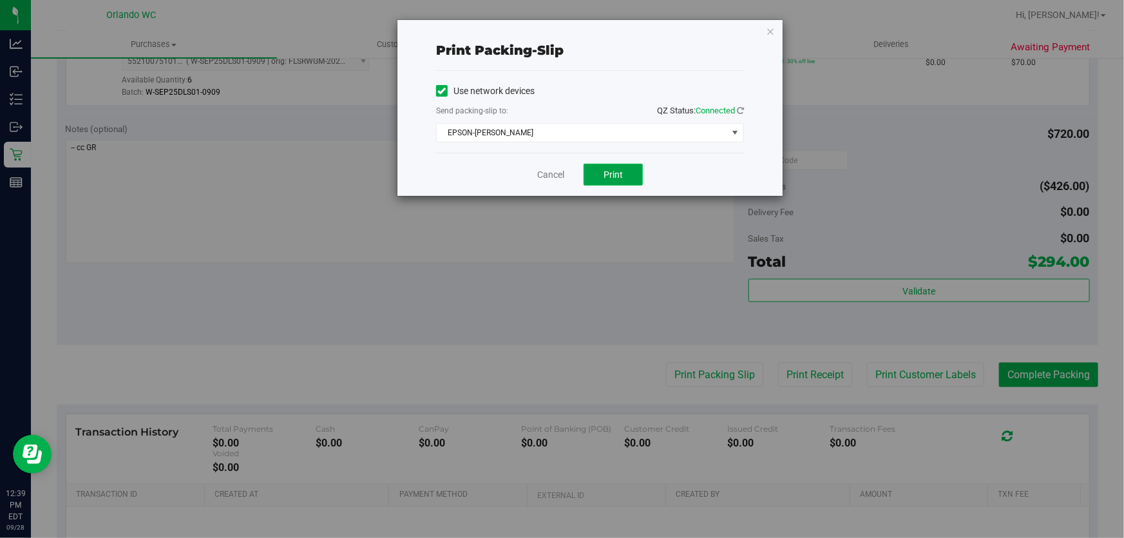
click at [605, 174] on span "Print" at bounding box center [613, 174] width 19 height 10
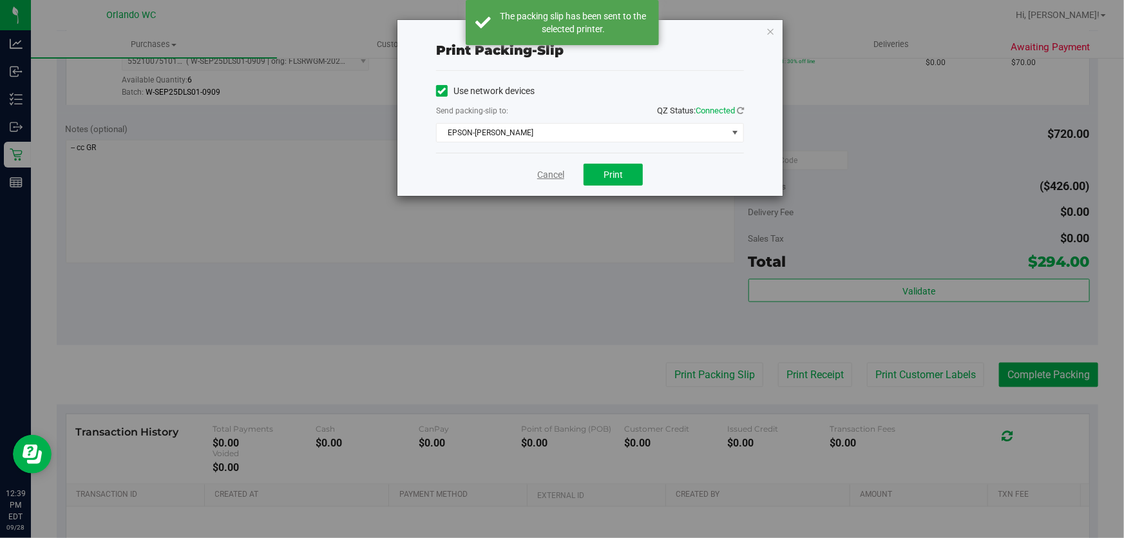
click at [546, 173] on link "Cancel" at bounding box center [550, 175] width 27 height 14
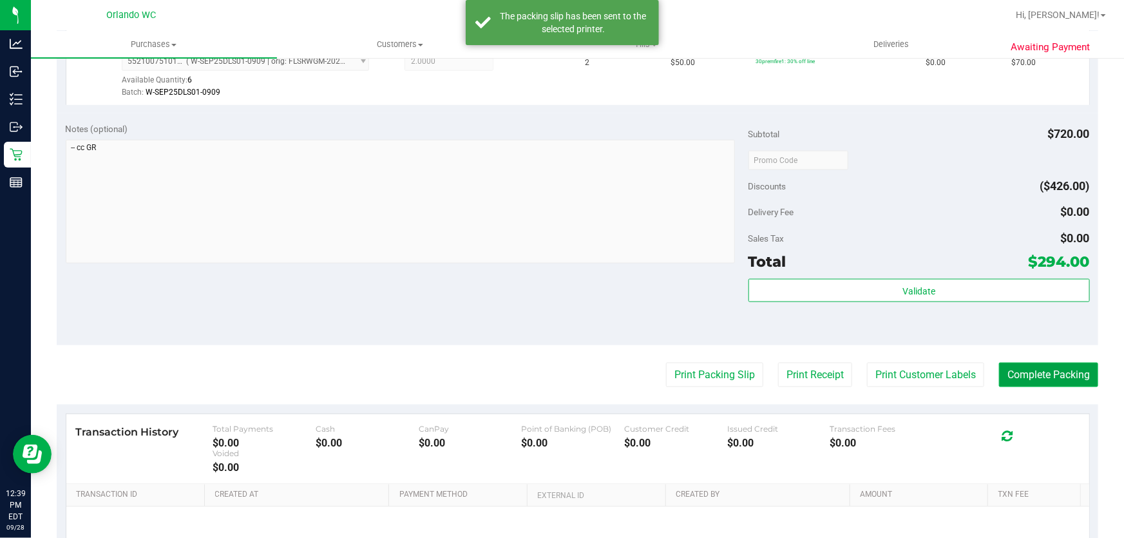
click at [1042, 368] on button "Complete Packing" at bounding box center [1048, 375] width 99 height 24
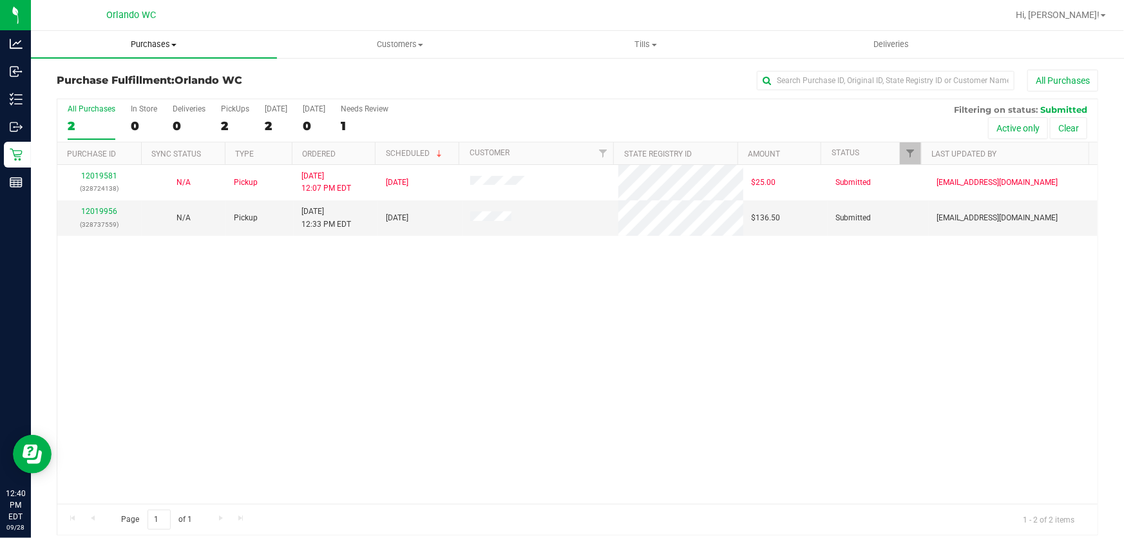
click at [152, 43] on span "Purchases" at bounding box center [154, 45] width 246 height 12
click at [141, 75] on span "Summary of purchases" at bounding box center [97, 77] width 132 height 11
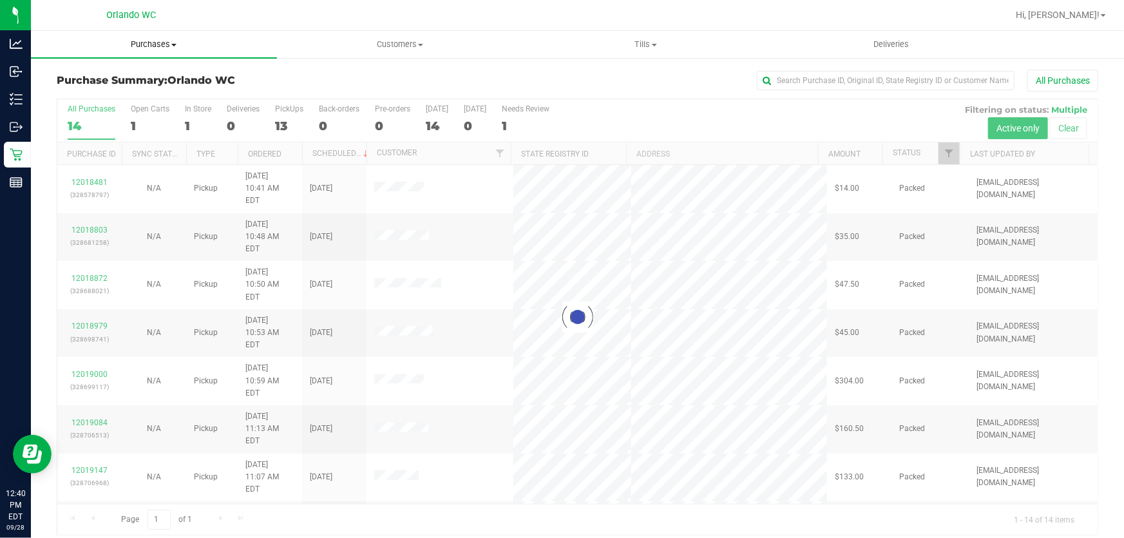
click at [148, 44] on span "Purchases" at bounding box center [154, 45] width 246 height 12
click at [117, 110] on span "All purchases" at bounding box center [76, 108] width 91 height 11
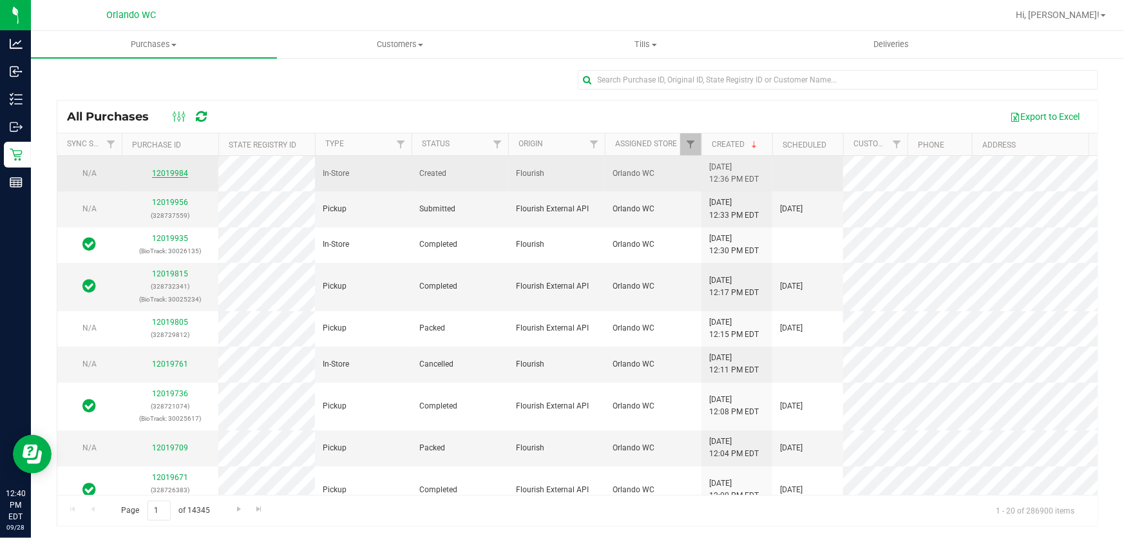
click at [175, 171] on link "12019984" at bounding box center [170, 173] width 36 height 9
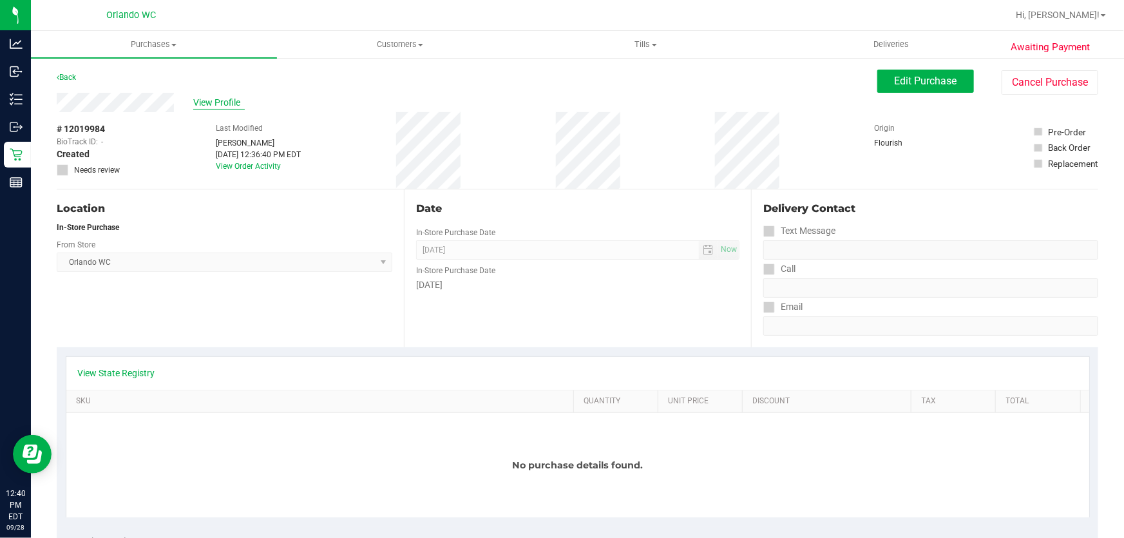
click at [218, 101] on span "View Profile" at bounding box center [219, 103] width 52 height 14
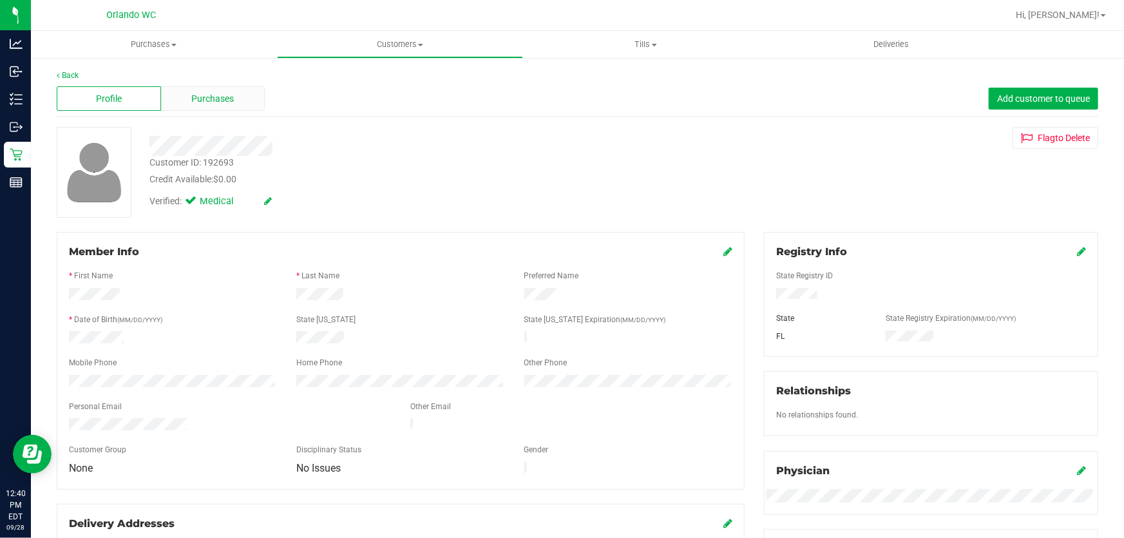
click at [241, 98] on div "Purchases" at bounding box center [213, 98] width 104 height 24
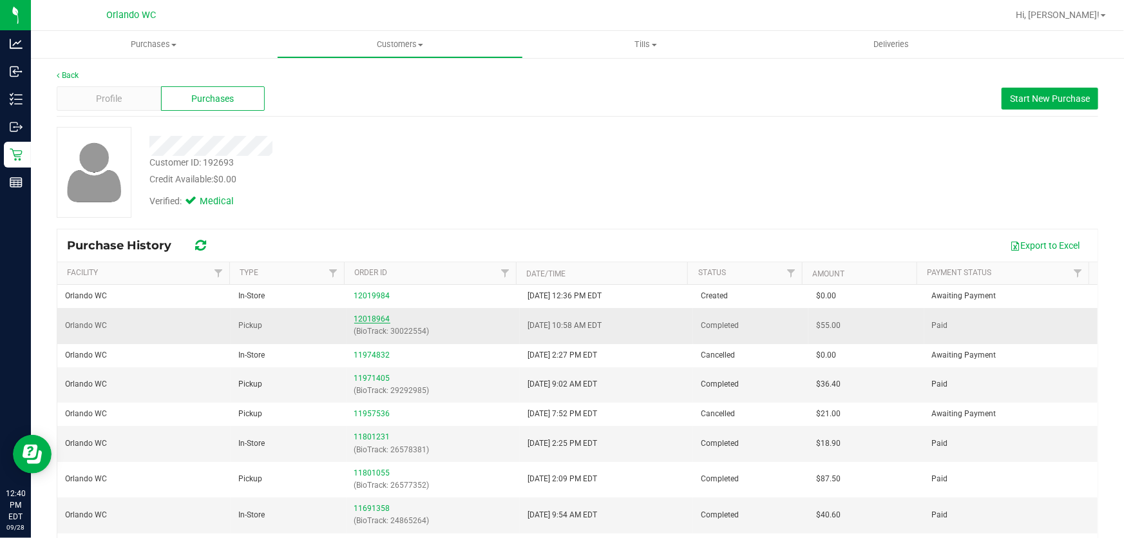
click at [362, 318] on link "12018964" at bounding box center [372, 318] width 36 height 9
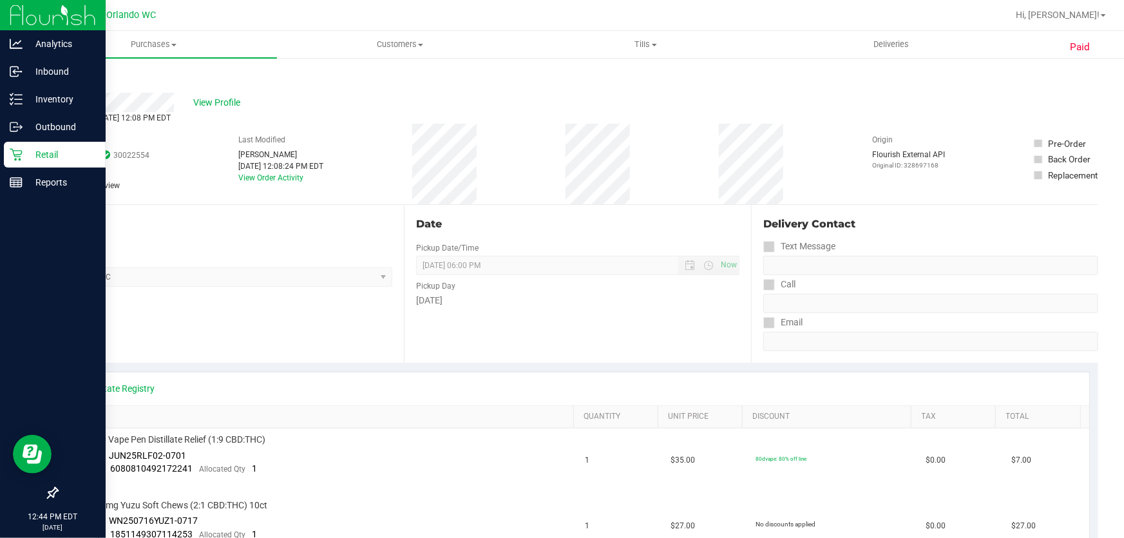
click at [15, 158] on icon at bounding box center [16, 154] width 13 height 13
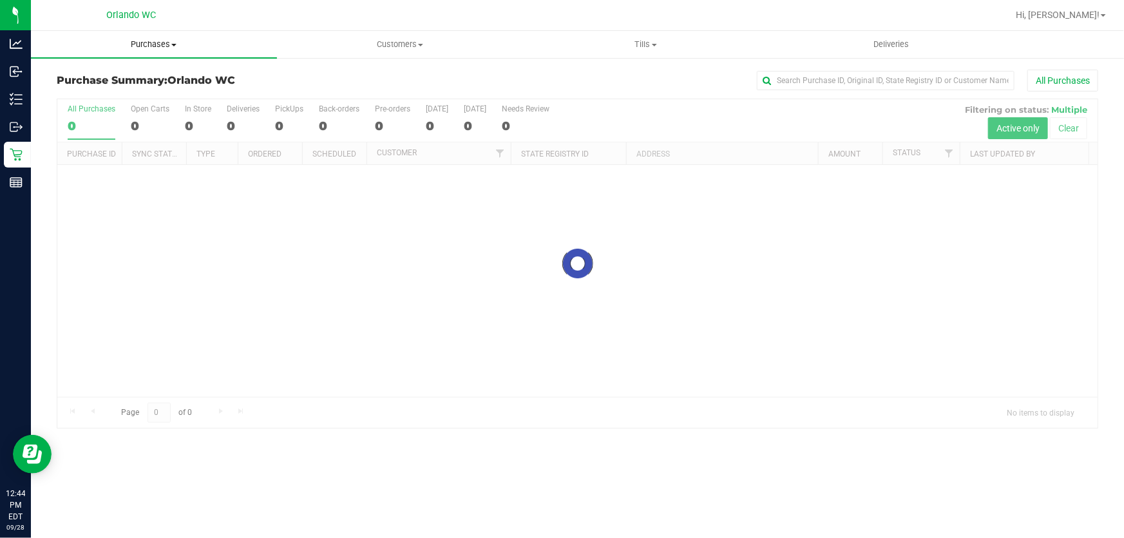
click at [153, 42] on span "Purchases" at bounding box center [154, 45] width 246 height 12
click at [116, 97] on li "Fulfillment" at bounding box center [154, 93] width 246 height 15
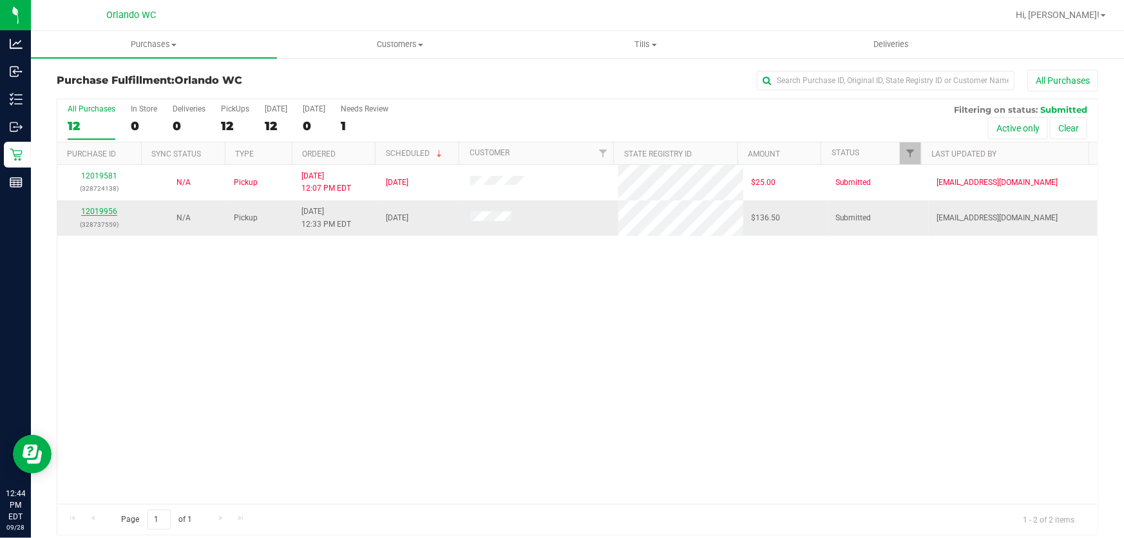
click at [106, 213] on link "12019956" at bounding box center [99, 211] width 36 height 9
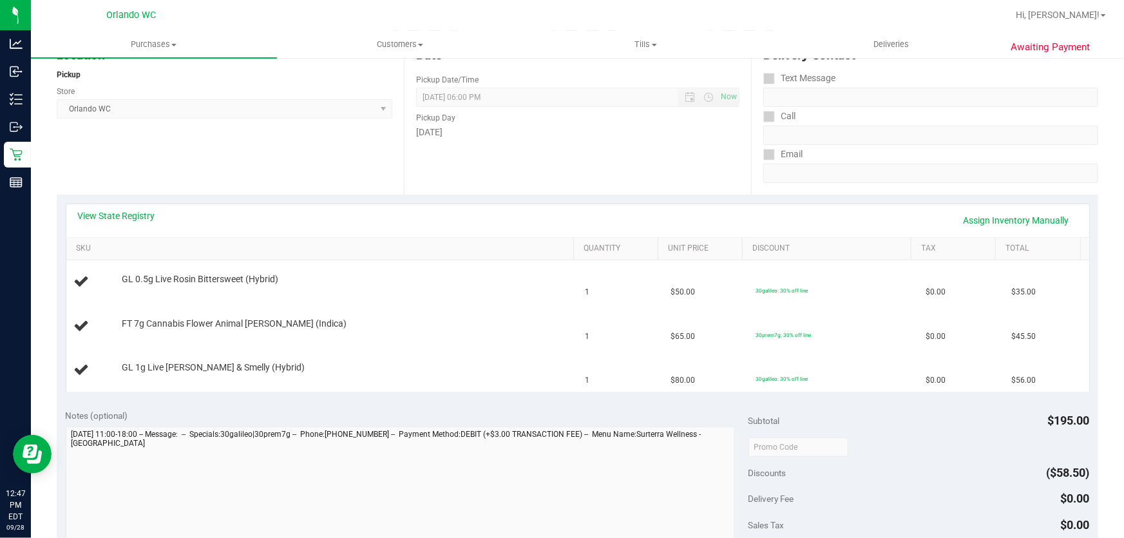
scroll to position [152, 0]
drag, startPoint x: 117, startPoint y: 320, endPoint x: 318, endPoint y: 329, distance: 200.5
click at [318, 329] on div "FT 7g Cannabis Flower Animal [PERSON_NAME] (Indica)" at bounding box center [341, 324] width 453 height 13
copy div "FT 7g Cannabis Flower Animal [PERSON_NAME] (Indica)"
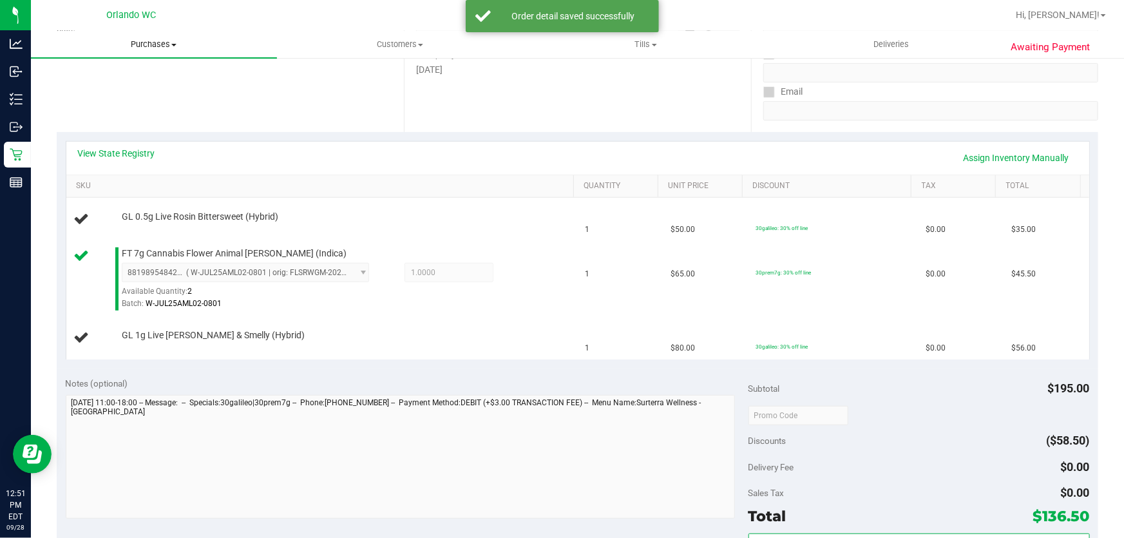
scroll to position [218, 0]
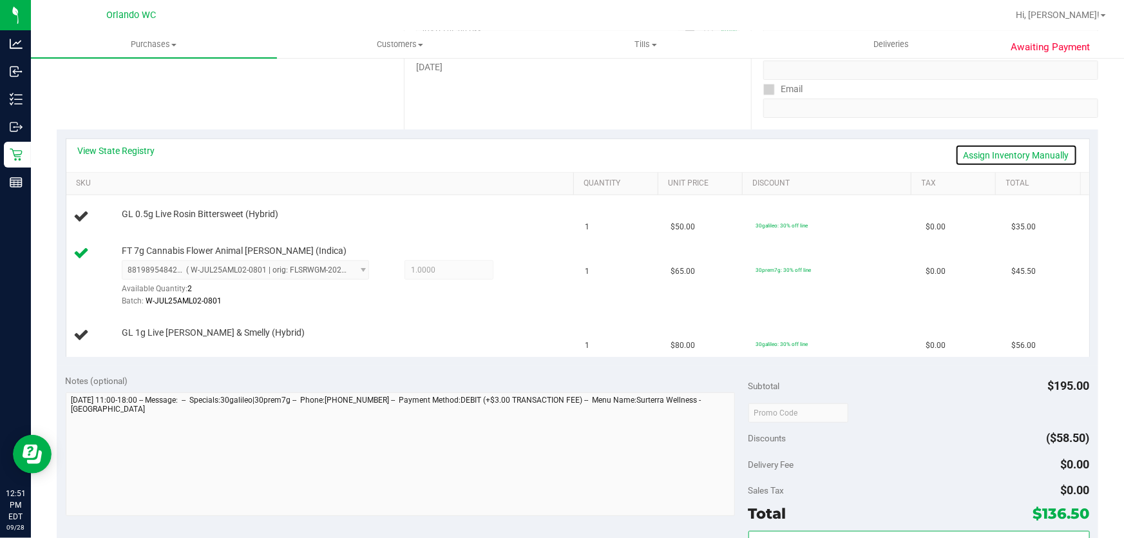
click at [1039, 154] on link "Assign Inventory Manually" at bounding box center [1016, 155] width 122 height 22
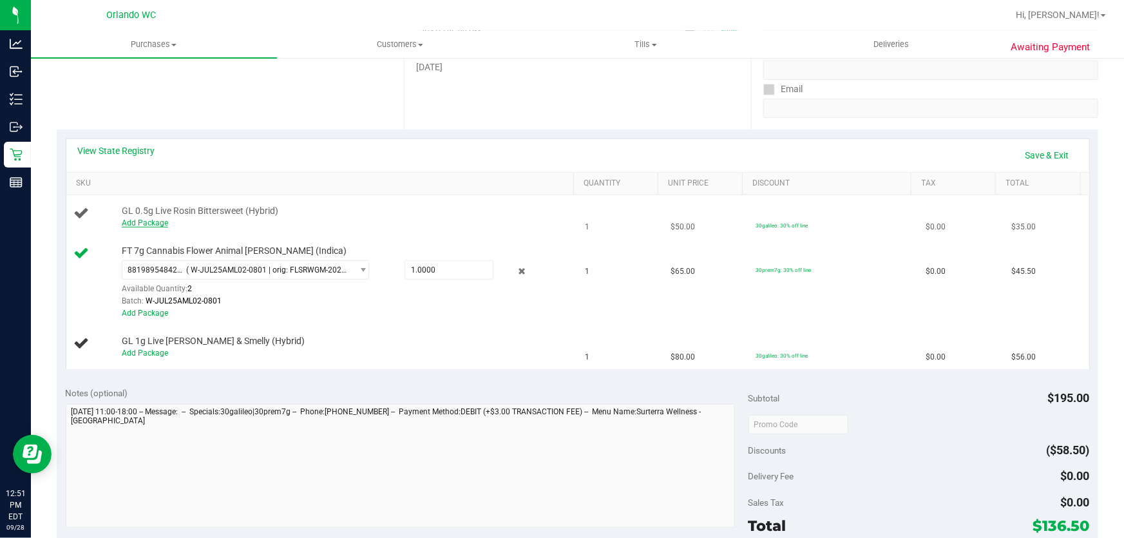
click at [155, 219] on link "Add Package" at bounding box center [145, 222] width 46 height 9
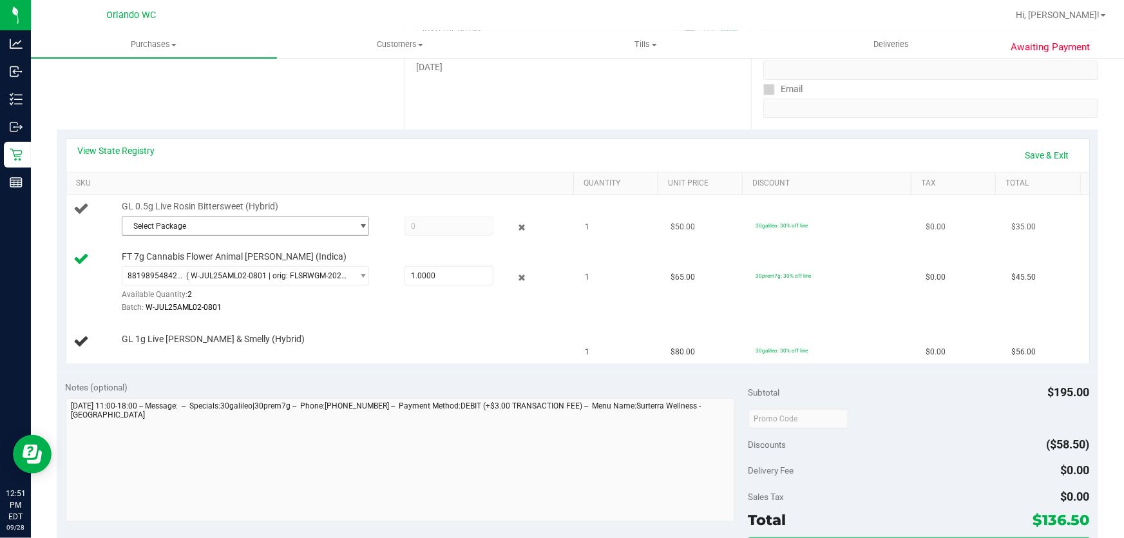
click at [256, 225] on span "Select Package" at bounding box center [237, 226] width 230 height 18
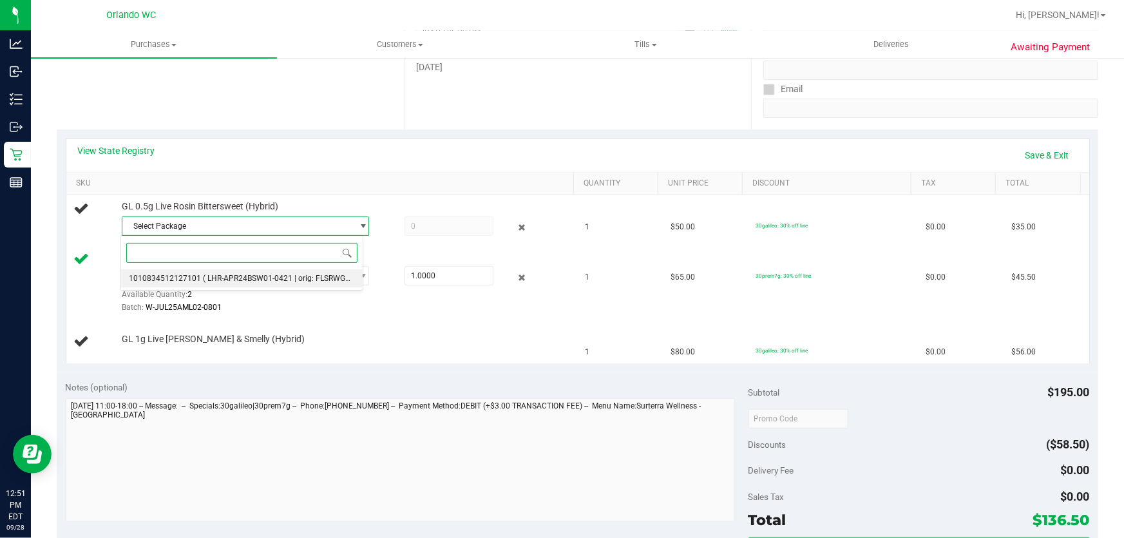
click at [266, 283] on span "( LHR-APR24BSW01-0421 | orig: FLSRWGM-20250425-114 )" at bounding box center [306, 278] width 207 height 9
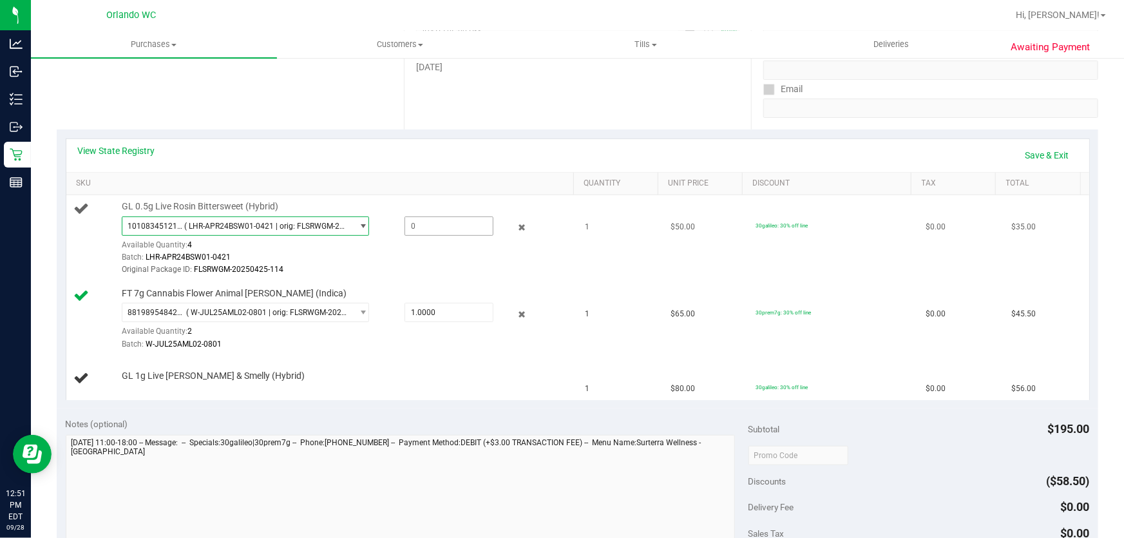
click at [429, 227] on span at bounding box center [450, 225] width 90 height 19
type input "1"
type input "1.0000"
click at [432, 270] on div "Original Package ID: FLSRWGM-20250425-114" at bounding box center [345, 269] width 446 height 12
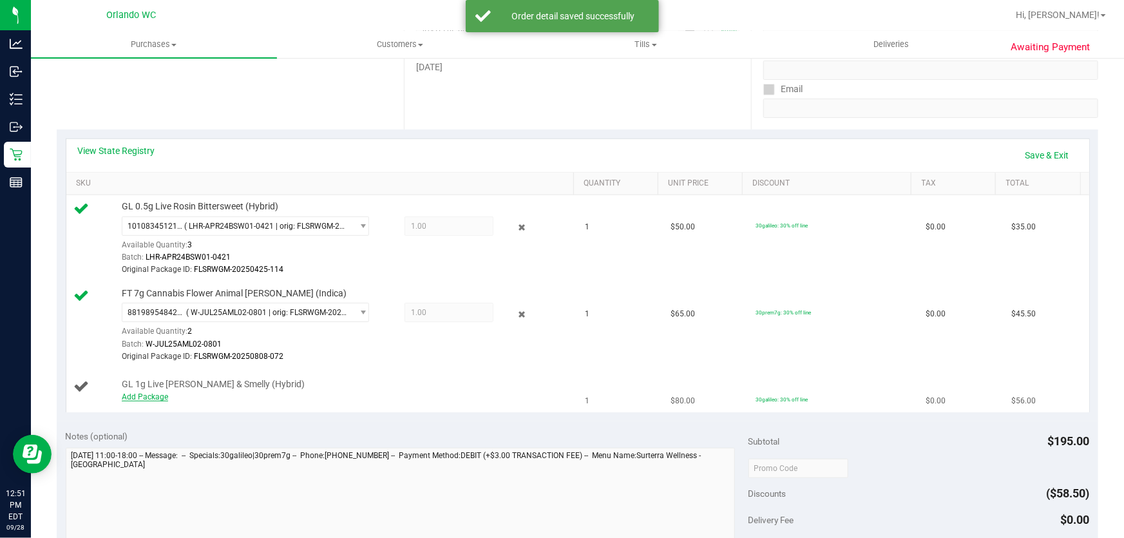
click at [155, 399] on link "Add Package" at bounding box center [145, 396] width 46 height 9
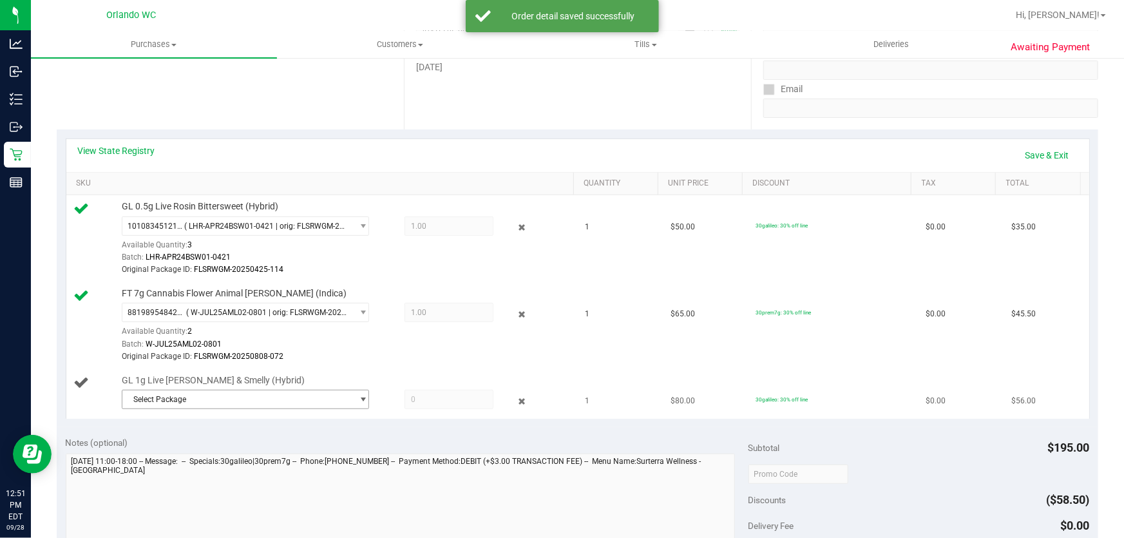
drag, startPoint x: 155, startPoint y: 399, endPoint x: 283, endPoint y: 397, distance: 127.5
click at [283, 397] on span "Select Package" at bounding box center [237, 399] width 230 height 18
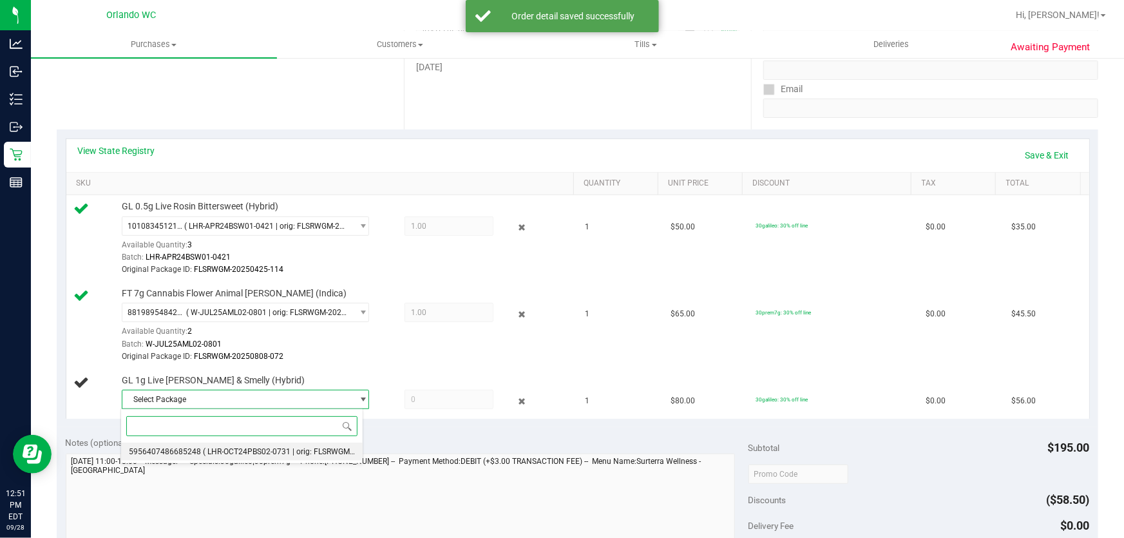
click at [267, 454] on span "( LHR-OCT24PBS02-0731 | orig: FLSRWGM-20250807-160 )" at bounding box center [305, 451] width 205 height 9
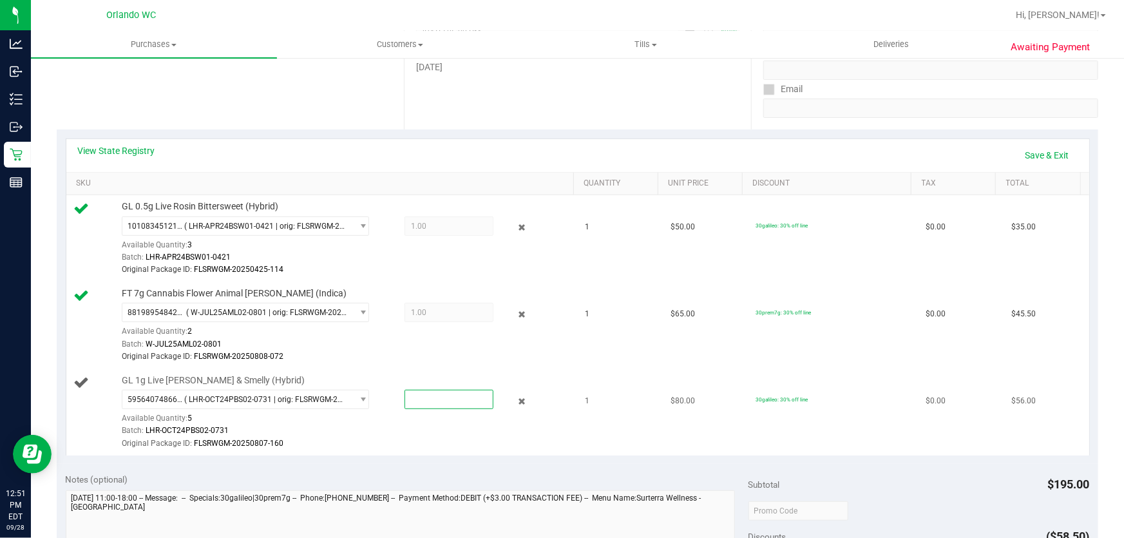
click at [450, 394] on span at bounding box center [450, 399] width 90 height 19
type input "1"
type input "1.0000"
click at [529, 358] on div "Original Package ID: FLSRWGM-20250808-072" at bounding box center [345, 356] width 446 height 12
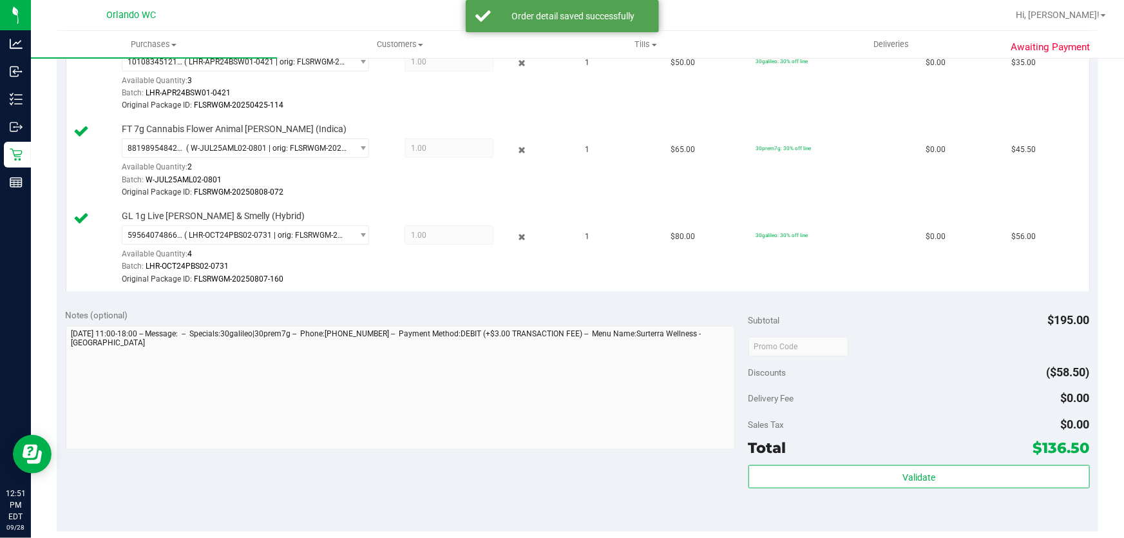
scroll to position [395, 0]
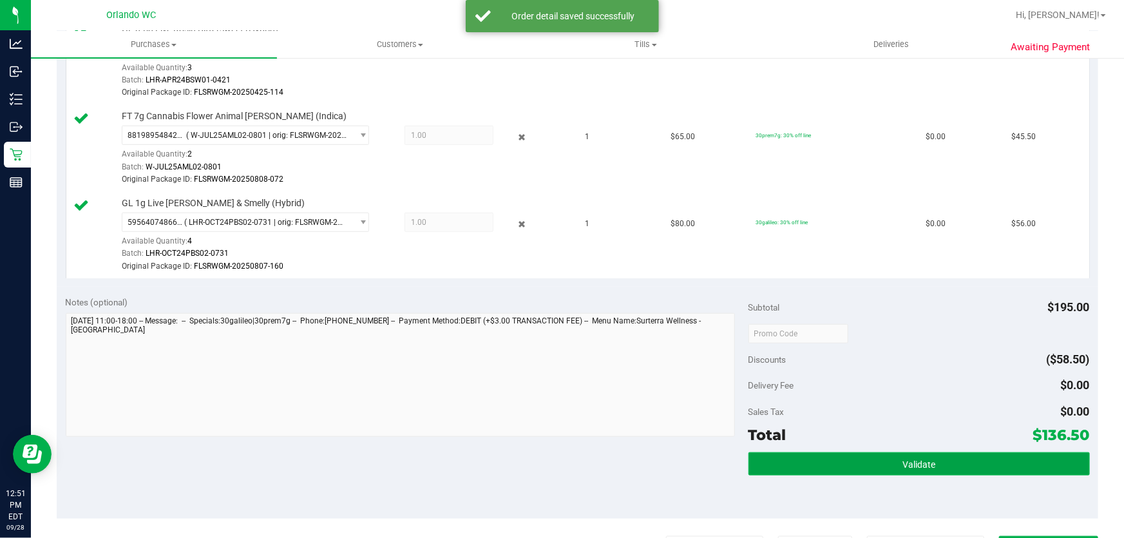
click at [964, 457] on button "Validate" at bounding box center [918, 463] width 341 height 23
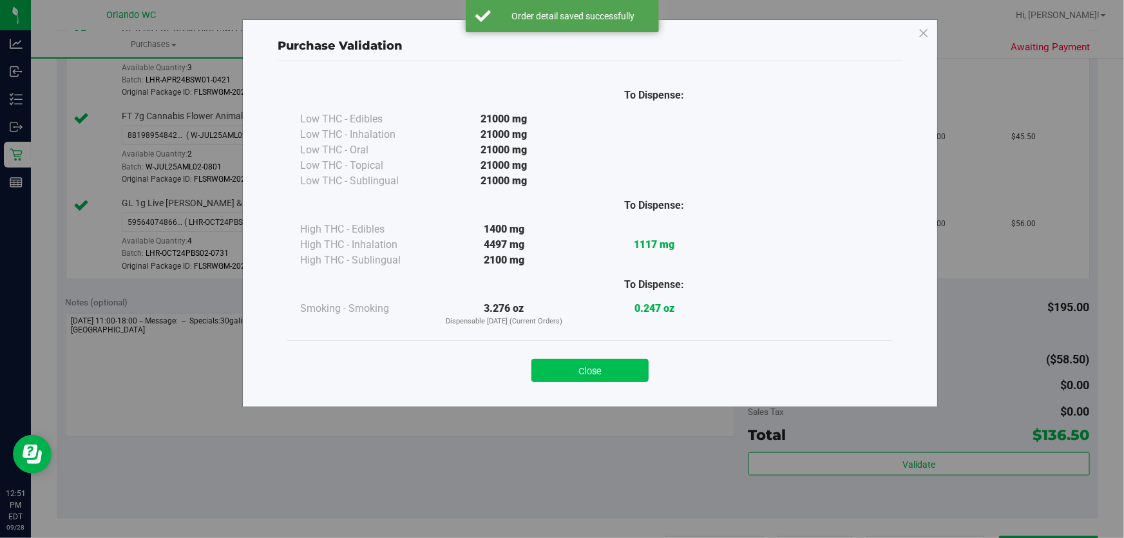
click at [598, 371] on button "Close" at bounding box center [589, 370] width 117 height 23
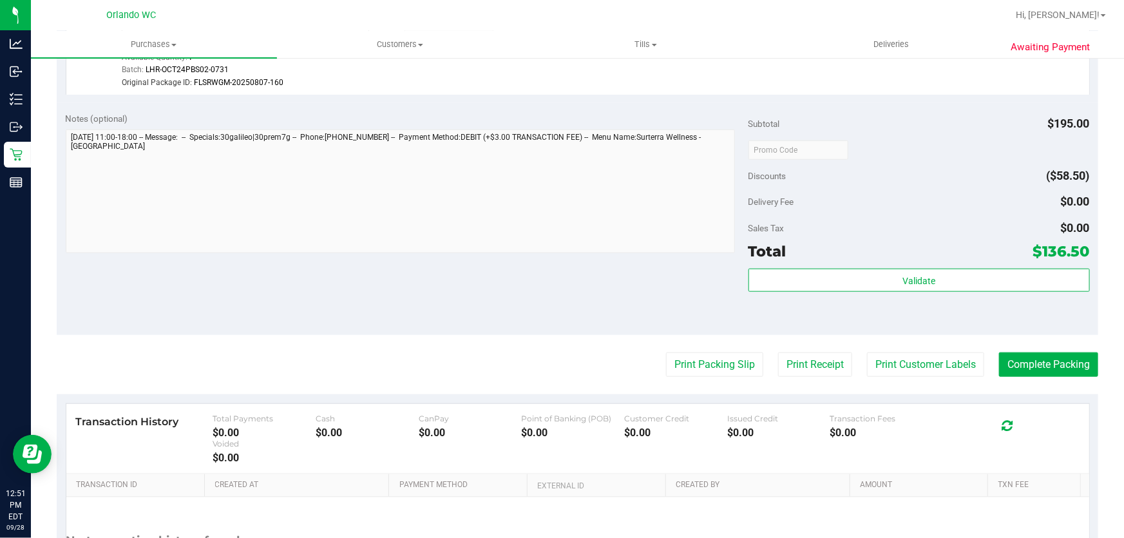
scroll to position [589, 0]
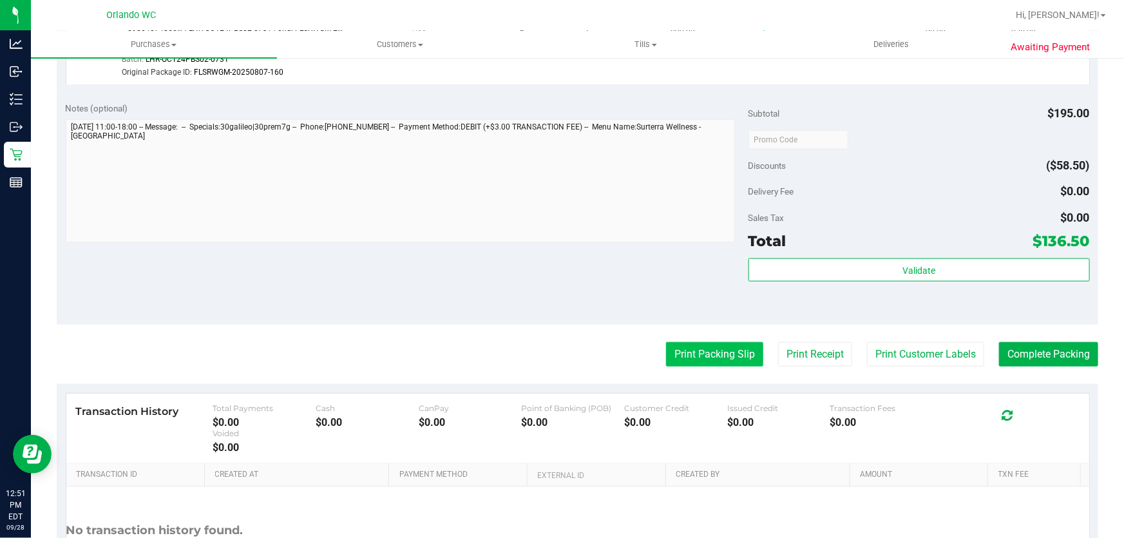
click at [716, 363] on button "Print Packing Slip" at bounding box center [714, 354] width 97 height 24
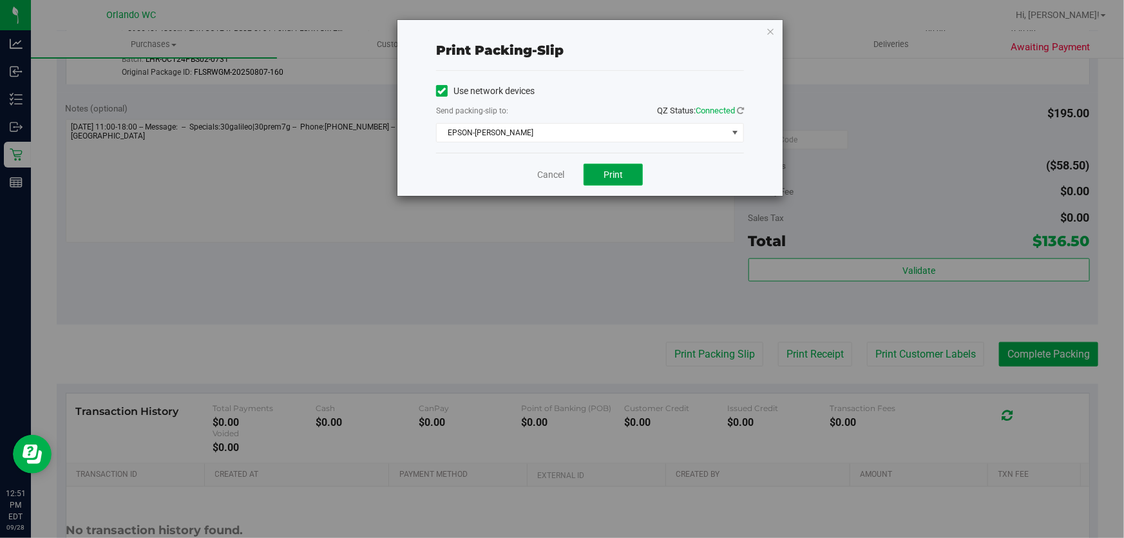
click at [616, 167] on button "Print" at bounding box center [613, 175] width 59 height 22
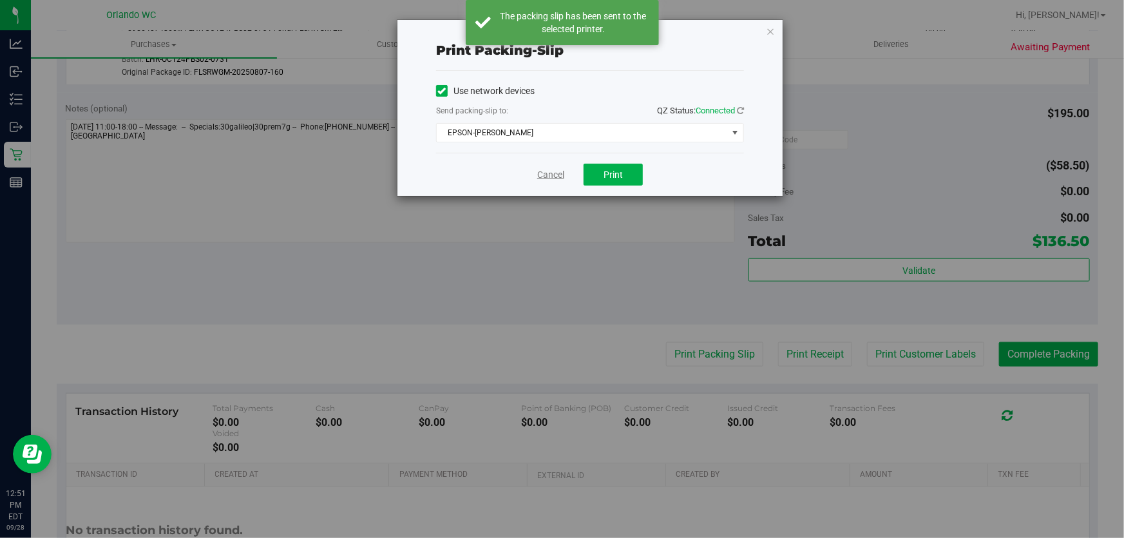
click at [550, 175] on link "Cancel" at bounding box center [550, 175] width 27 height 14
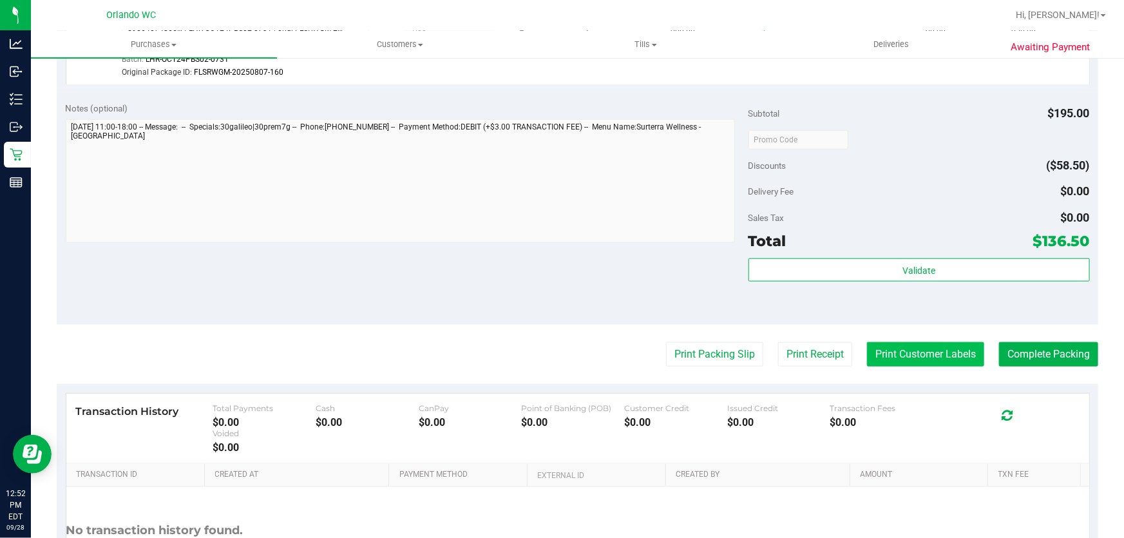
click at [928, 352] on button "Print Customer Labels" at bounding box center [925, 354] width 117 height 24
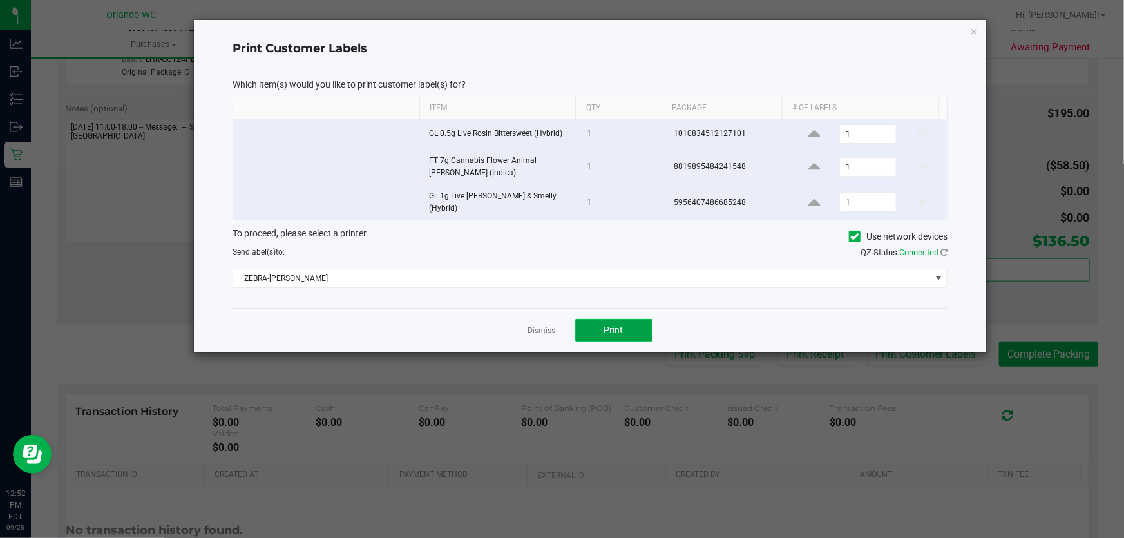
click at [622, 325] on span "Print" at bounding box center [613, 330] width 19 height 10
click at [534, 327] on link "Dismiss" at bounding box center [542, 330] width 28 height 11
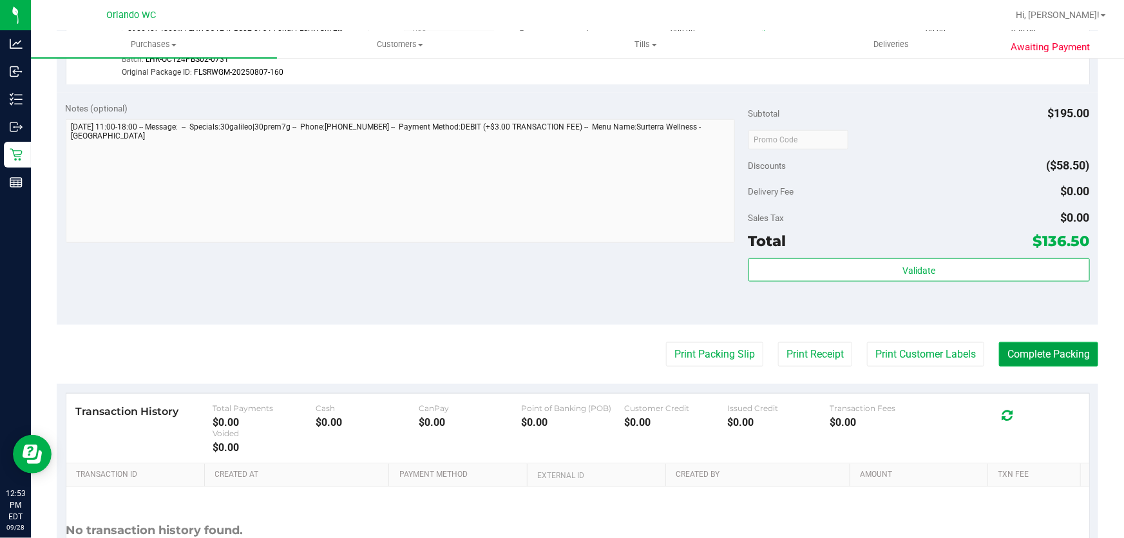
click at [1040, 361] on button "Complete Packing" at bounding box center [1048, 354] width 99 height 24
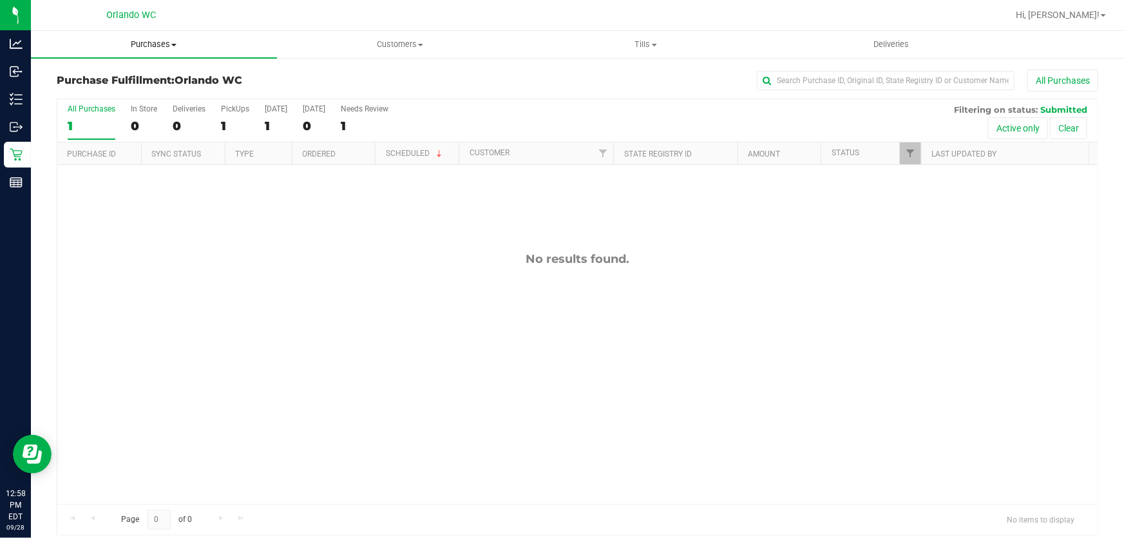
click at [148, 46] on span "Purchases" at bounding box center [154, 45] width 246 height 12
click at [150, 98] on li "Fulfillment" at bounding box center [154, 93] width 246 height 15
click at [160, 41] on span "Purchases" at bounding box center [154, 45] width 246 height 12
click at [96, 90] on span "Fulfillment" at bounding box center [71, 93] width 80 height 11
click at [160, 44] on span "Purchases" at bounding box center [154, 45] width 246 height 12
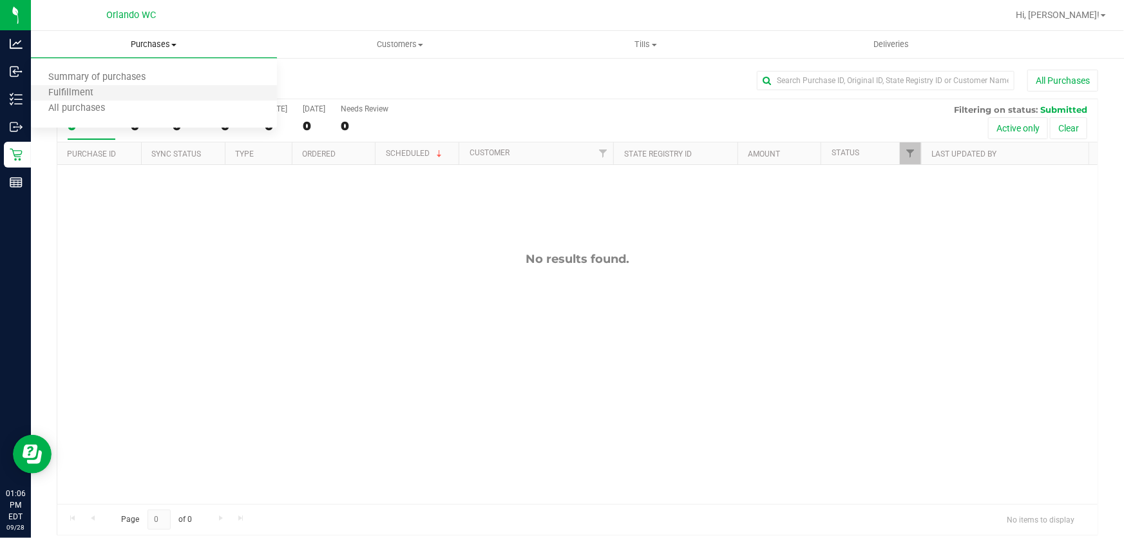
click at [115, 96] on li "Fulfillment" at bounding box center [154, 93] width 246 height 15
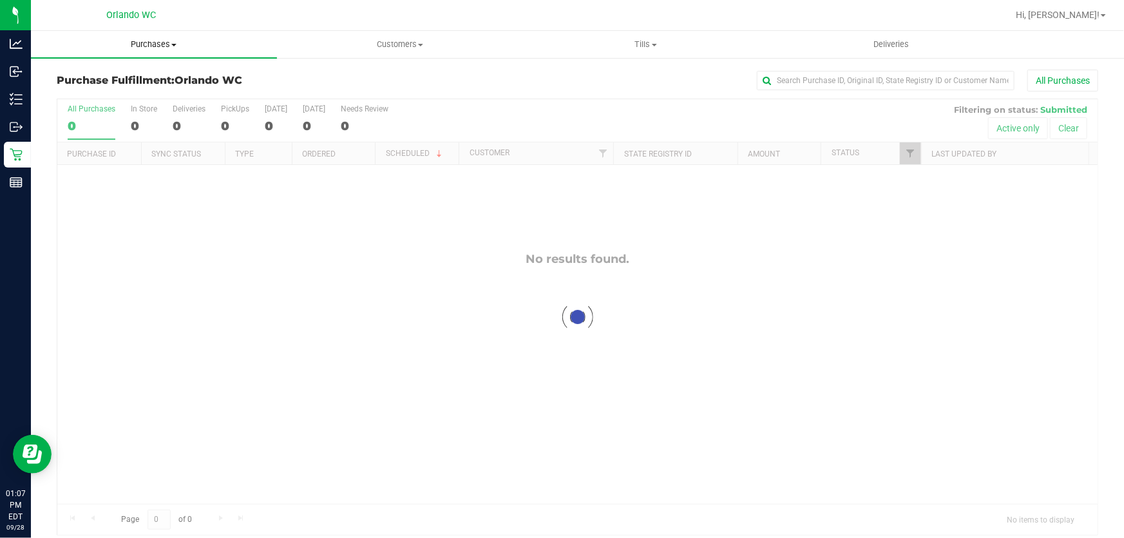
click at [173, 44] on span at bounding box center [173, 45] width 5 height 3
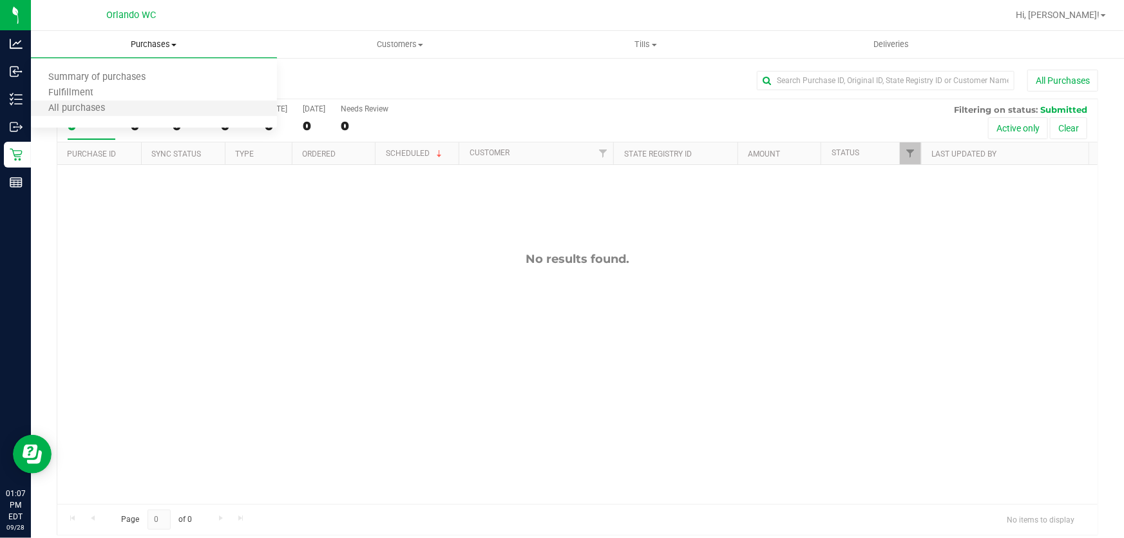
click at [158, 110] on li "All purchases" at bounding box center [154, 108] width 246 height 15
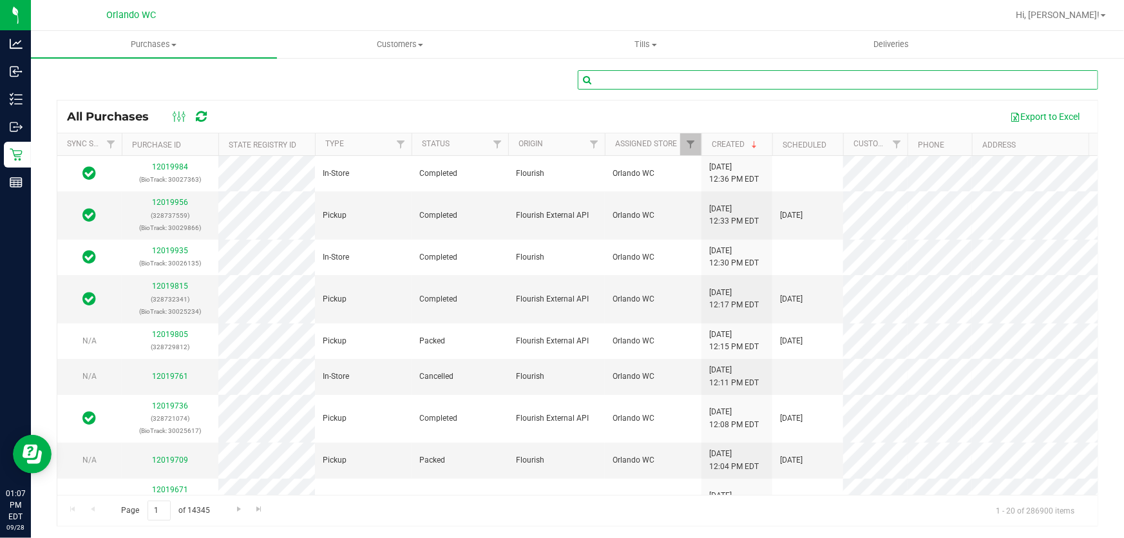
click at [687, 81] on input "text" at bounding box center [838, 79] width 521 height 19
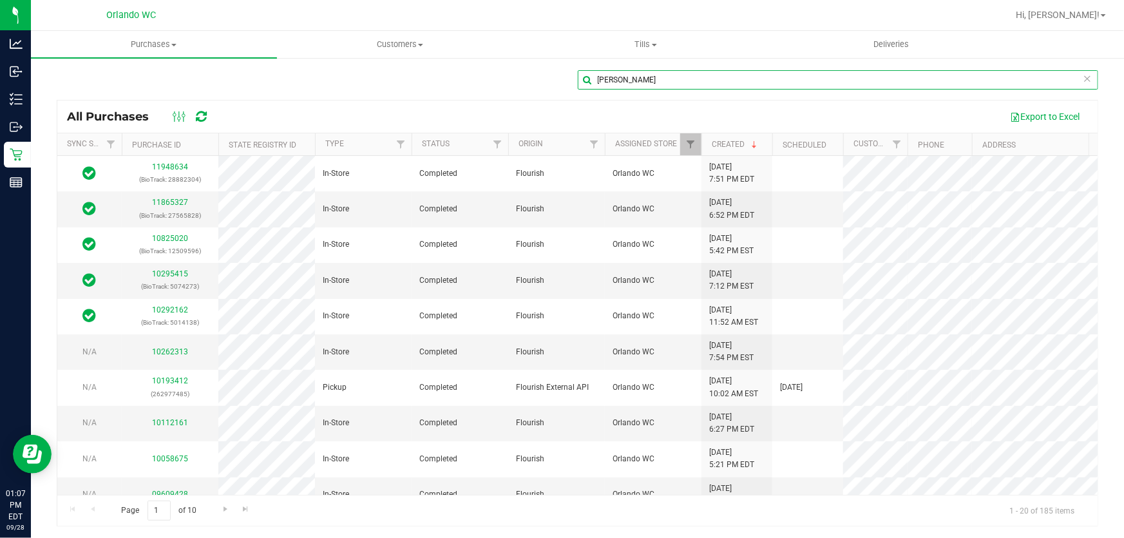
drag, startPoint x: 647, startPoint y: 77, endPoint x: 576, endPoint y: 74, distance: 70.9
click at [578, 74] on input "CANDACE" at bounding box center [838, 79] width 521 height 19
click at [700, 84] on input "CANDACE" at bounding box center [838, 79] width 521 height 19
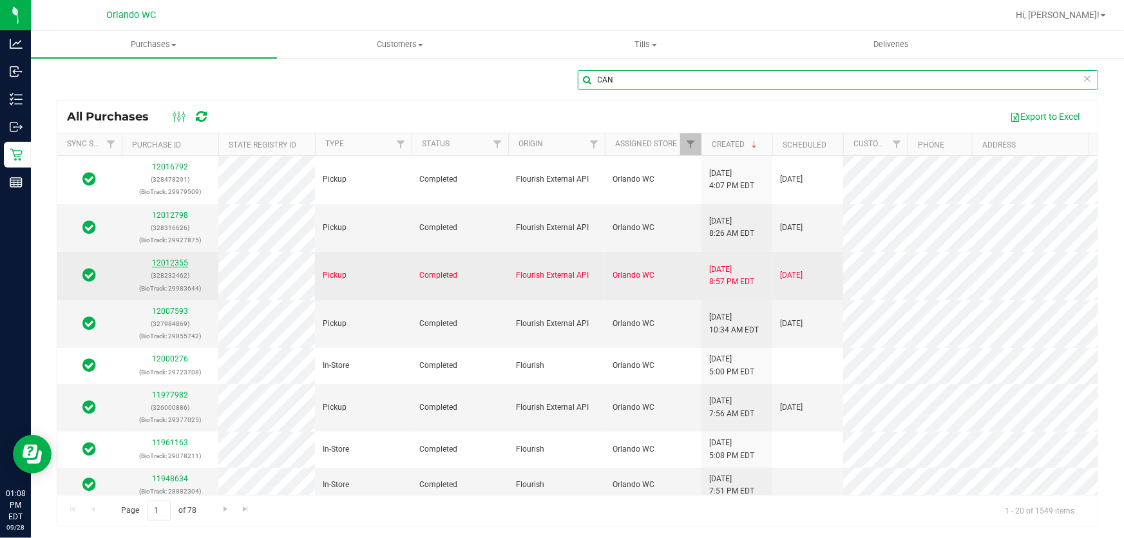
type input "CAN"
click at [176, 260] on link "12012355" at bounding box center [170, 262] width 36 height 9
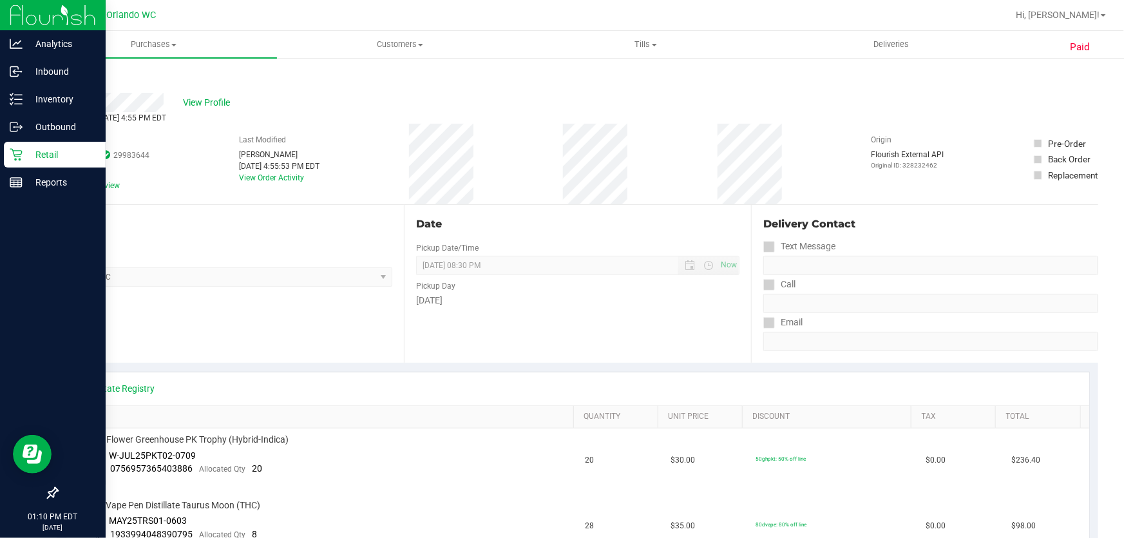
click at [18, 151] on icon at bounding box center [16, 154] width 13 height 13
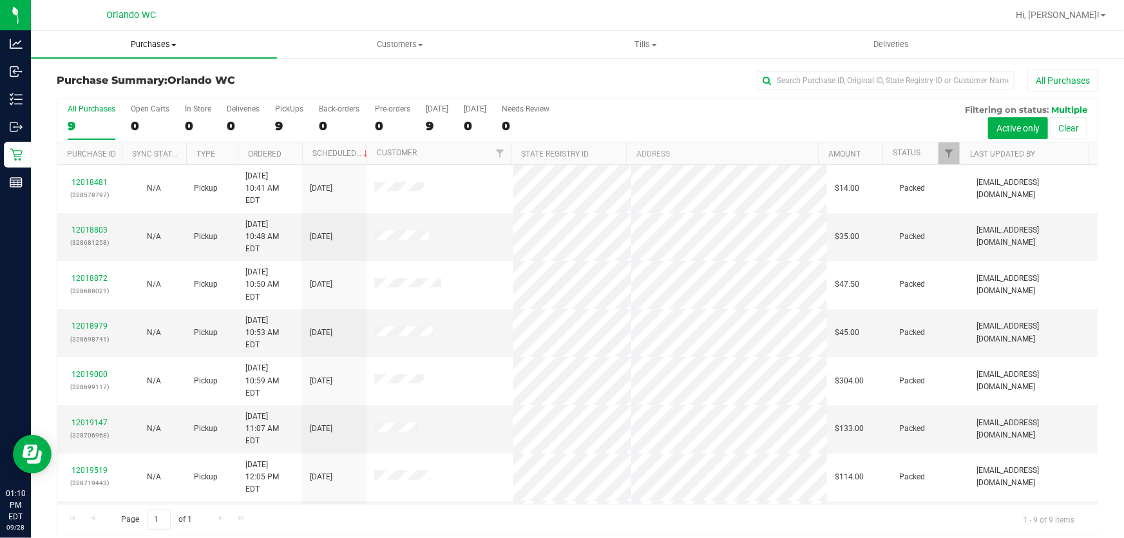
click at [153, 41] on span "Purchases" at bounding box center [154, 45] width 246 height 12
click at [113, 91] on li "Fulfillment" at bounding box center [154, 93] width 246 height 15
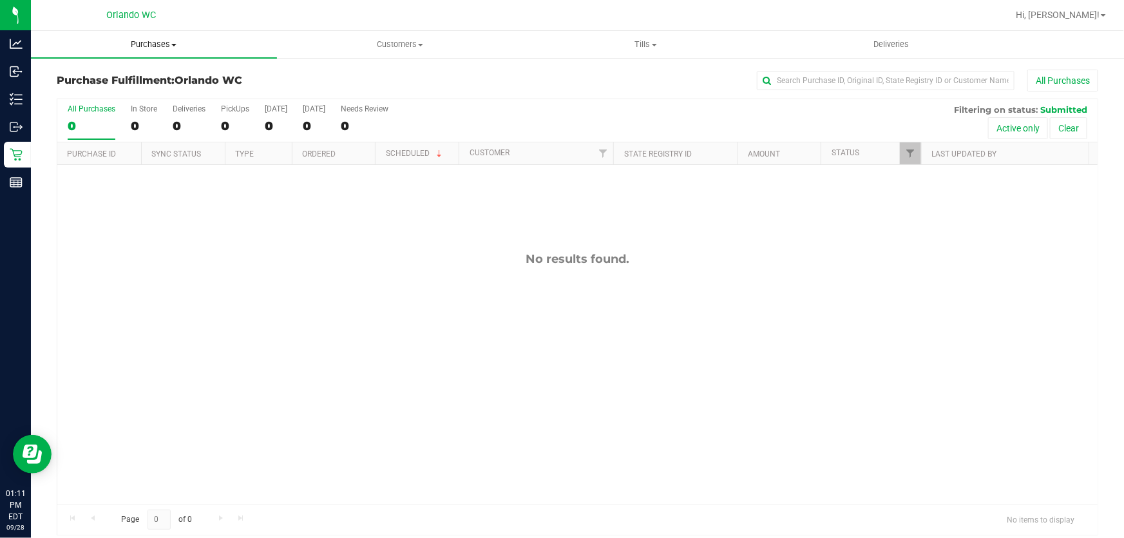
click at [160, 47] on span "Purchases" at bounding box center [154, 45] width 246 height 12
click at [113, 93] on li "Fulfillment" at bounding box center [154, 93] width 246 height 15
click at [153, 42] on span "Purchases" at bounding box center [154, 45] width 246 height 12
click at [101, 95] on span "Fulfillment" at bounding box center [71, 93] width 80 height 11
click at [160, 46] on span "Purchases" at bounding box center [154, 45] width 246 height 12
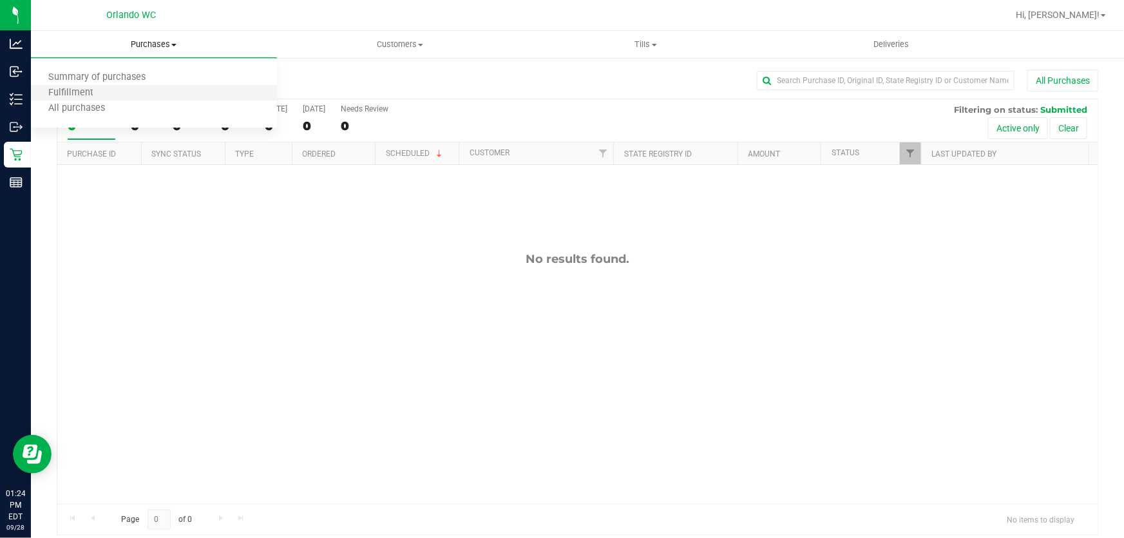
click at [82, 99] on li "Fulfillment" at bounding box center [154, 93] width 246 height 15
click at [160, 39] on span "Purchases" at bounding box center [154, 45] width 246 height 12
click at [120, 88] on li "Fulfillment" at bounding box center [154, 93] width 246 height 15
click at [152, 41] on span "Purchases" at bounding box center [154, 45] width 246 height 12
click at [87, 96] on span "Fulfillment" at bounding box center [71, 93] width 80 height 11
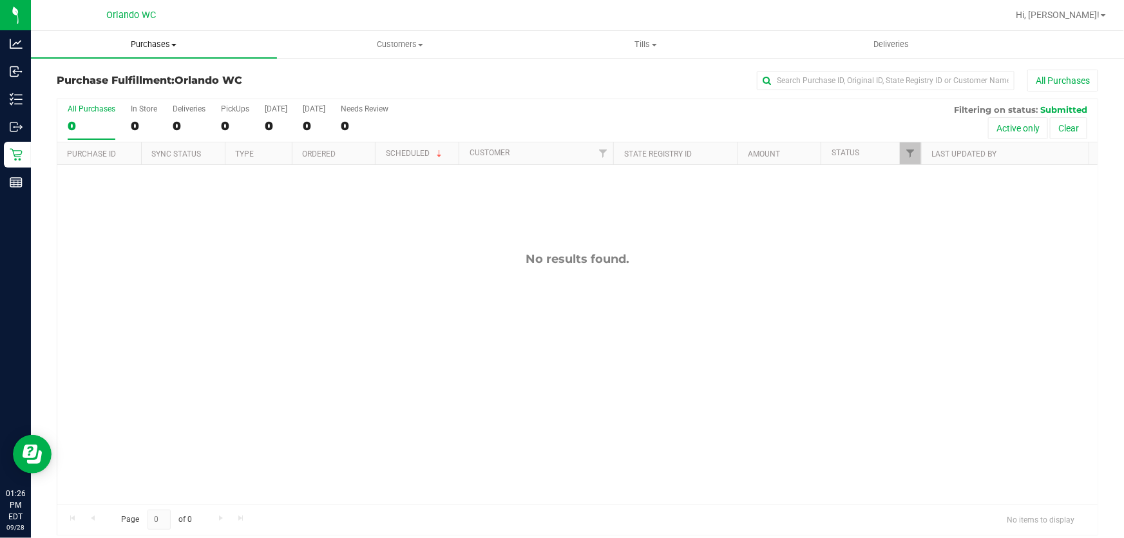
click at [155, 41] on span "Purchases" at bounding box center [154, 45] width 246 height 12
click at [104, 90] on span "Fulfillment" at bounding box center [71, 93] width 80 height 11
click at [157, 41] on span "Purchases" at bounding box center [154, 45] width 246 height 12
click at [104, 90] on span "Fulfillment" at bounding box center [71, 93] width 80 height 11
click at [155, 44] on span "Purchases" at bounding box center [154, 45] width 246 height 12
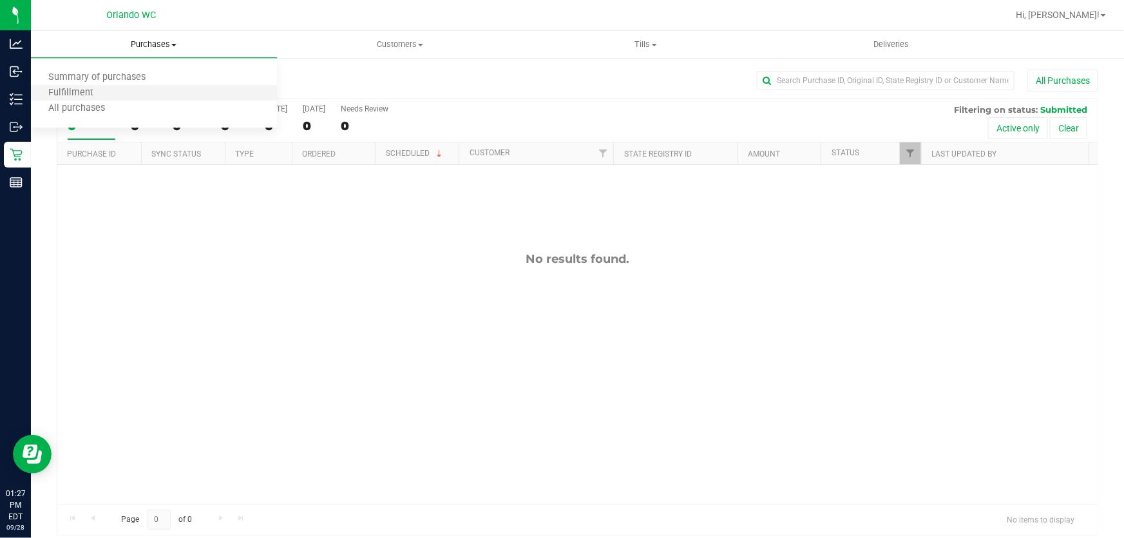
click at [113, 95] on li "Fulfillment" at bounding box center [154, 93] width 246 height 15
click at [159, 43] on span "Purchases" at bounding box center [154, 45] width 246 height 12
click at [97, 90] on span "Fulfillment" at bounding box center [71, 93] width 80 height 11
click at [151, 41] on span "Purchases" at bounding box center [154, 45] width 246 height 12
click at [83, 90] on span "Fulfillment" at bounding box center [71, 93] width 80 height 11
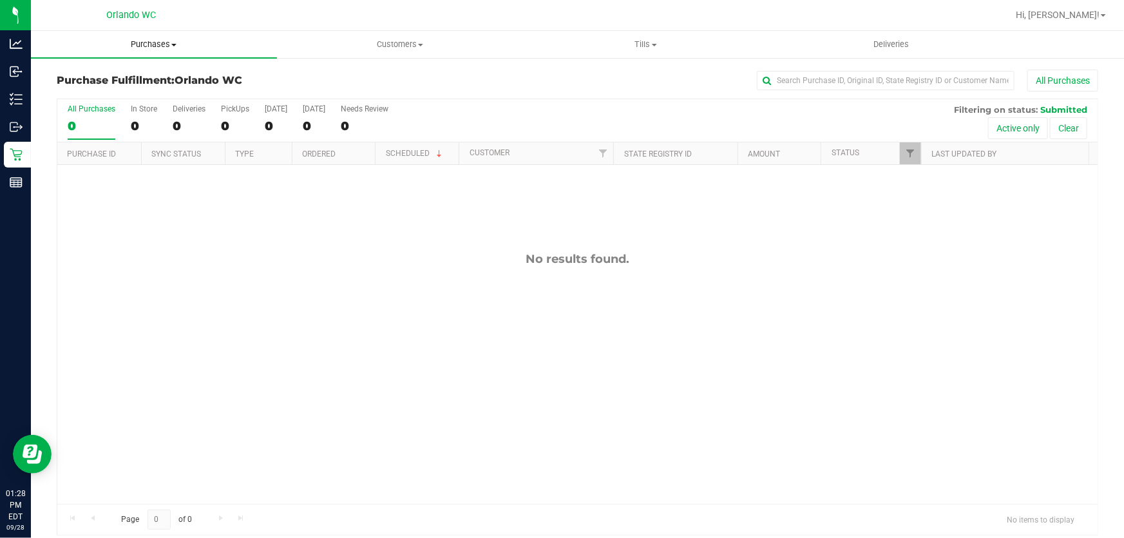
click at [152, 45] on span "Purchases" at bounding box center [154, 45] width 246 height 12
click at [84, 94] on span "Fulfillment" at bounding box center [71, 93] width 80 height 11
click at [150, 42] on span "Purchases" at bounding box center [154, 45] width 246 height 12
click at [96, 99] on li "Fulfillment" at bounding box center [154, 93] width 246 height 15
click at [166, 40] on span "Purchases" at bounding box center [154, 45] width 246 height 12
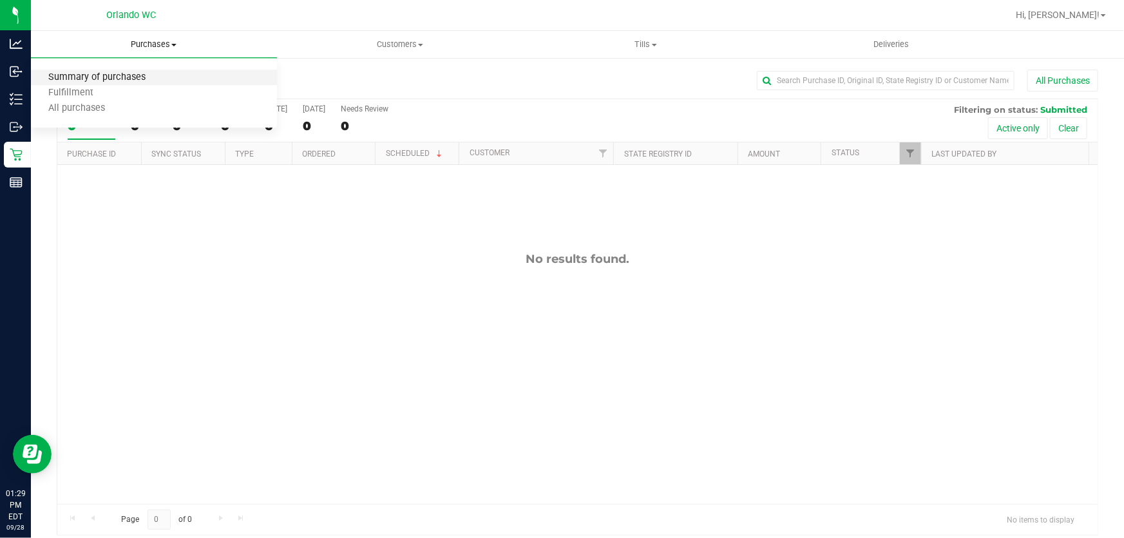
click at [124, 76] on span "Summary of purchases" at bounding box center [97, 77] width 132 height 11
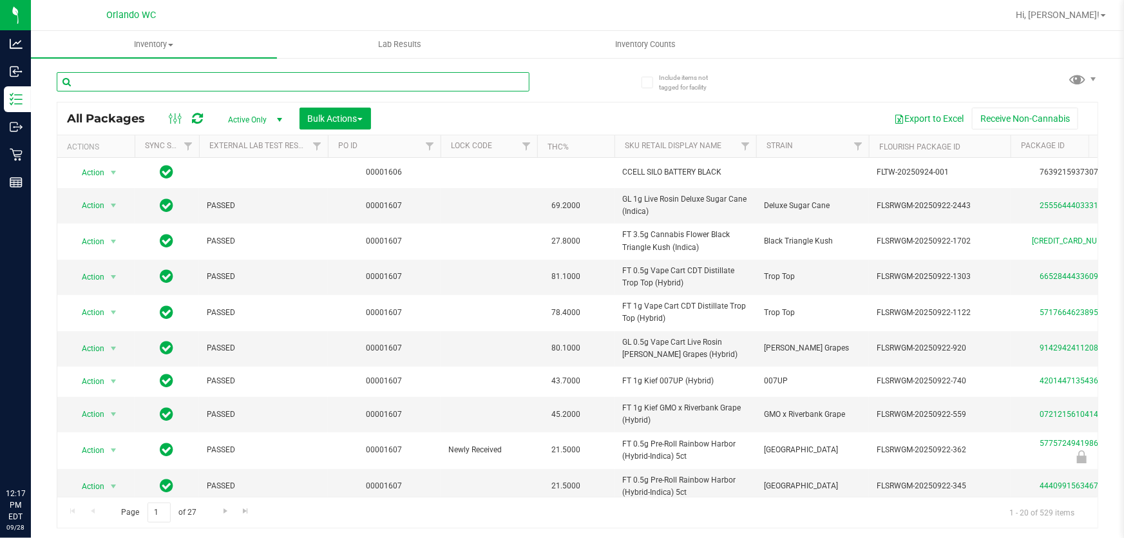
click at [204, 82] on input "text" at bounding box center [293, 81] width 473 height 19
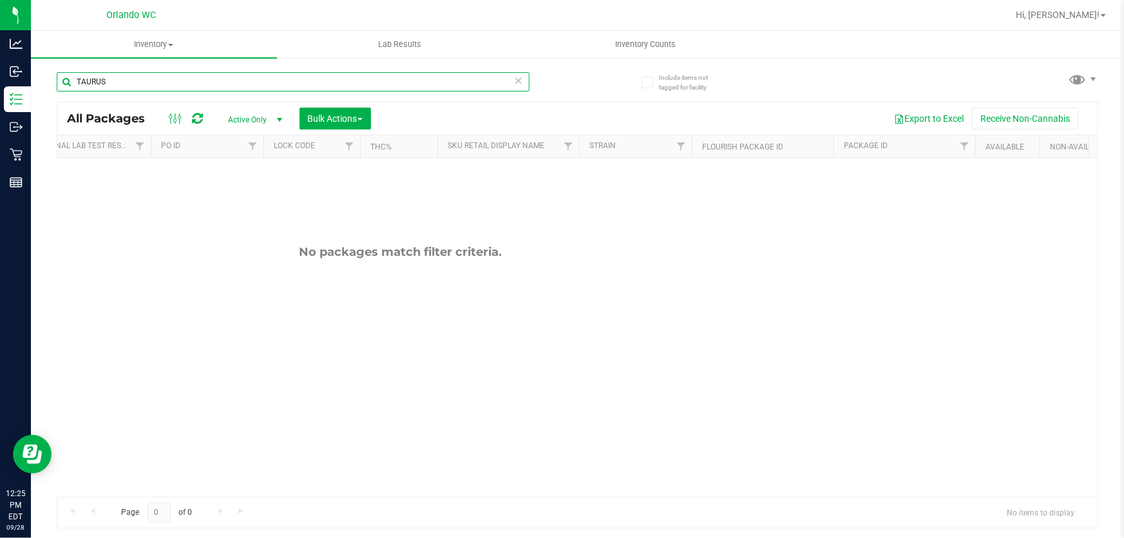
drag, startPoint x: 262, startPoint y: 81, endPoint x: 52, endPoint y: 79, distance: 209.3
click at [50, 78] on div "Include items not tagged for facility TAURUS All Packages Active Only Active On…" at bounding box center [577, 253] width 1093 height 393
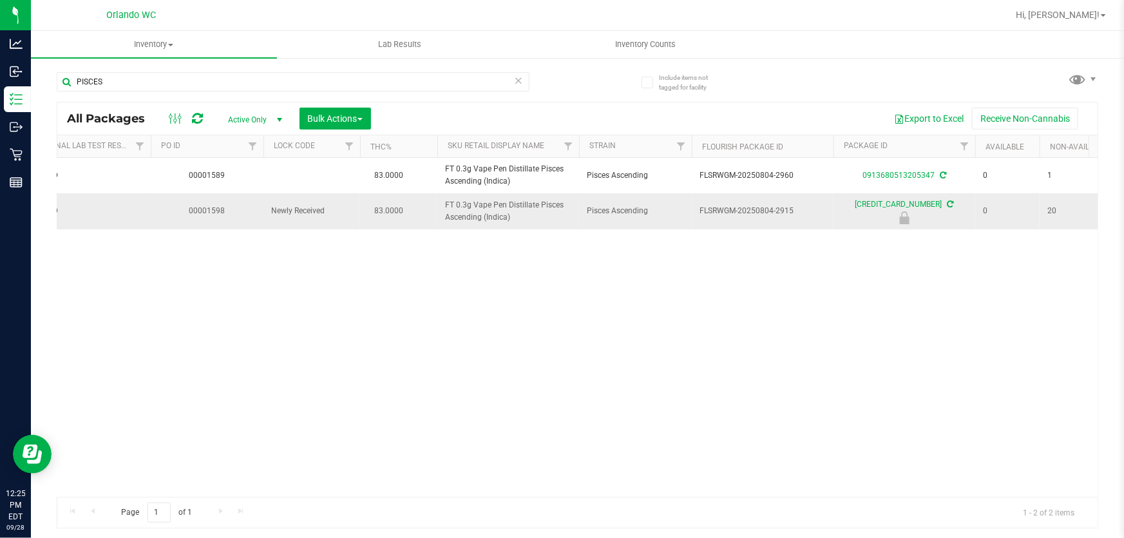
drag, startPoint x: 433, startPoint y: 200, endPoint x: 518, endPoint y: 223, distance: 87.3
click at [518, 223] on tr "Action Action Edit attributes Global inventory Locate package Package audit log…" at bounding box center [823, 210] width 1887 height 35
copy tr "FT 0.3g Vape Pen Distillate Pisces Ascending (Indica)"
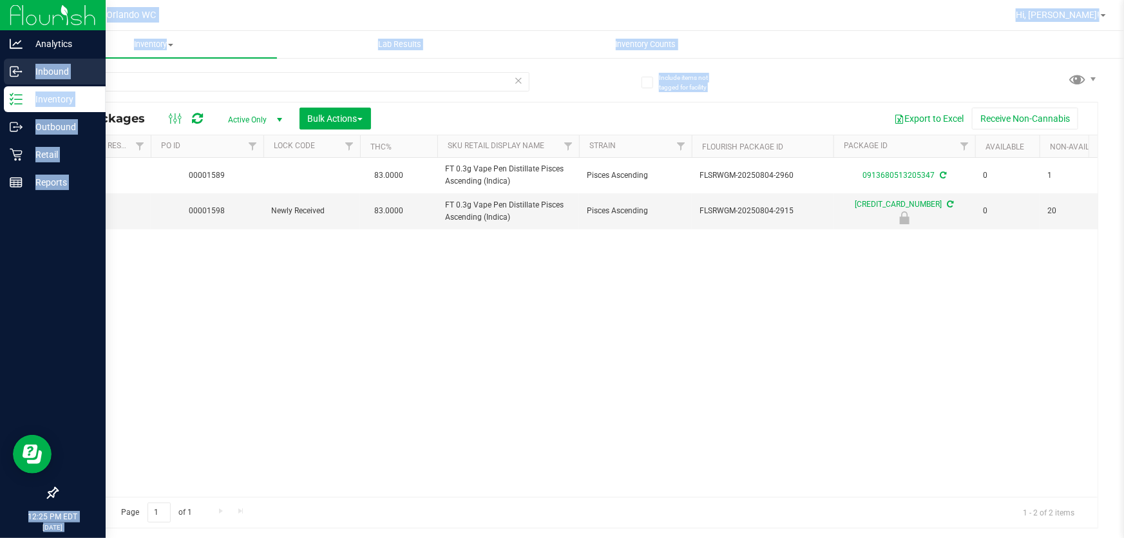
drag, startPoint x: 196, startPoint y: 70, endPoint x: 12, endPoint y: 69, distance: 184.2
click at [15, 69] on div "Analytics Inbound Inventory Outbound Retail Reports 12:25 PM EDT [DATE] 09/28 O…" at bounding box center [562, 269] width 1124 height 538
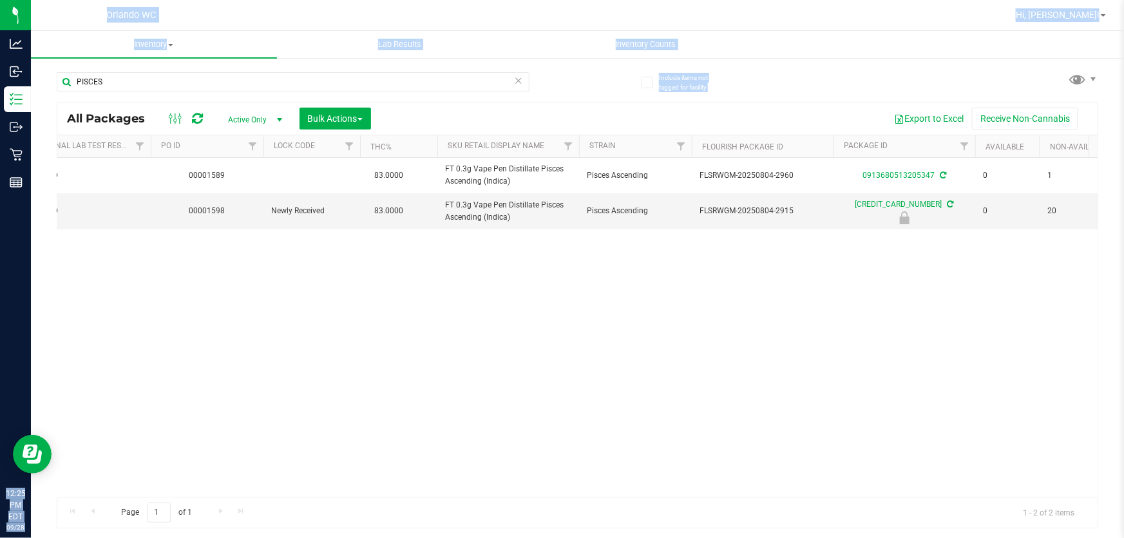
click at [156, 70] on div "PISCES" at bounding box center [317, 81] width 521 height 41
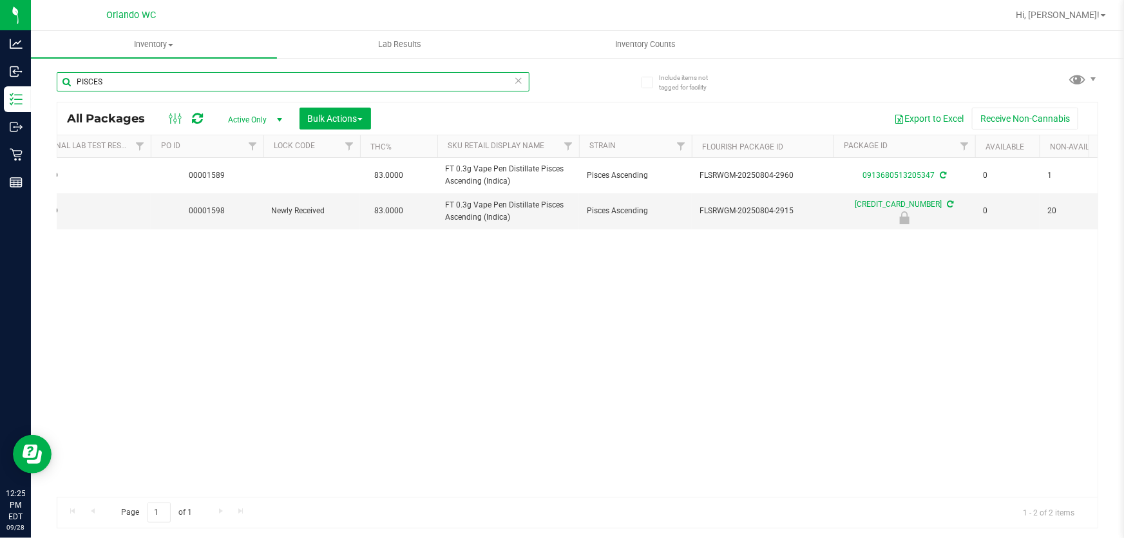
drag, startPoint x: 154, startPoint y: 79, endPoint x: 64, endPoint y: 80, distance: 89.5
click at [65, 80] on input "PISCES" at bounding box center [293, 81] width 473 height 19
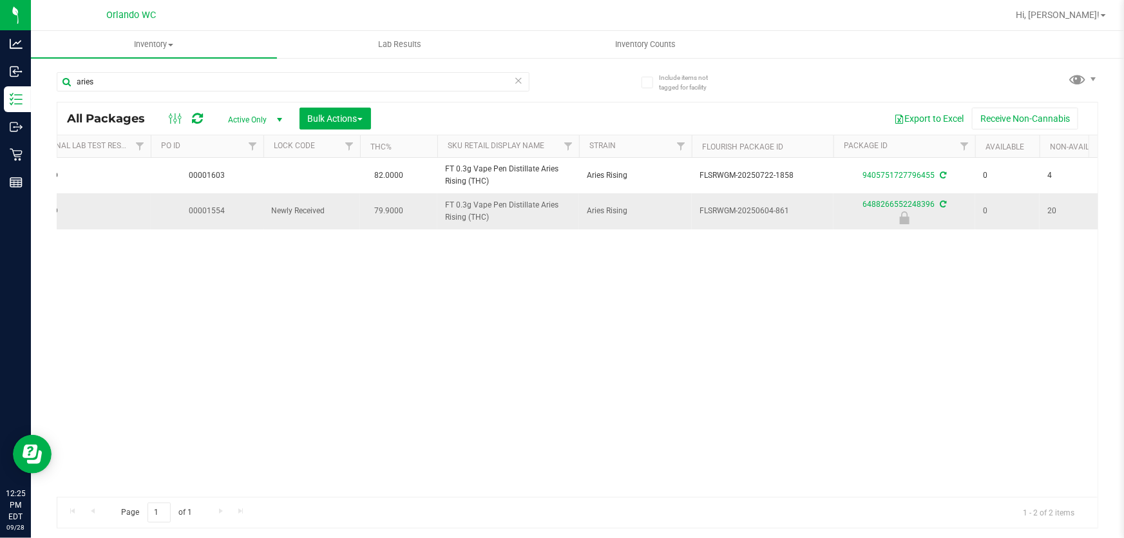
drag, startPoint x: 437, startPoint y: 198, endPoint x: 532, endPoint y: 225, distance: 98.5
click at [532, 225] on td "FT 0.3g Vape Pen Distillate Aries Rising (THC)" at bounding box center [508, 210] width 142 height 35
copy span "FT 0.3g Vape Pen Distillate Aries Rising (THC)"
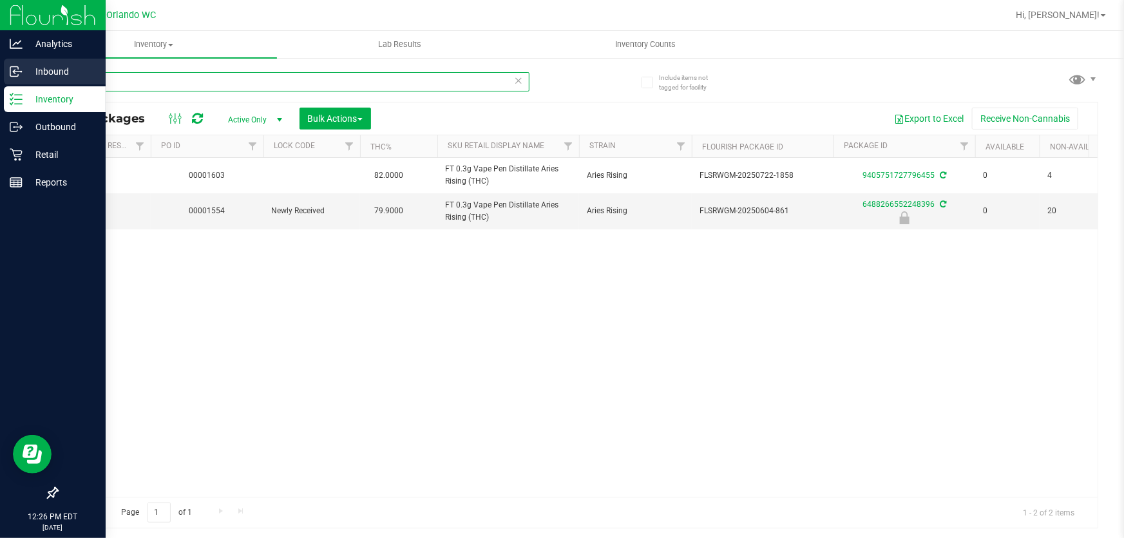
drag, startPoint x: 191, startPoint y: 77, endPoint x: 27, endPoint y: 73, distance: 164.3
click at [32, 75] on div "Include items not tagged for facility aries All Packages Active Only Active Onl…" at bounding box center [577, 253] width 1093 height 393
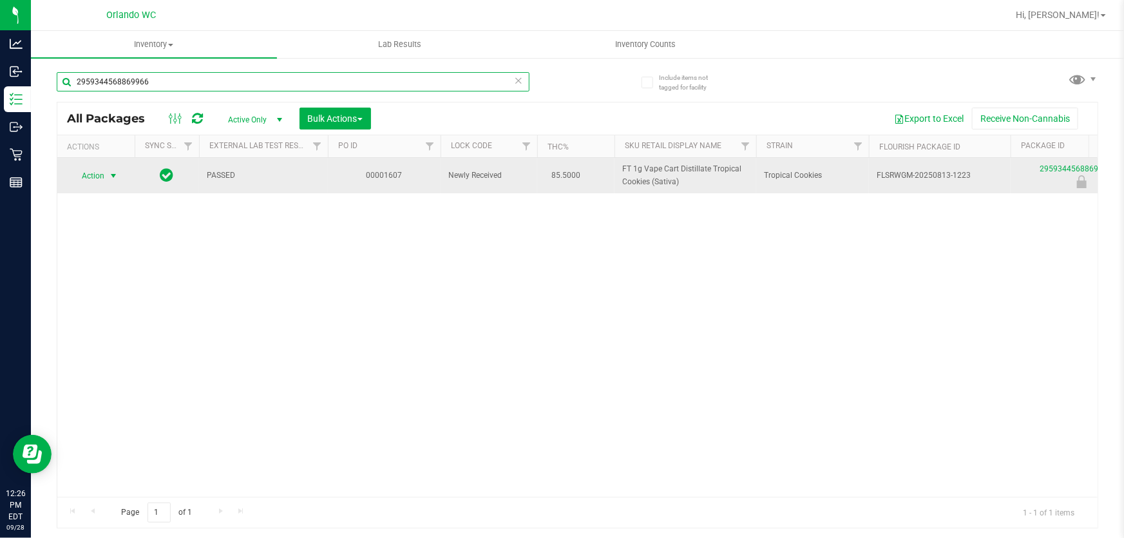
type input "2959344568869966"
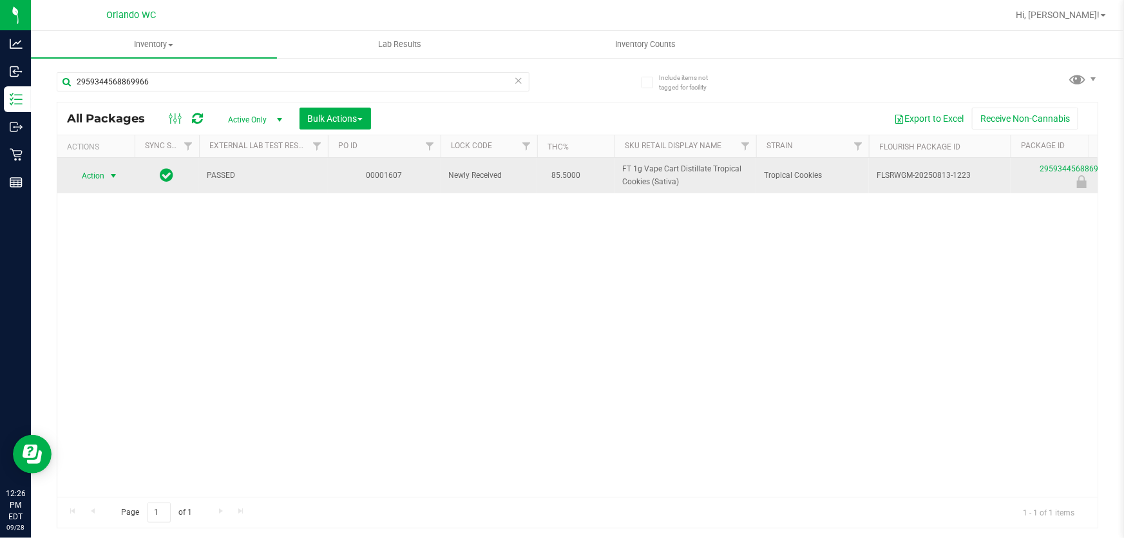
click at [109, 173] on span "select" at bounding box center [113, 176] width 10 height 10
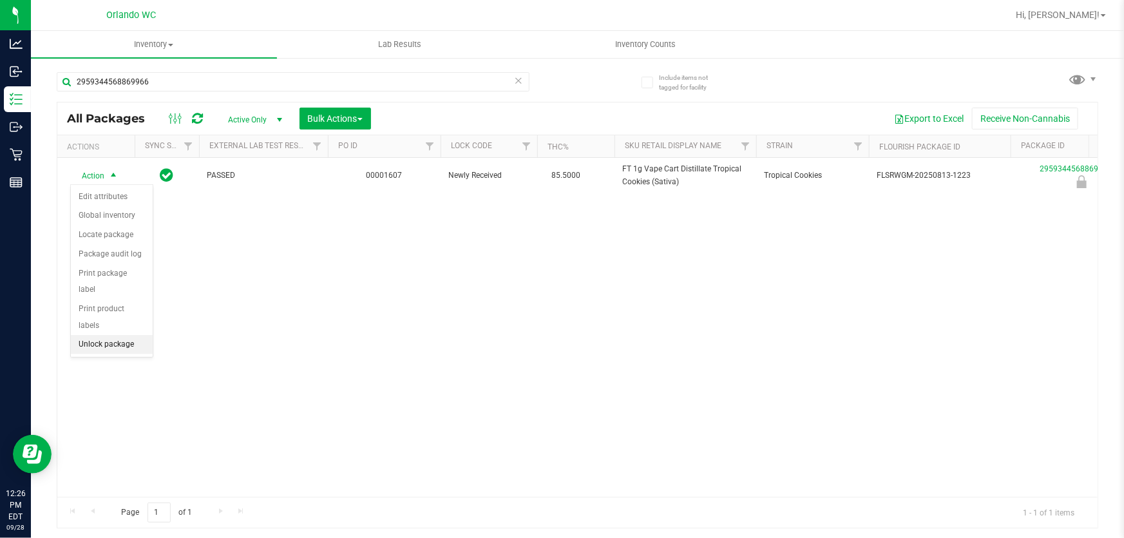
click at [99, 335] on li "Unlock package" at bounding box center [112, 344] width 82 height 19
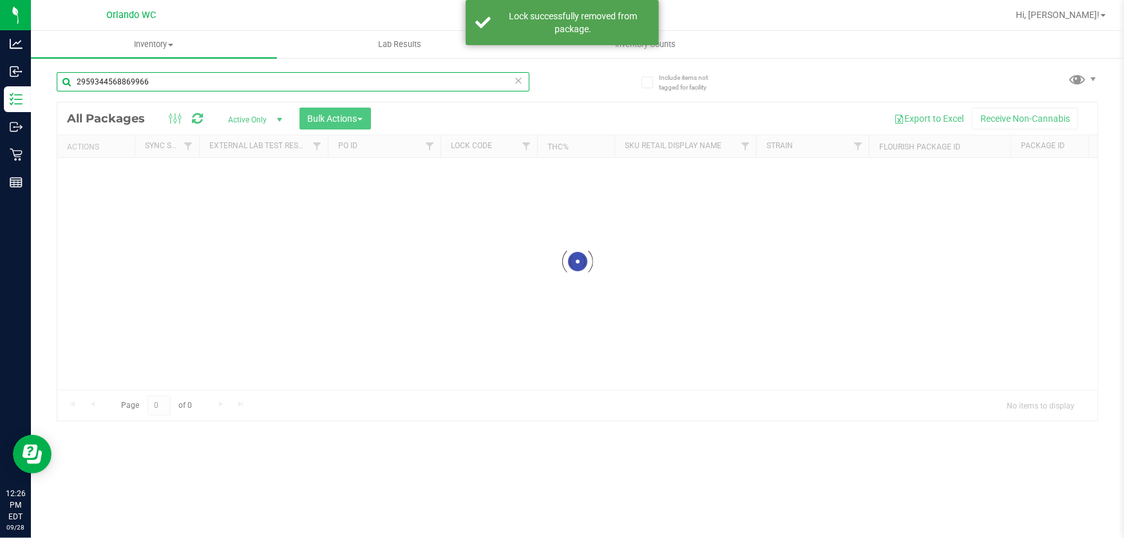
click at [32, 83] on div "Inventory All packages All inventory Waste log Create inventory Lab Results Inv…" at bounding box center [577, 284] width 1093 height 507
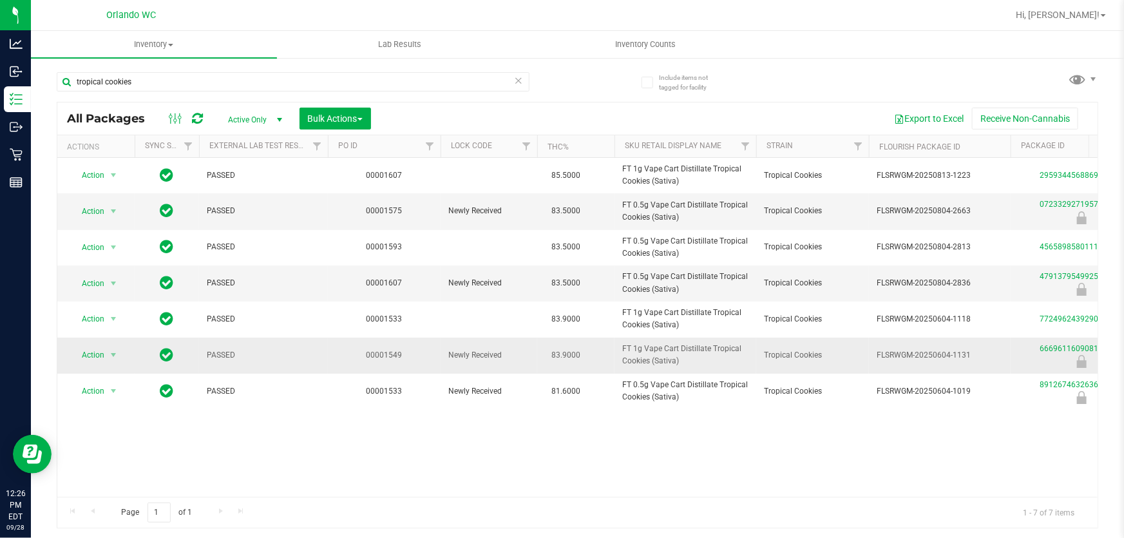
drag, startPoint x: 628, startPoint y: 348, endPoint x: 683, endPoint y: 368, distance: 58.3
click at [683, 368] on td "FT 1g Vape Cart Distillate Tropical Cookies (Sativa)" at bounding box center [685, 356] width 142 height 36
drag, startPoint x: 615, startPoint y: 345, endPoint x: 683, endPoint y: 367, distance: 71.7
click at [683, 367] on td "FT 1g Vape Cart Distillate Tropical Cookies (Sativa)" at bounding box center [685, 356] width 142 height 36
copy span "FT 1g Vape Cart Distillate Tropical Cookies (Sativa)"
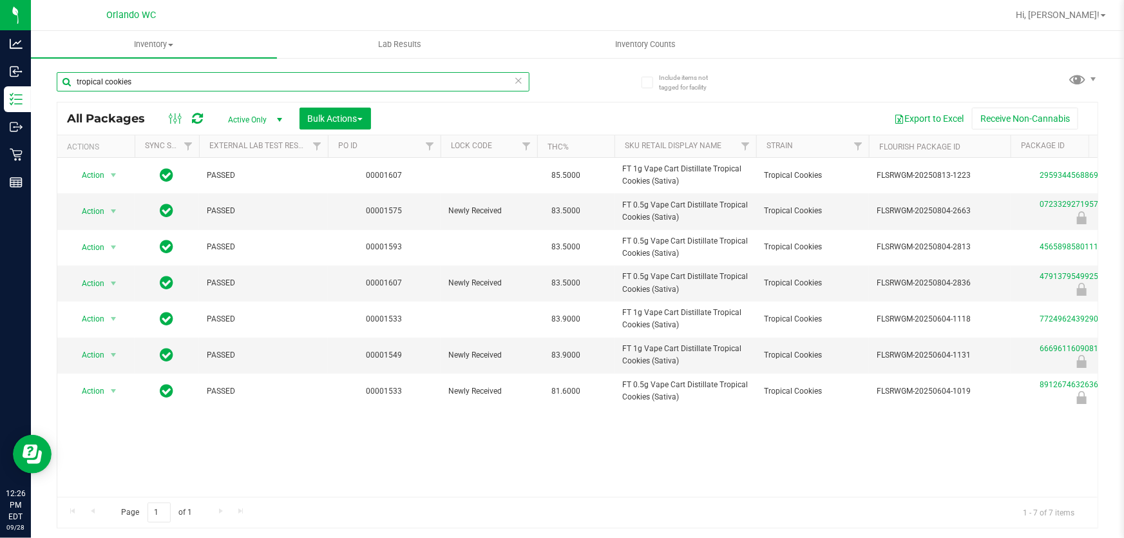
drag, startPoint x: 166, startPoint y: 84, endPoint x: 59, endPoint y: 87, distance: 107.0
click at [51, 84] on div "Include items not tagged for facility tropical cookies All Packages Active Only…" at bounding box center [577, 253] width 1093 height 393
paste input "FT 1g Vape Cart Distillate Tropical Cookies (Sativa)"
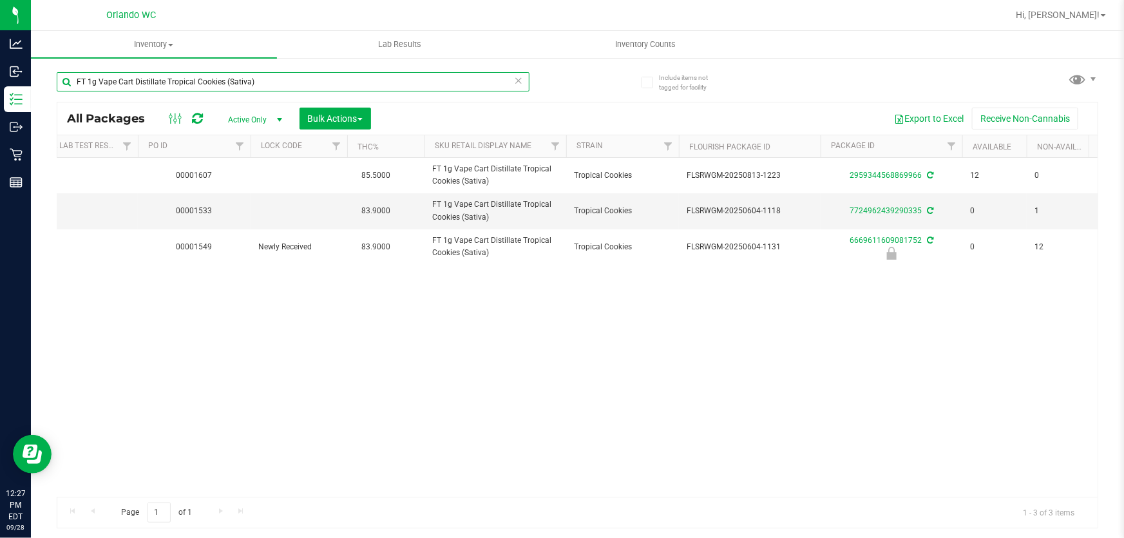
scroll to position [0, 28]
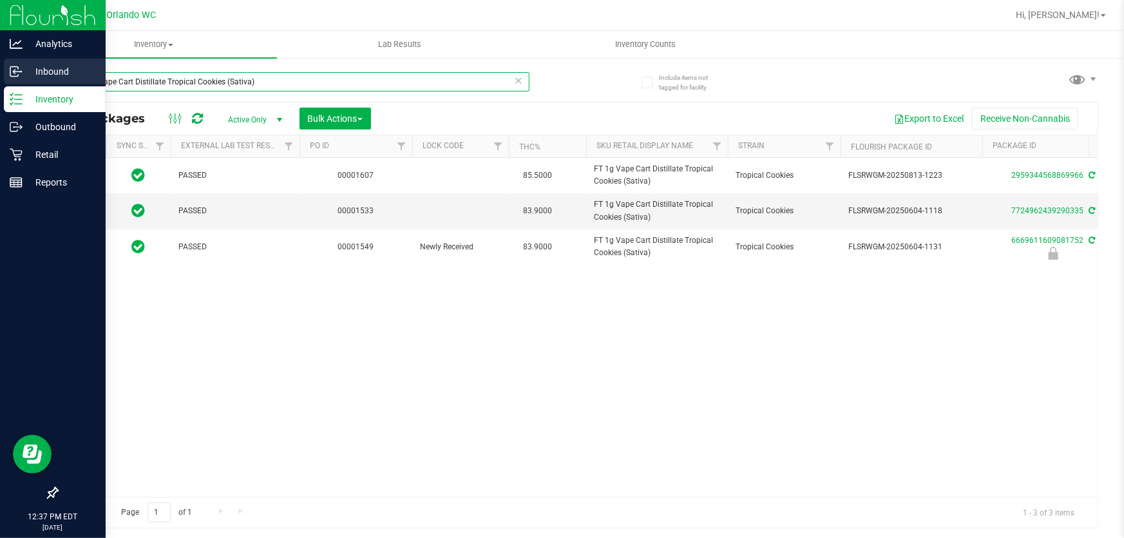
drag, startPoint x: 243, startPoint y: 84, endPoint x: 0, endPoint y: 79, distance: 242.9
click at [0, 79] on div "Analytics Inbound Inventory Outbound Retail Reports 12:37 PM EDT [DATE] 09/28 O…" at bounding box center [562, 269] width 1124 height 538
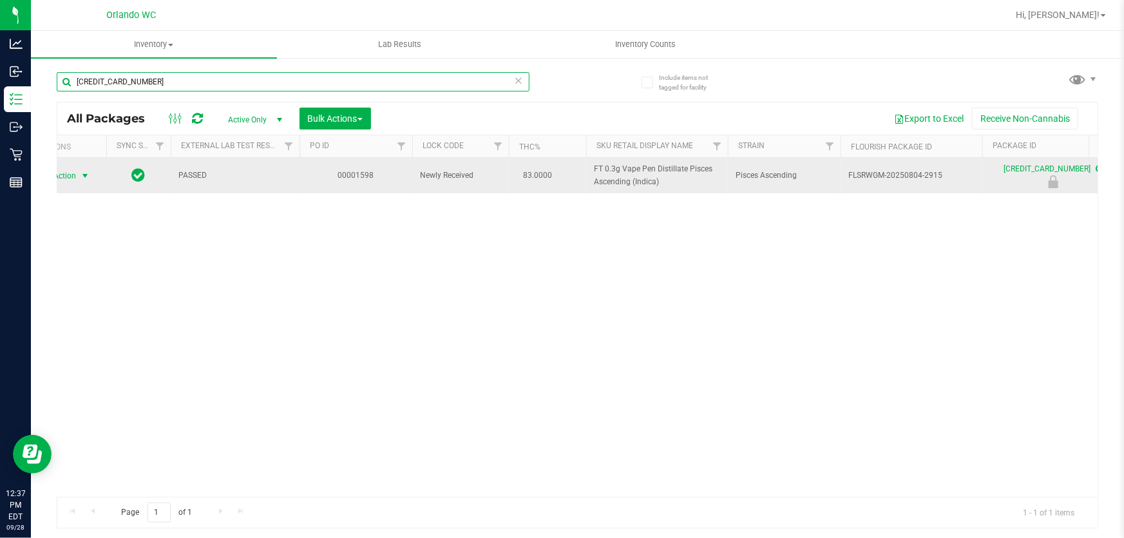
type input "[CREDIT_CARD_NUMBER]"
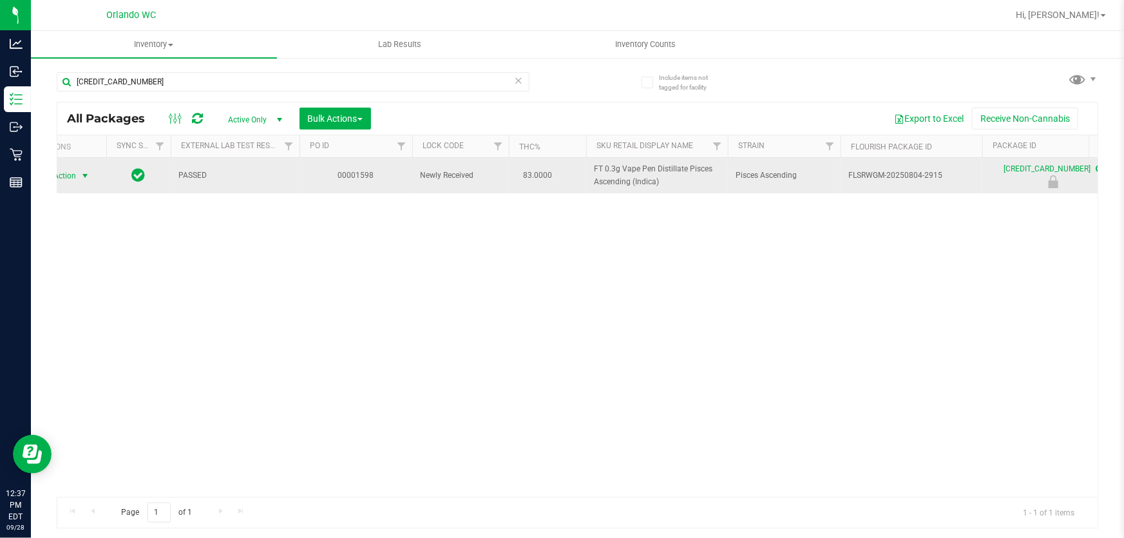
click at [77, 176] on span "select" at bounding box center [85, 176] width 16 height 18
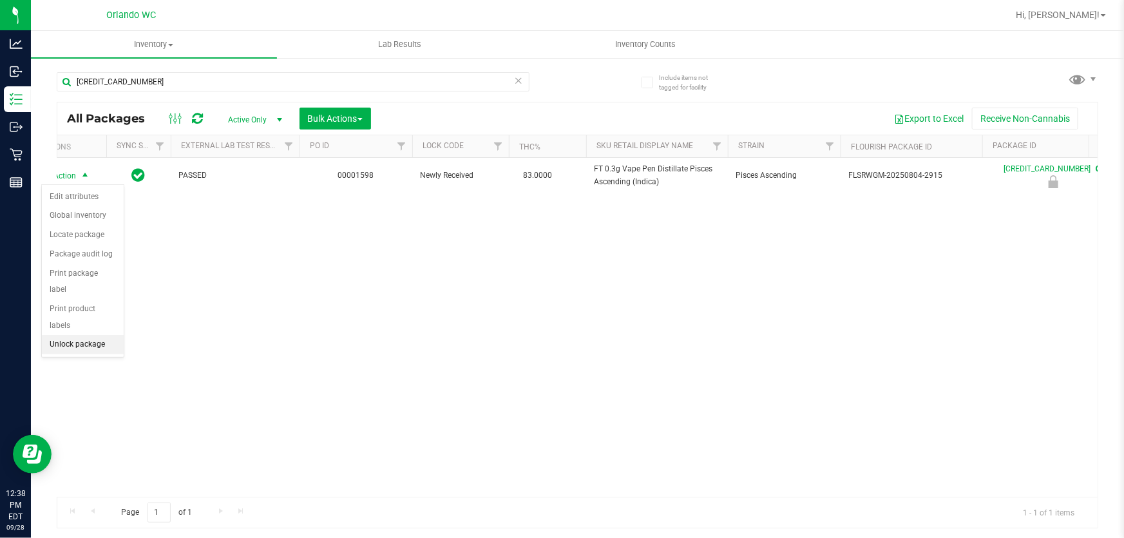
click at [71, 335] on li "Unlock package" at bounding box center [83, 344] width 82 height 19
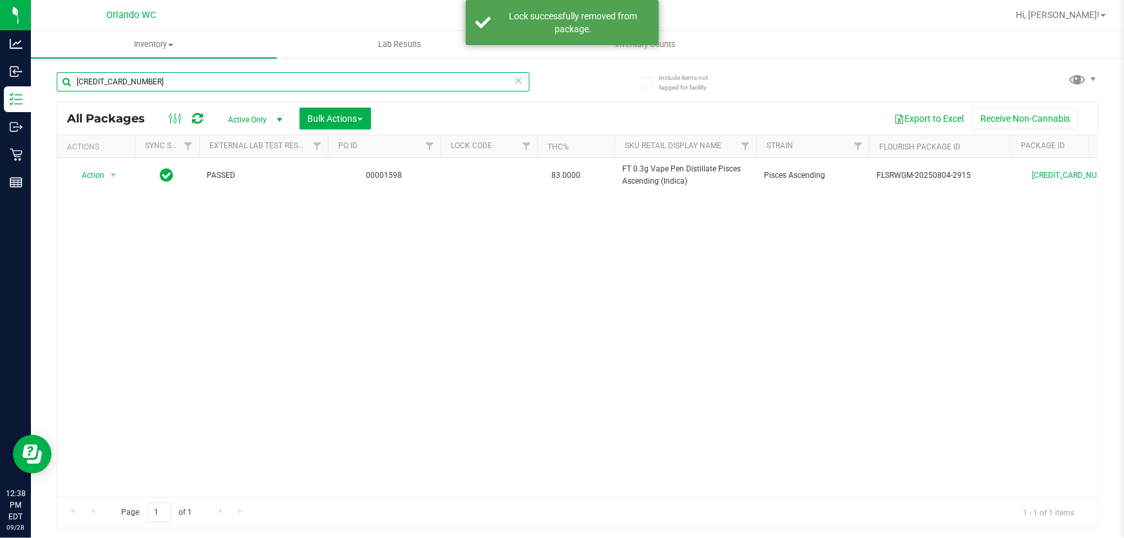
drag, startPoint x: 191, startPoint y: 83, endPoint x: 41, endPoint y: 71, distance: 151.2
click at [47, 71] on div "Include items not tagged for facility [CREDIT_CARD_NUMBER] All Packages Active …" at bounding box center [577, 253] width 1093 height 393
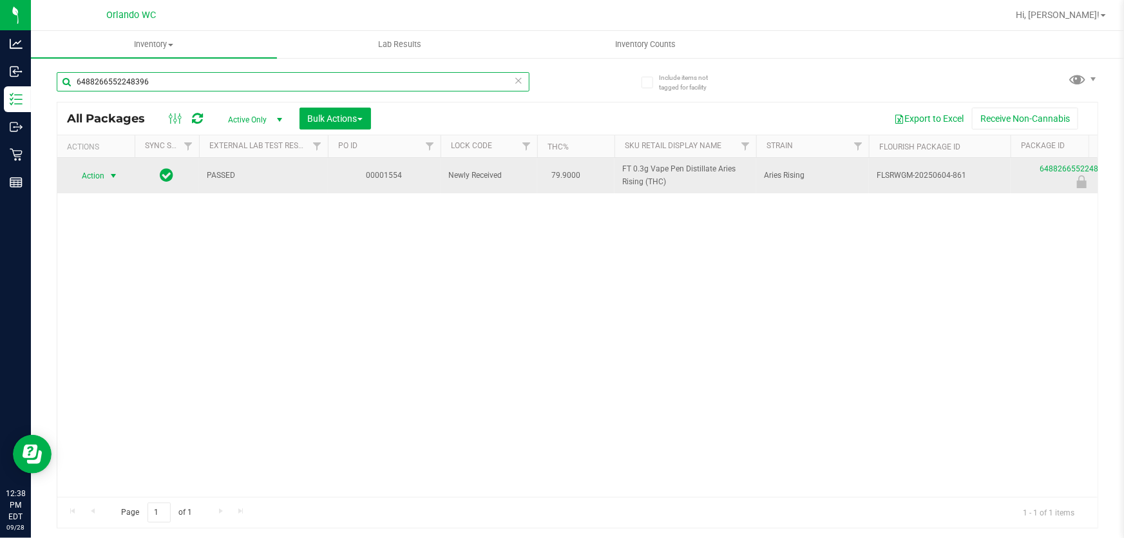
type input "6488266552248396"
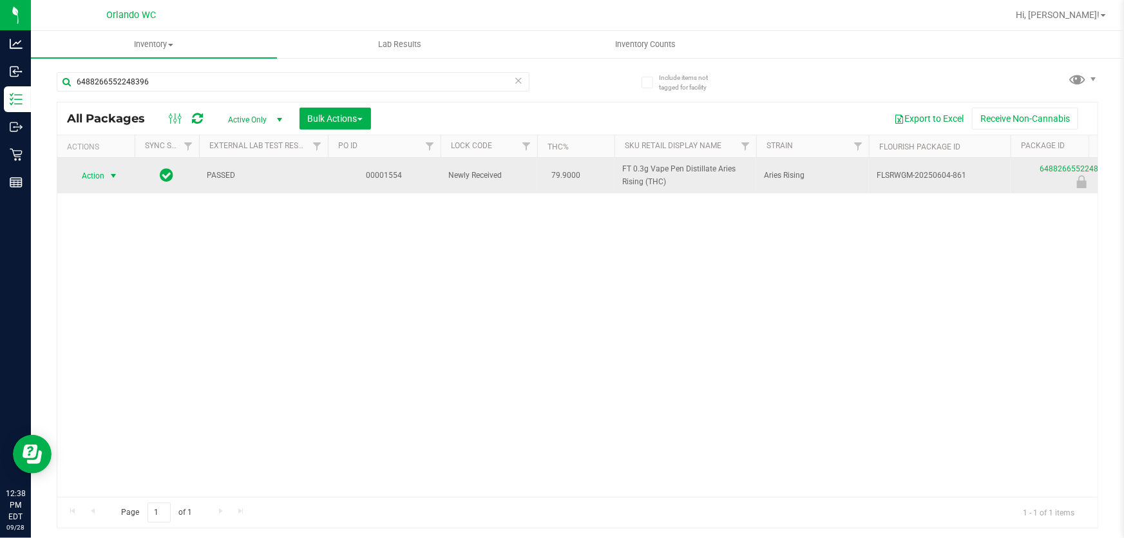
click at [98, 178] on span "Action" at bounding box center [87, 176] width 35 height 18
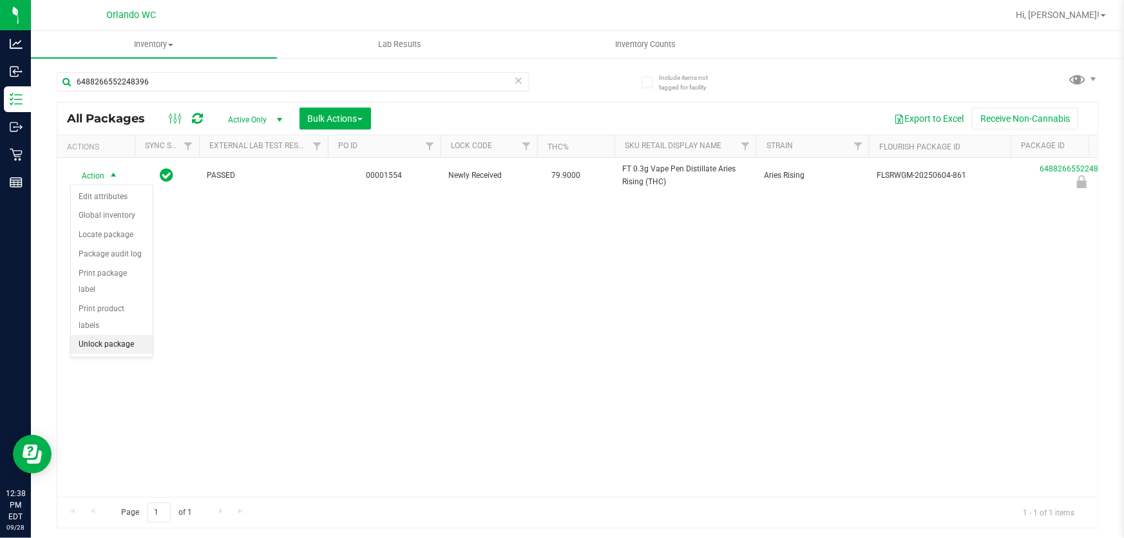
click at [109, 335] on li "Unlock package" at bounding box center [112, 344] width 82 height 19
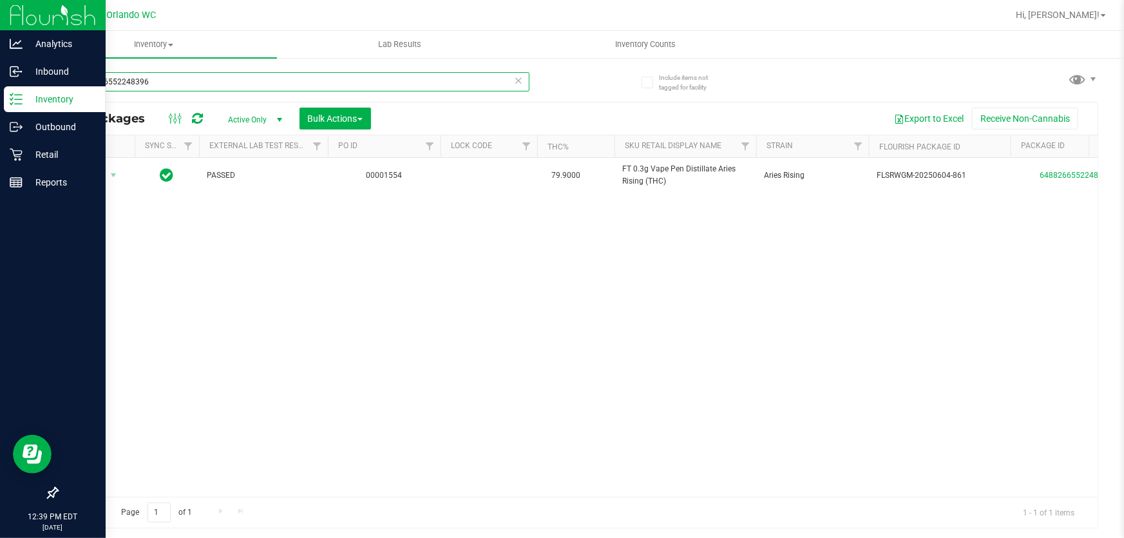
drag, startPoint x: 86, startPoint y: 91, endPoint x: 0, endPoint y: 90, distance: 85.7
click at [0, 90] on div "Analytics Inbound Inventory Outbound Retail Reports 12:39 PM EDT [DATE] 09/28 O…" at bounding box center [562, 269] width 1124 height 538
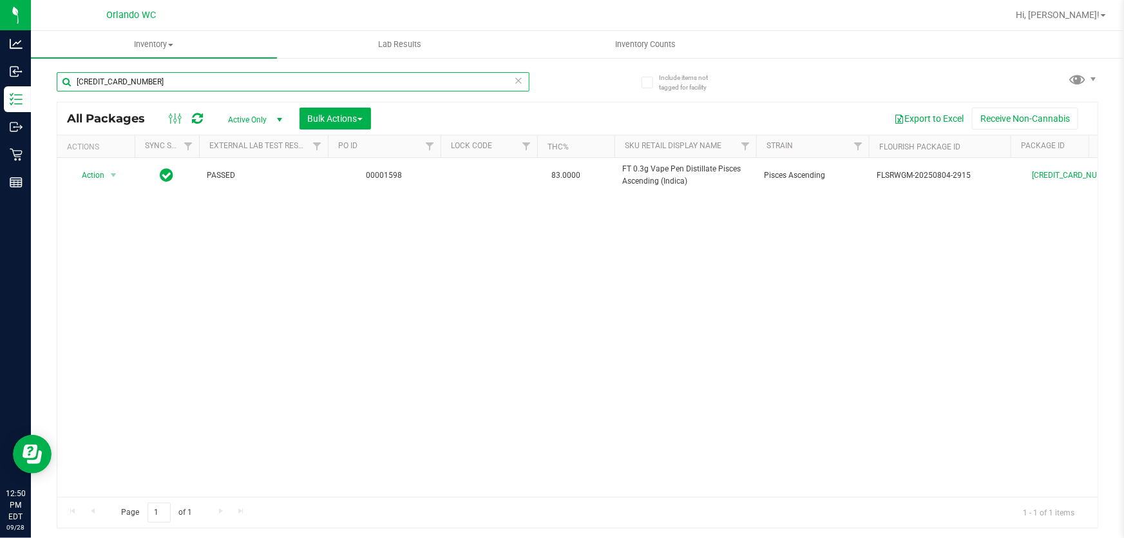
drag, startPoint x: 247, startPoint y: 73, endPoint x: 50, endPoint y: 78, distance: 196.5
click at [50, 78] on div "Include items not tagged for facility [CREDIT_CARD_NUMBER] All Packages Active …" at bounding box center [577, 253] width 1093 height 393
paste input "FT 7g Cannabis Flower Animal [PERSON_NAME] (Indica)"
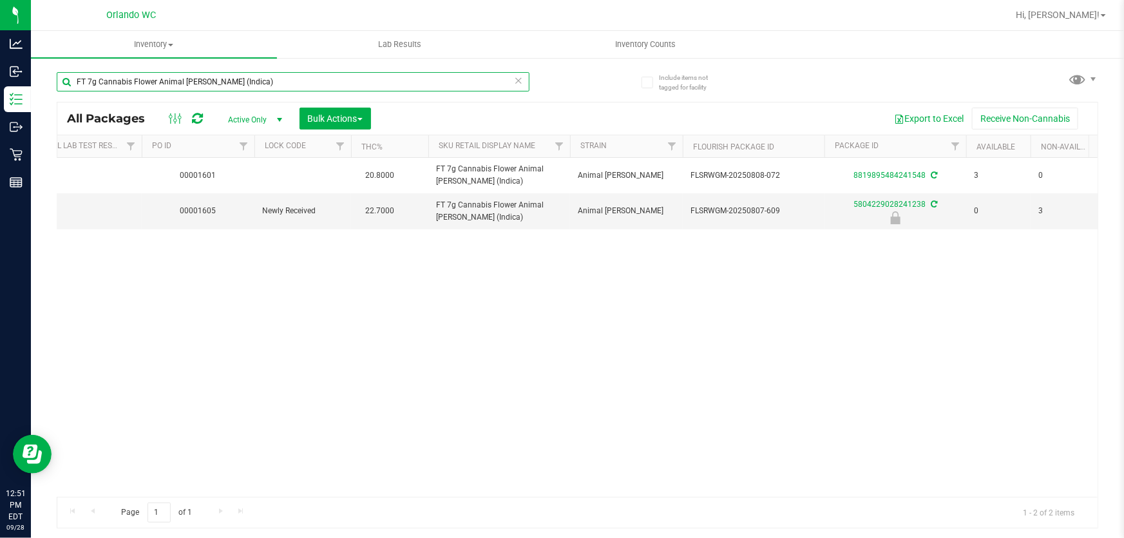
scroll to position [0, 189]
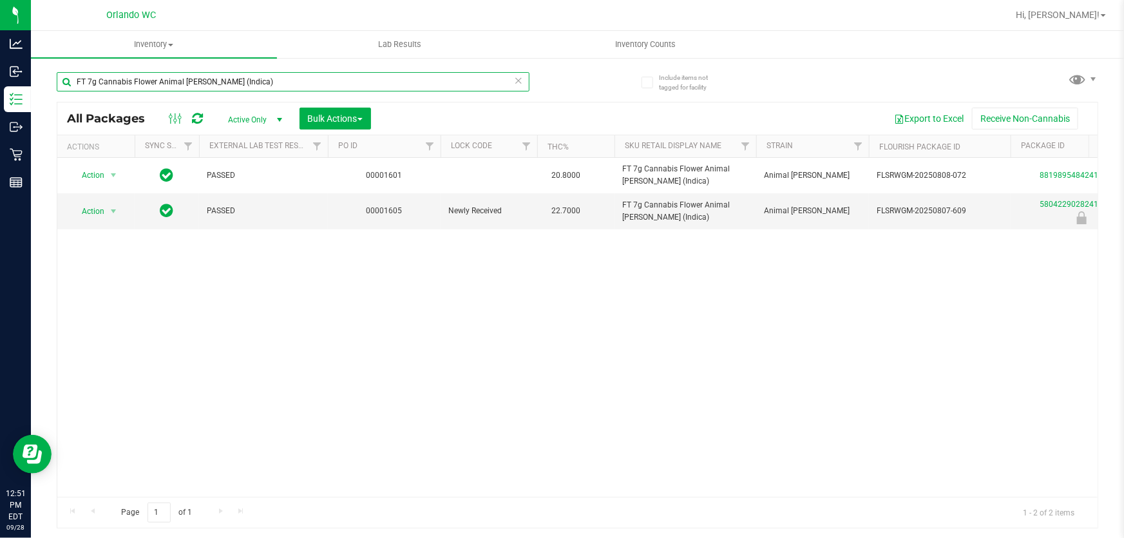
type input "FT 7g Cannabis Flower Animal [PERSON_NAME] (Indica)"
